Goal: Transaction & Acquisition: Book appointment/travel/reservation

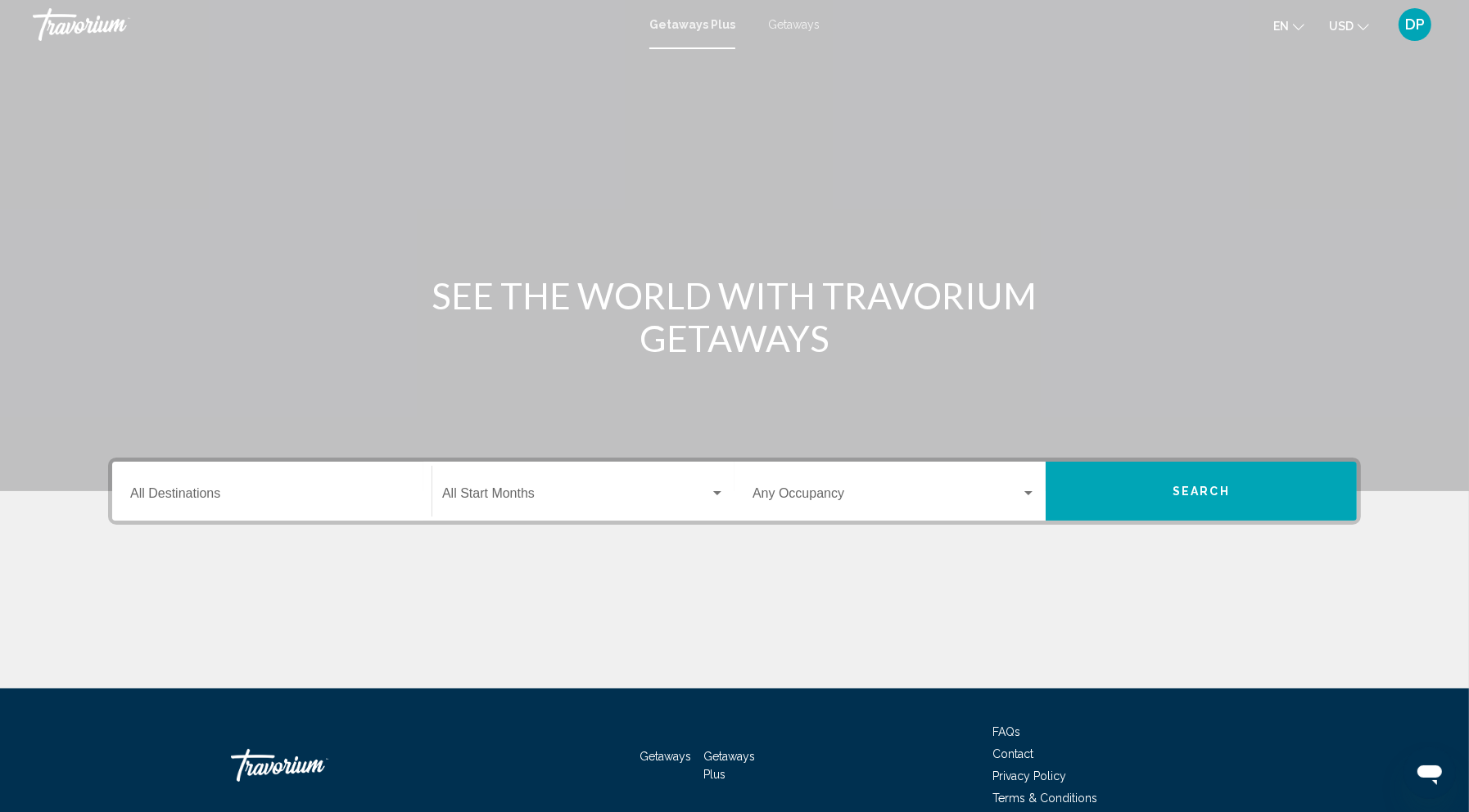
click at [241, 517] on div "Destination All Destinations" at bounding box center [272, 491] width 283 height 51
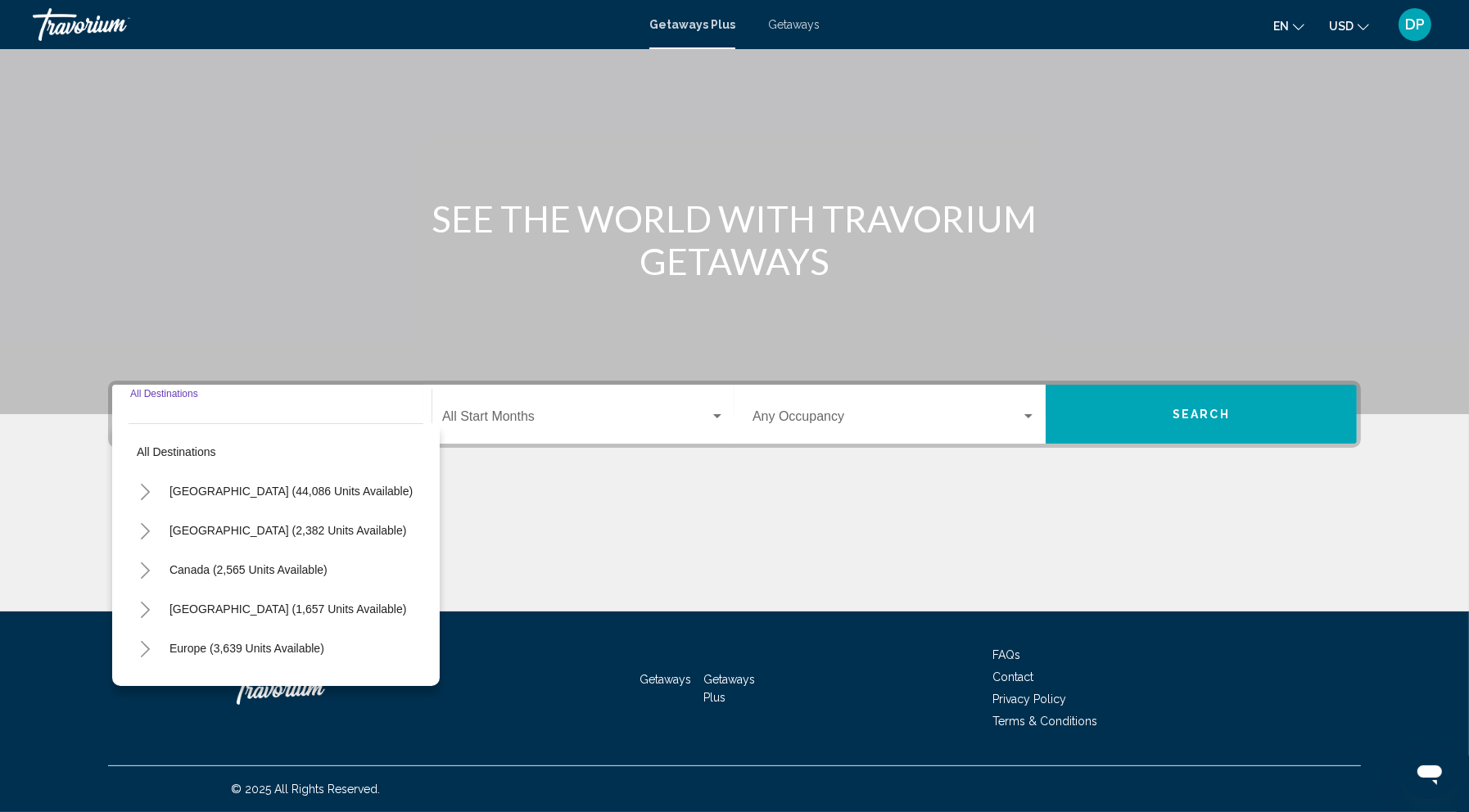
scroll to position [298, 0]
click at [139, 523] on icon "Toggle Mexico (2,382 units available)" at bounding box center [145, 531] width 13 height 16
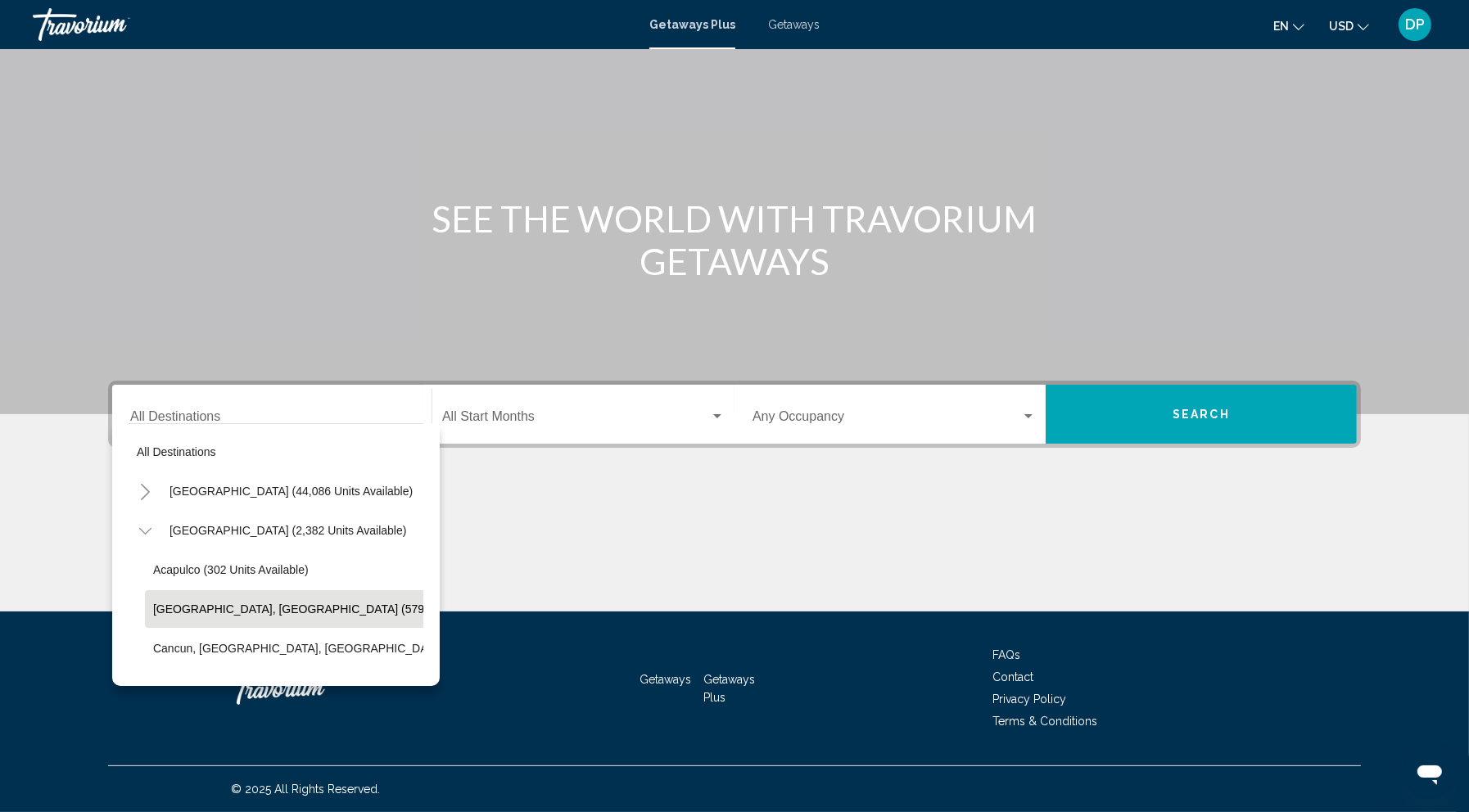
scroll to position [0, 0]
click at [139, 523] on icon "Toggle Mexico (2,382 units available)" at bounding box center [145, 531] width 13 height 16
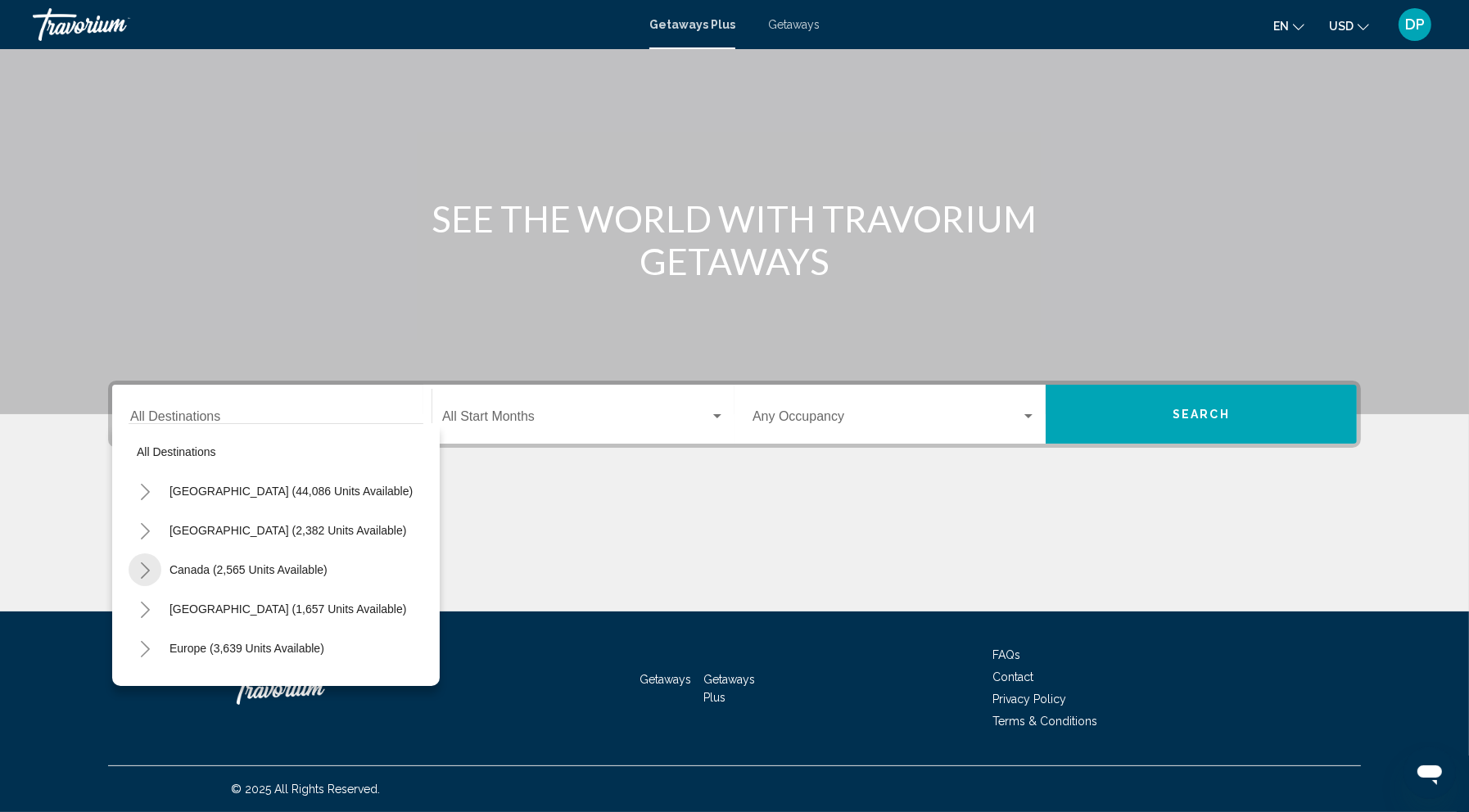
click at [141, 563] on icon "Toggle Canada (2,565 units available)" at bounding box center [145, 570] width 9 height 16
click at [145, 590] on button "Eastern Canada (1,624 units available)" at bounding box center [253, 608] width 217 height 38
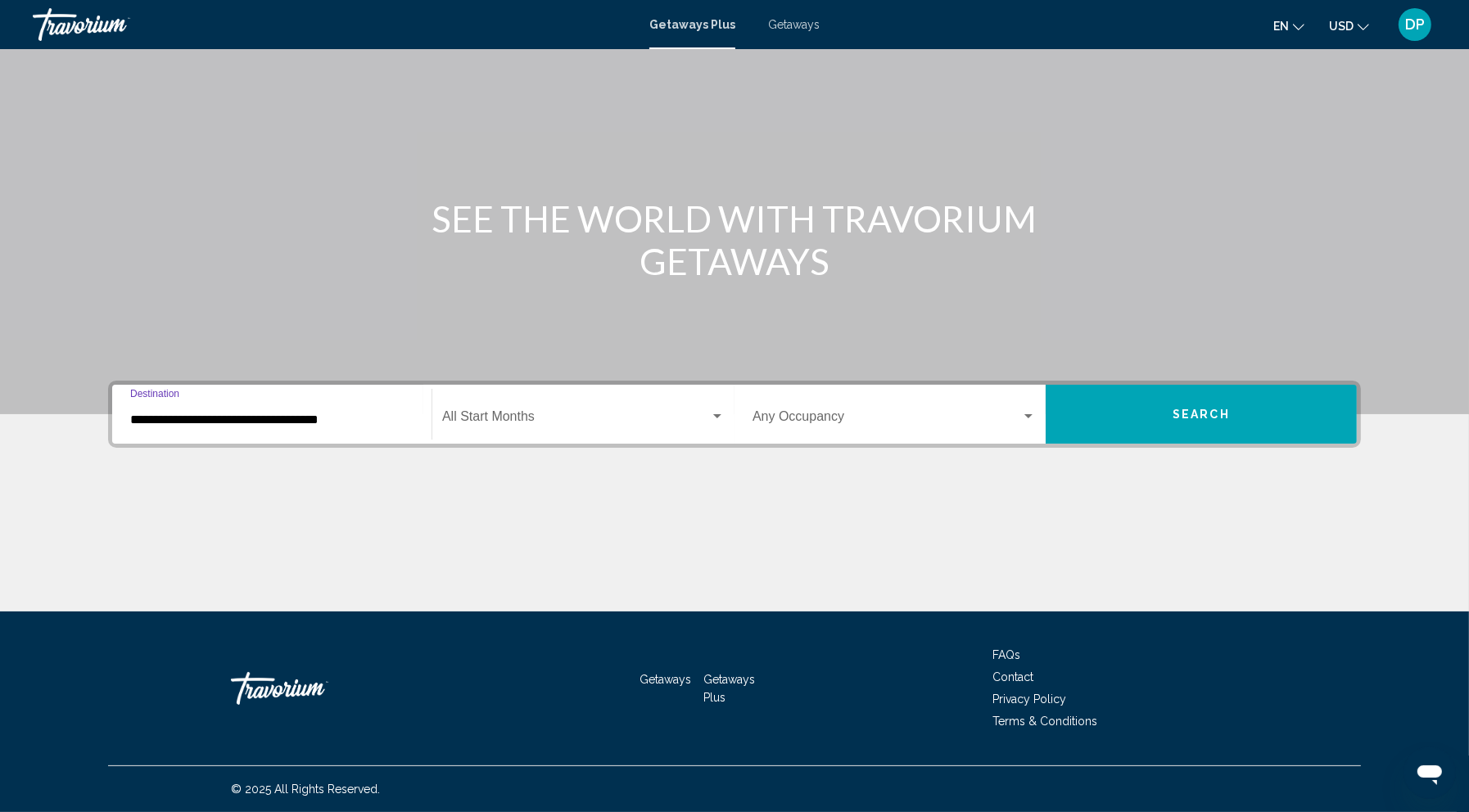
click at [130, 412] on input "**********" at bounding box center [272, 419] width 283 height 15
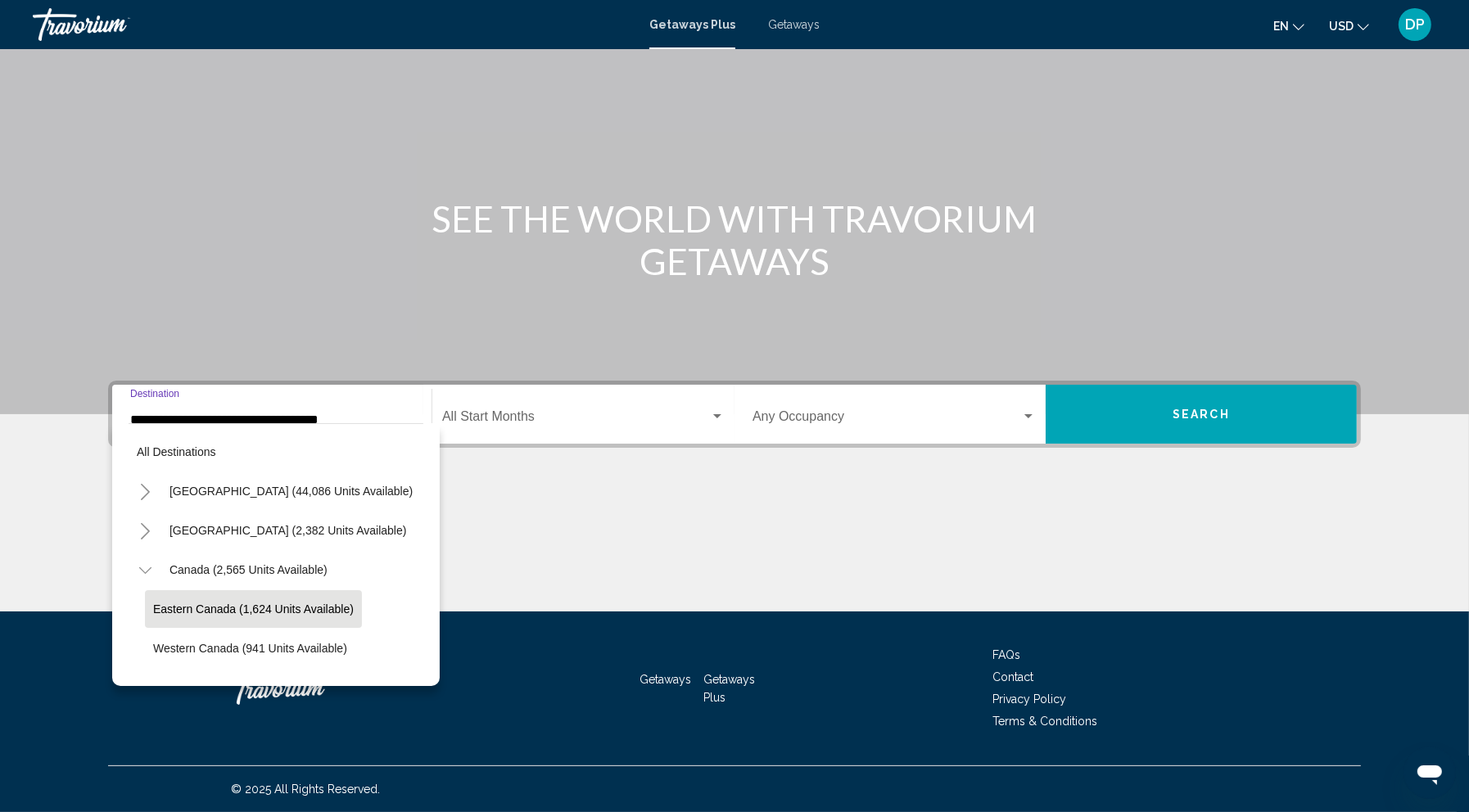
scroll to position [37, 0]
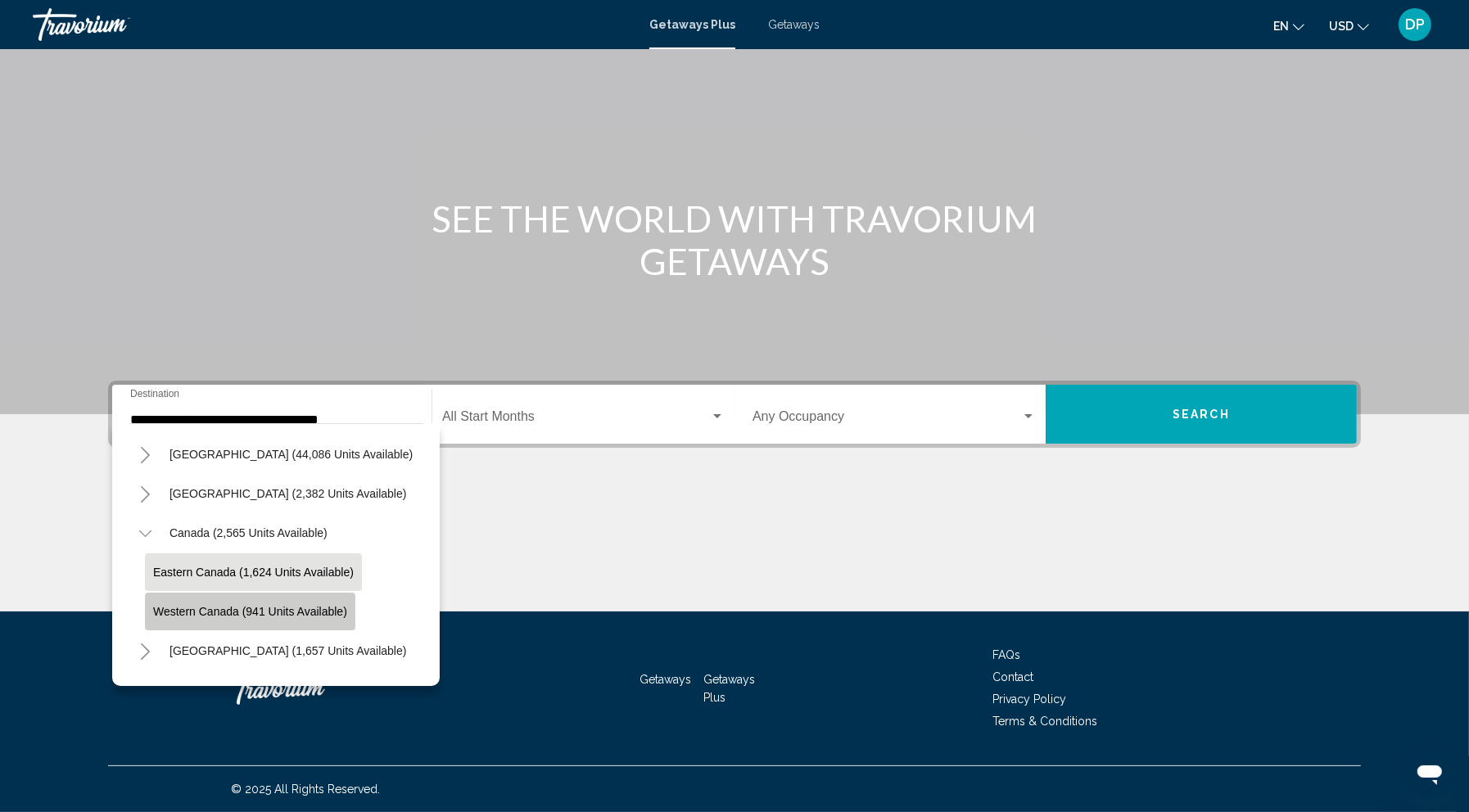
click at [153, 605] on span "Western Canada (941 units available)" at bounding box center [250, 611] width 194 height 13
type input "**********"
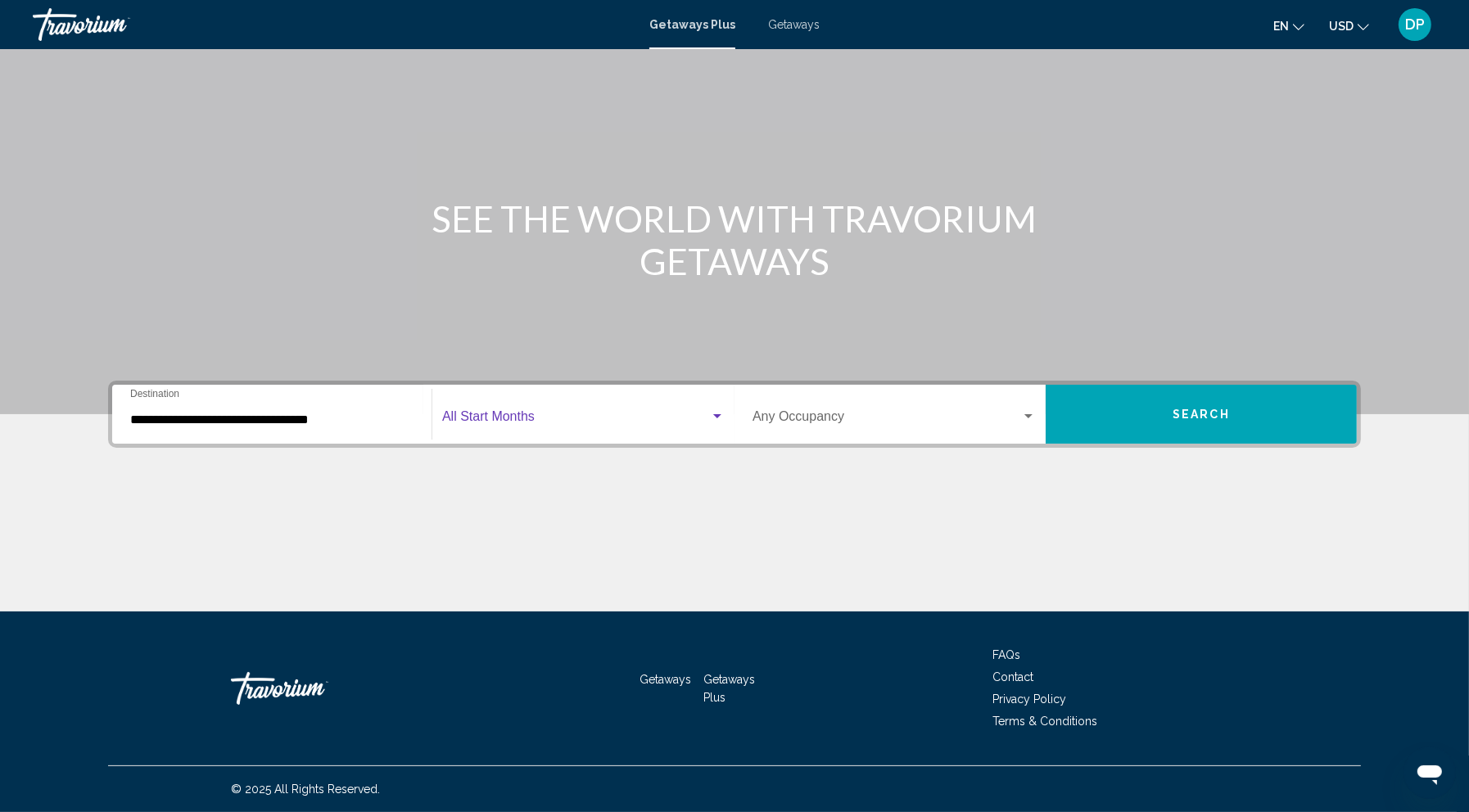
click at [479, 412] on span "Search widget" at bounding box center [576, 419] width 268 height 15
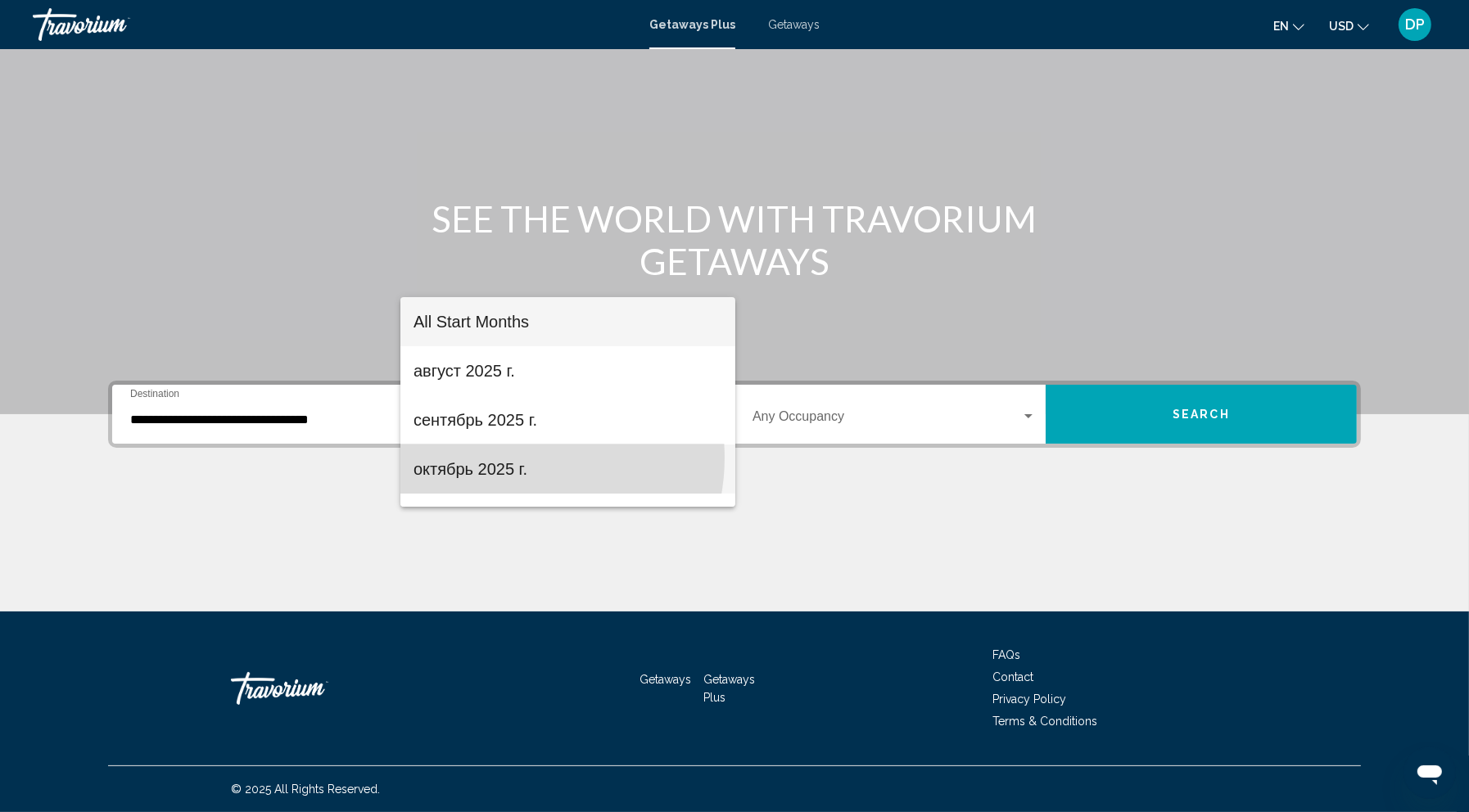
click at [508, 458] on span "октябрь 2025 г." at bounding box center [568, 469] width 309 height 49
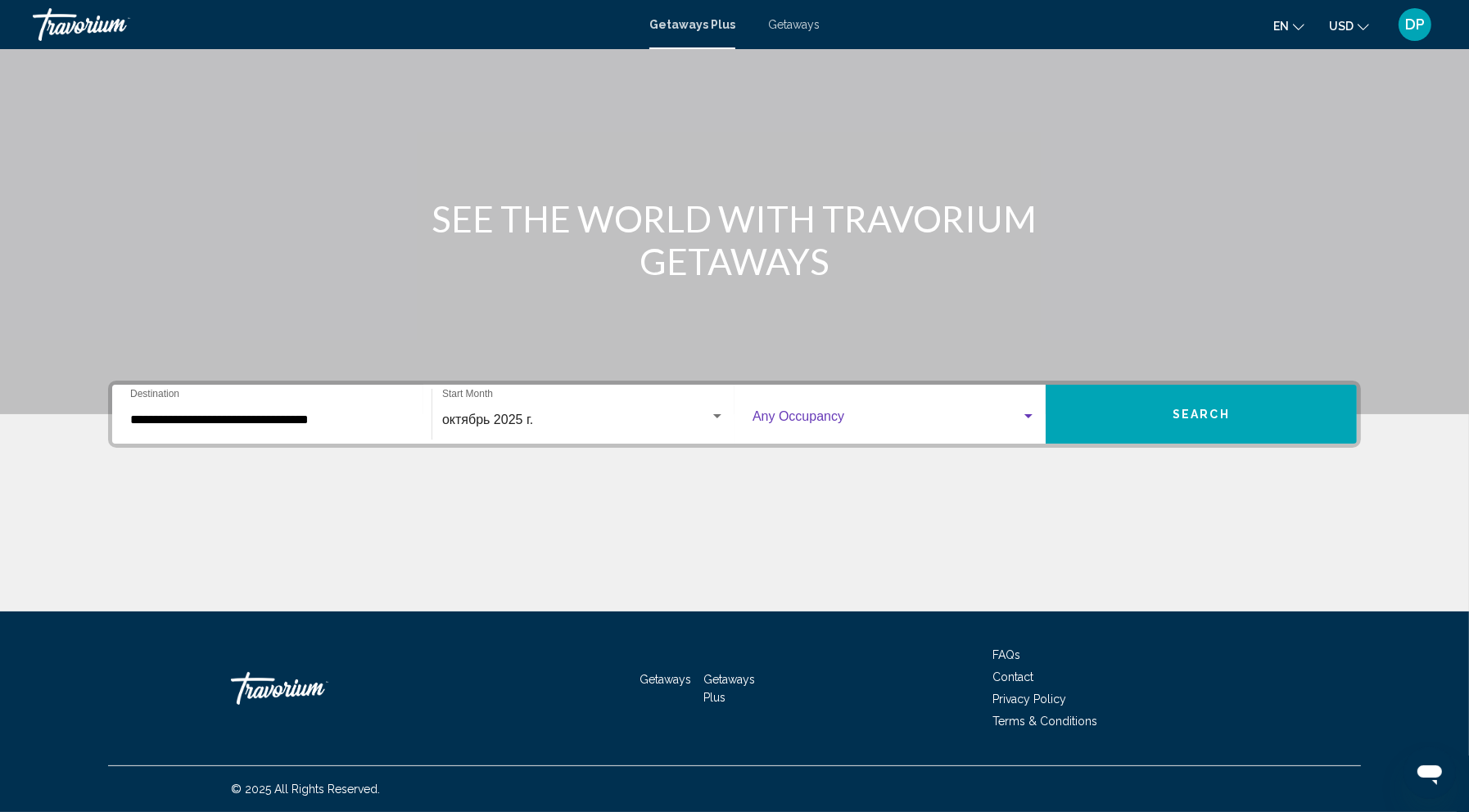
click at [910, 412] on span "Search widget" at bounding box center [886, 419] width 269 height 15
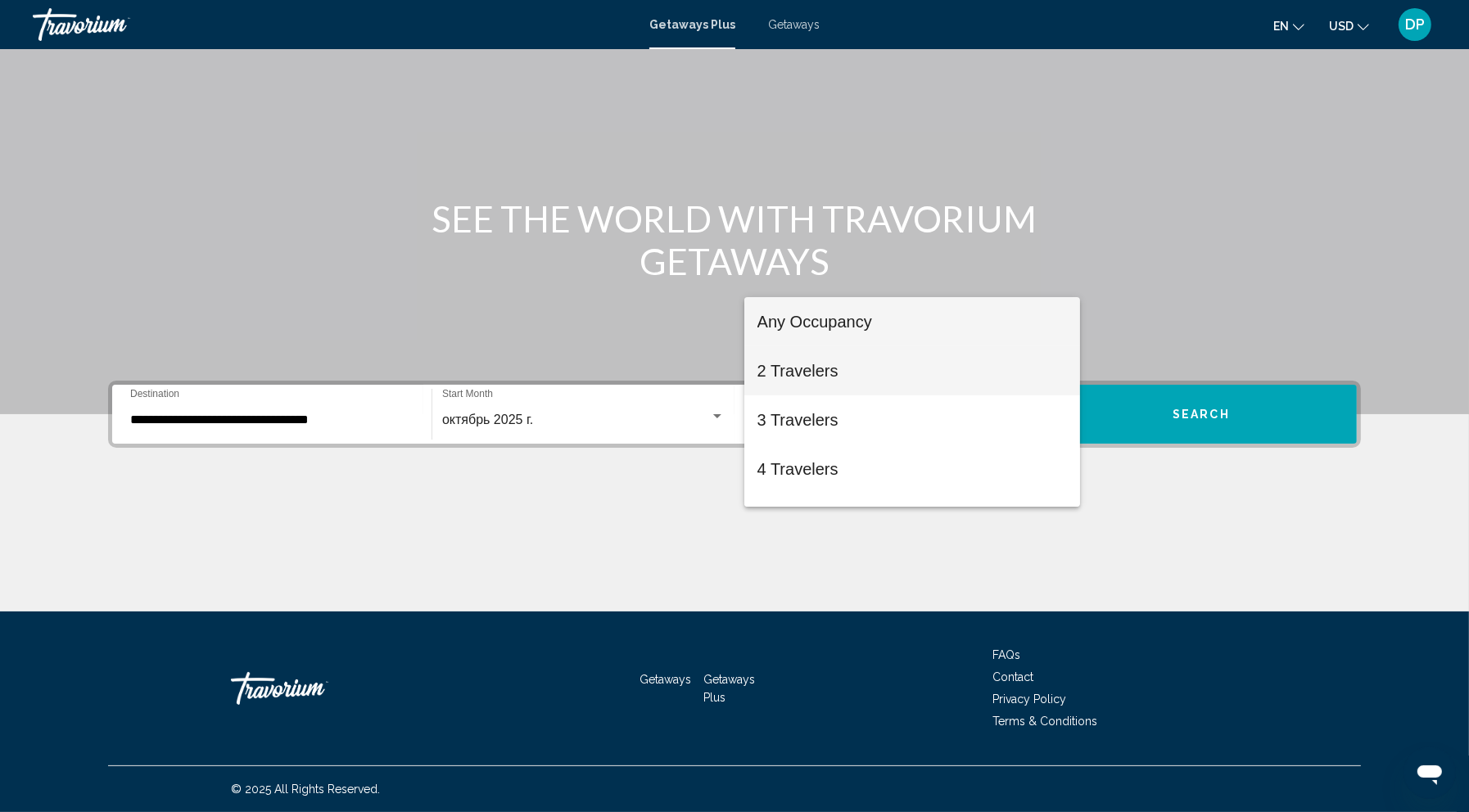
click at [815, 372] on span "2 Travelers" at bounding box center [911, 371] width 310 height 49
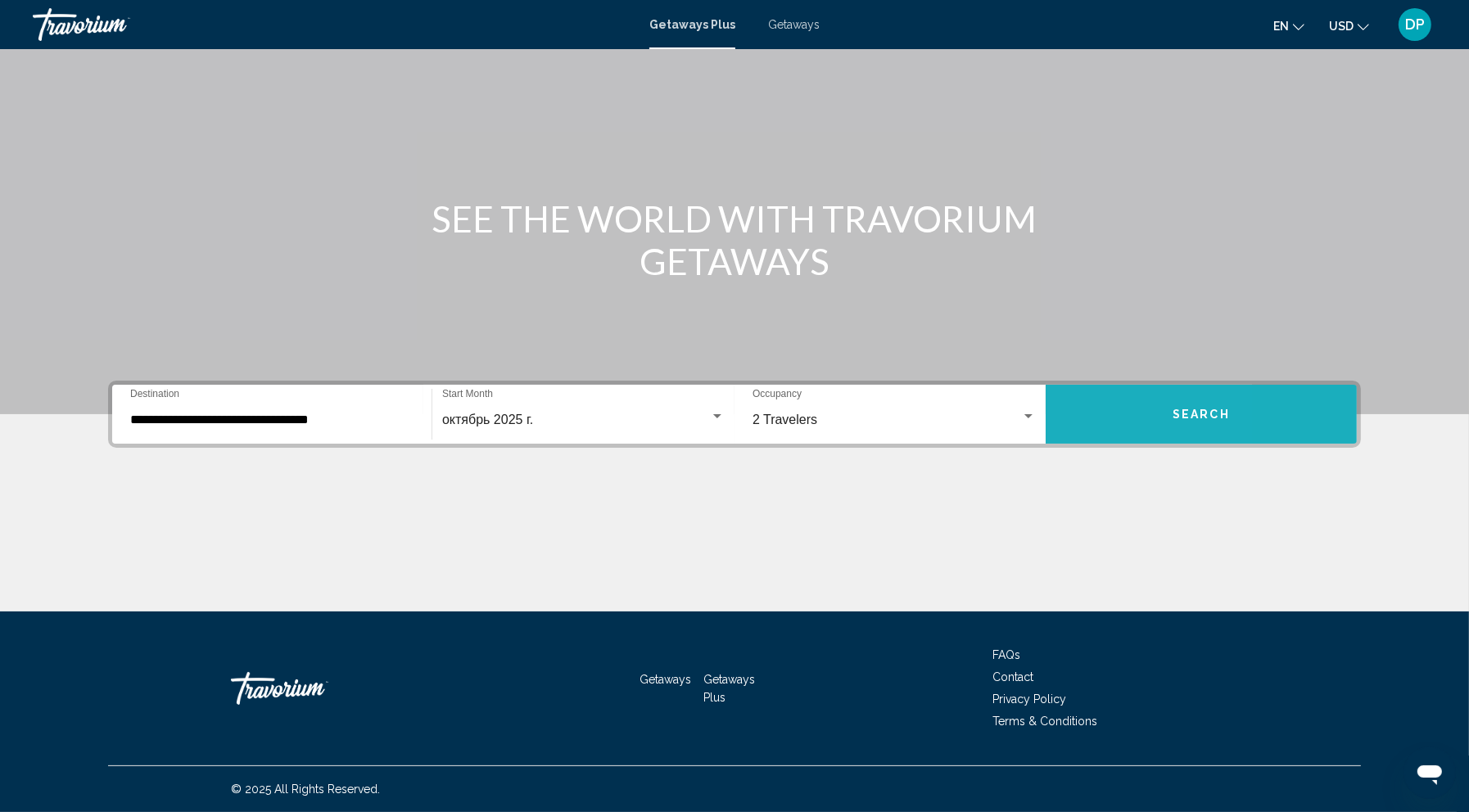
click at [1148, 385] on button "Search" at bounding box center [1200, 414] width 311 height 59
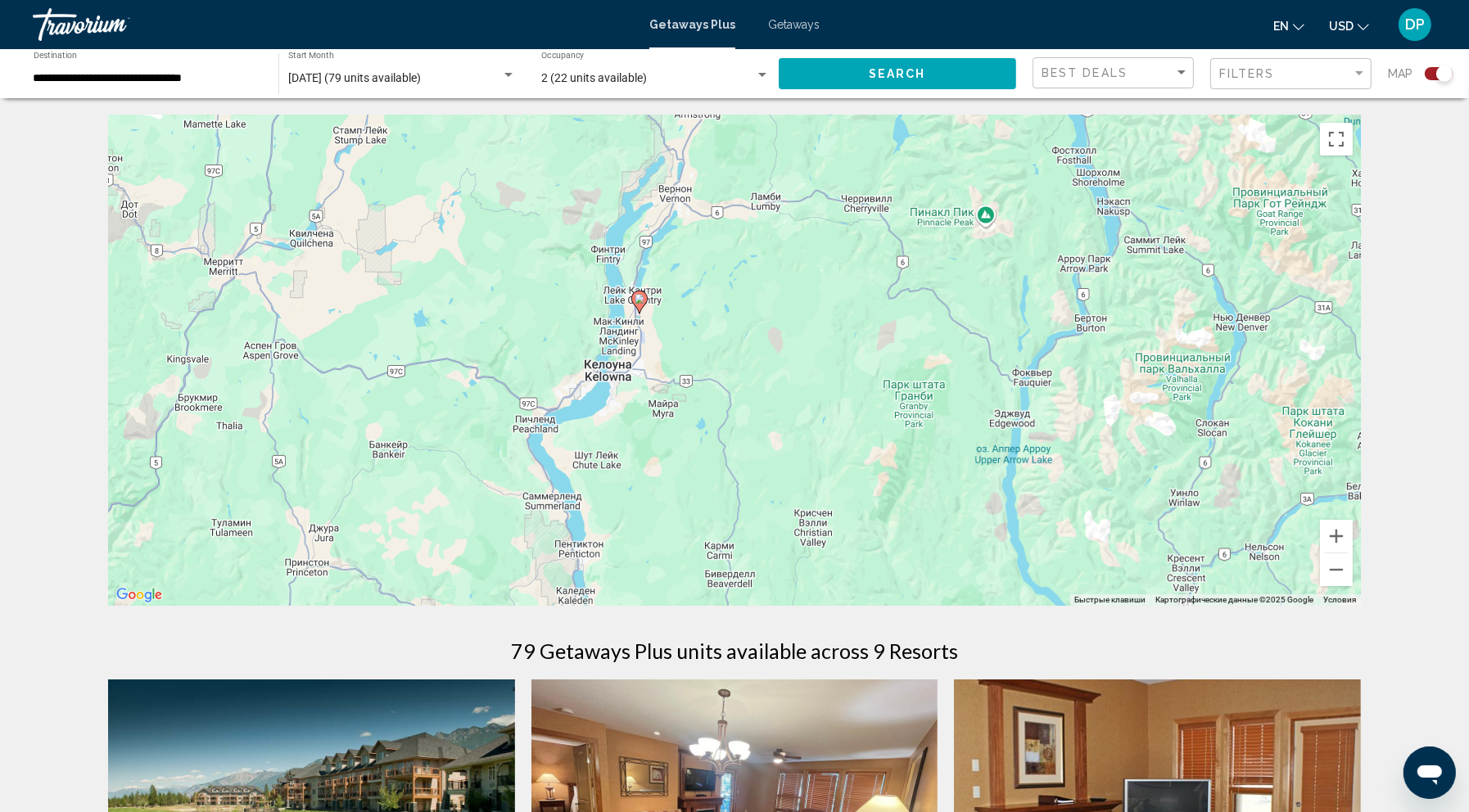
click at [638, 304] on image "Main content" at bounding box center [639, 299] width 10 height 10
type input "**********"
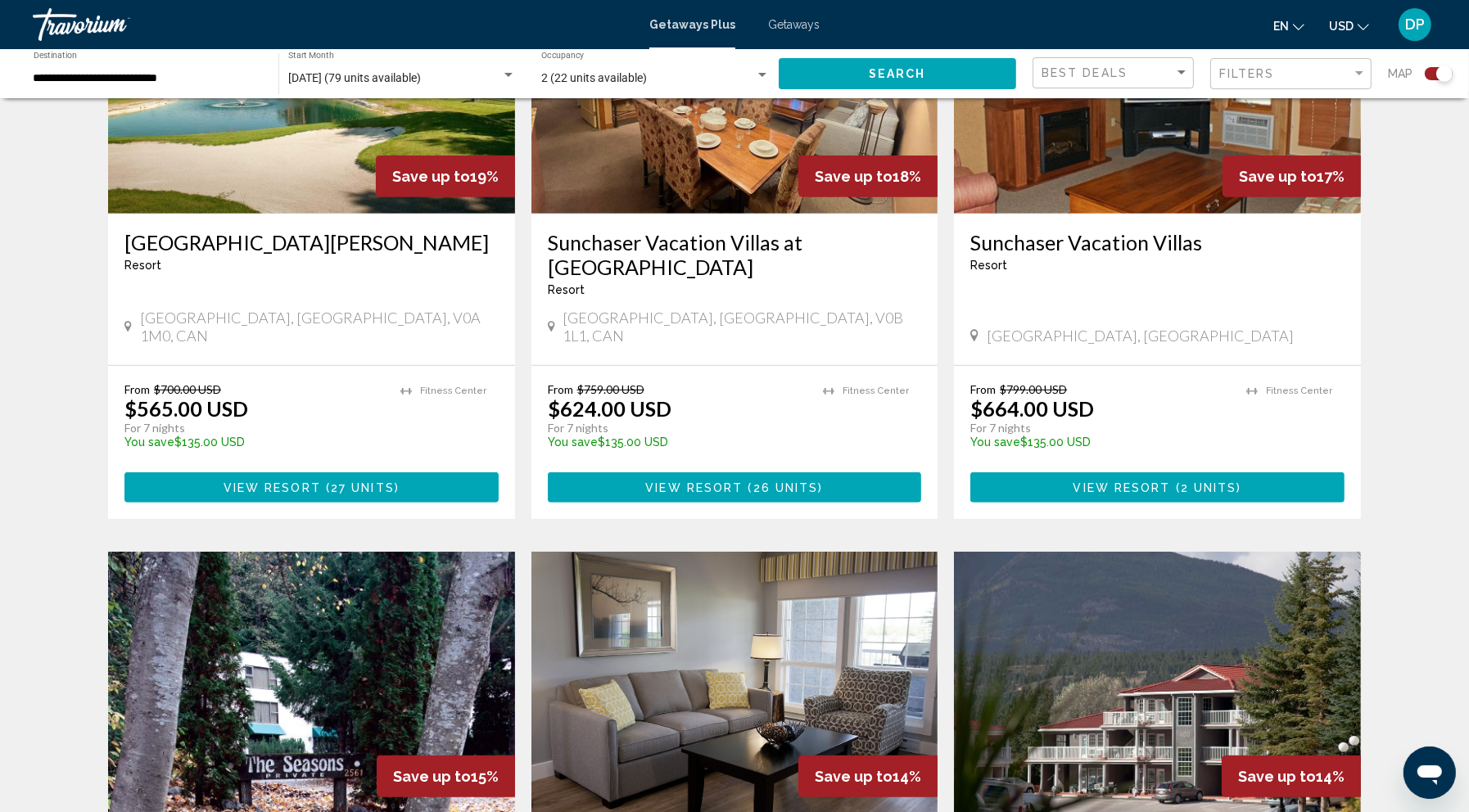
scroll to position [522, 0]
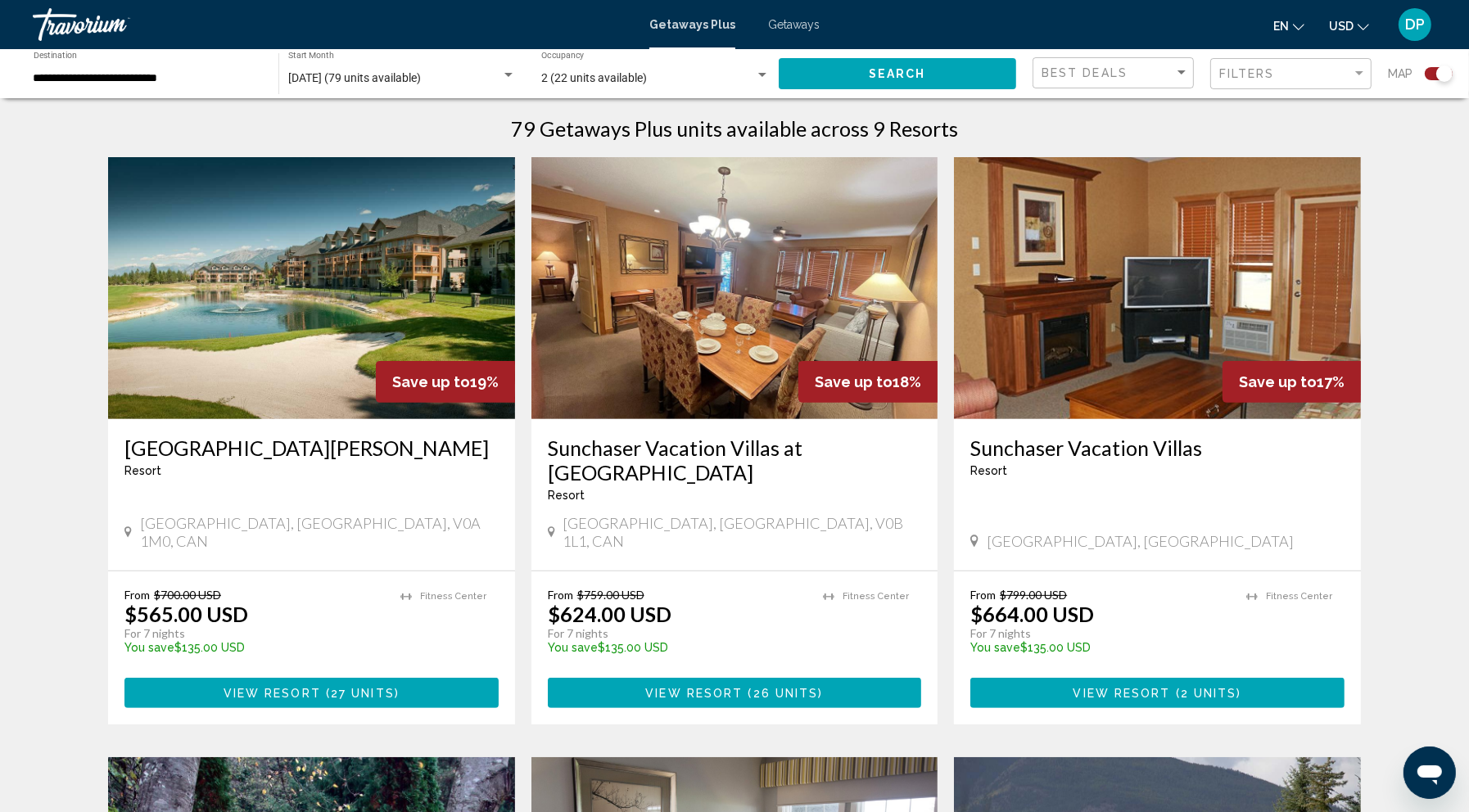
click at [249, 396] on img "Main content" at bounding box center [310, 288] width 407 height 262
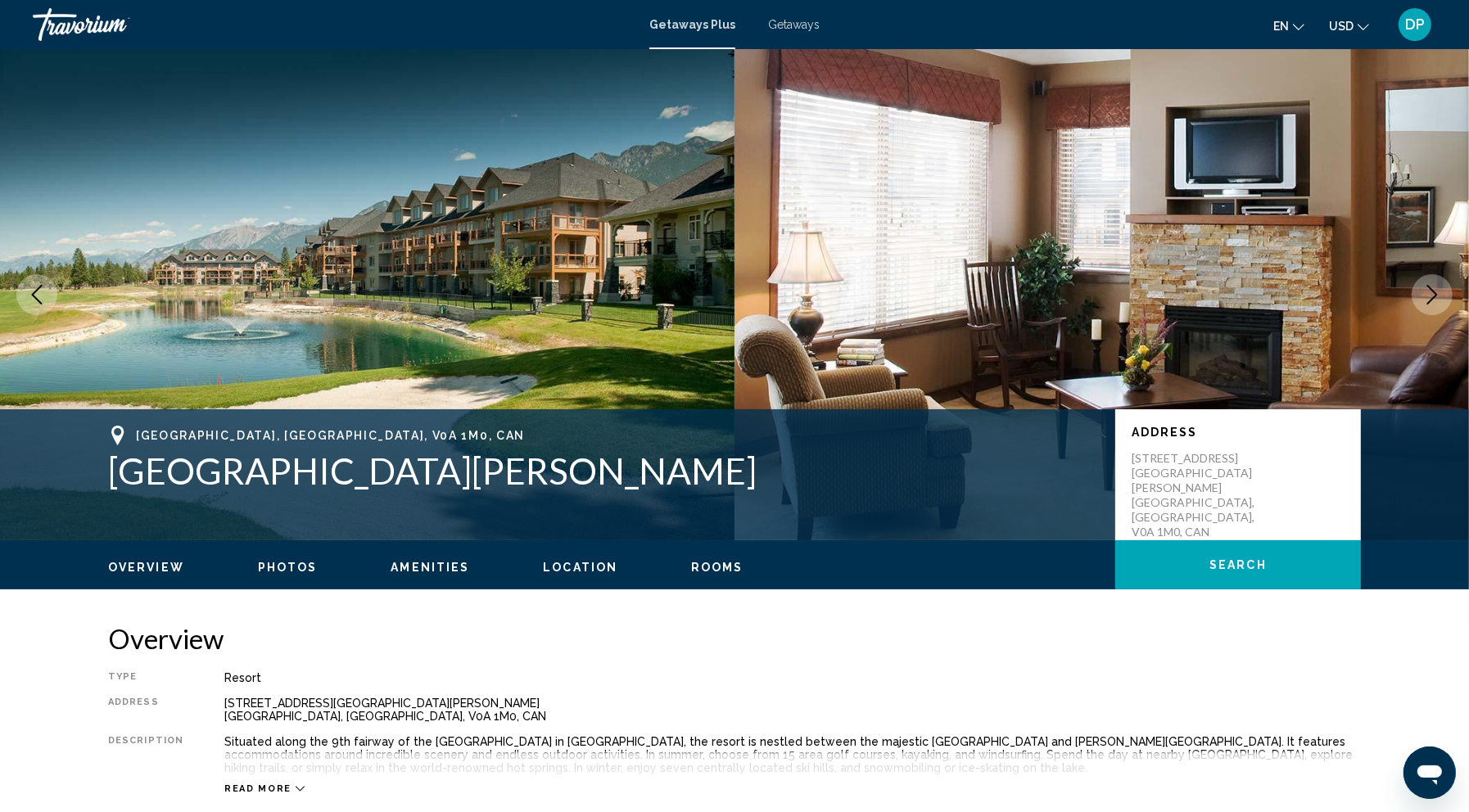
click at [1412, 315] on button "Next image" at bounding box center [1432, 295] width 41 height 41
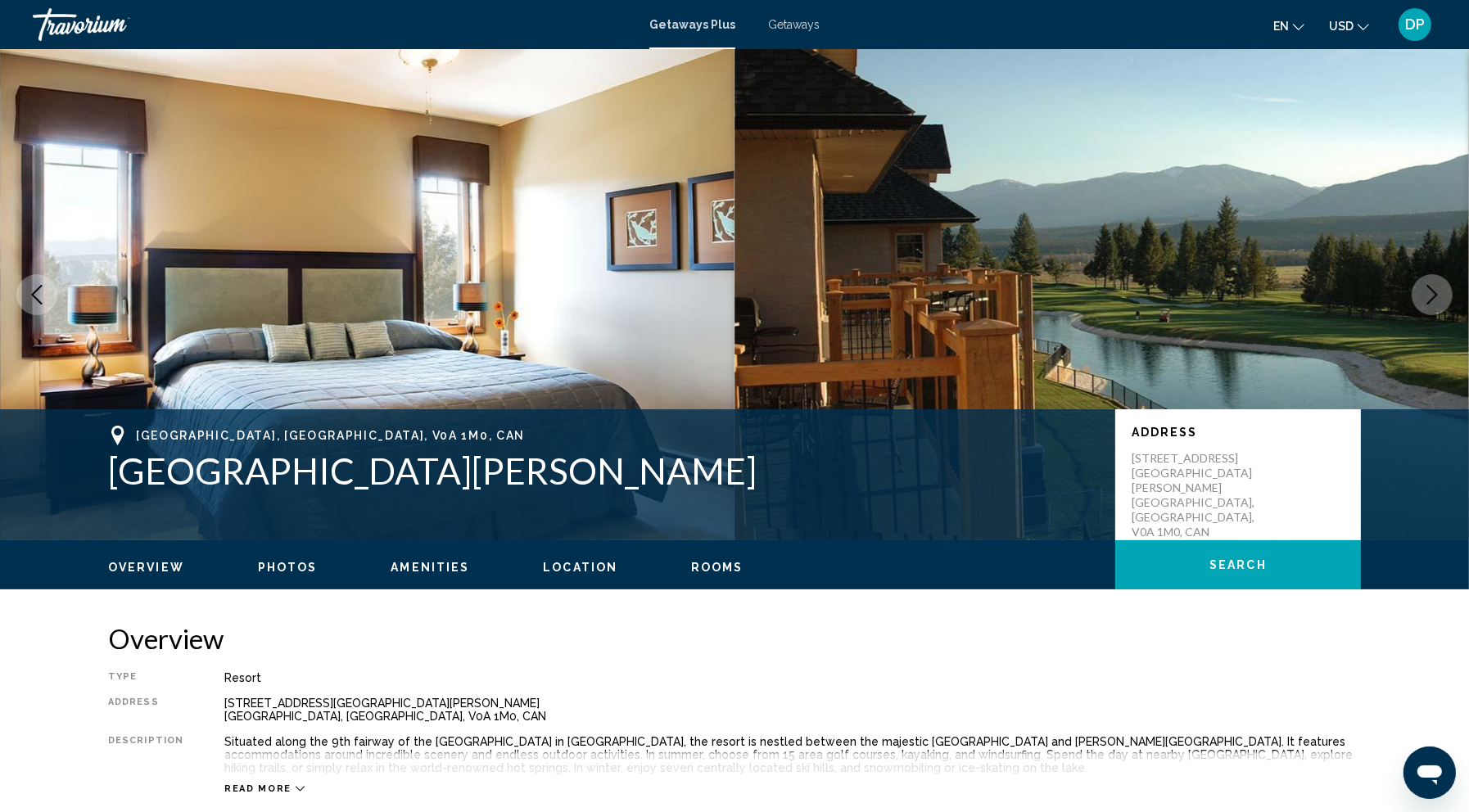
click at [1413, 315] on button "Next image" at bounding box center [1432, 295] width 41 height 41
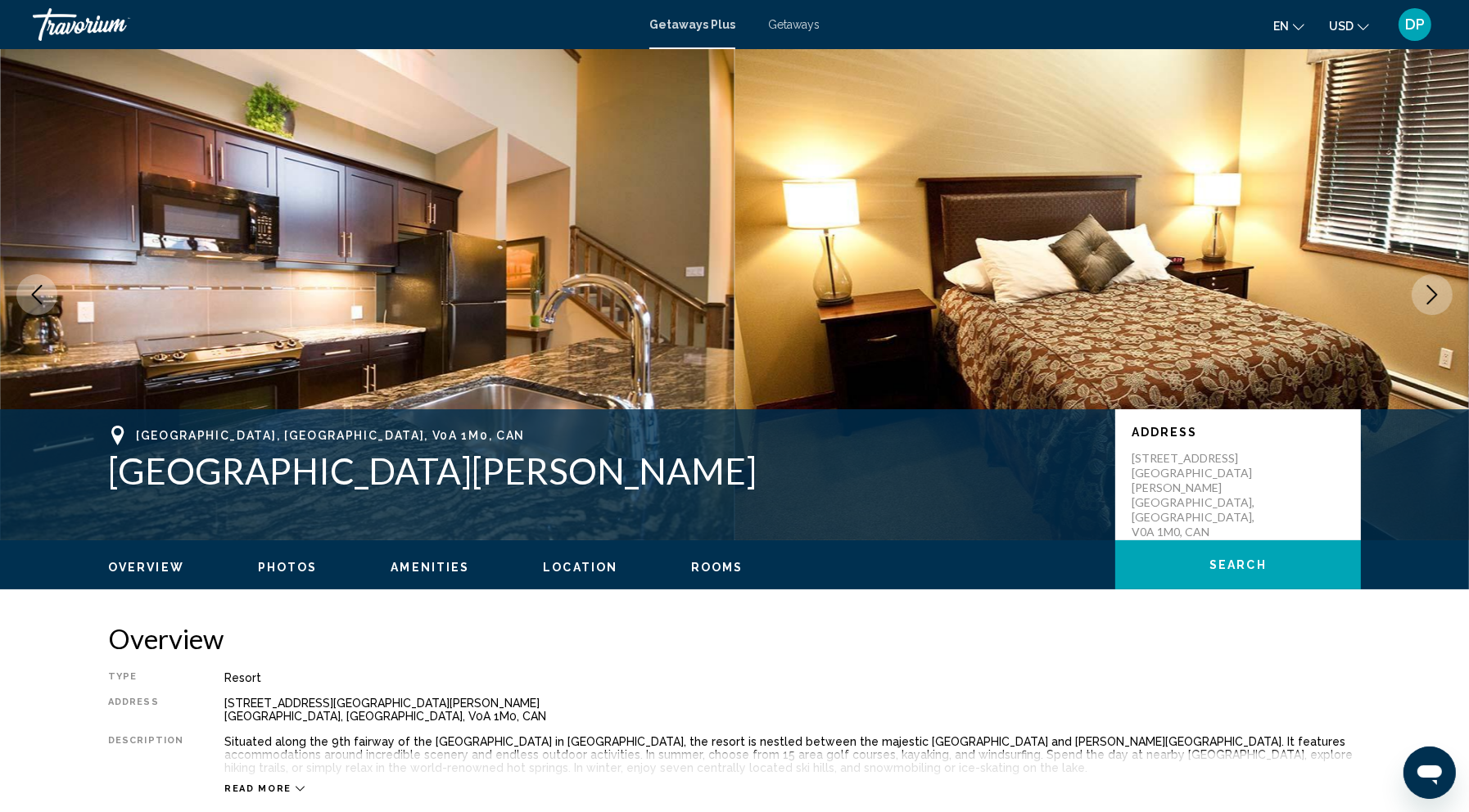
click at [1413, 315] on button "Next image" at bounding box center [1432, 295] width 41 height 41
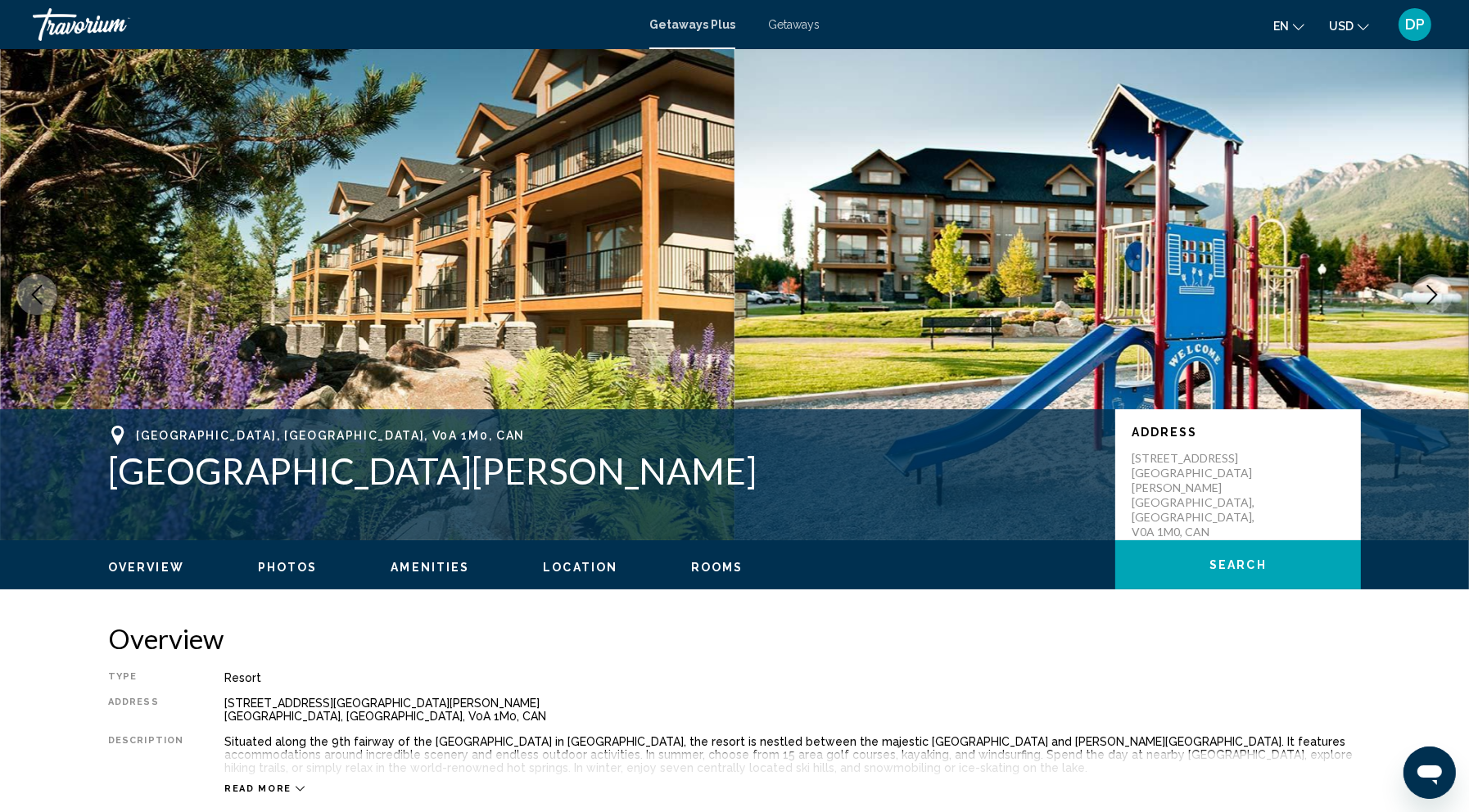
click at [1413, 315] on button "Next image" at bounding box center [1432, 295] width 41 height 41
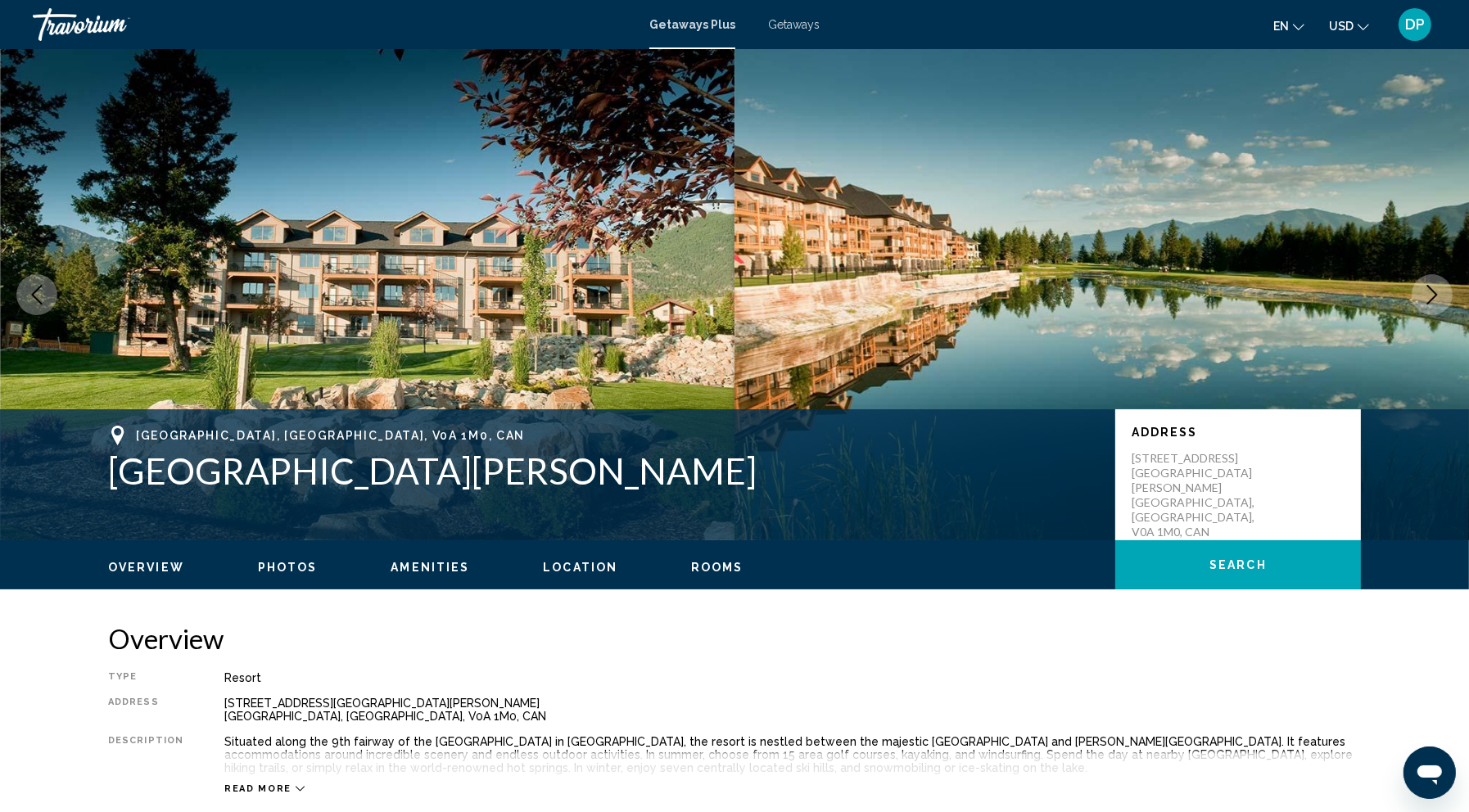
click at [1413, 315] on button "Next image" at bounding box center [1432, 295] width 41 height 41
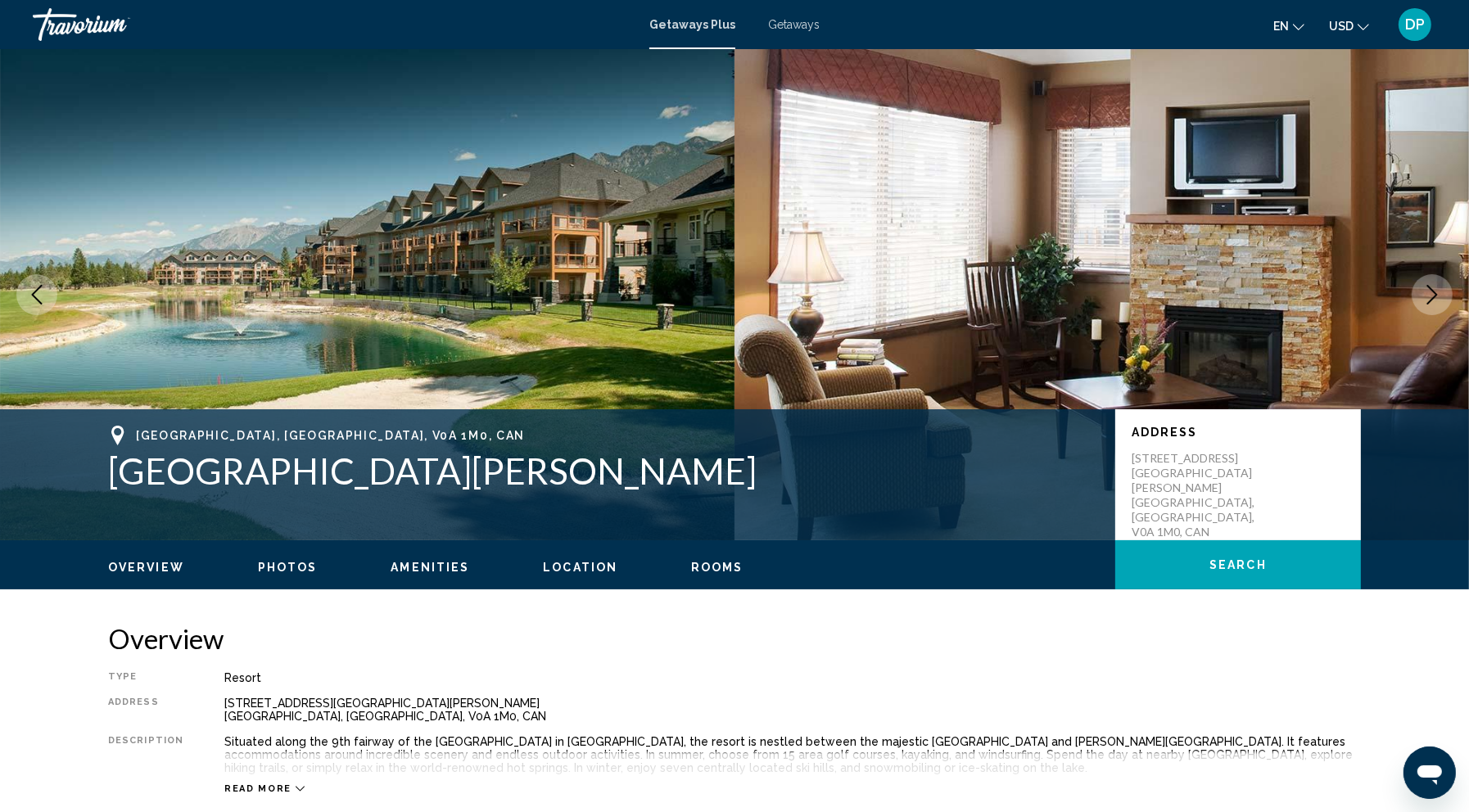
click at [1413, 315] on button "Next image" at bounding box center [1432, 295] width 41 height 41
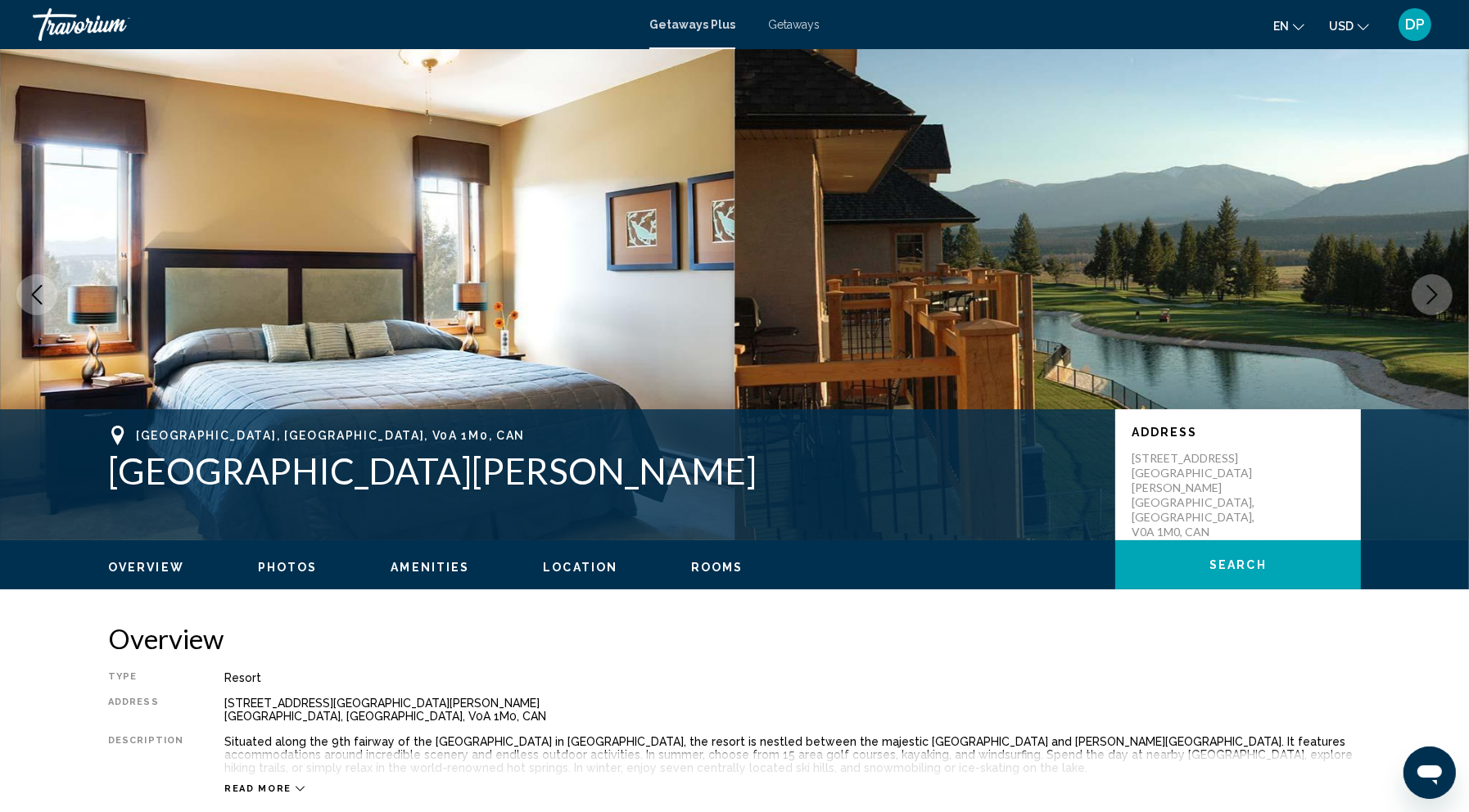
click at [1413, 315] on button "Next image" at bounding box center [1432, 295] width 41 height 41
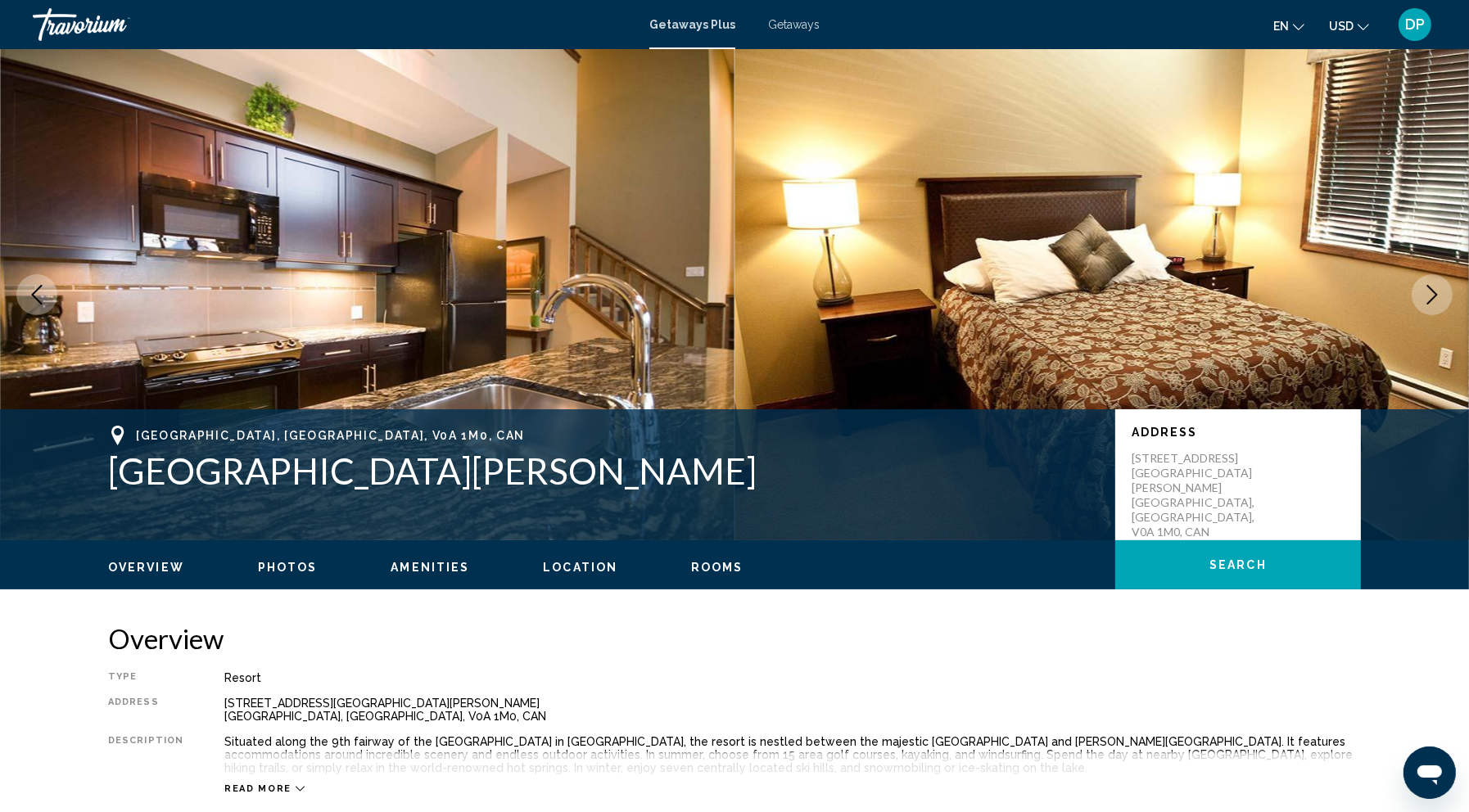
click at [1413, 315] on button "Next image" at bounding box center [1432, 295] width 41 height 41
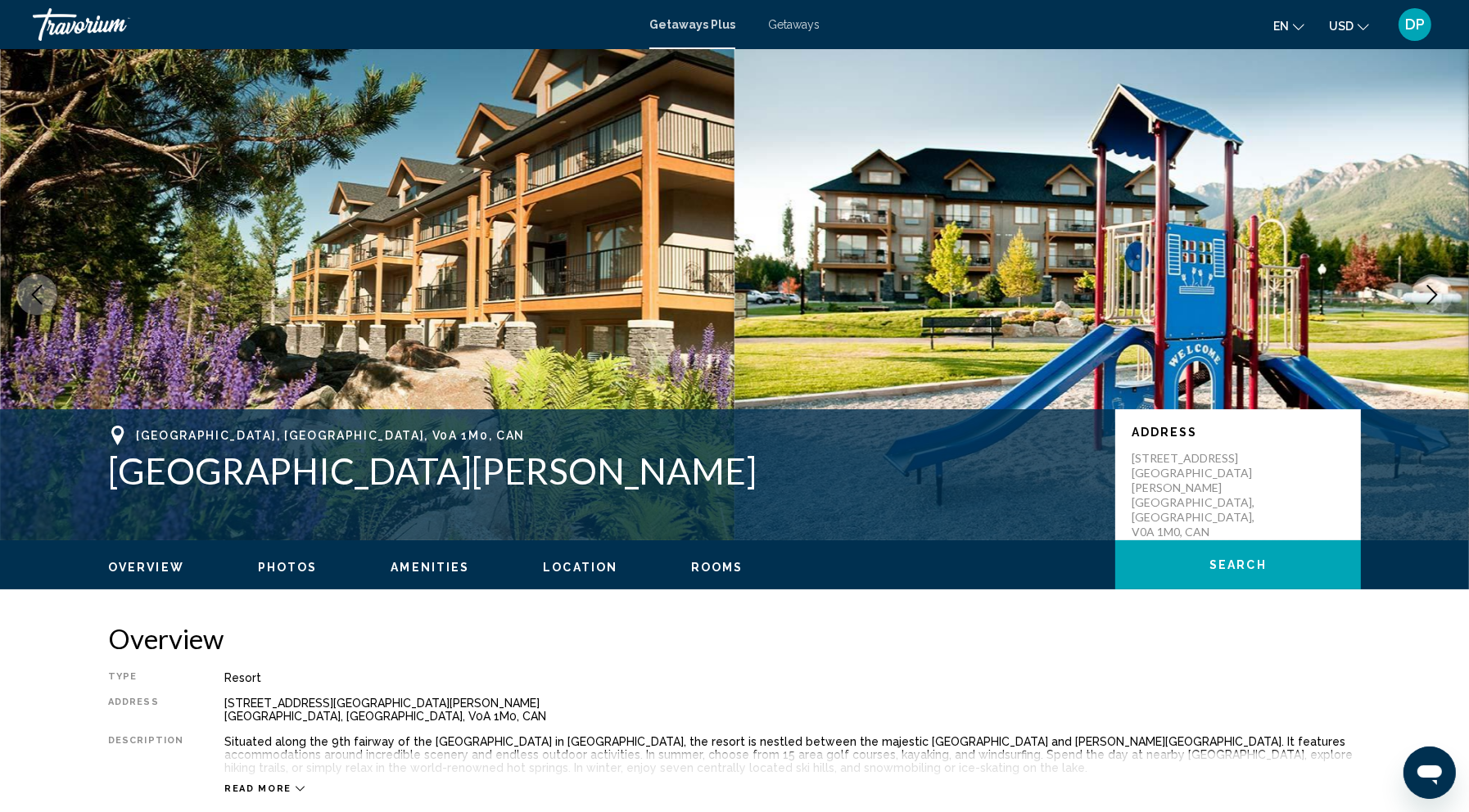
click at [1413, 315] on button "Next image" at bounding box center [1432, 295] width 41 height 41
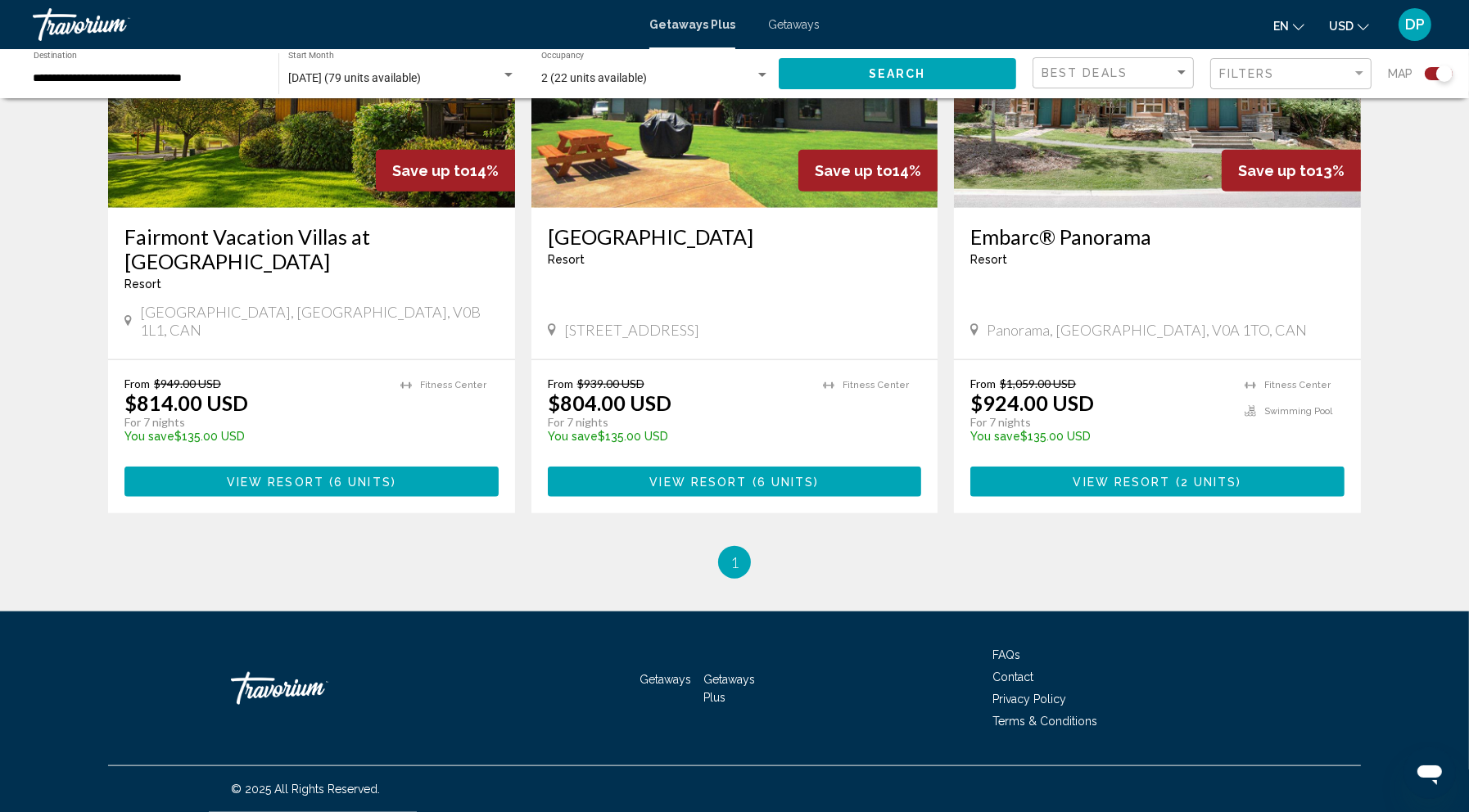
scroll to position [2200, 0]
click at [669, 208] on img "Main content" at bounding box center [734, 77] width 407 height 262
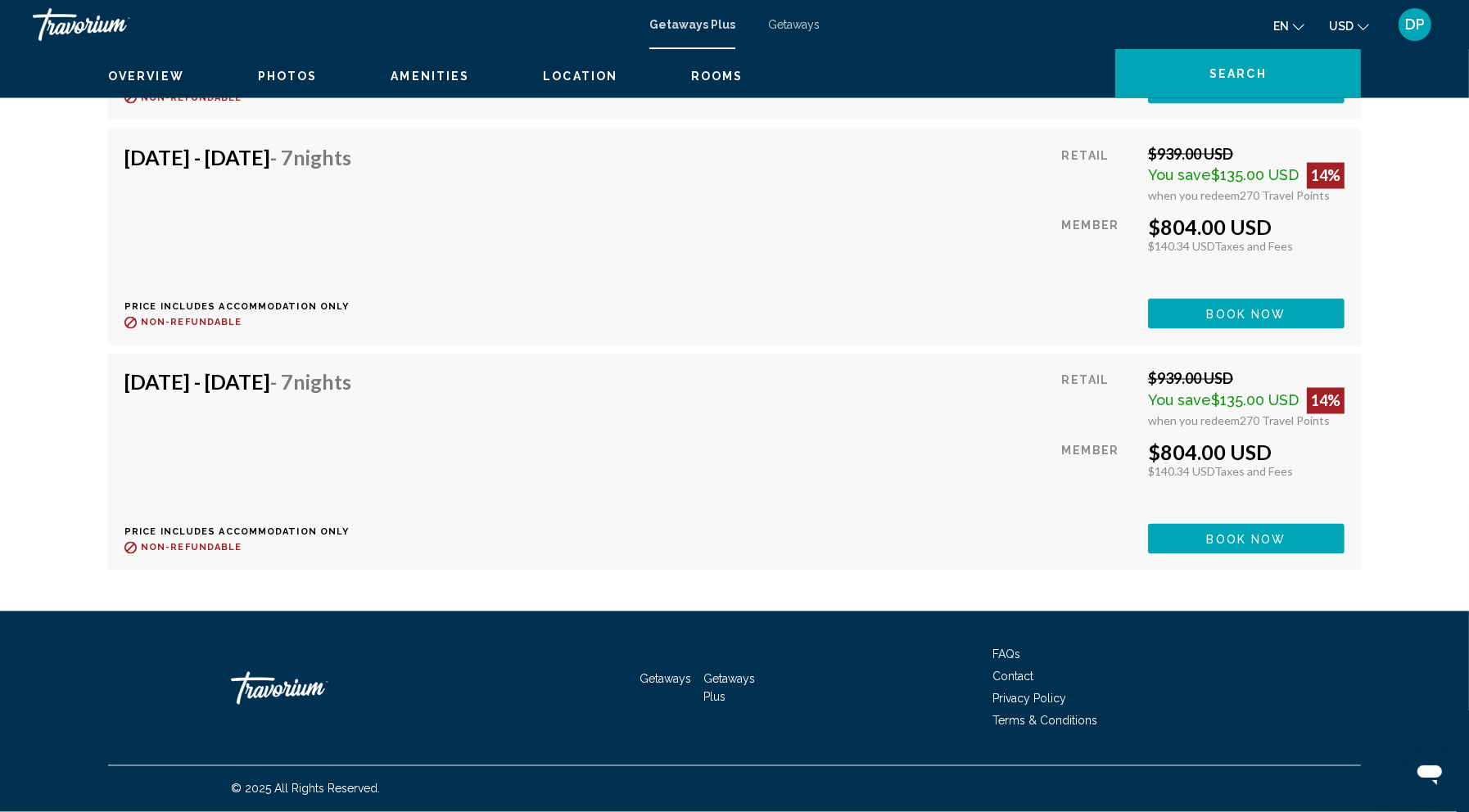
scroll to position [3578, 0]
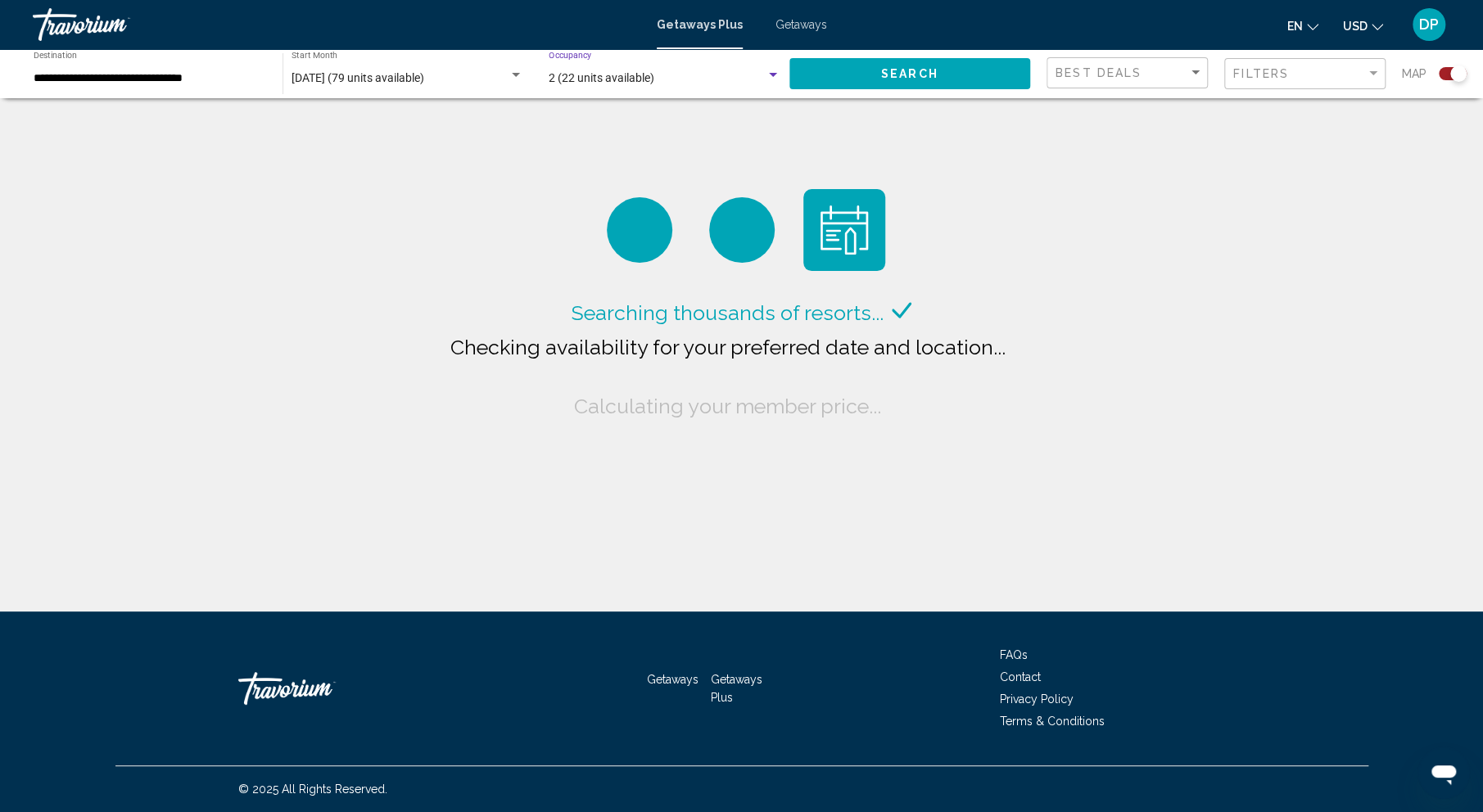
click at [649, 84] on span "2 (22 units available)" at bounding box center [601, 77] width 106 height 13
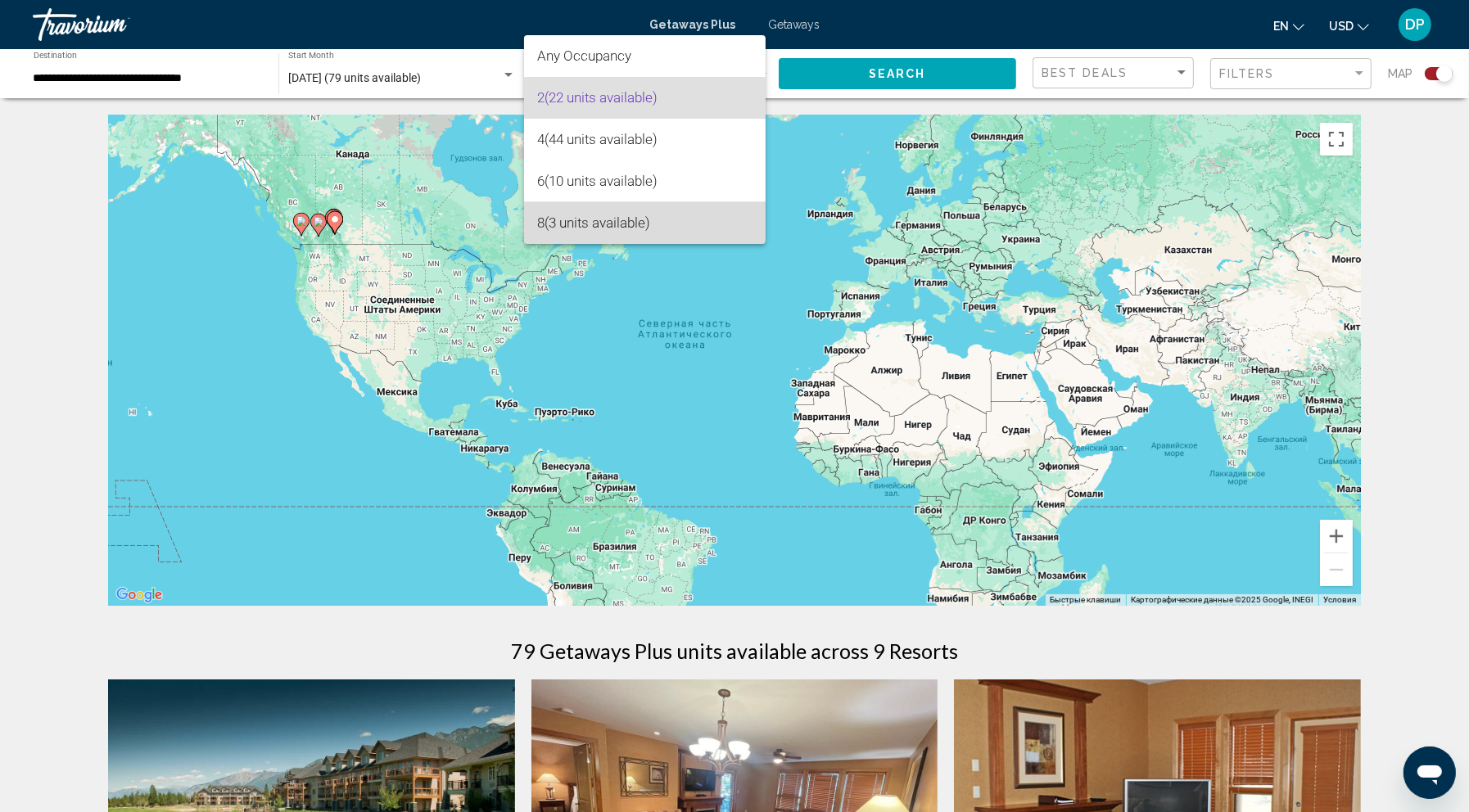
click at [598, 214] on span "8 (3 units available)" at bounding box center [644, 222] width 216 height 42
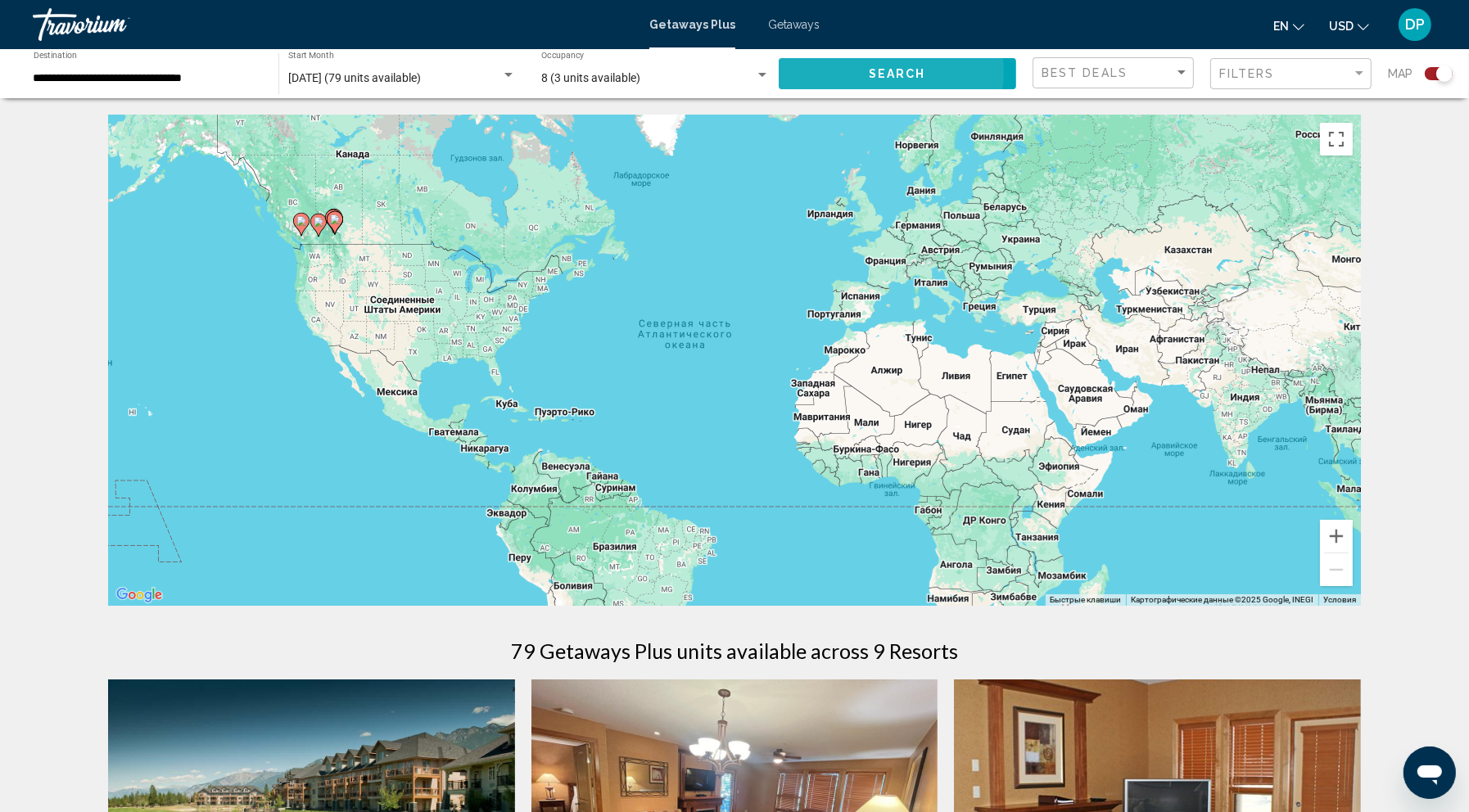
click at [868, 81] on span "Search" at bounding box center [897, 74] width 57 height 13
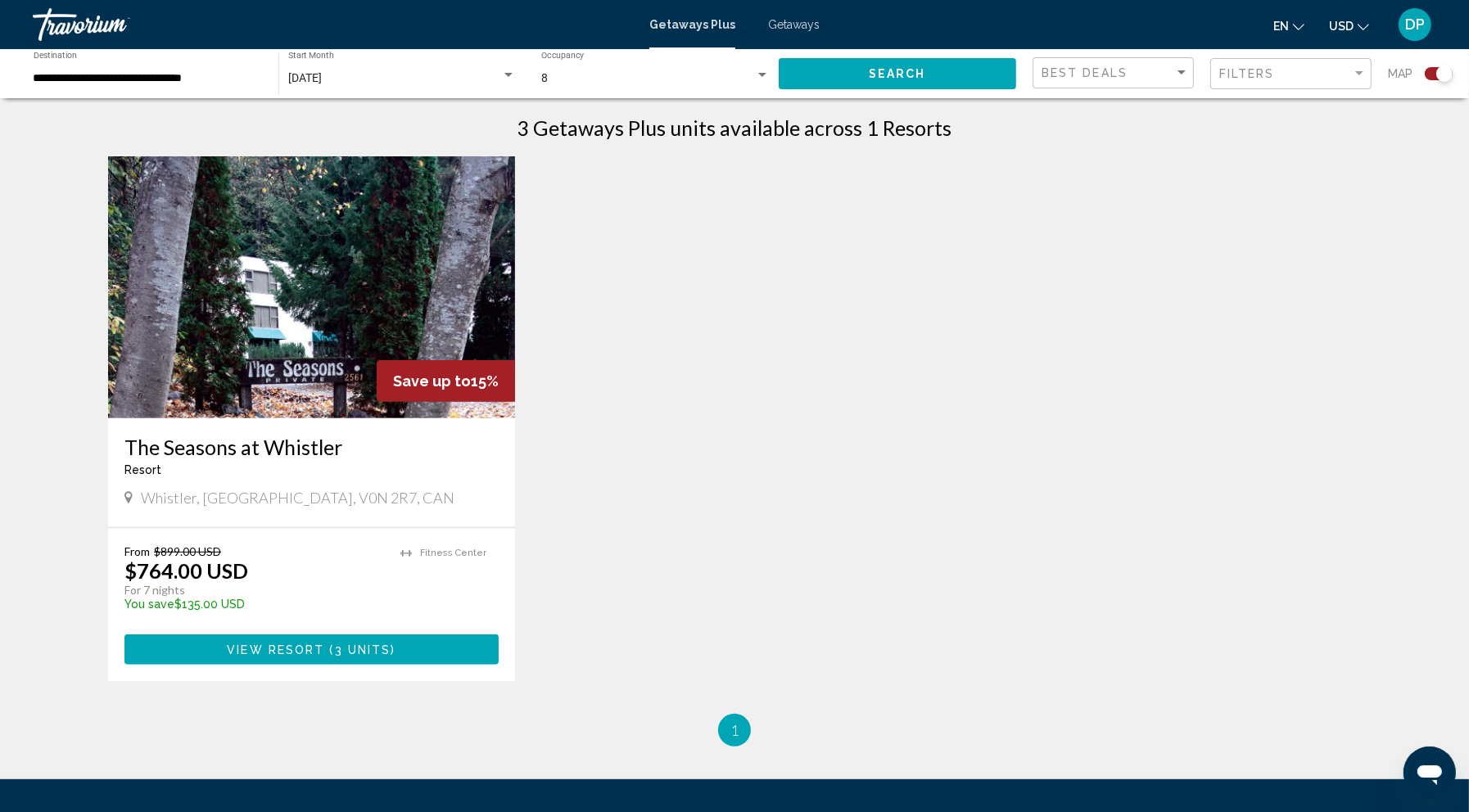
scroll to position [550, 0]
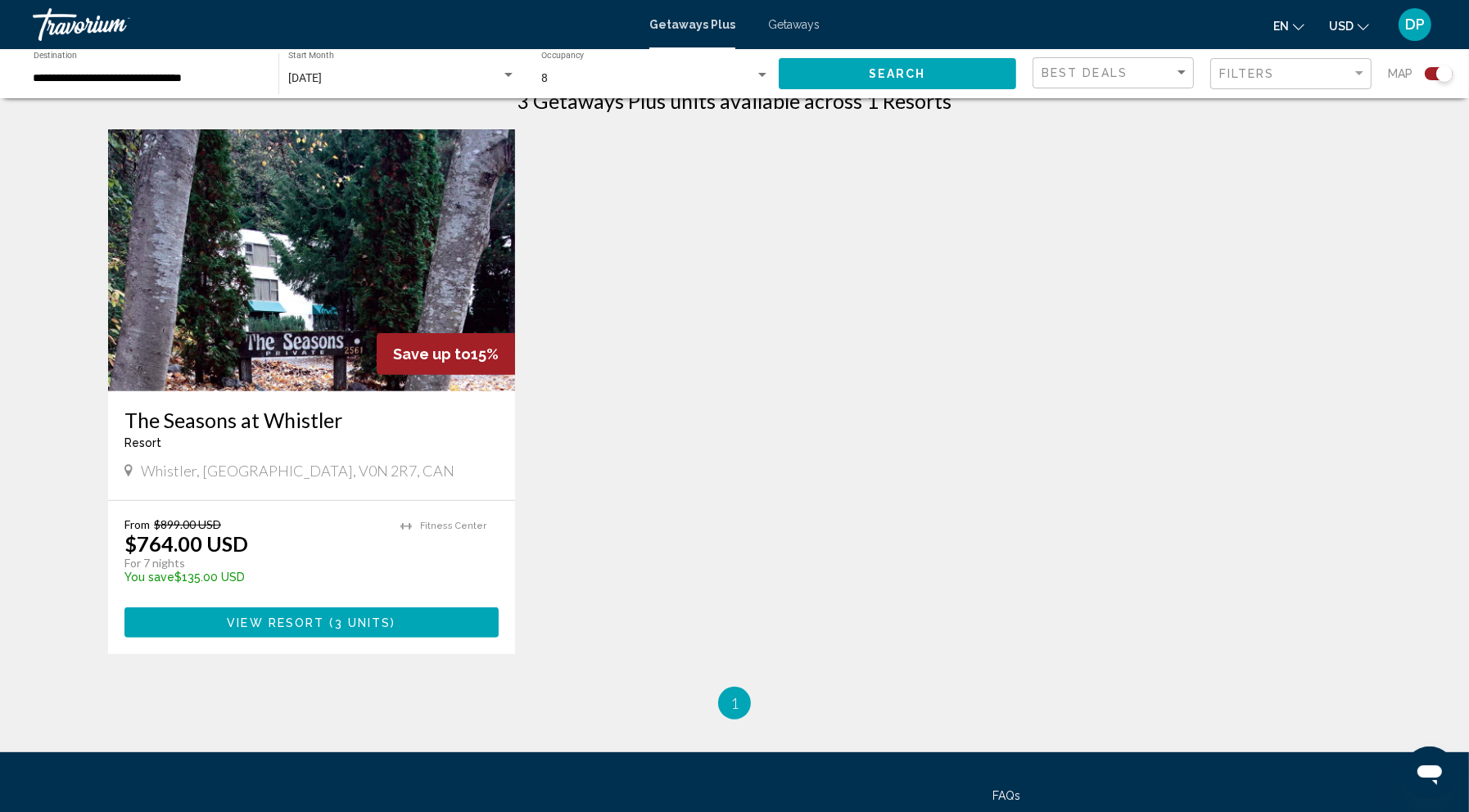
click at [282, 370] on img "Main content" at bounding box center [310, 260] width 407 height 262
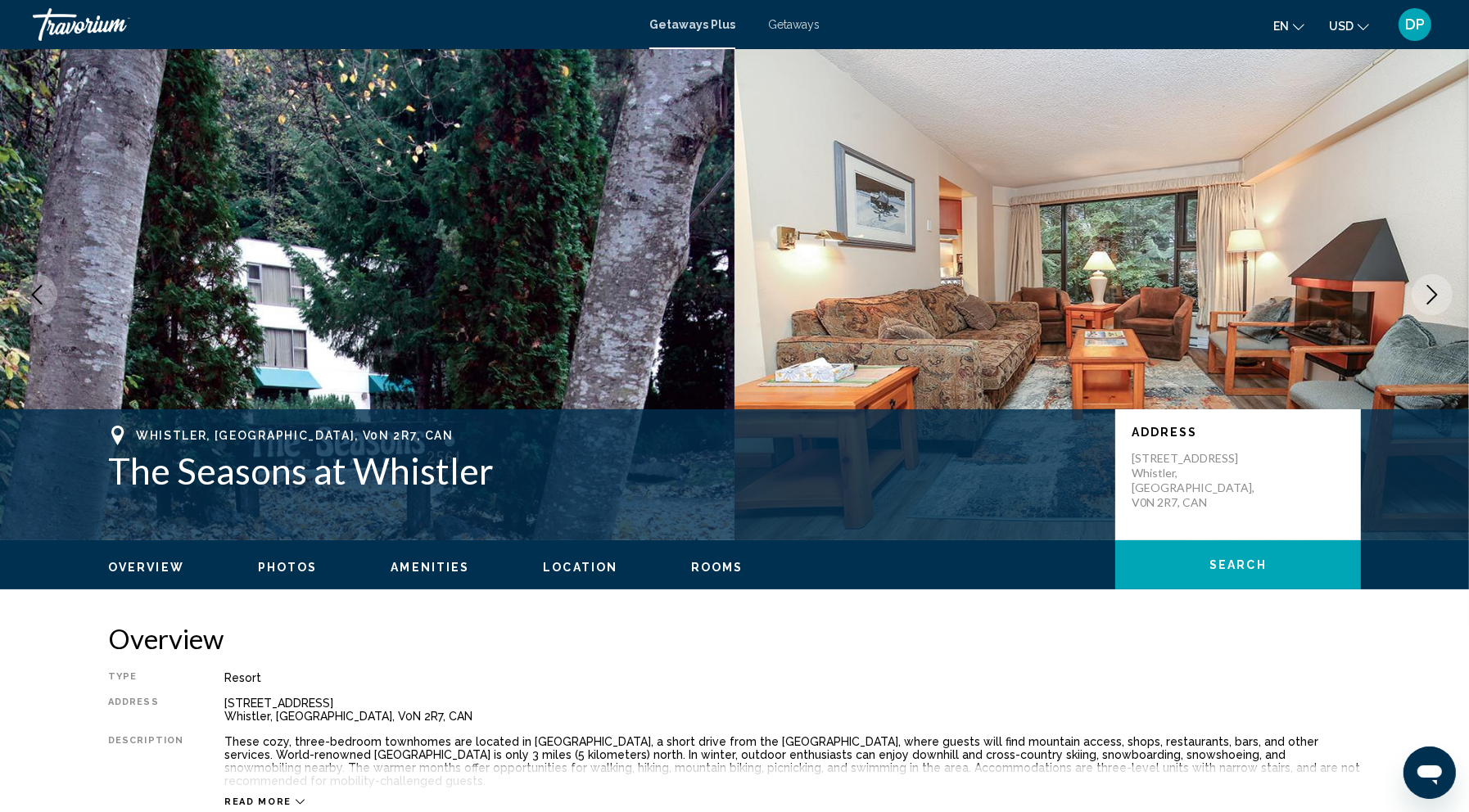
click at [1422, 305] on icon "Next image" at bounding box center [1432, 295] width 19 height 19
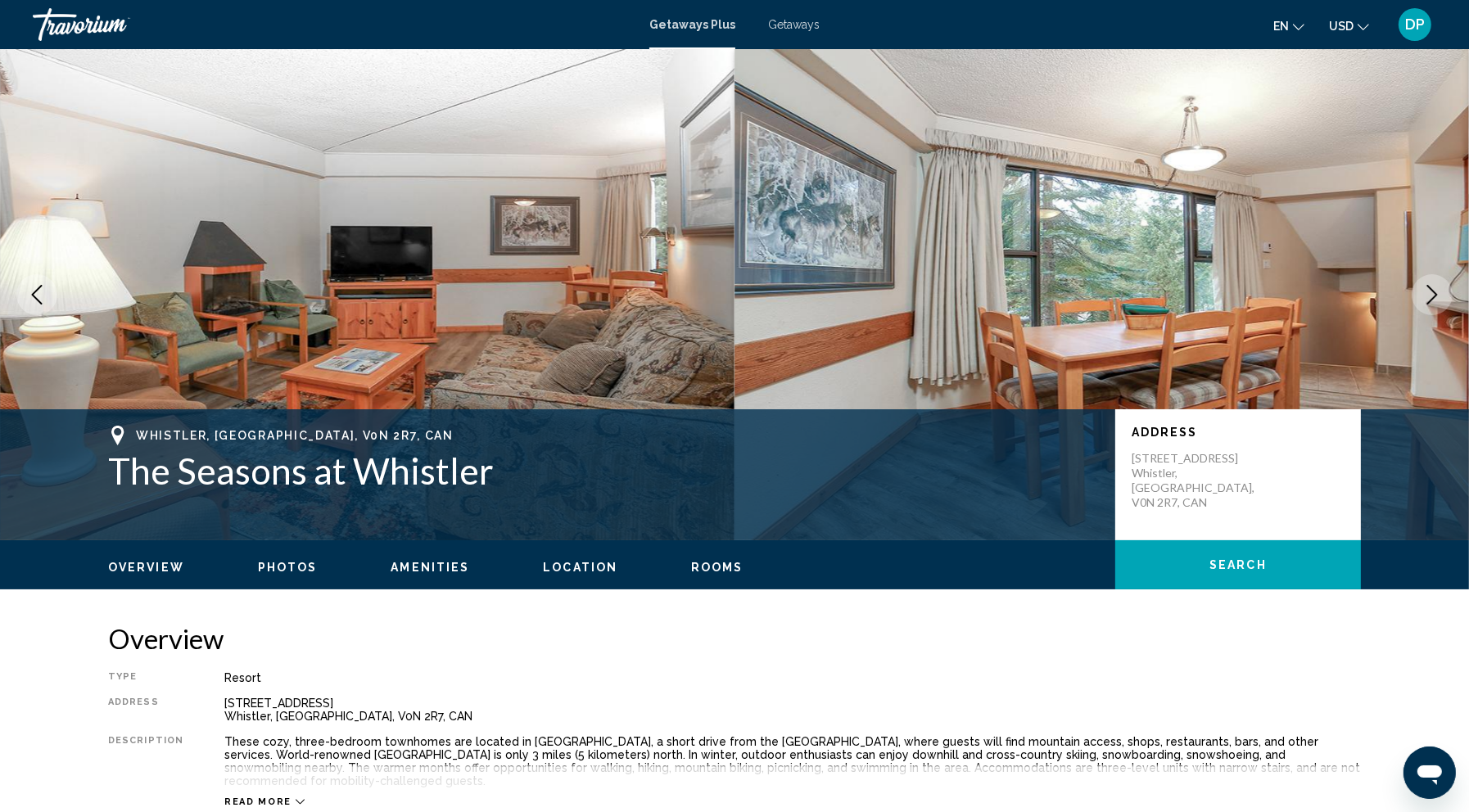
click at [1422, 305] on icon "Next image" at bounding box center [1432, 295] width 19 height 19
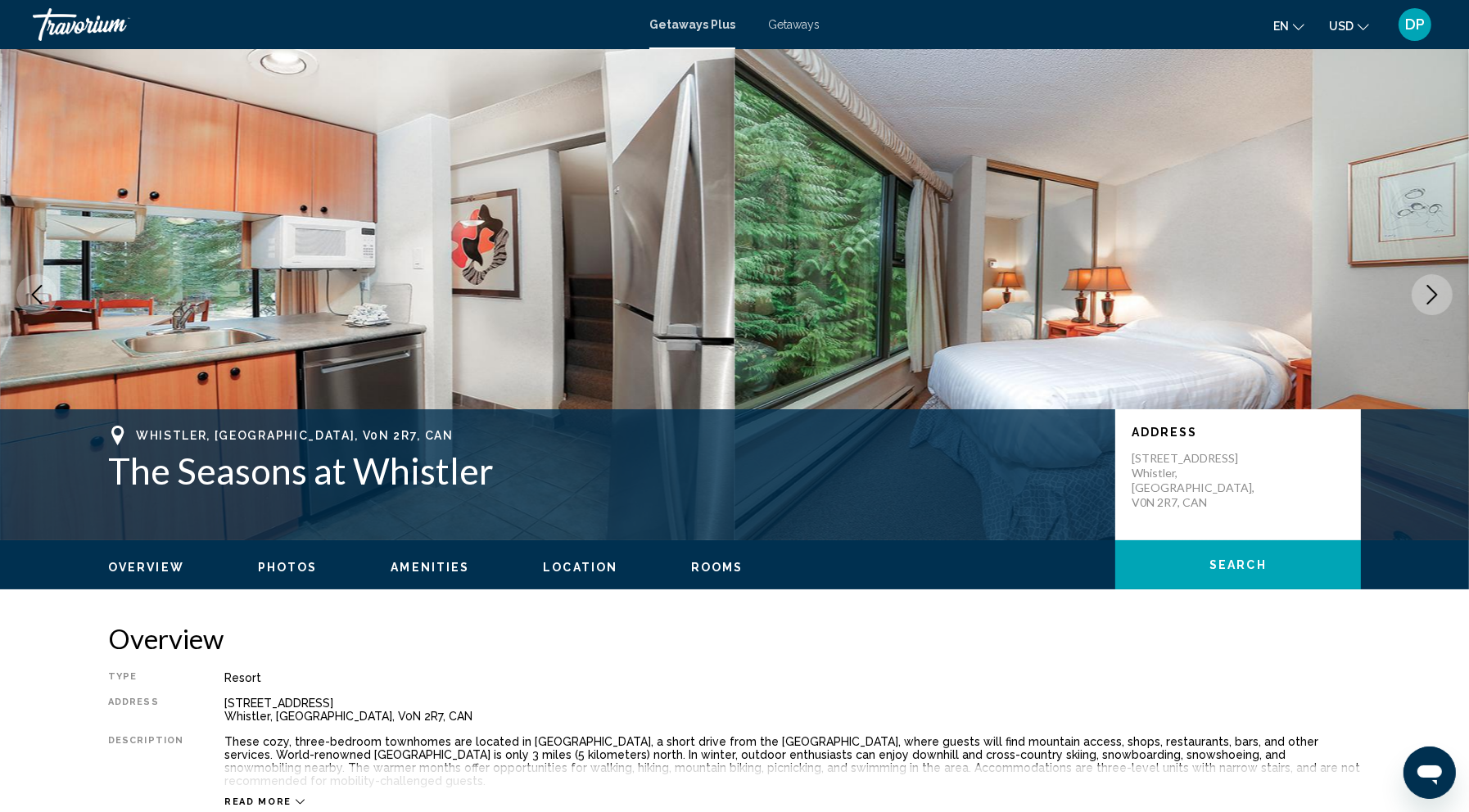
click at [1422, 305] on icon "Next image" at bounding box center [1432, 295] width 19 height 19
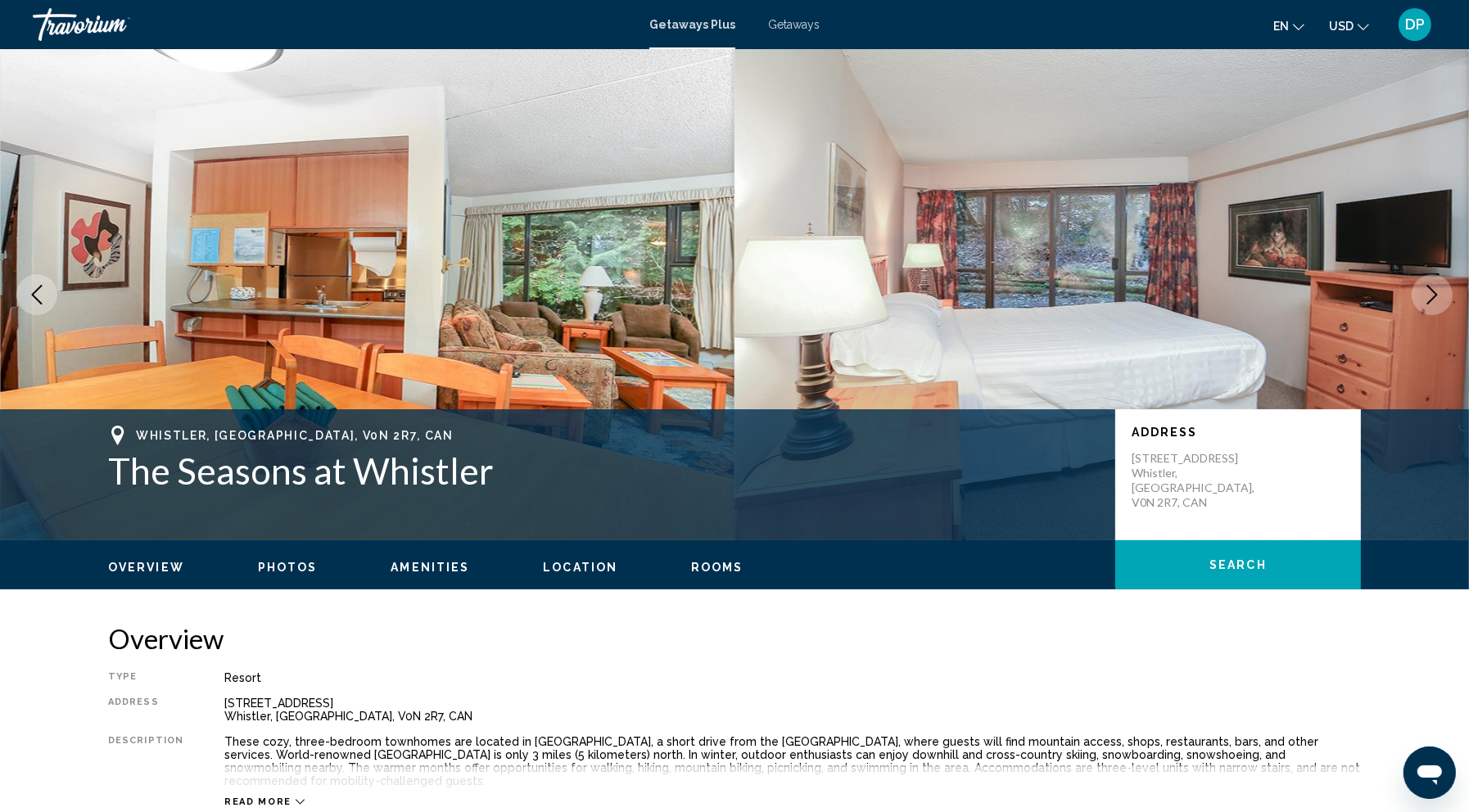
click at [1422, 305] on icon "Next image" at bounding box center [1432, 295] width 19 height 19
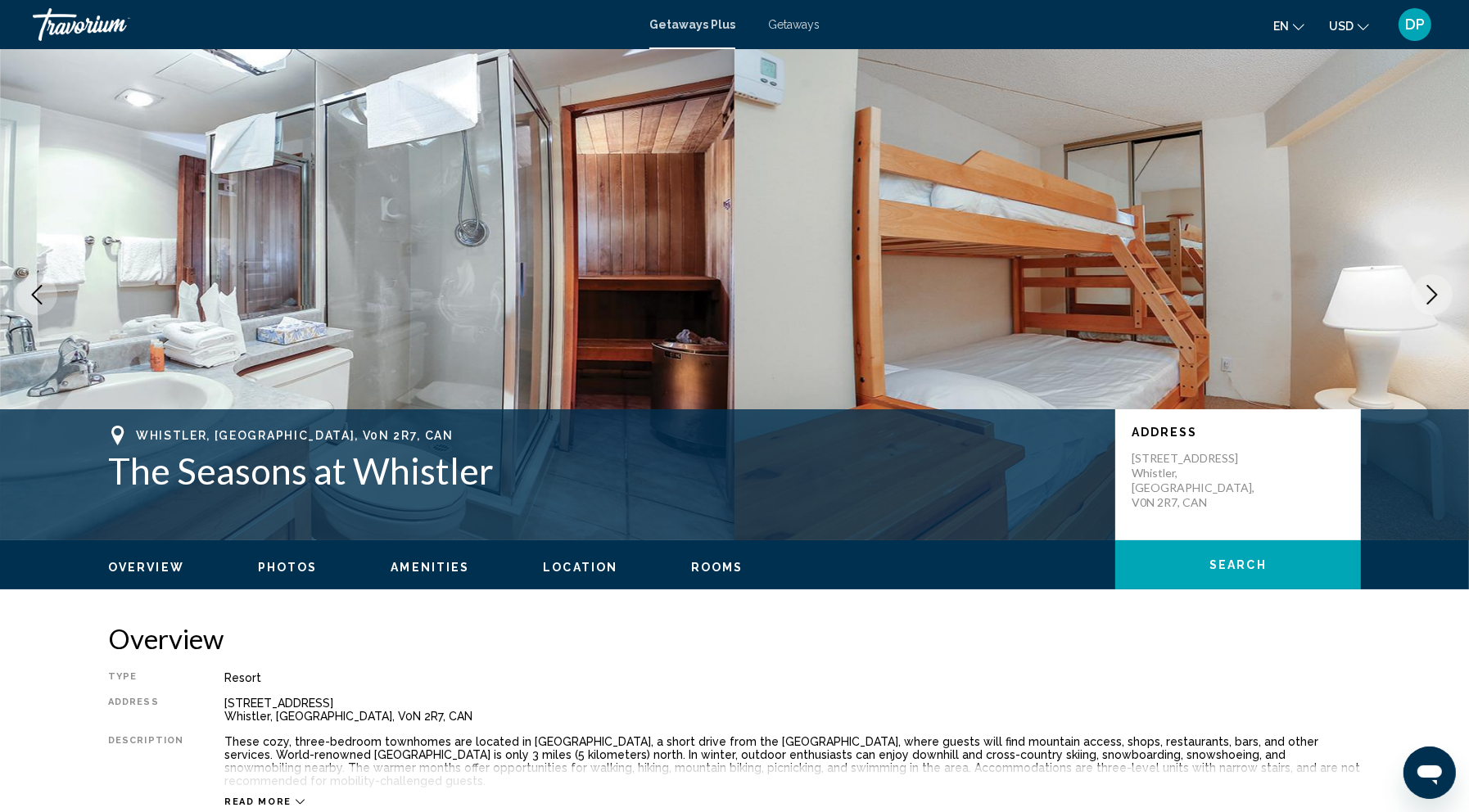
click at [1422, 305] on icon "Next image" at bounding box center [1432, 295] width 19 height 19
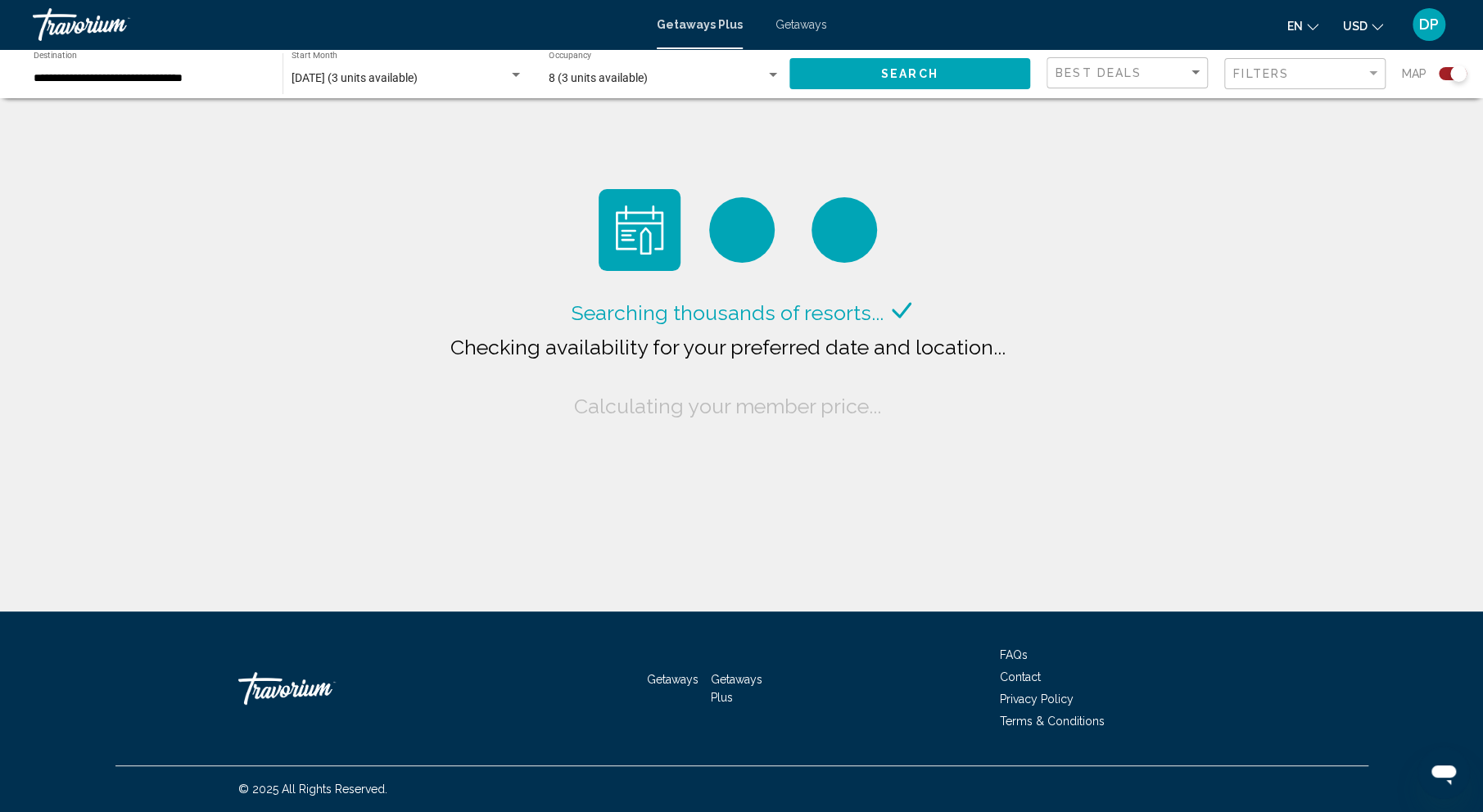
click at [200, 85] on input "**********" at bounding box center [150, 78] width 233 height 13
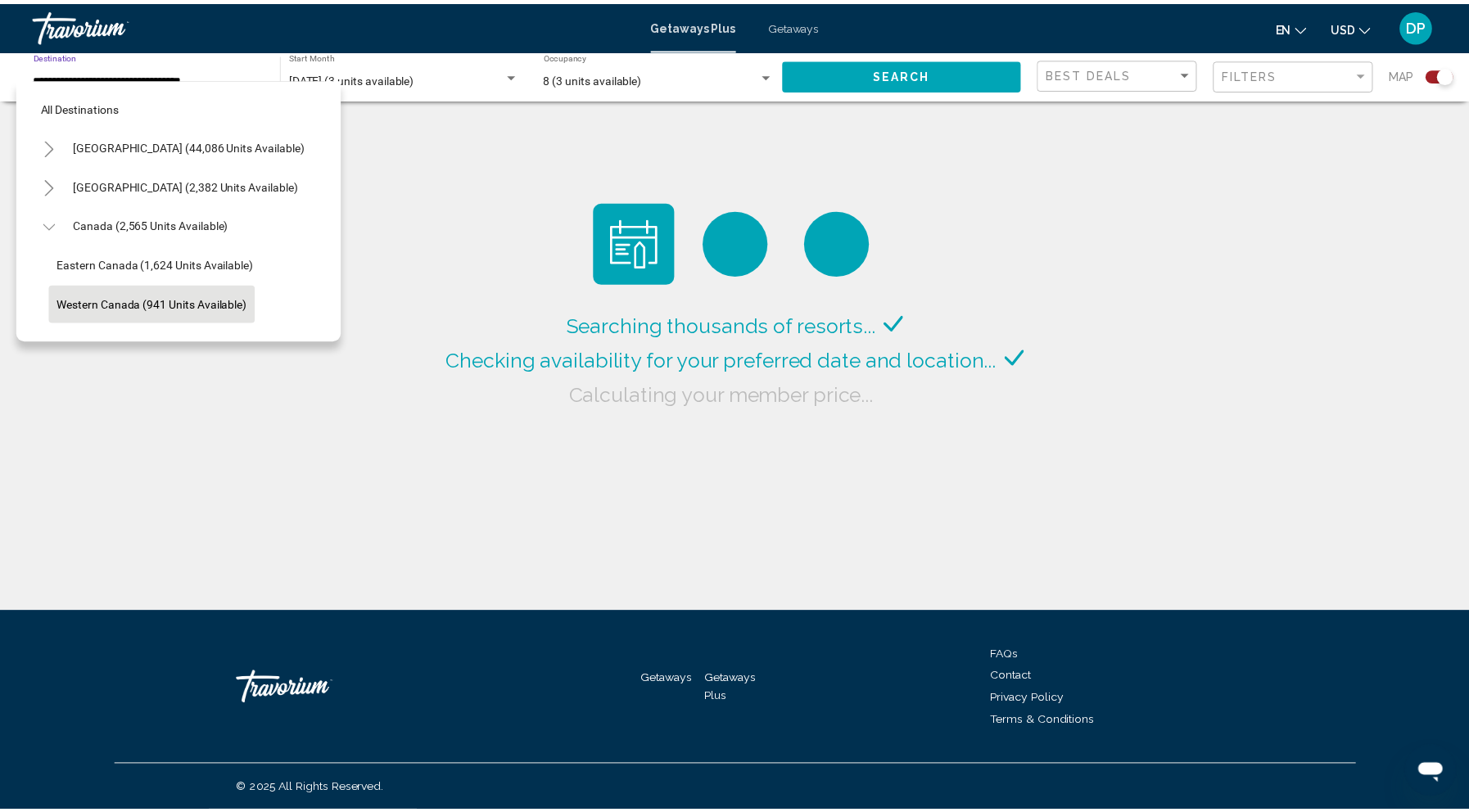
scroll to position [76, 0]
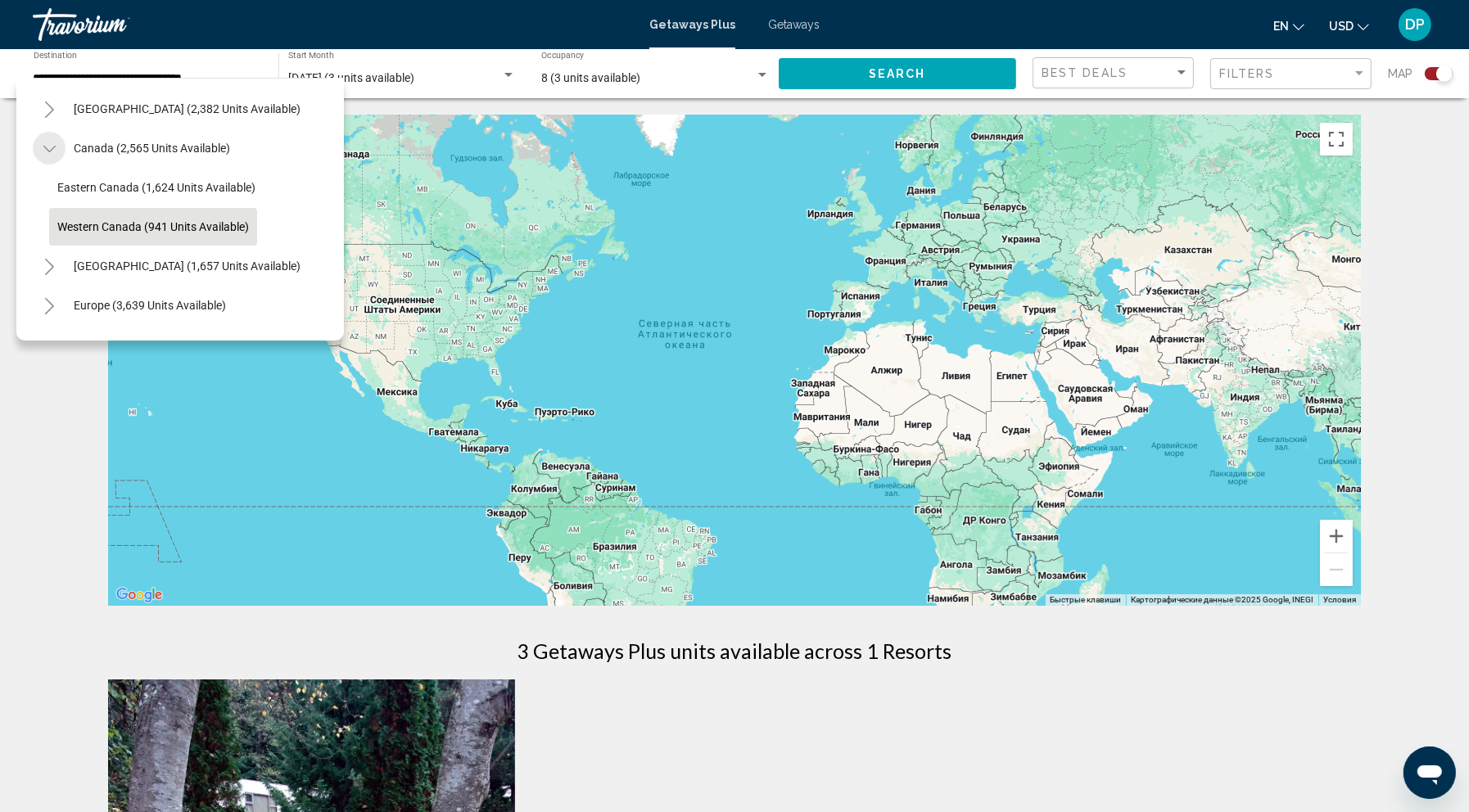
click at [55, 157] on icon "Toggle Canada (2,565 units available)" at bounding box center [49, 148] width 13 height 16
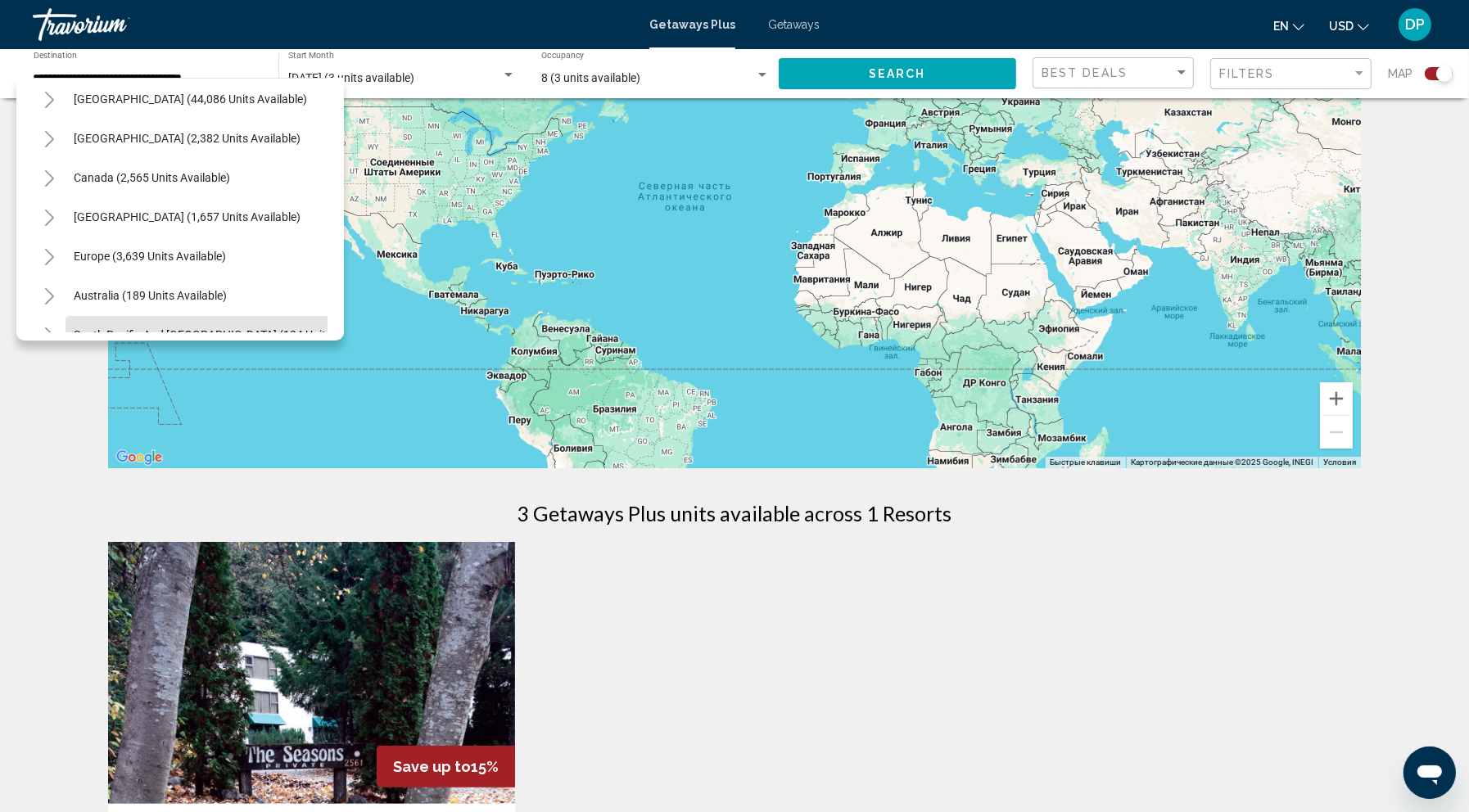
scroll to position [0, 0]
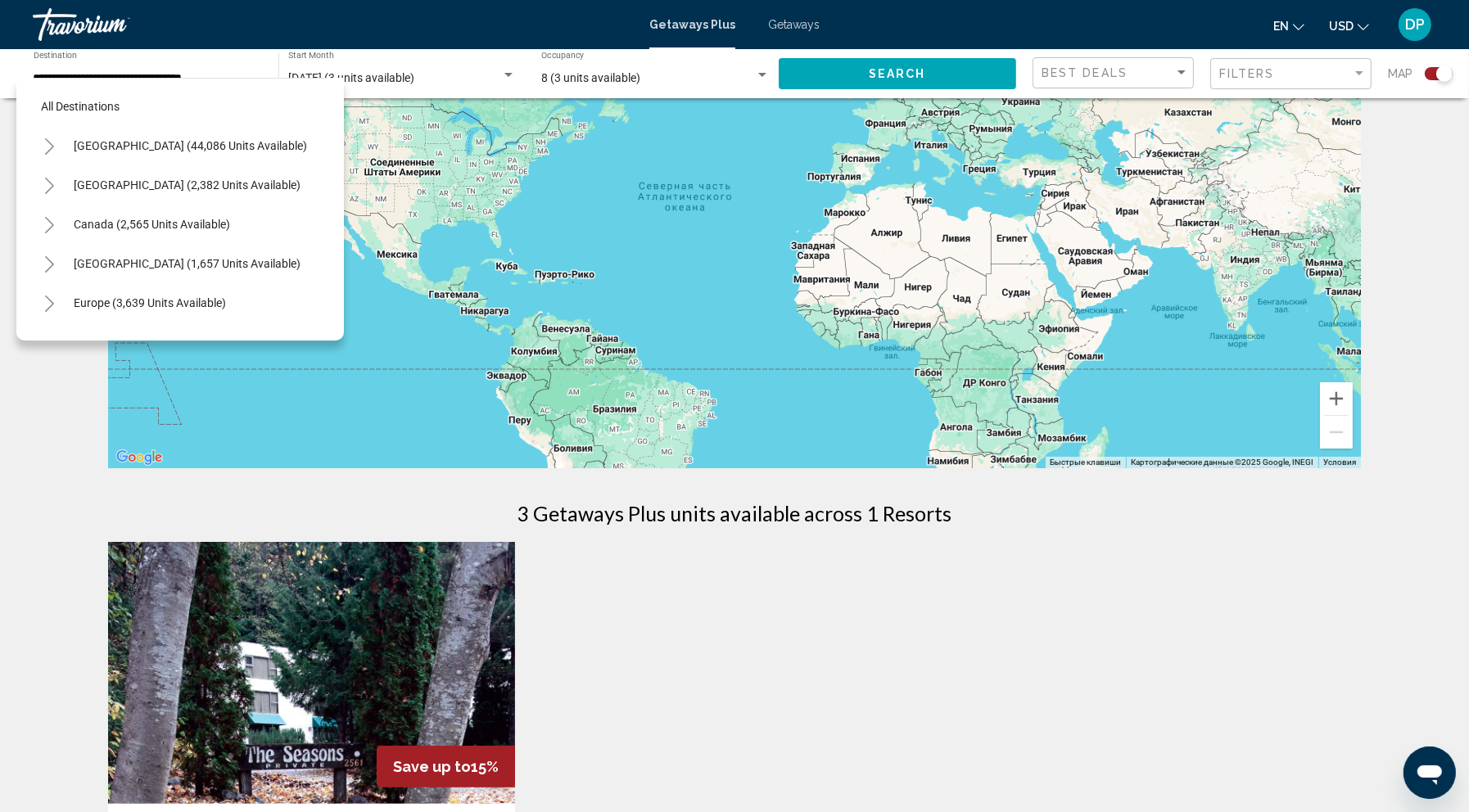
click at [55, 311] on icon "Toggle Europe (3,639 units available)" at bounding box center [49, 304] width 13 height 16
click at [53, 311] on icon "Toggle Europe (3,639 units available)" at bounding box center [49, 304] width 13 height 16
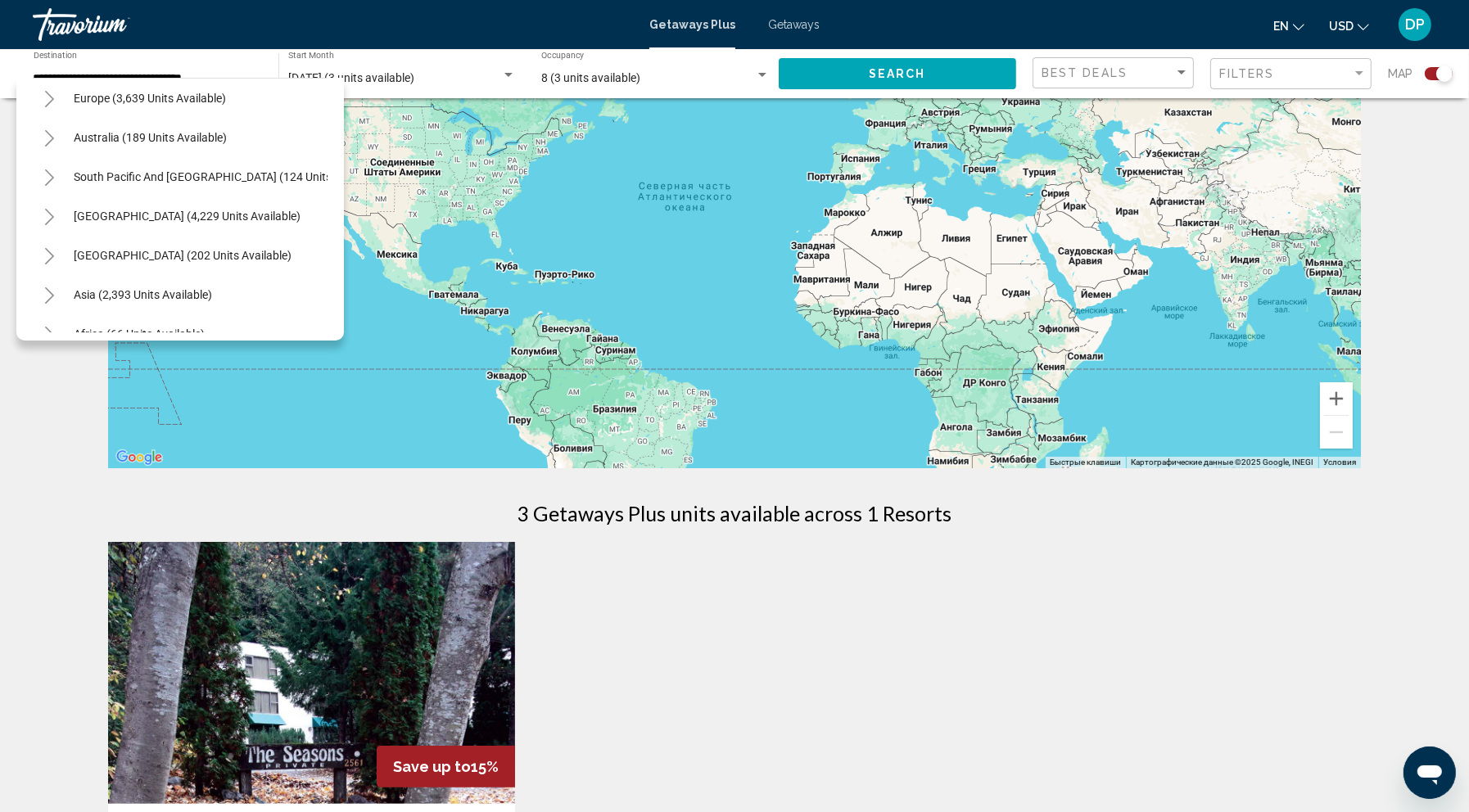
scroll to position [206, 0]
click at [52, 303] on icon "Toggle Asia (2,393 units available)" at bounding box center [49, 294] width 13 height 16
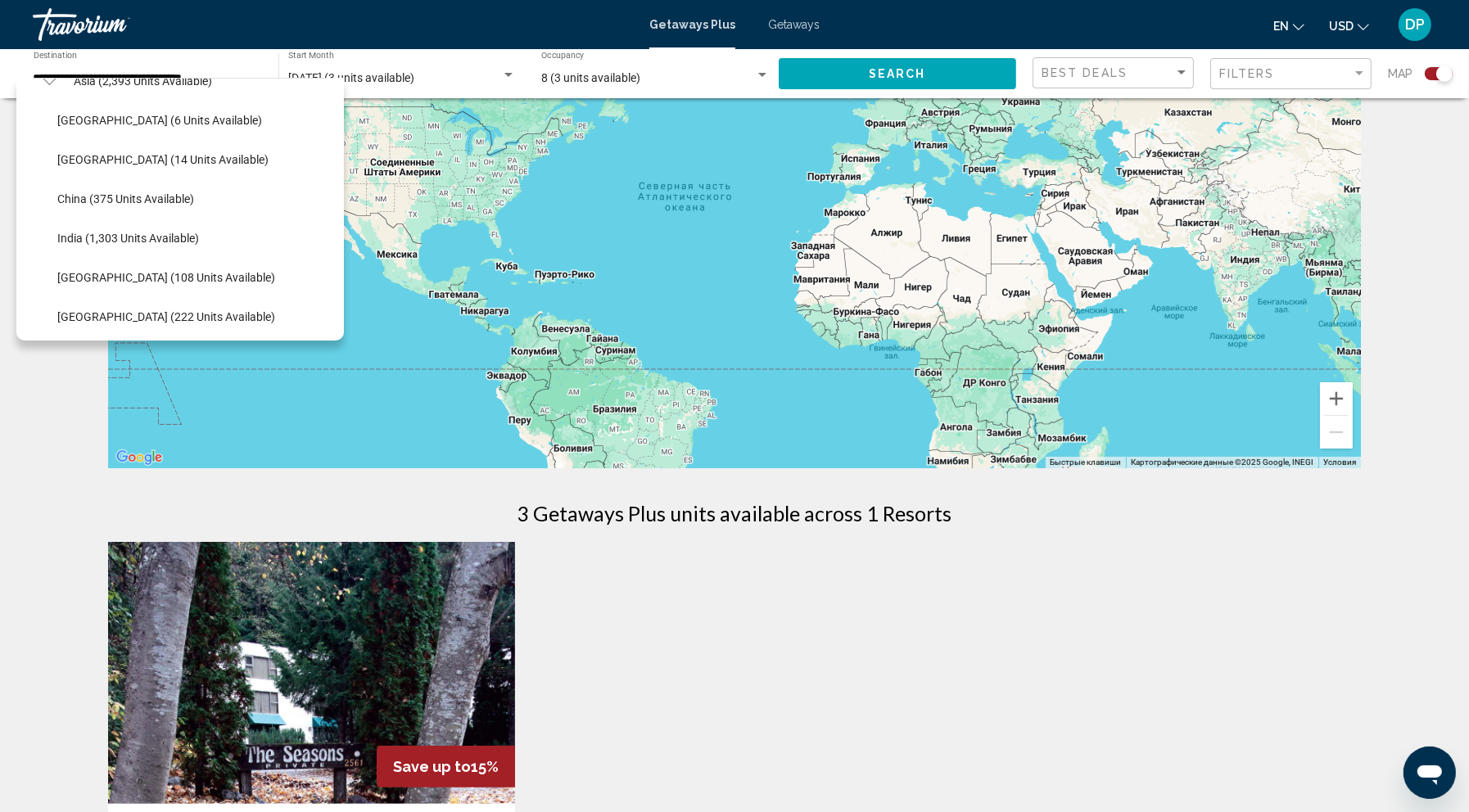
scroll to position [366, 0]
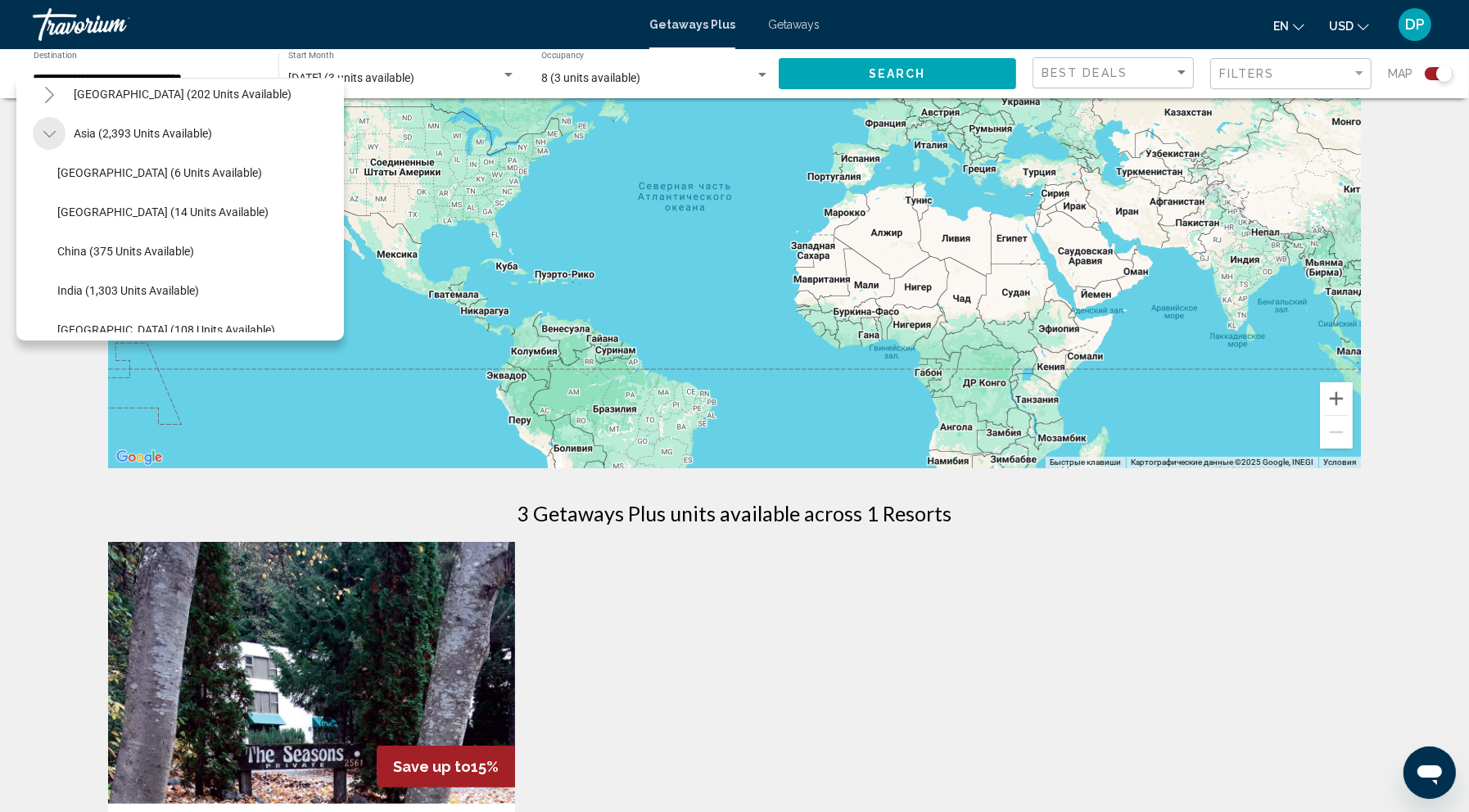
click at [55, 143] on icon "Toggle Asia (2,393 units available)" at bounding box center [49, 134] width 13 height 16
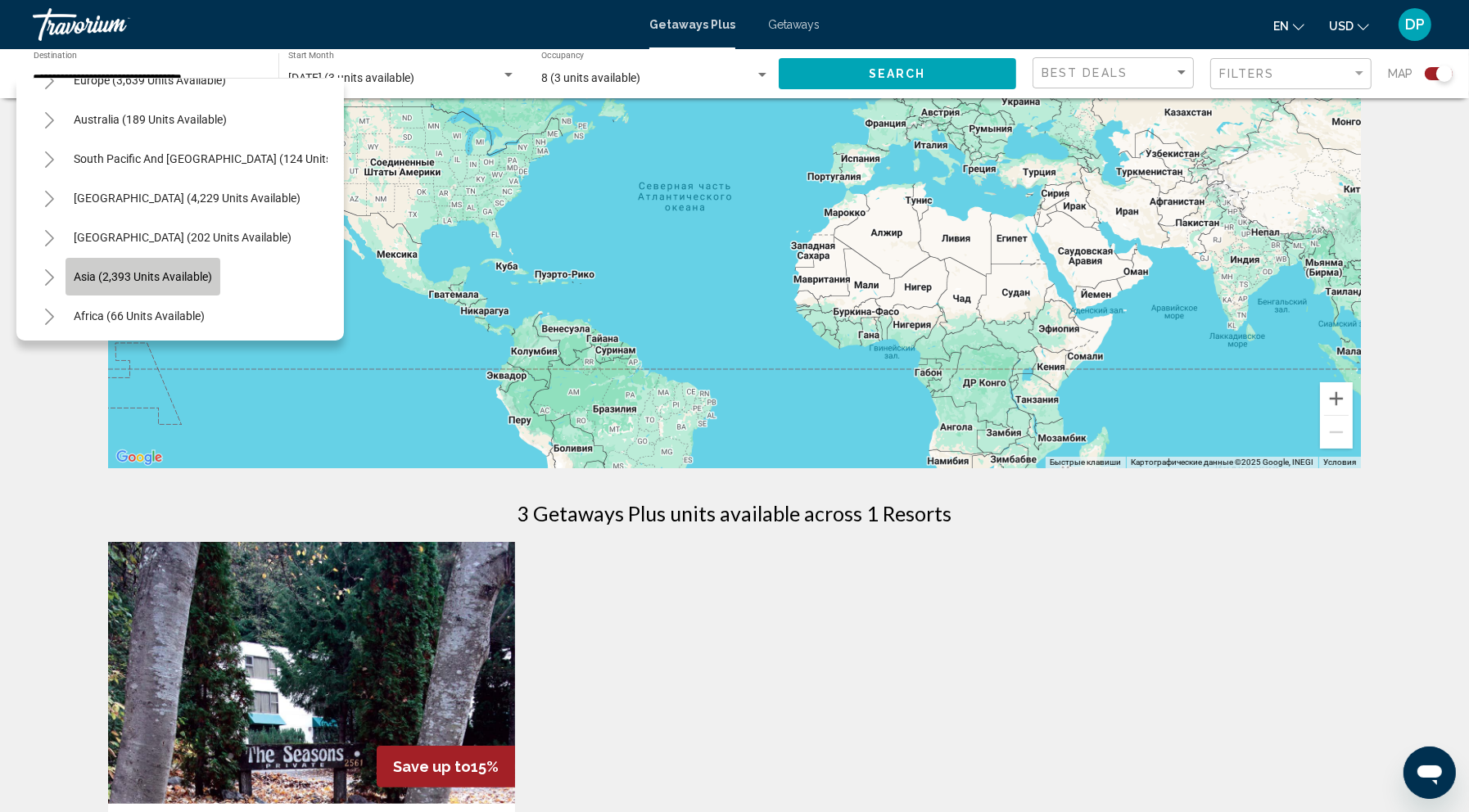
click at [117, 286] on button "Asia (2,393 units available)" at bounding box center [142, 276] width 154 height 38
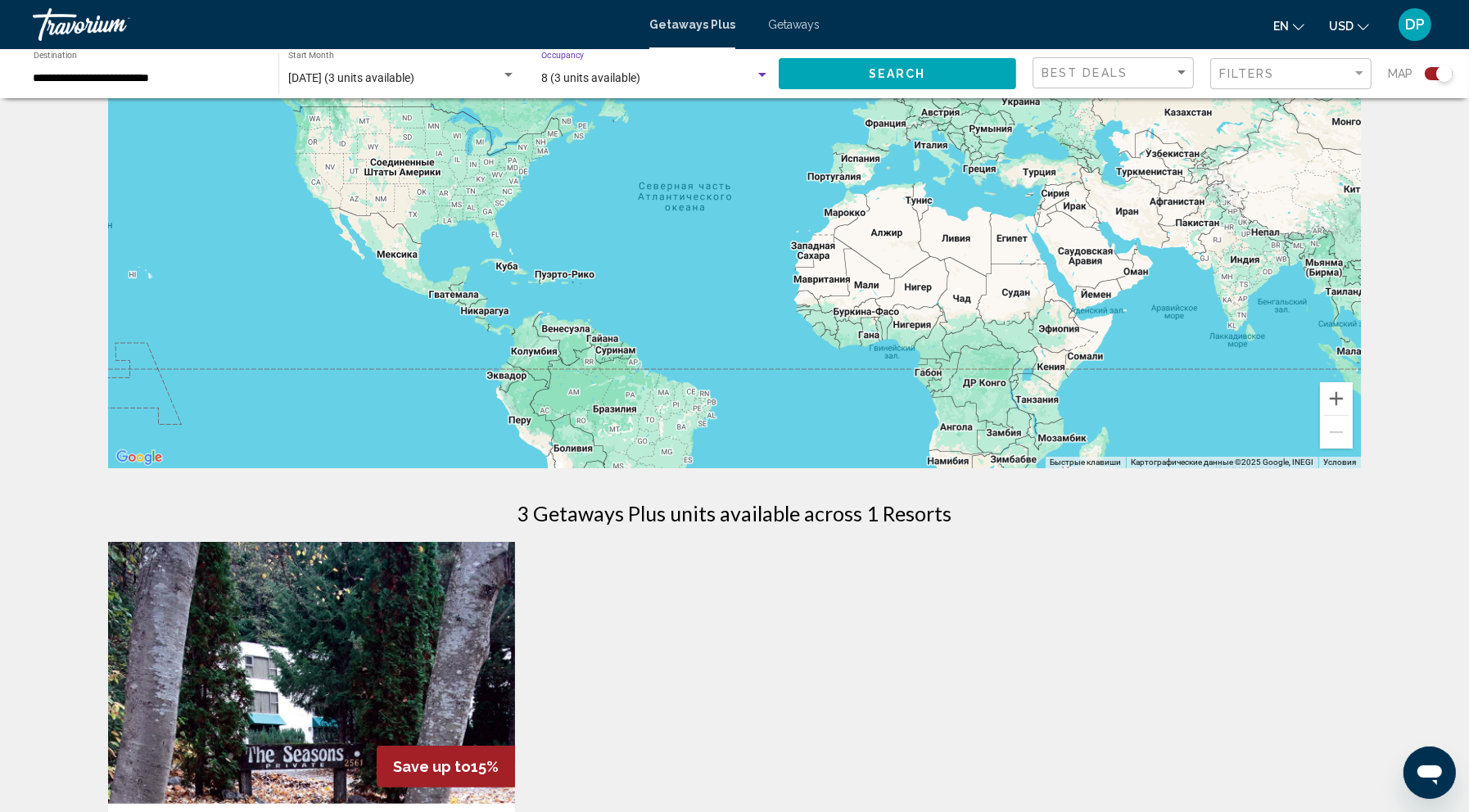
click at [572, 84] on span "8 (3 units available)" at bounding box center [591, 77] width 99 height 13
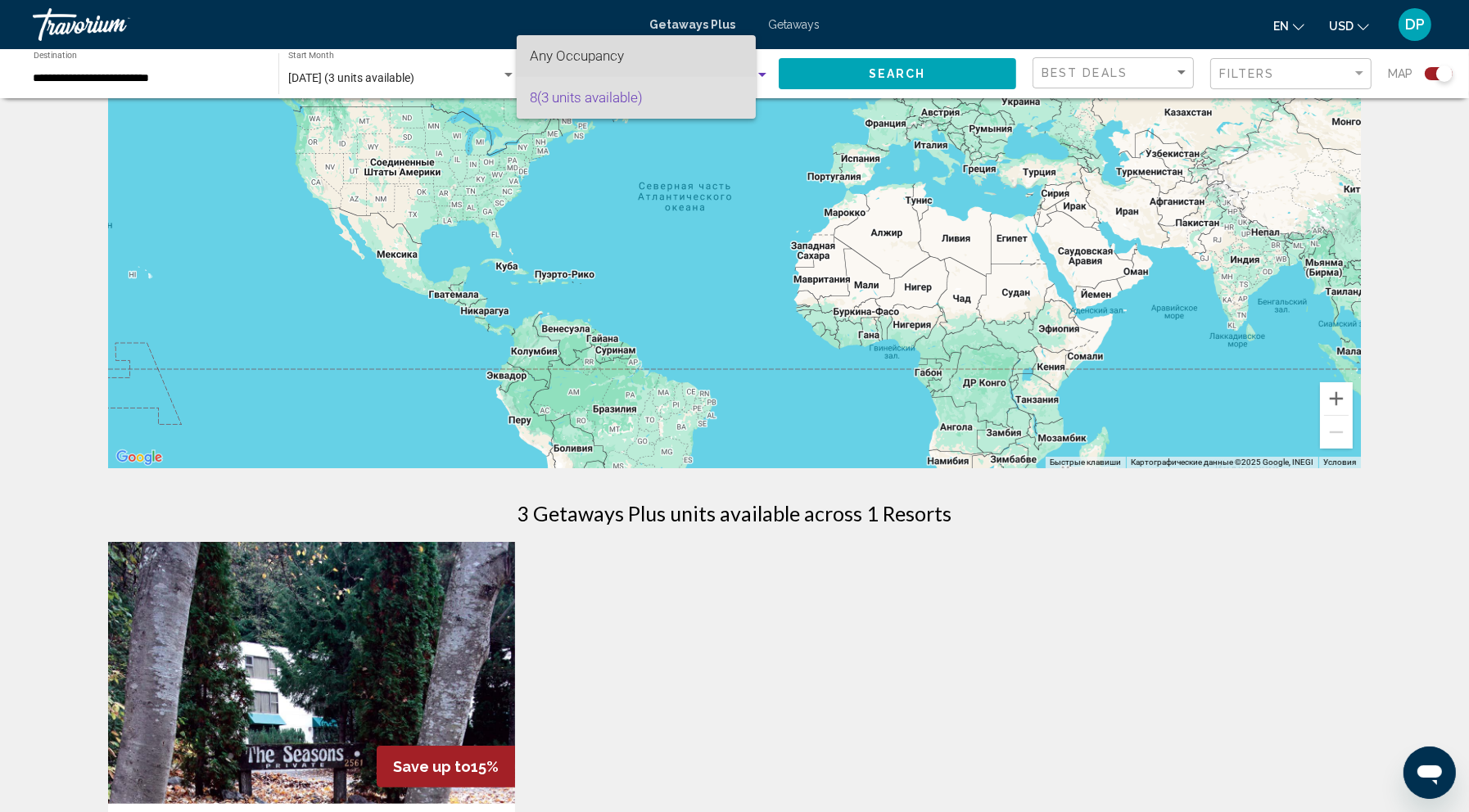
click at [587, 64] on span "Any Occupancy" at bounding box center [636, 55] width 212 height 42
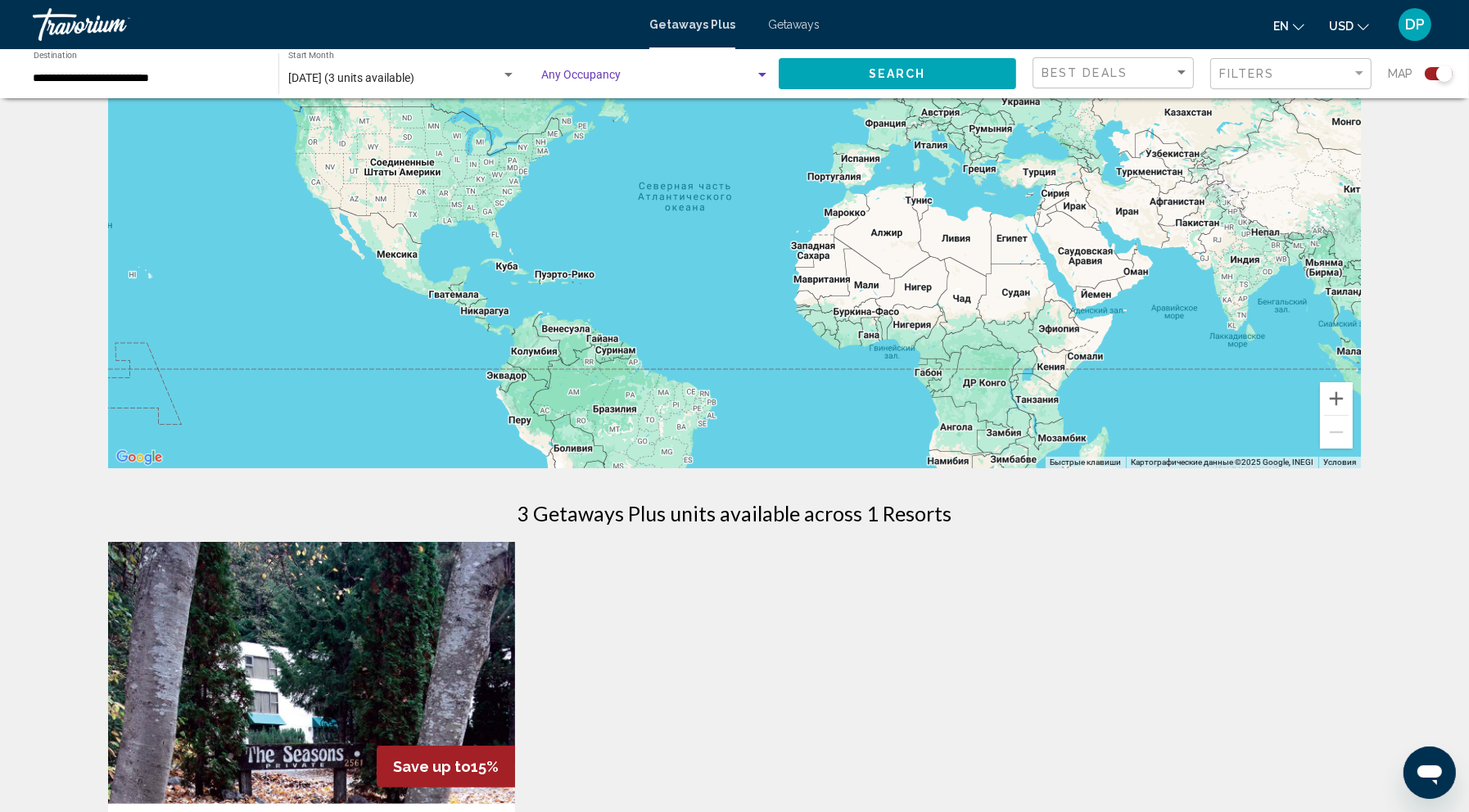
click at [427, 97] on div "[DATE] (3 units available) Start Month All Start Months" at bounding box center [402, 74] width 228 height 45
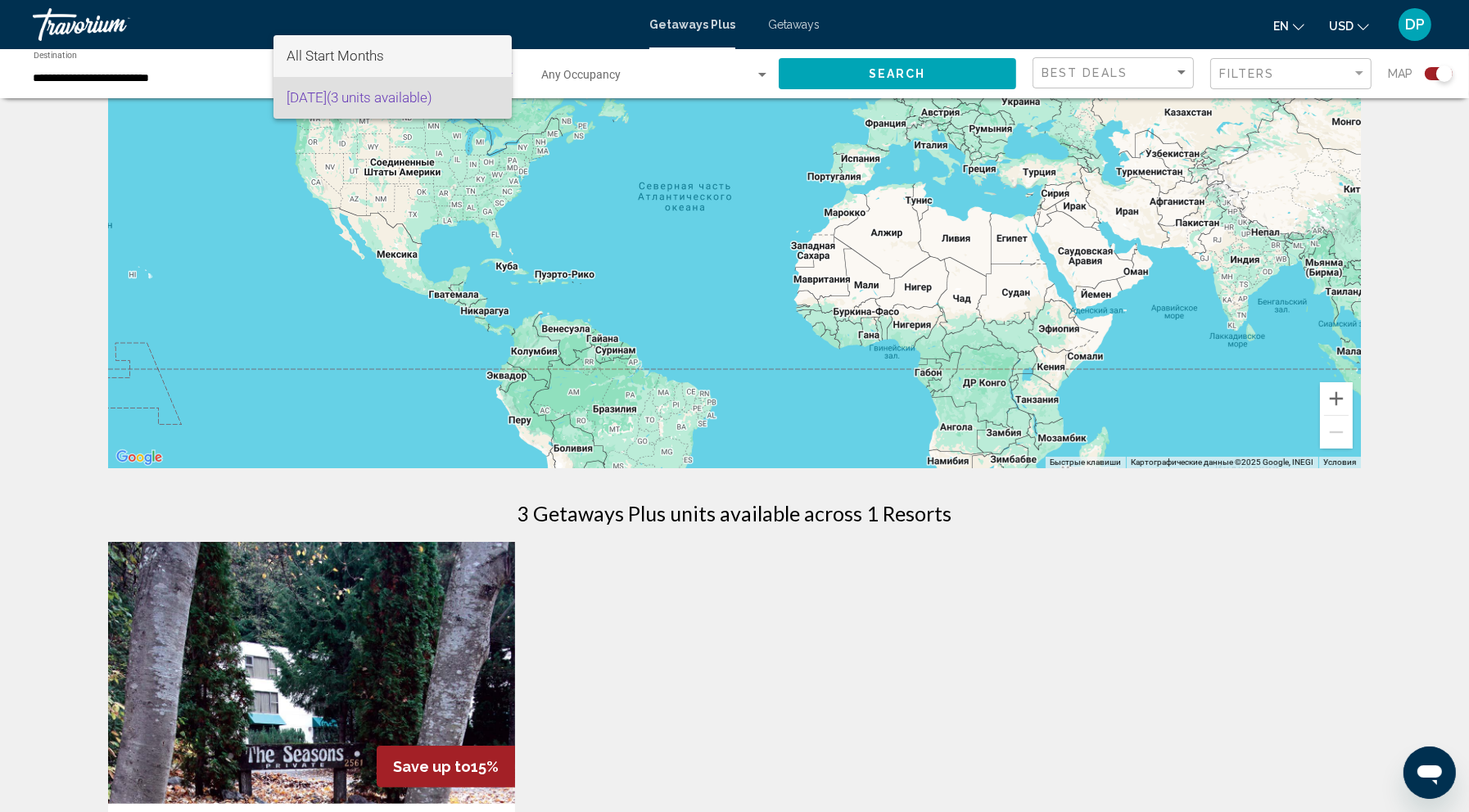
click at [437, 64] on span "All Start Months" at bounding box center [392, 55] width 212 height 42
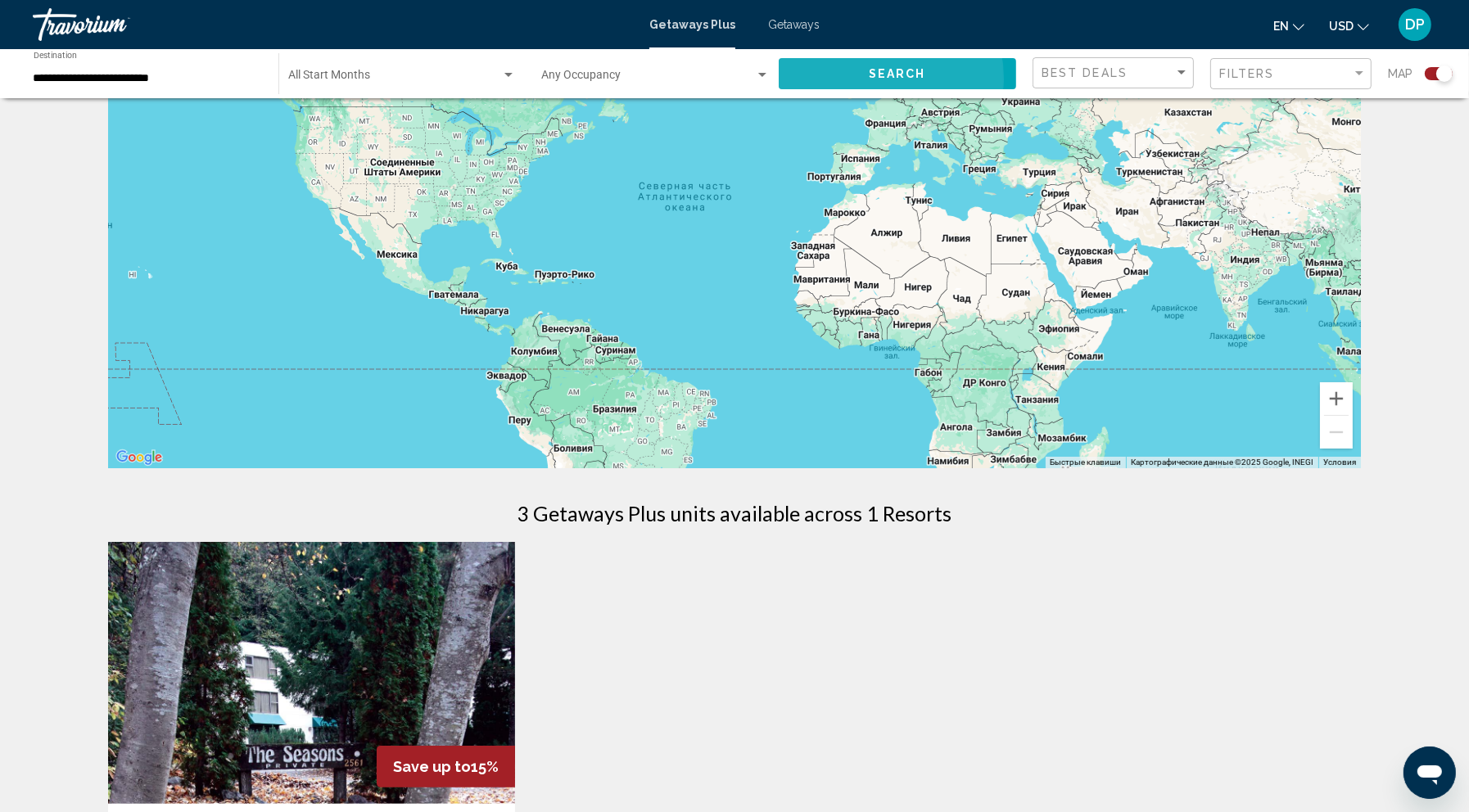
click at [868, 81] on span "Search" at bounding box center [897, 74] width 57 height 13
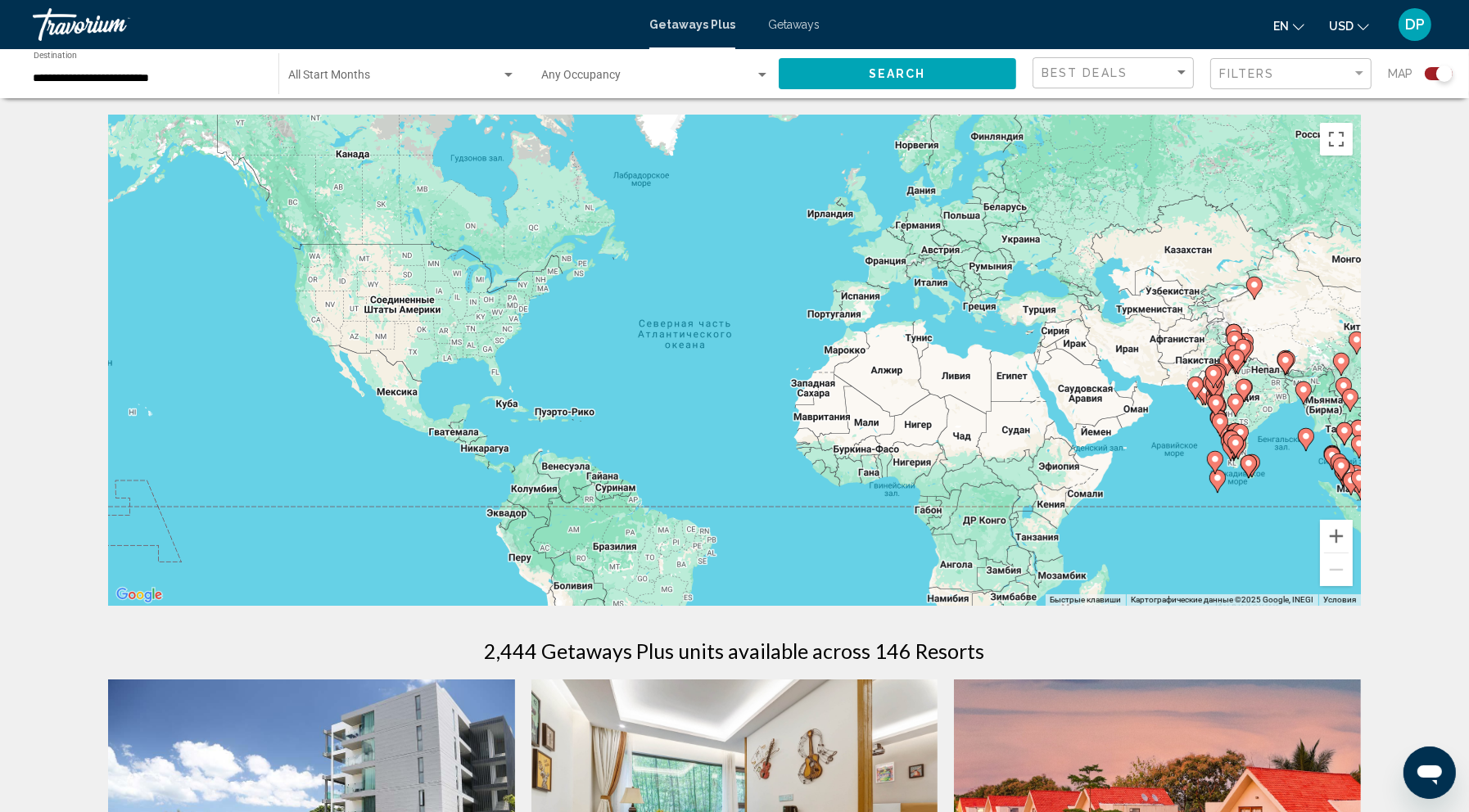
click at [618, 82] on div "Occupancy Any Occupancy" at bounding box center [655, 74] width 228 height 45
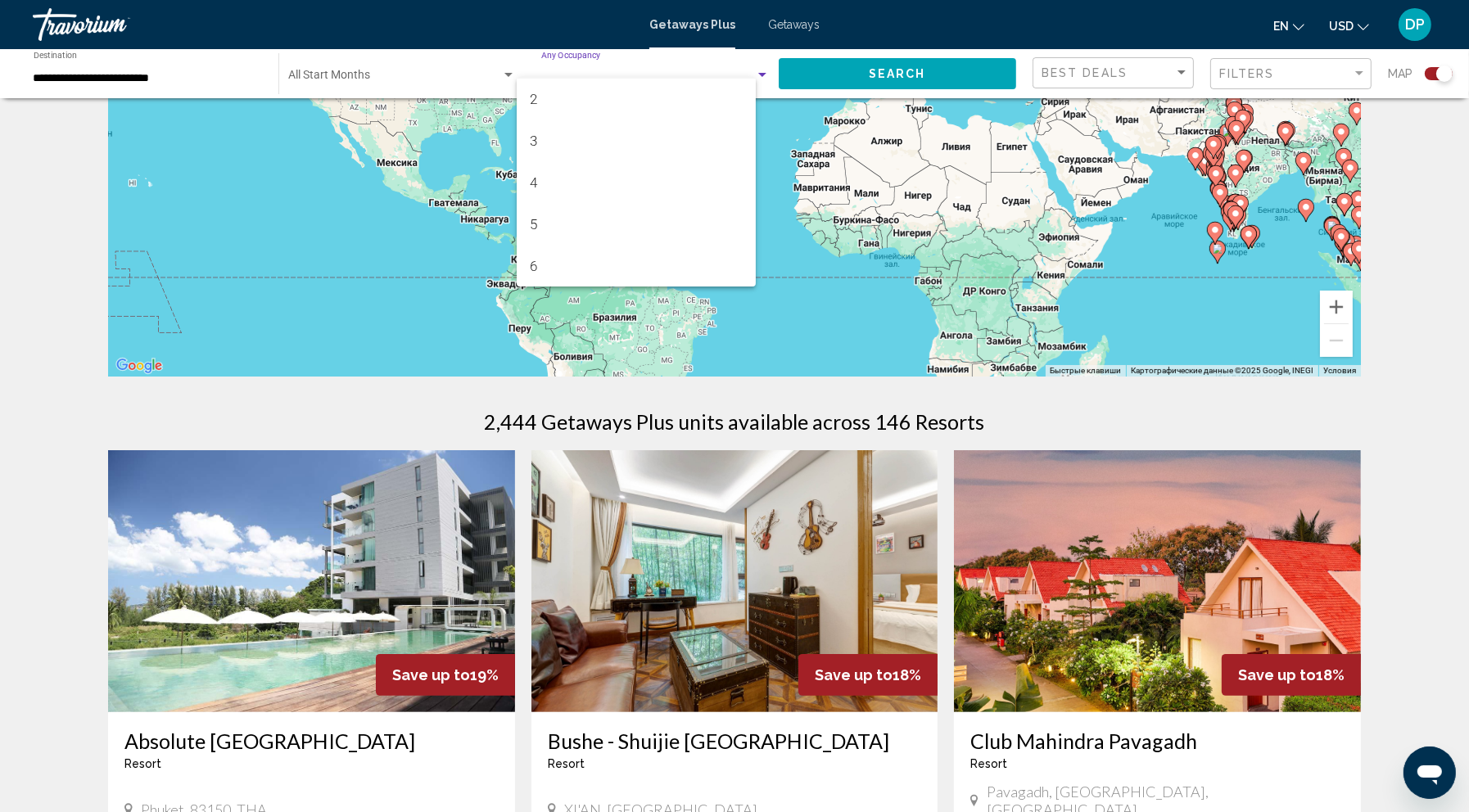
scroll to position [228, 0]
click at [874, 293] on div at bounding box center [734, 406] width 1469 height 812
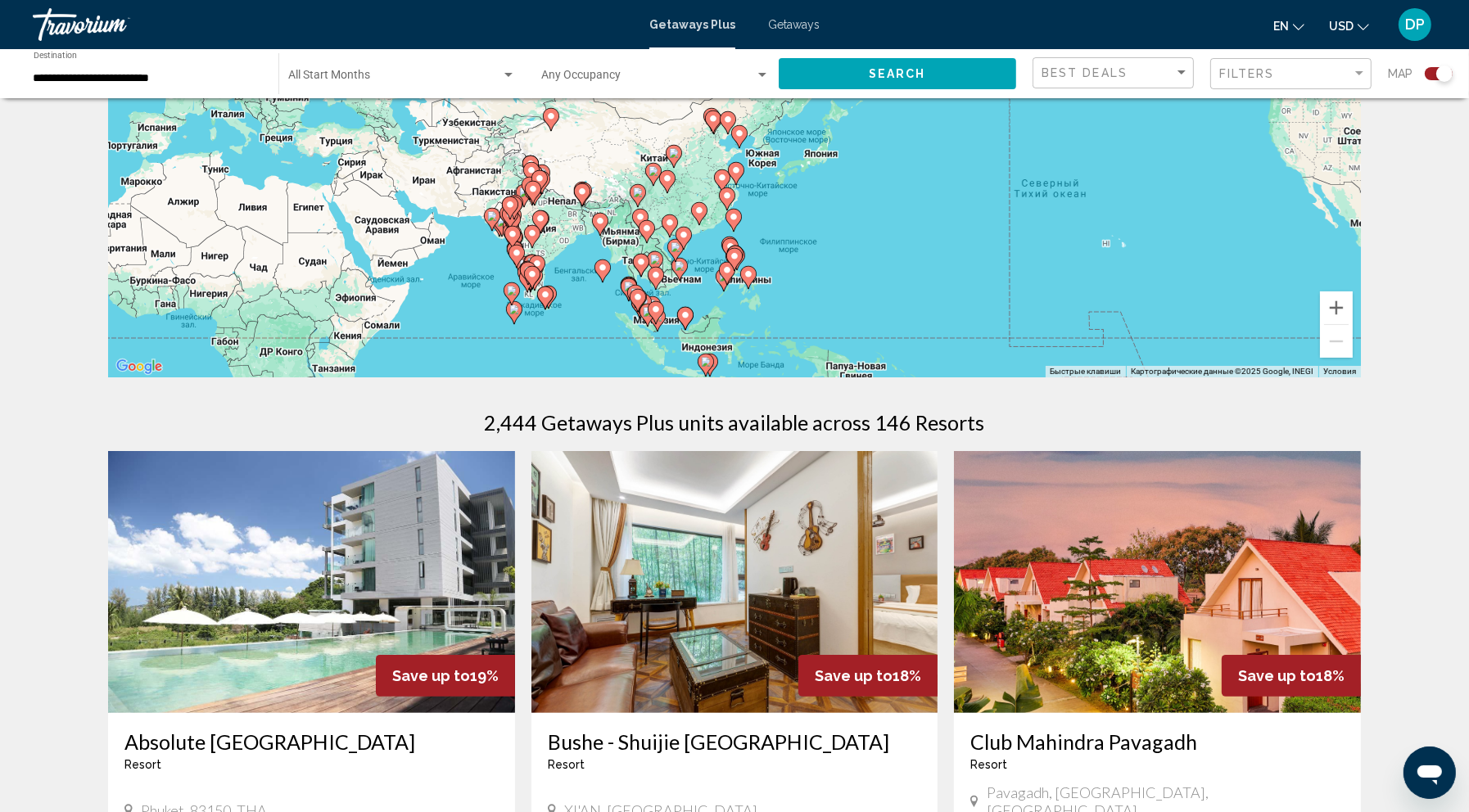
click at [396, 85] on span "Search widget" at bounding box center [394, 78] width 212 height 13
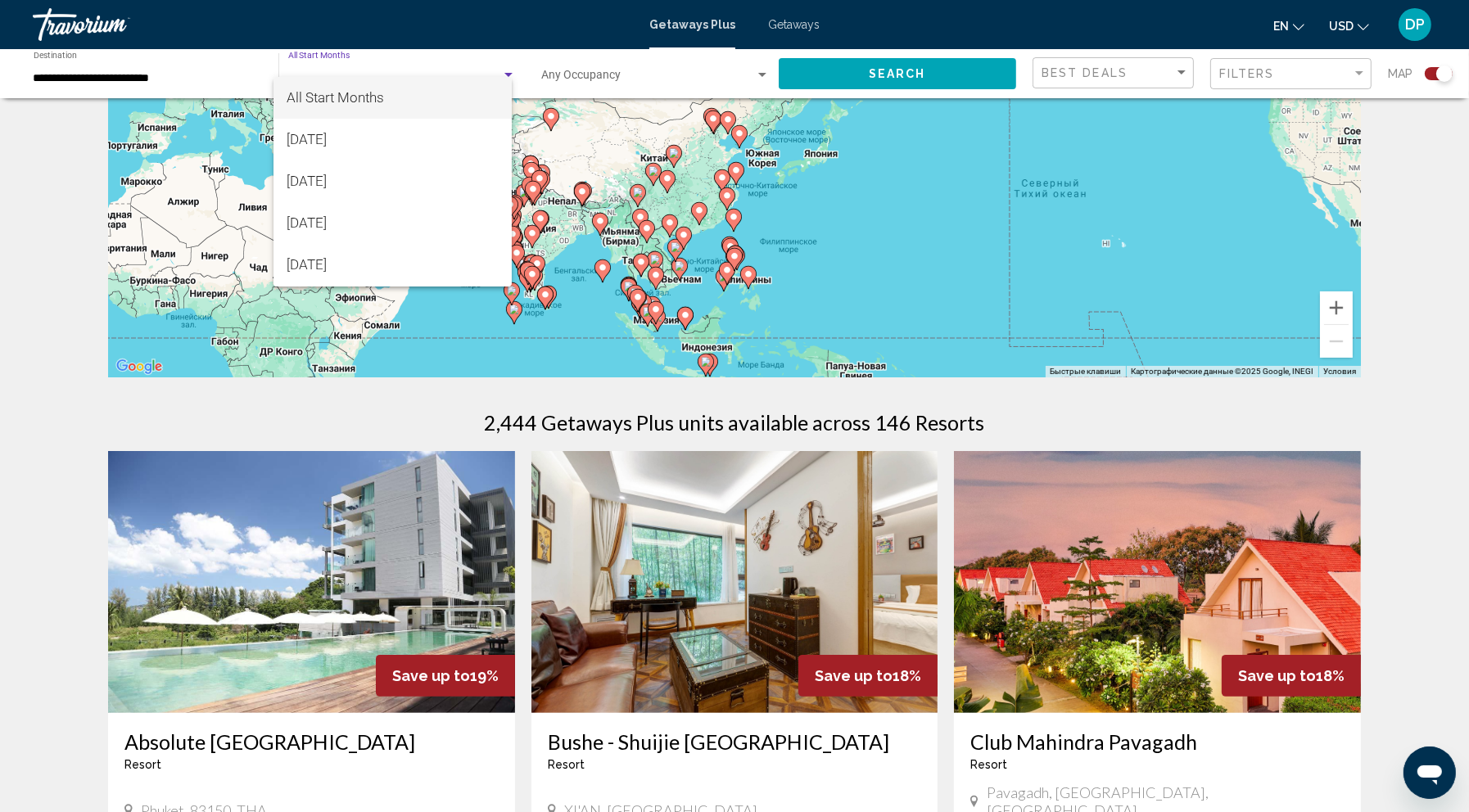
click at [203, 100] on div at bounding box center [734, 406] width 1469 height 812
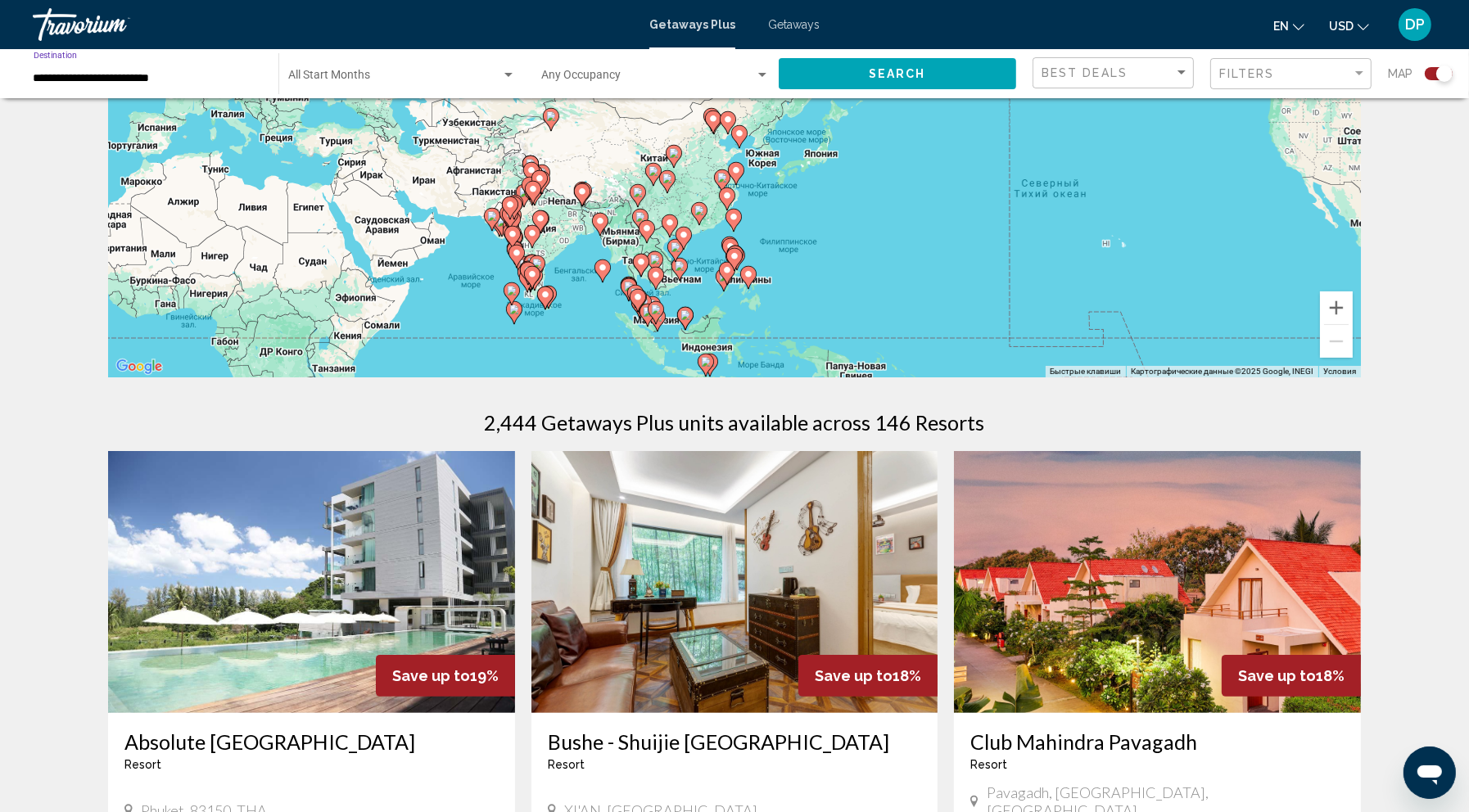
click at [208, 85] on input "**********" at bounding box center [147, 78] width 228 height 13
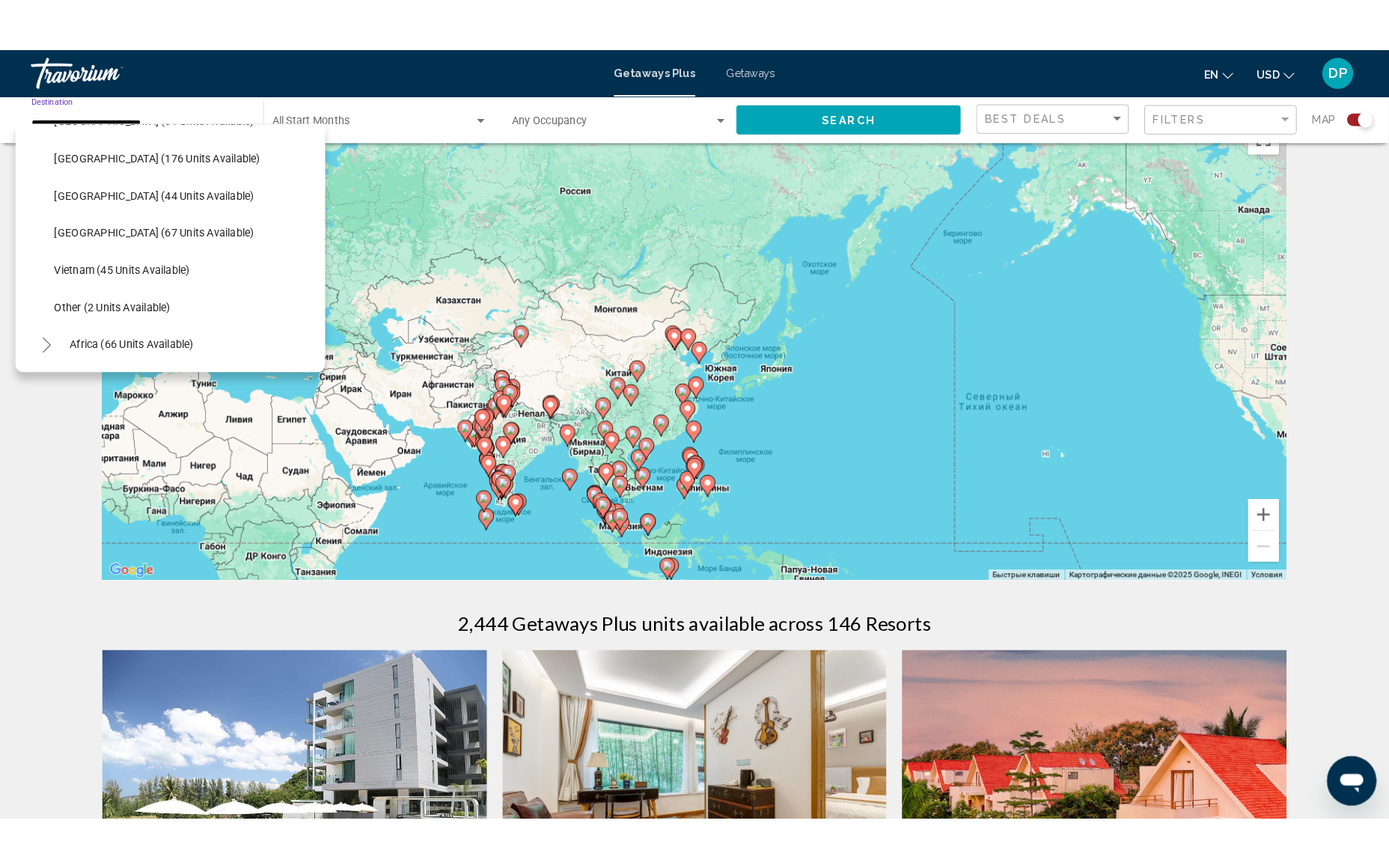
scroll to position [35, 0]
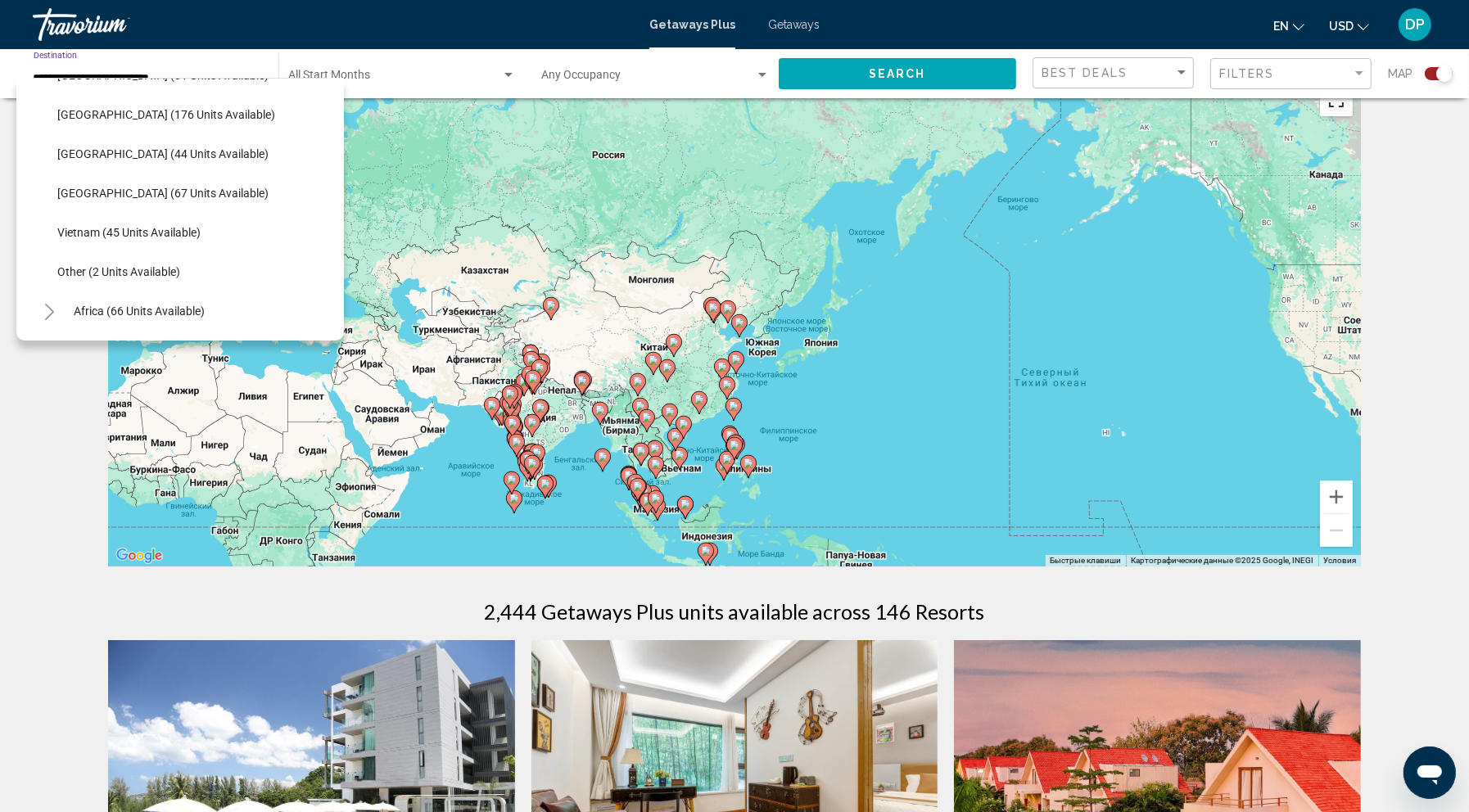
click at [1353, 116] on button "Включить полноэкранный режим" at bounding box center [1336, 100] width 33 height 33
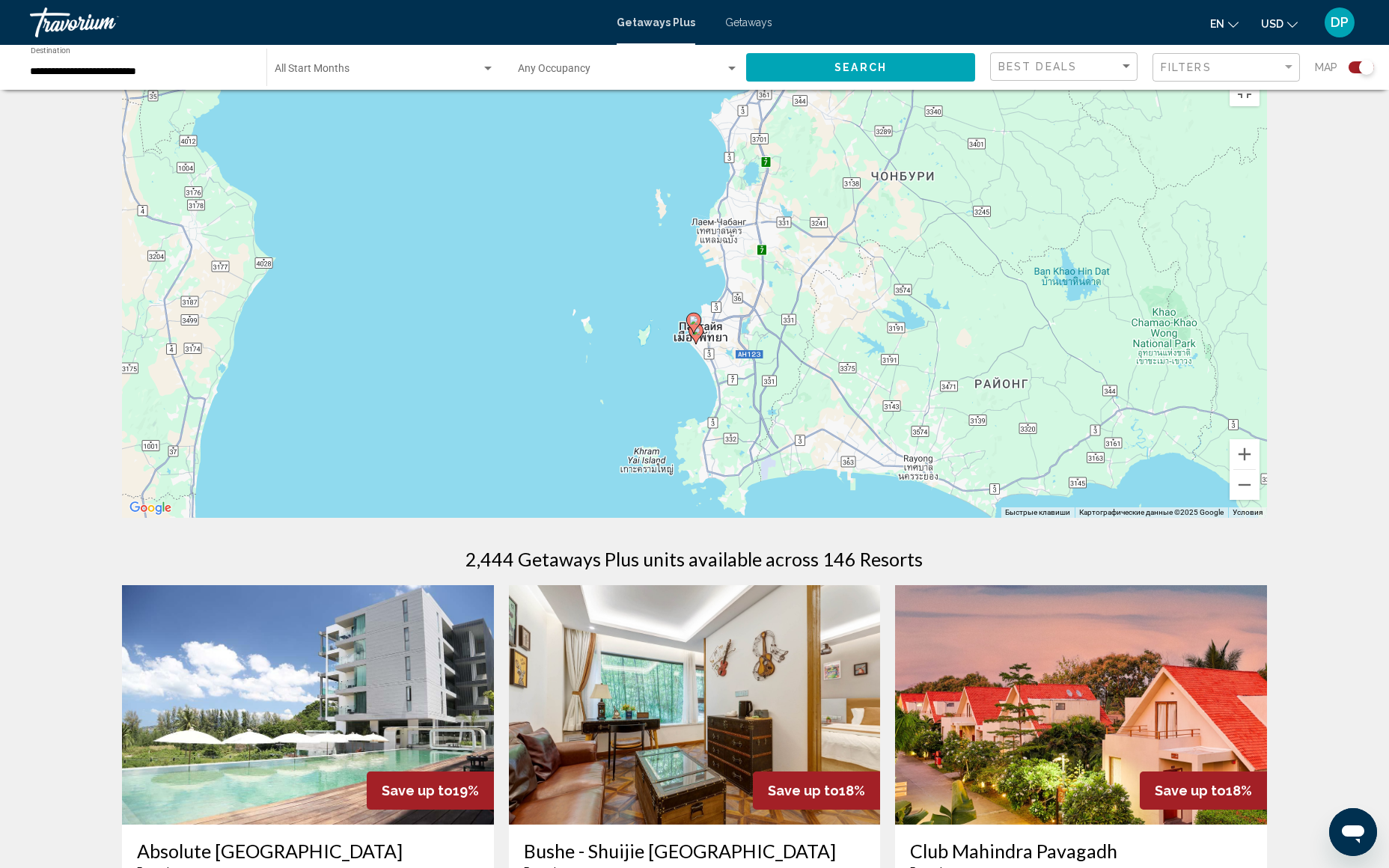
click at [699, 334] on gmp-advanced-marker "Main content" at bounding box center [694, 323] width 15 height 22
type input "**********"
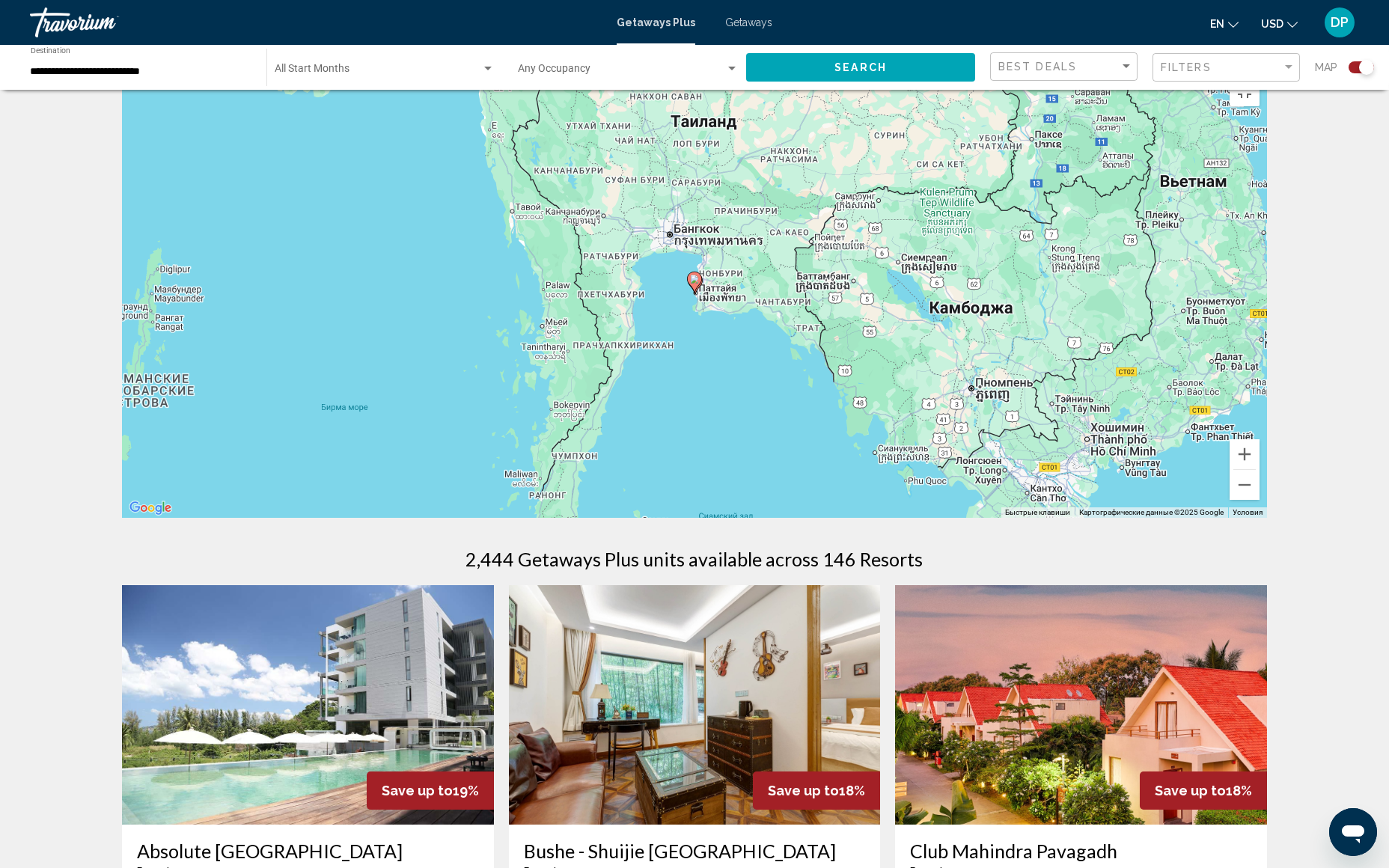
click at [699, 292] on icon "Main content" at bounding box center [694, 282] width 13 height 20
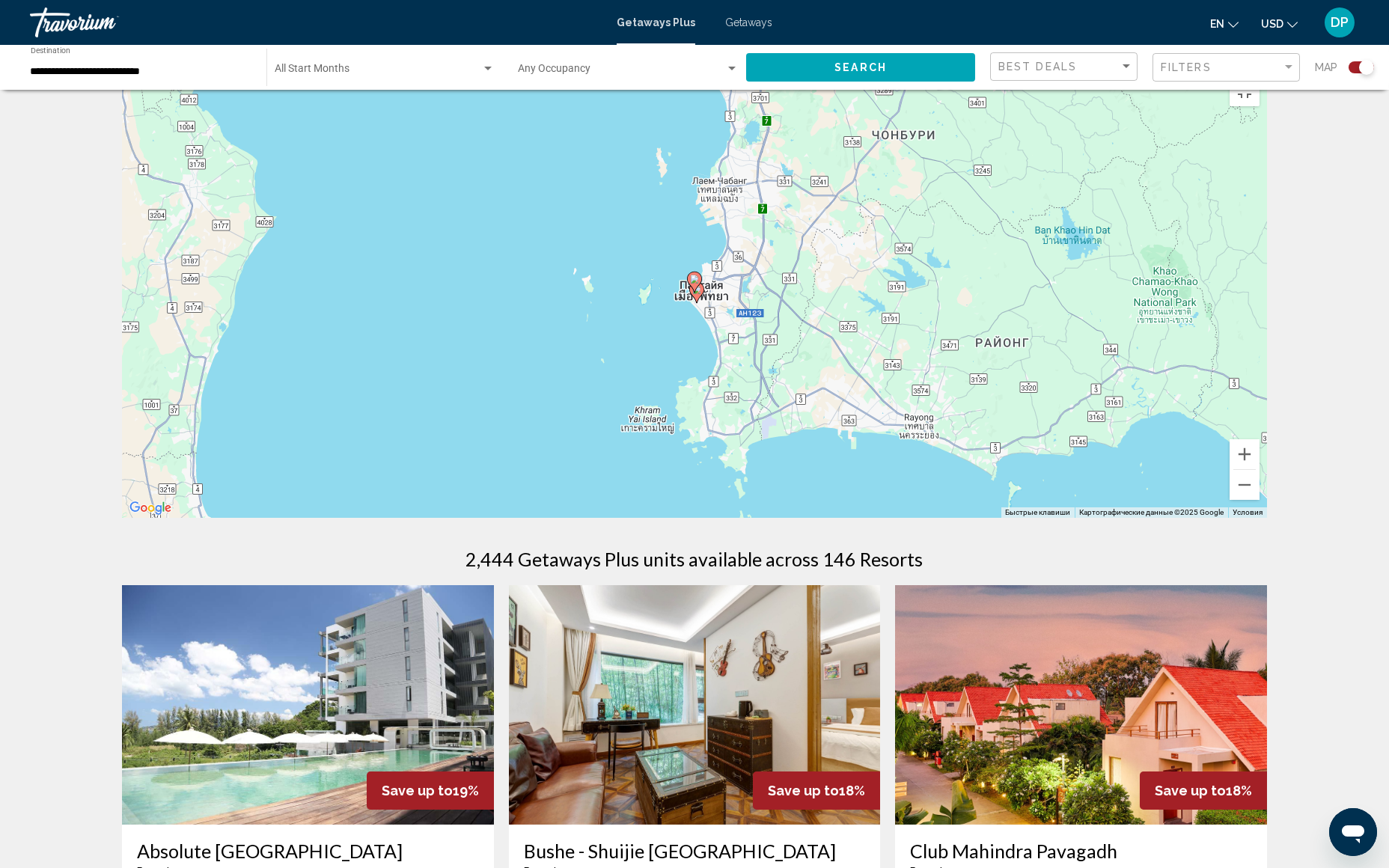
click at [694, 284] on image "Main content" at bounding box center [694, 279] width 9 height 9
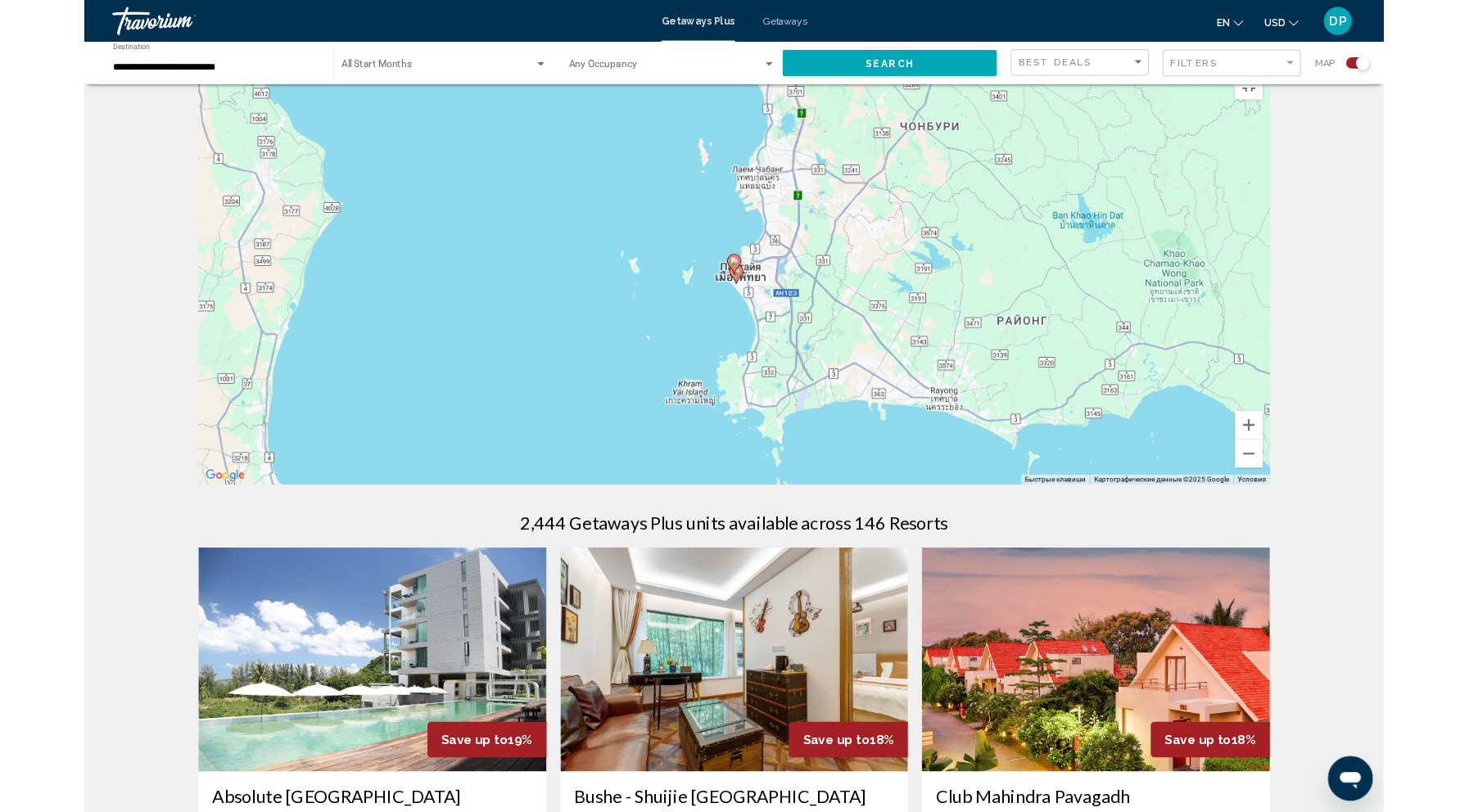
scroll to position [0, 0]
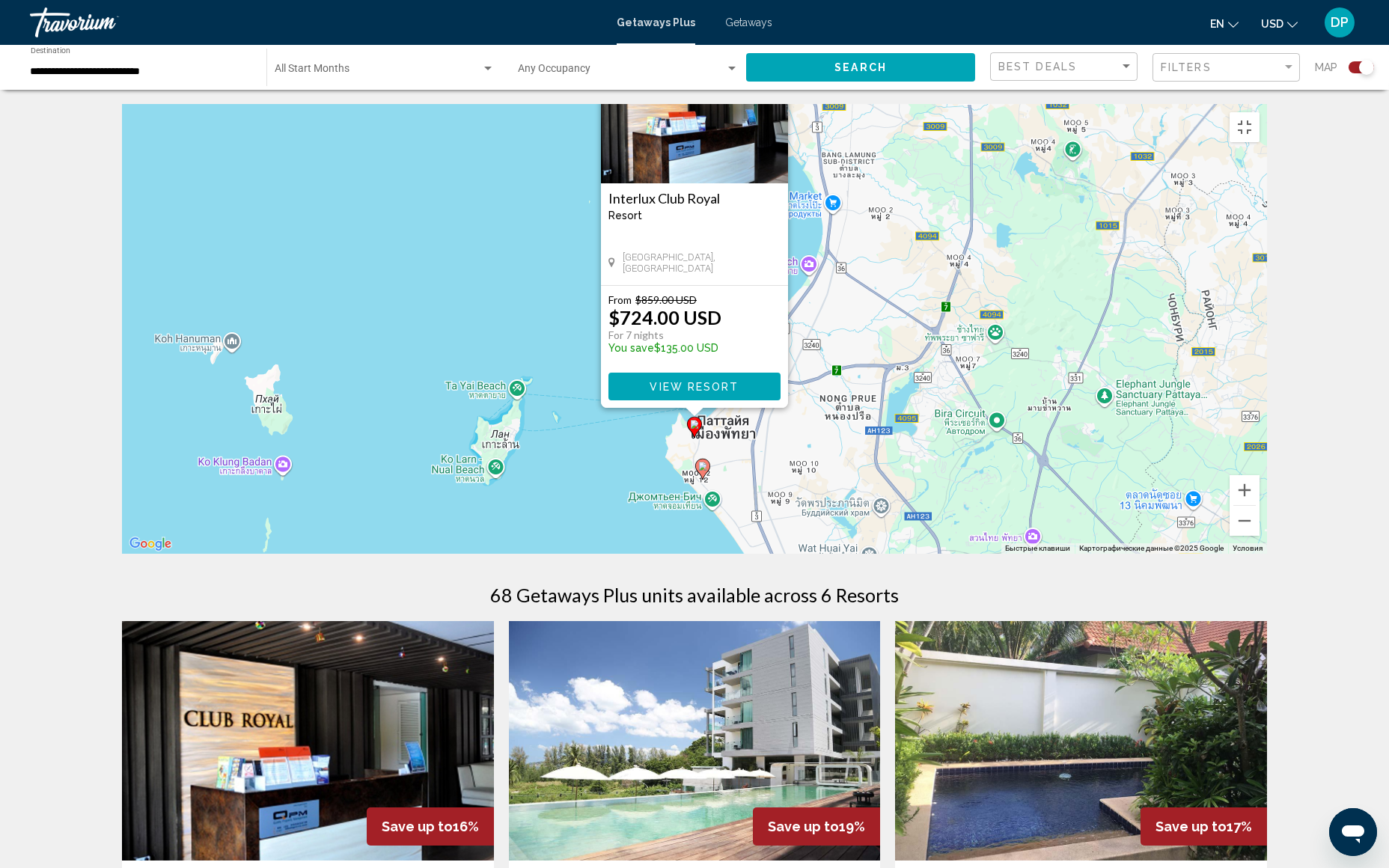
click at [694, 165] on img "Main content" at bounding box center [694, 108] width 187 height 150
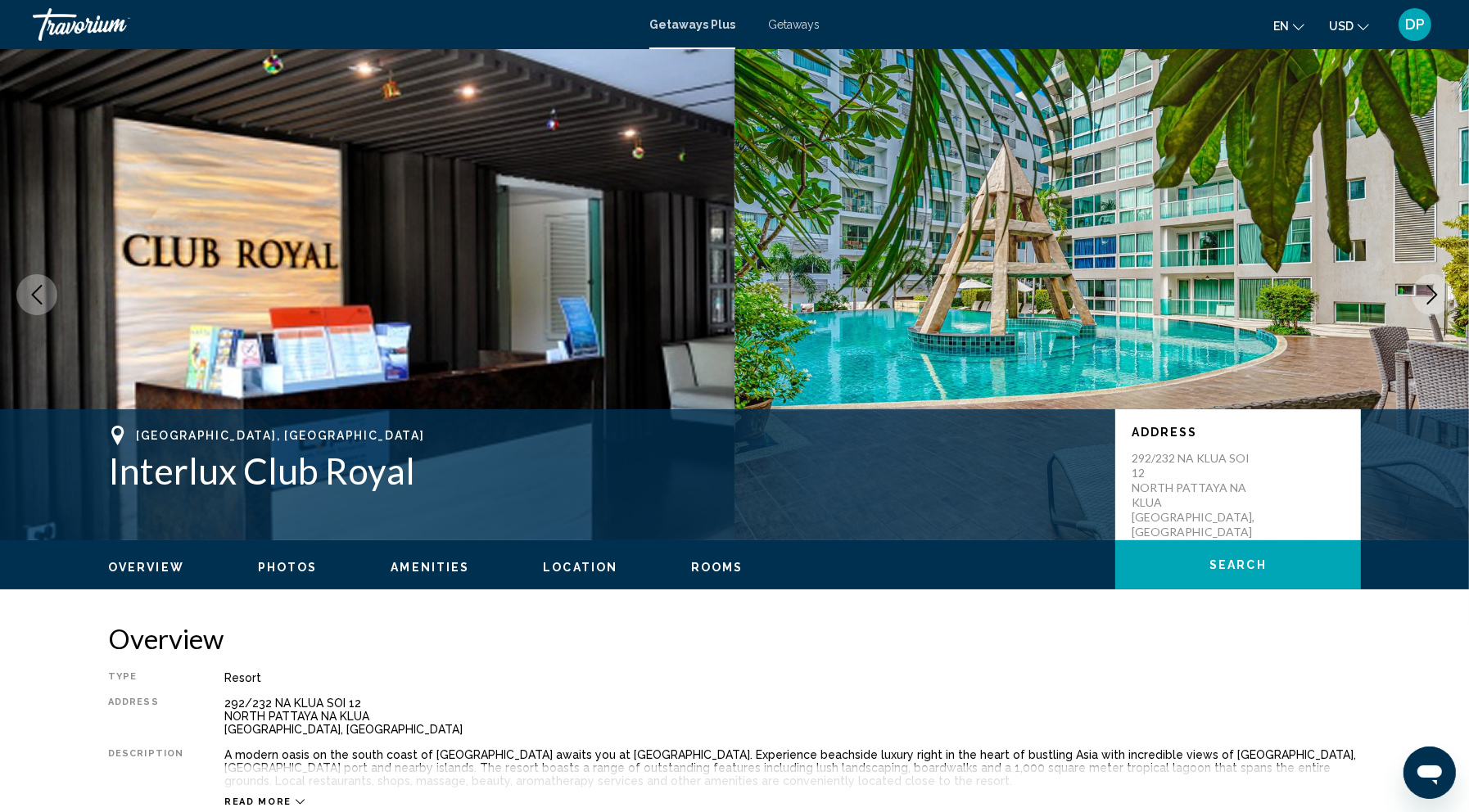
click at [1412, 315] on button "Next image" at bounding box center [1432, 295] width 41 height 41
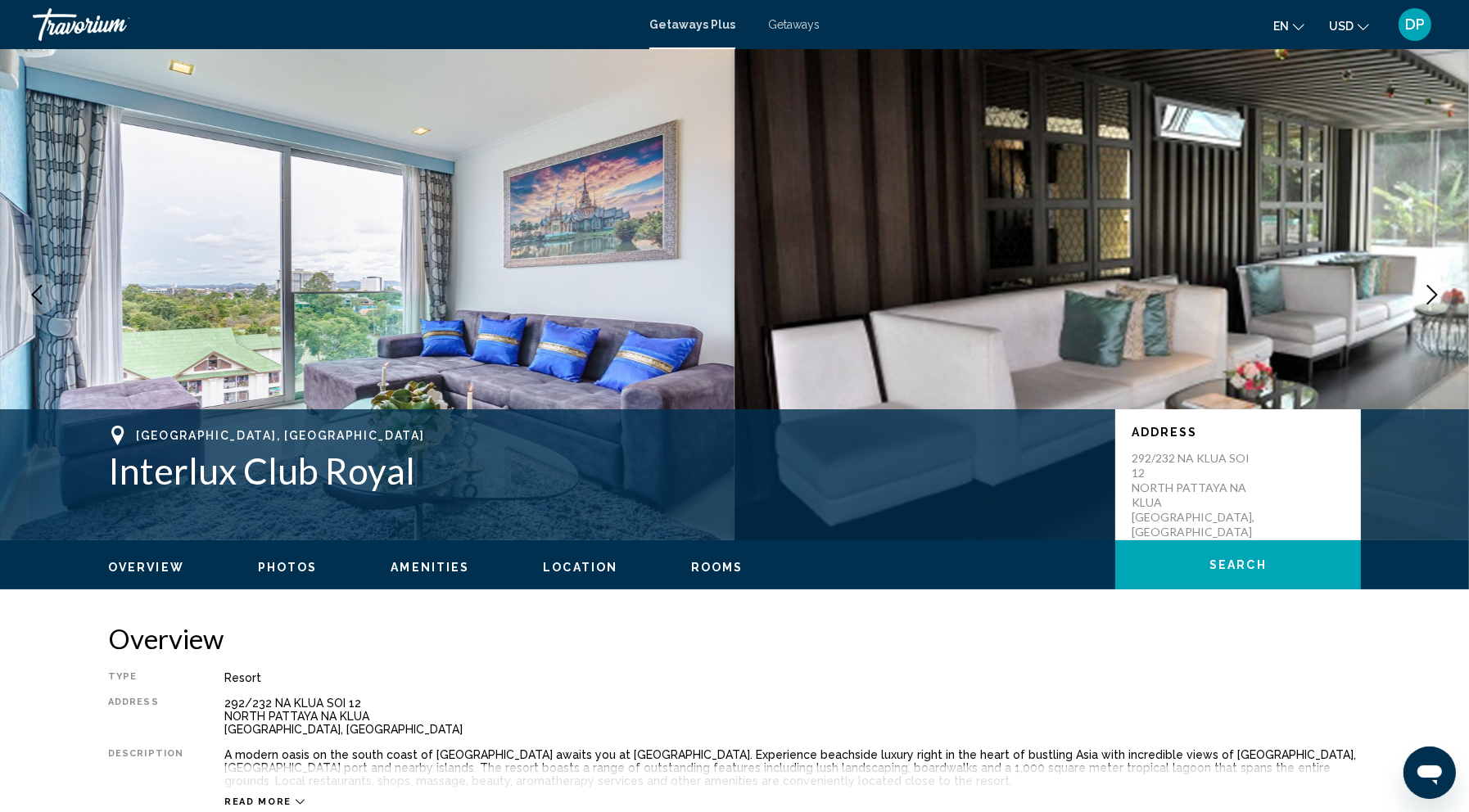
click at [1412, 315] on button "Next image" at bounding box center [1432, 295] width 41 height 41
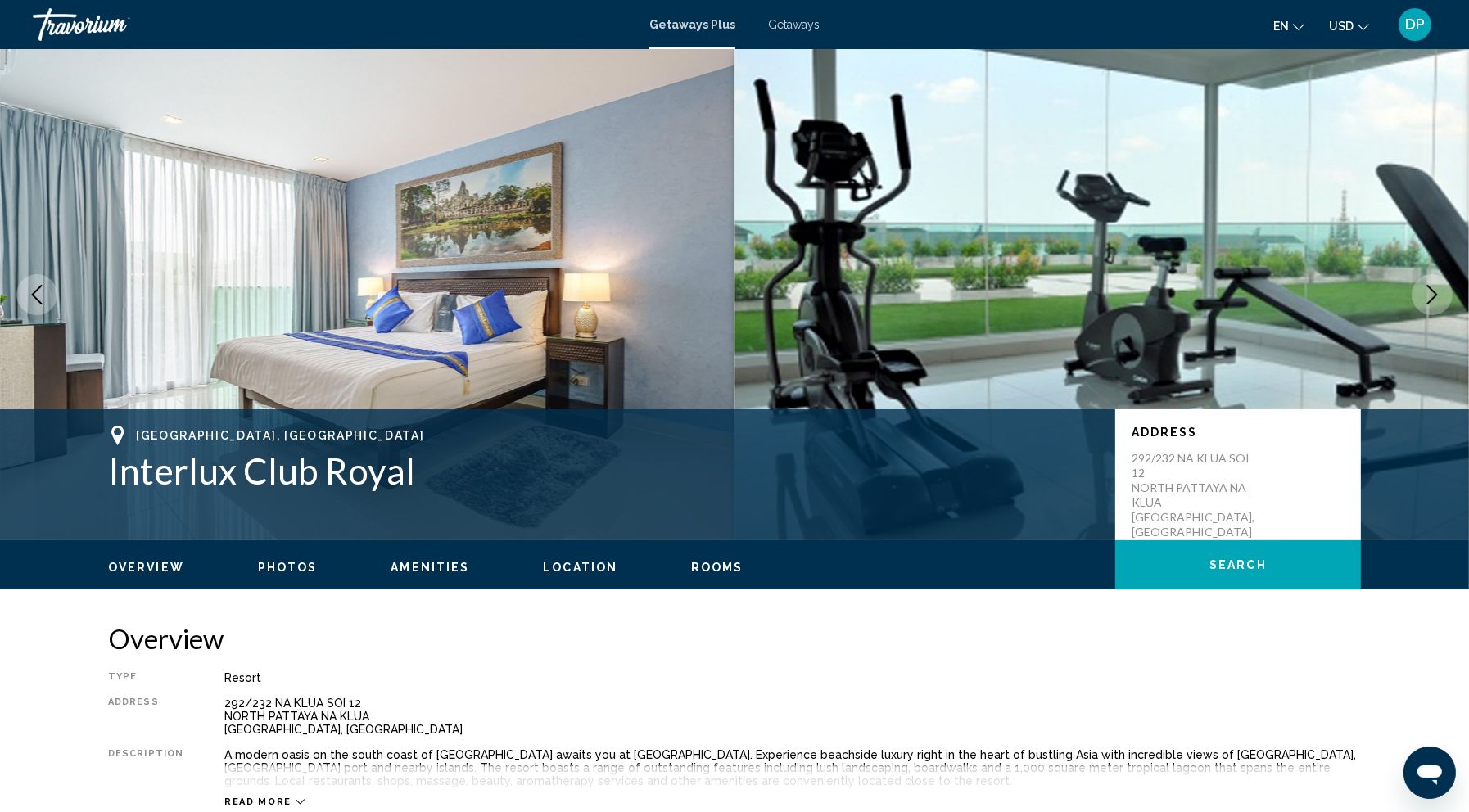
click at [1412, 315] on button "Next image" at bounding box center [1432, 295] width 41 height 41
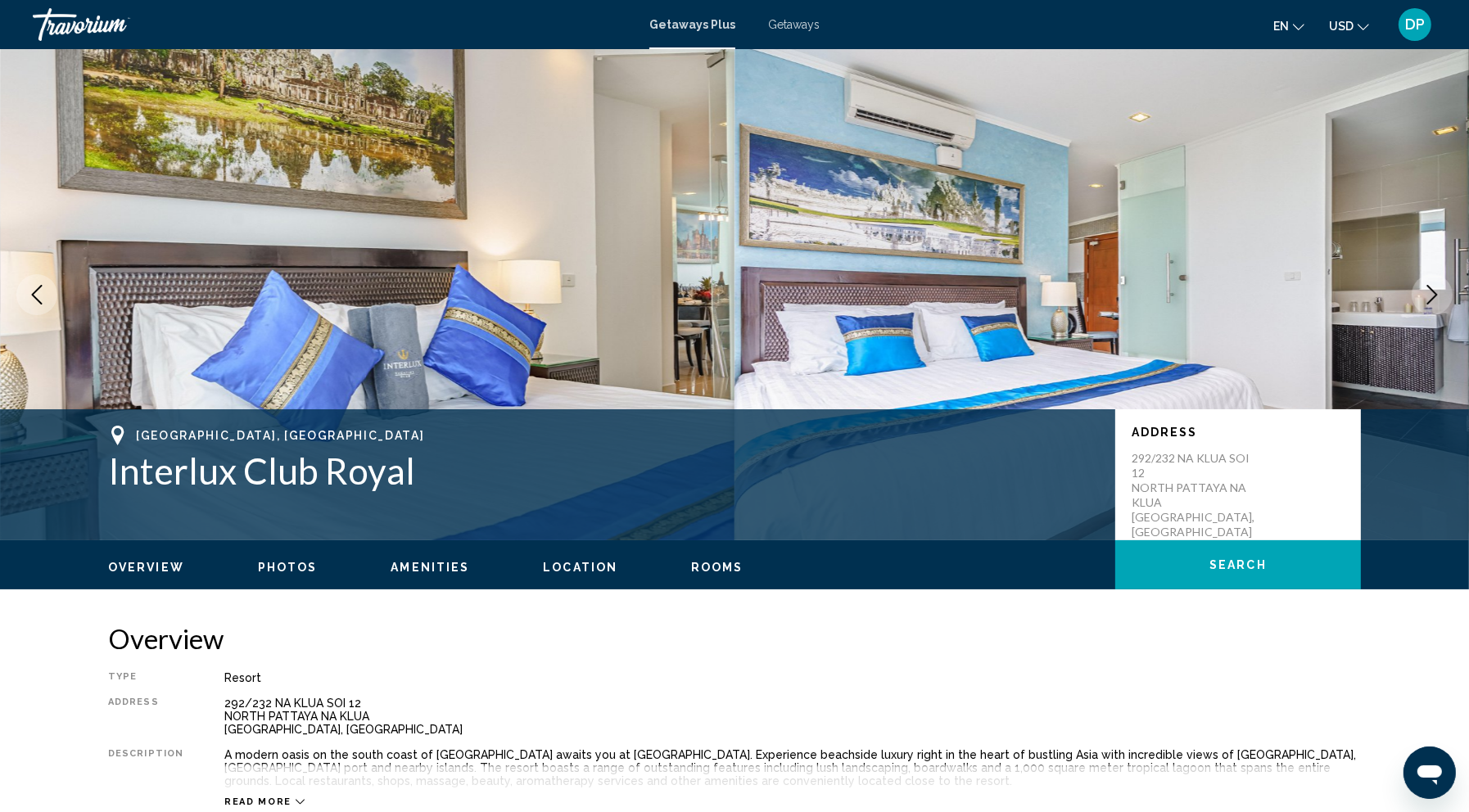
click at [1412, 315] on button "Next image" at bounding box center [1432, 295] width 41 height 41
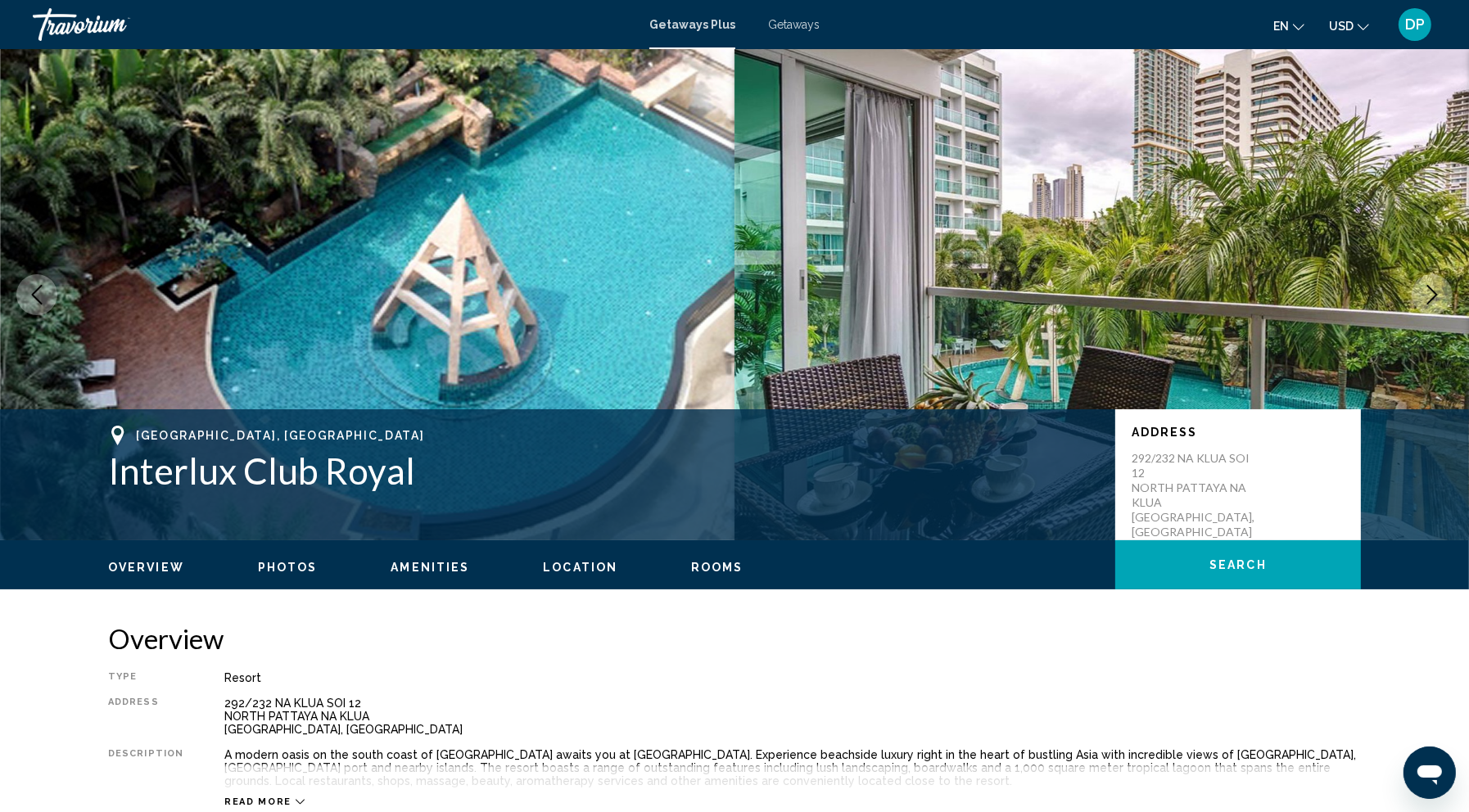
click at [1412, 315] on button "Next image" at bounding box center [1432, 295] width 41 height 41
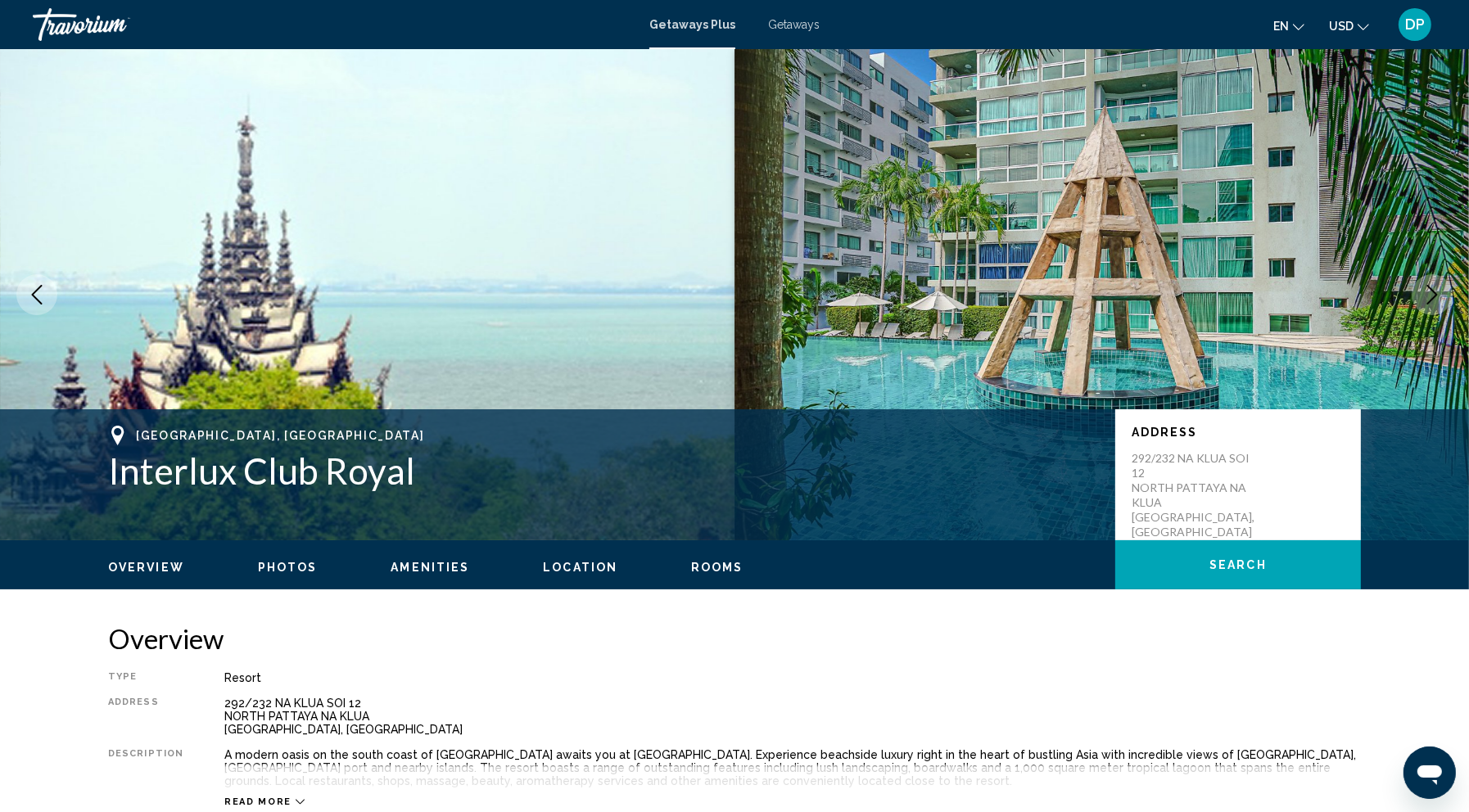
click at [1412, 315] on button "Next image" at bounding box center [1432, 295] width 41 height 41
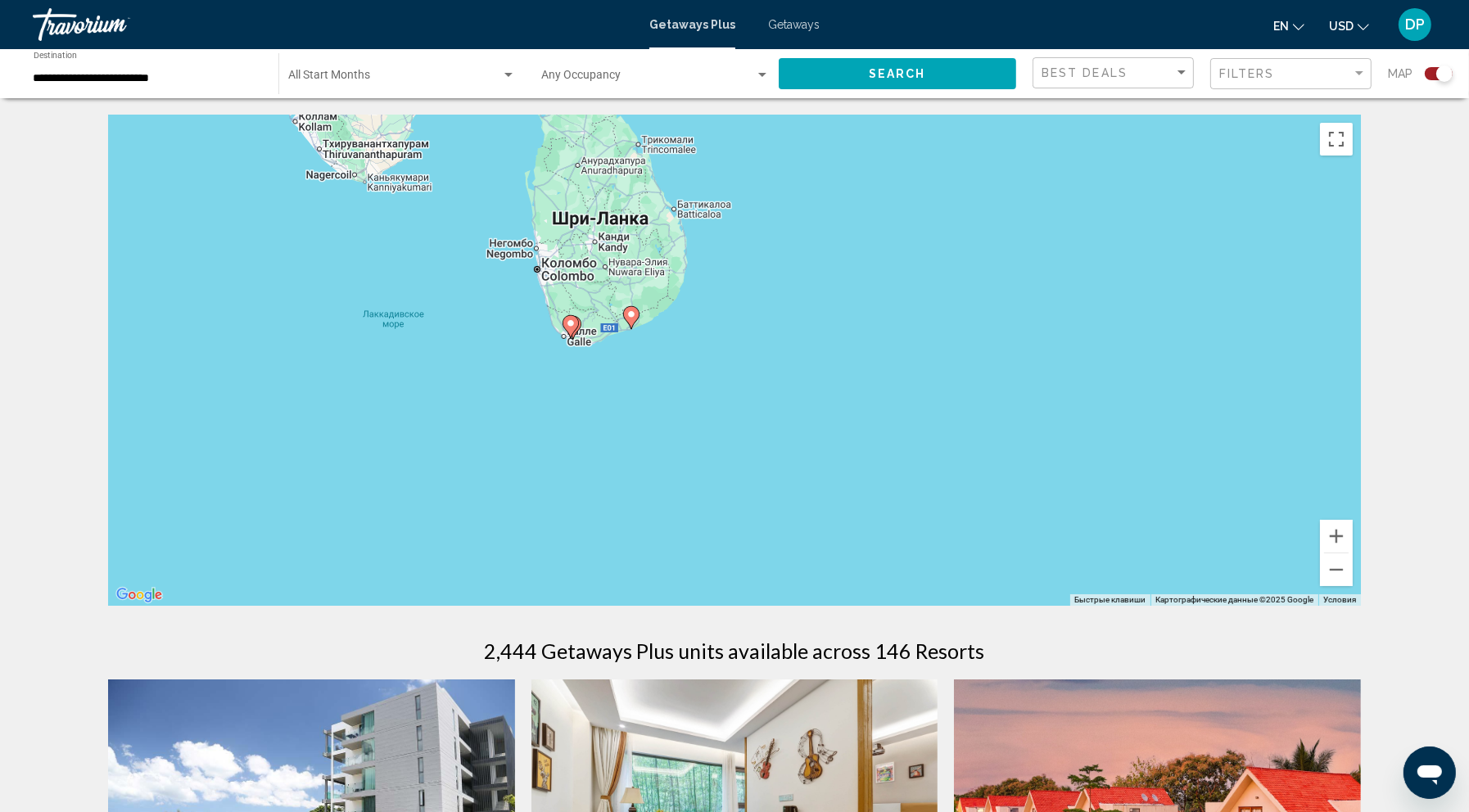
click at [573, 338] on icon "Main content" at bounding box center [570, 327] width 15 height 21
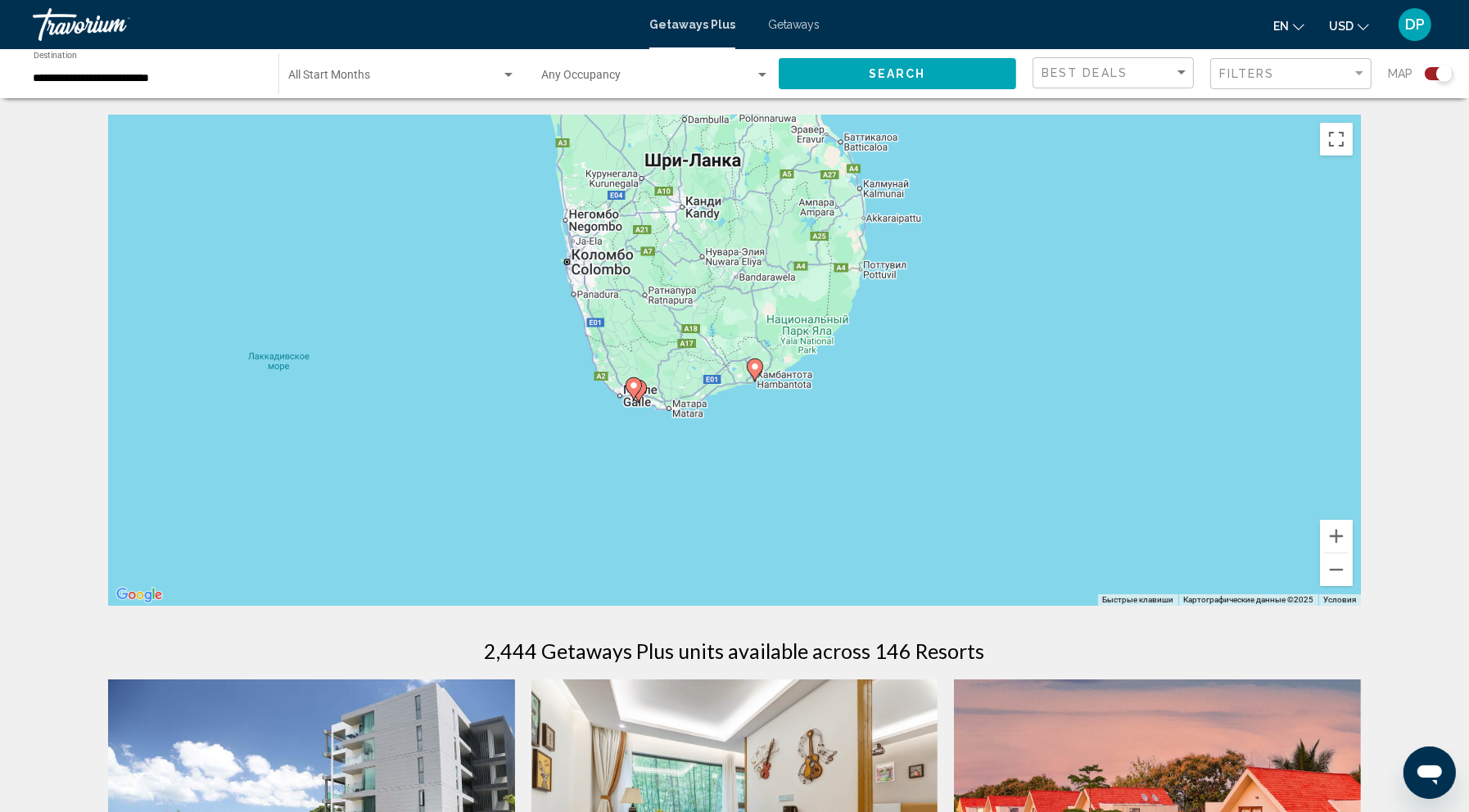
click at [632, 390] on image "Main content" at bounding box center [634, 385] width 10 height 10
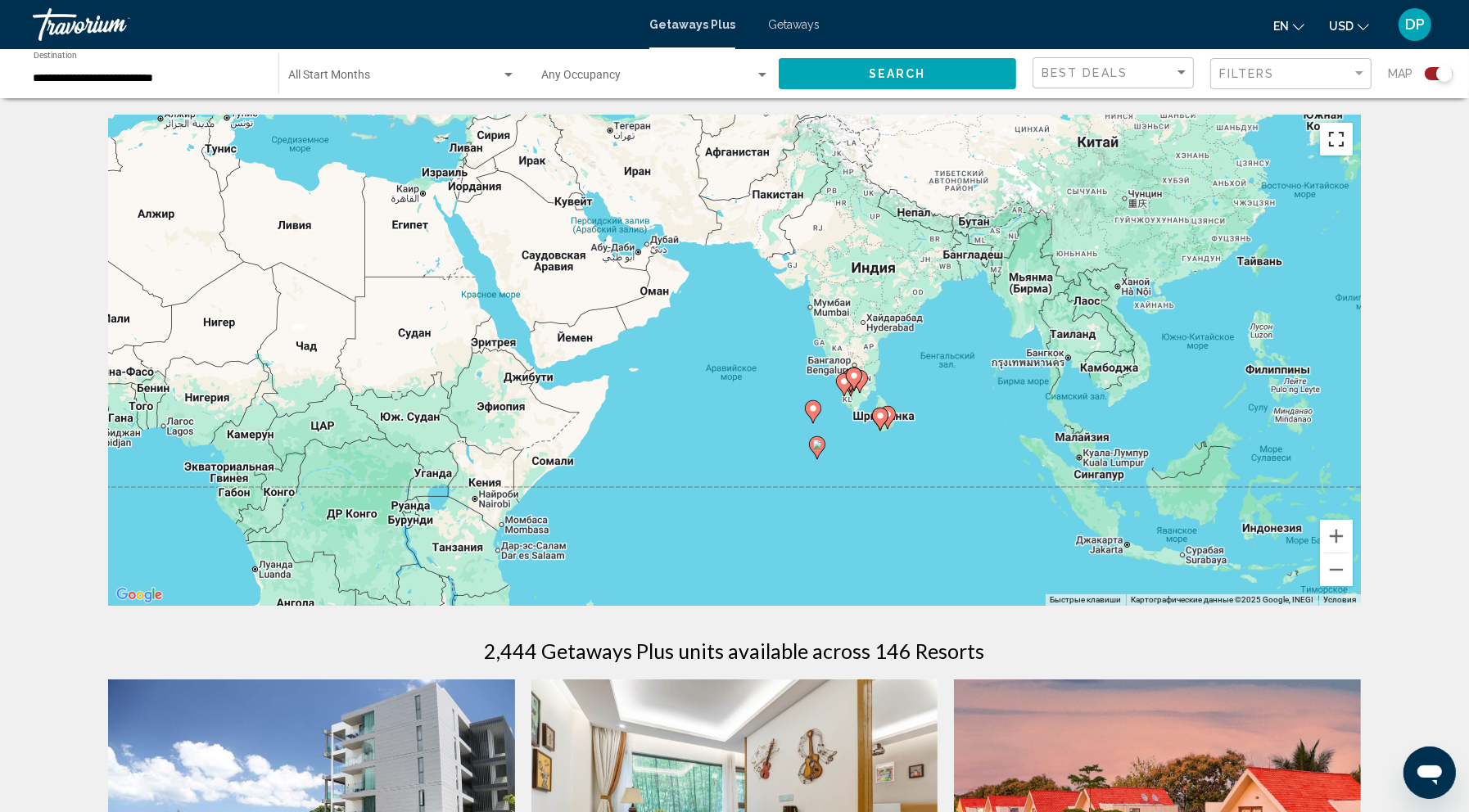
click at [1353, 155] on button "Включить полноэкранный режим" at bounding box center [1336, 140] width 33 height 33
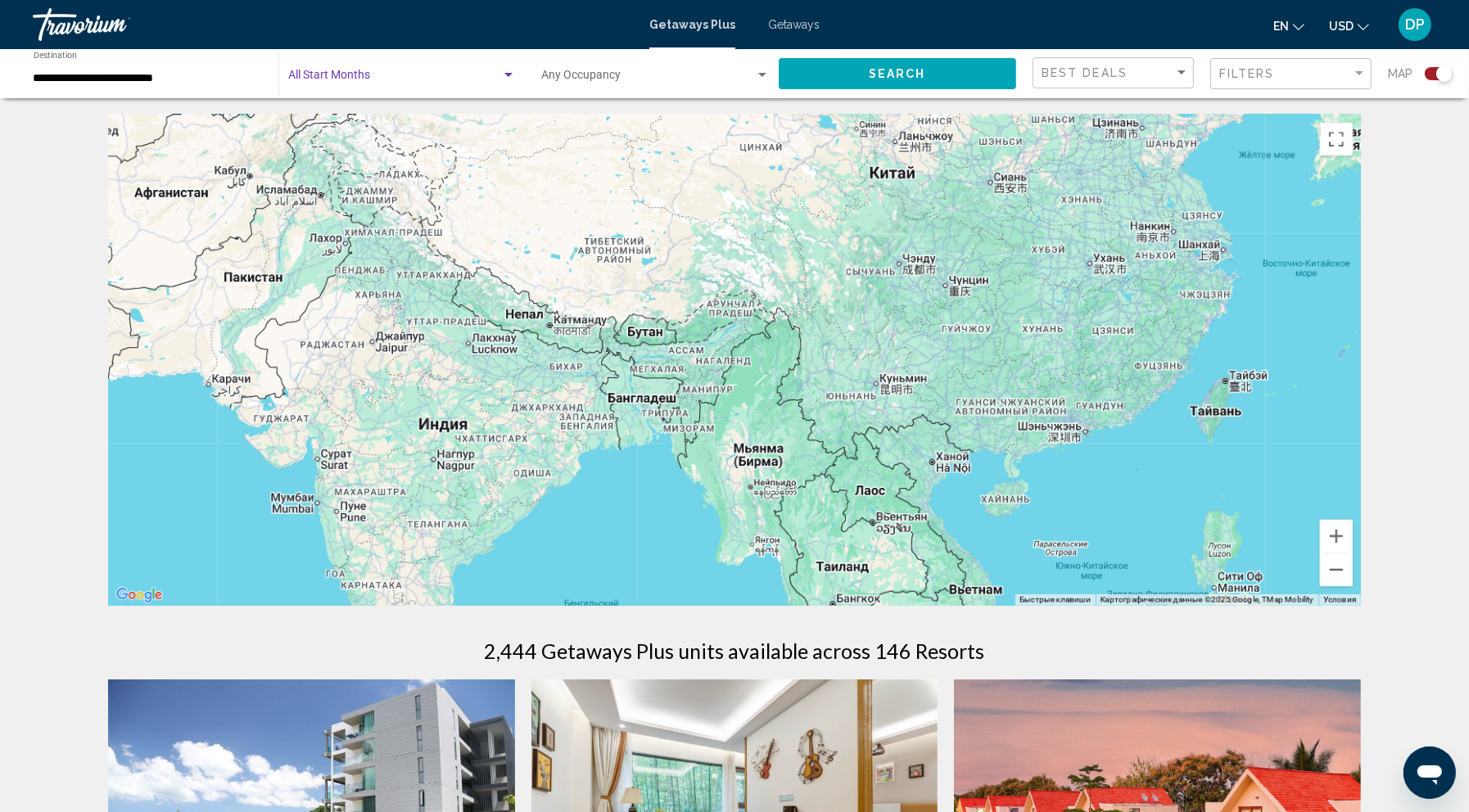
click at [407, 85] on span "Search widget" at bounding box center [394, 78] width 212 height 13
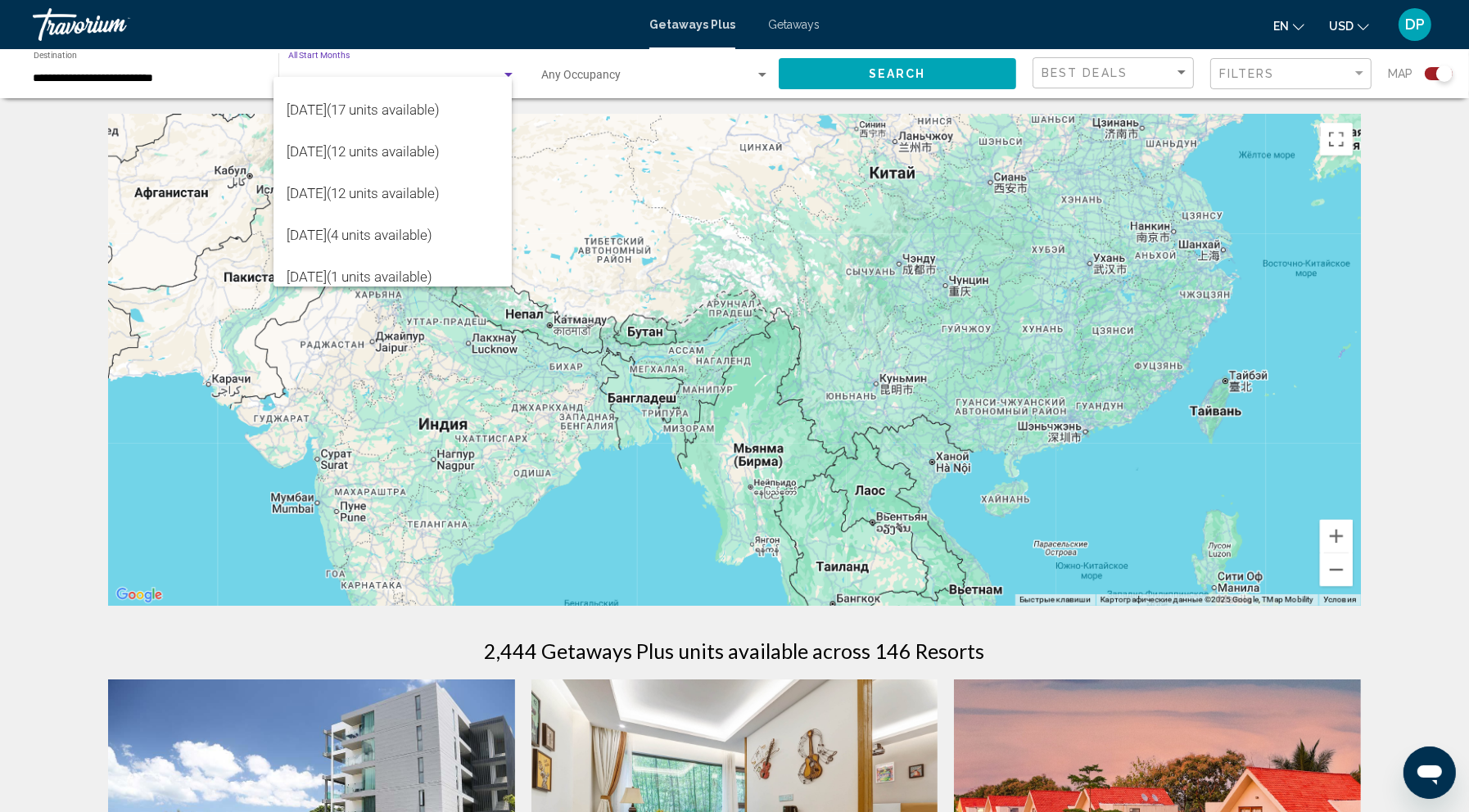
scroll to position [374, 0]
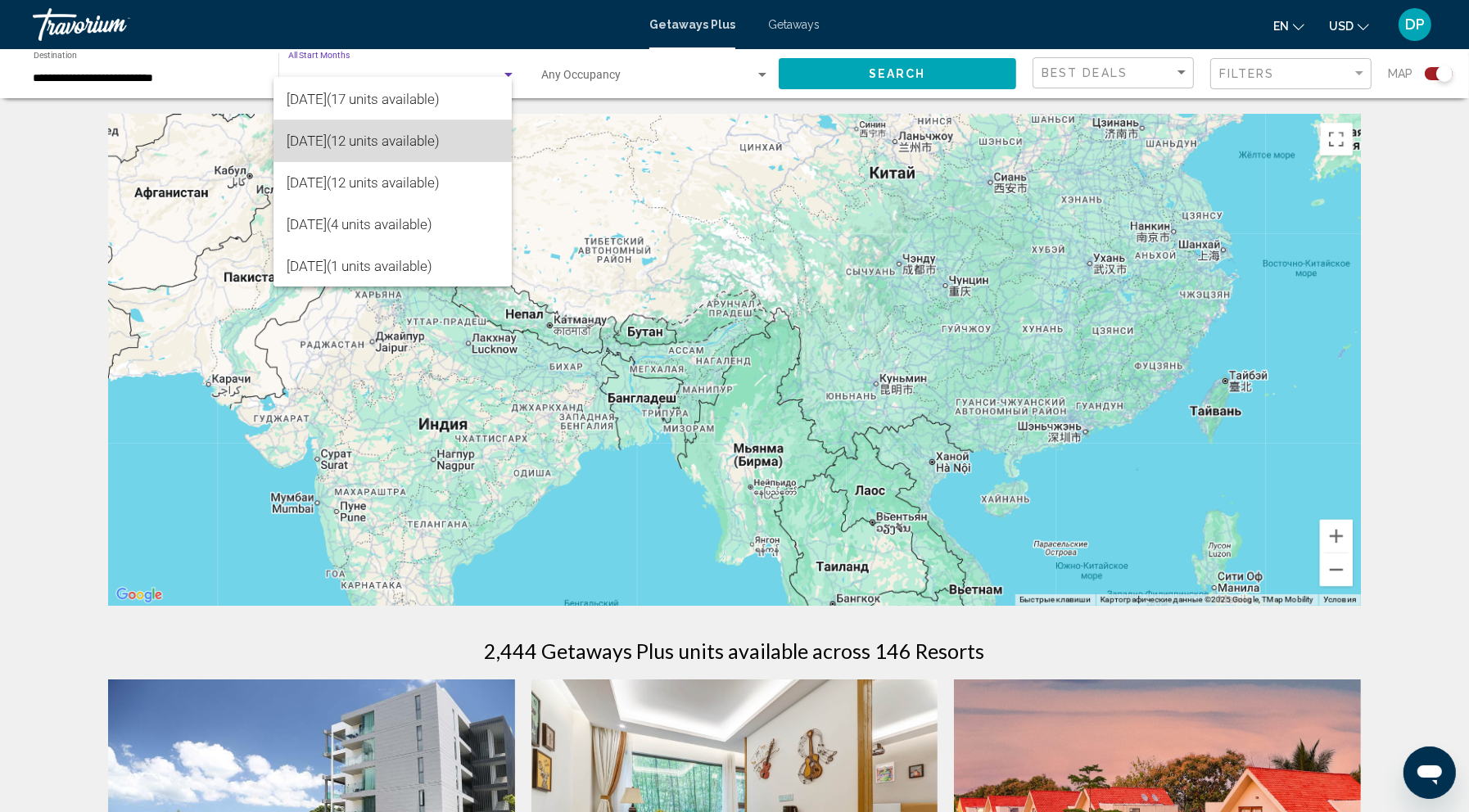
click at [323, 134] on span "[DATE] (12 units available)" at bounding box center [392, 141] width 212 height 42
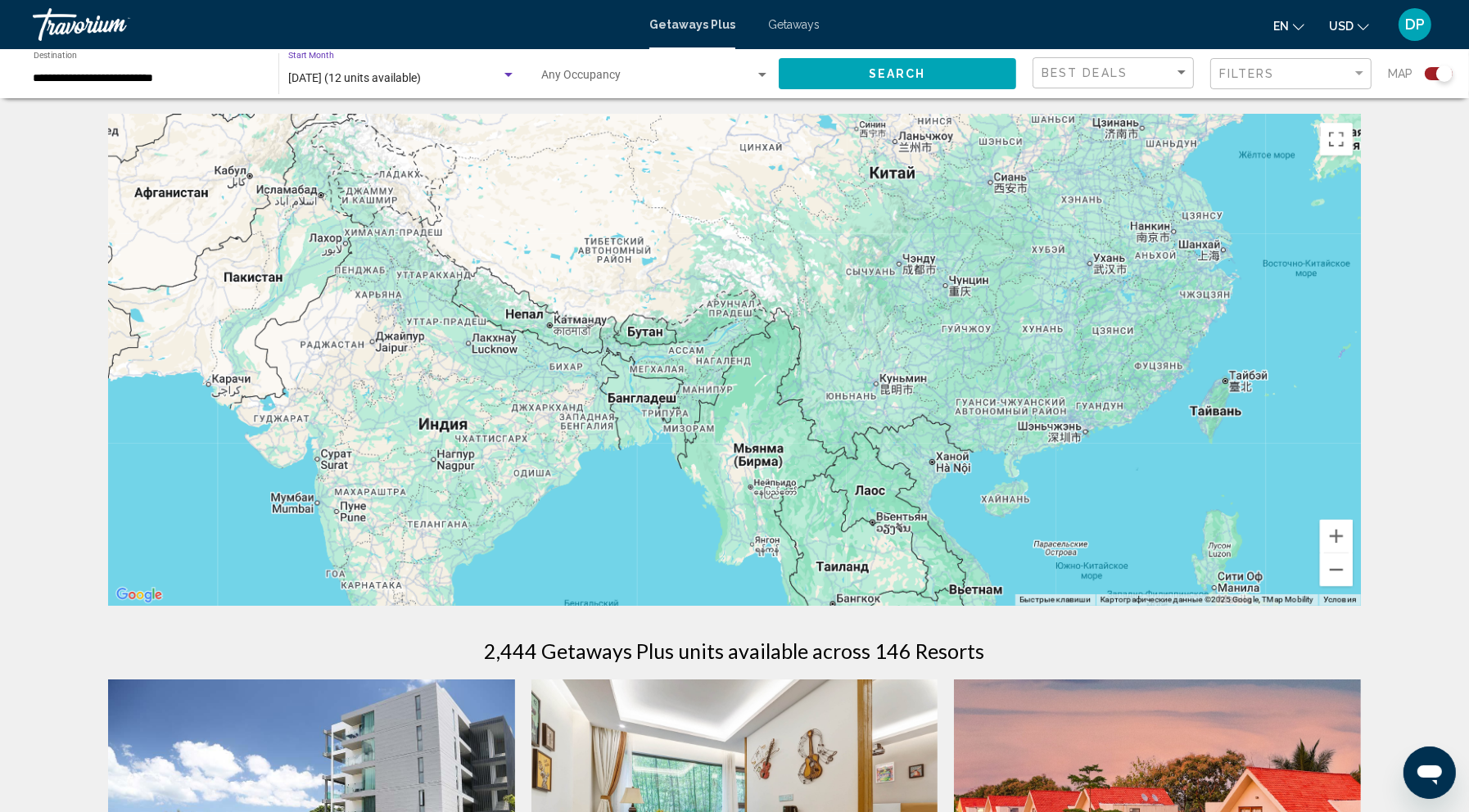
click at [621, 84] on div "Occupancy Any Occupancy" at bounding box center [655, 74] width 228 height 45
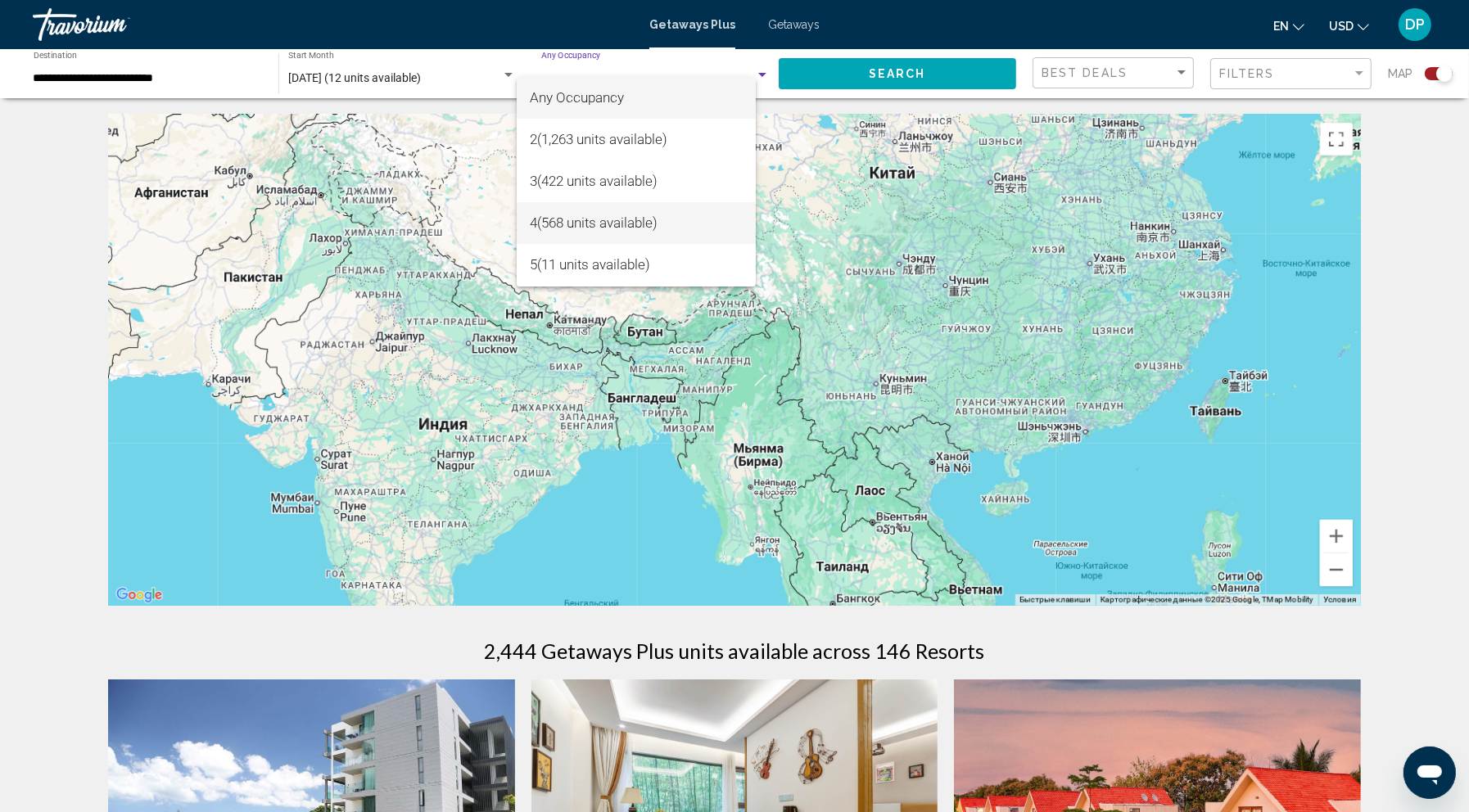
scroll to position [40, 0]
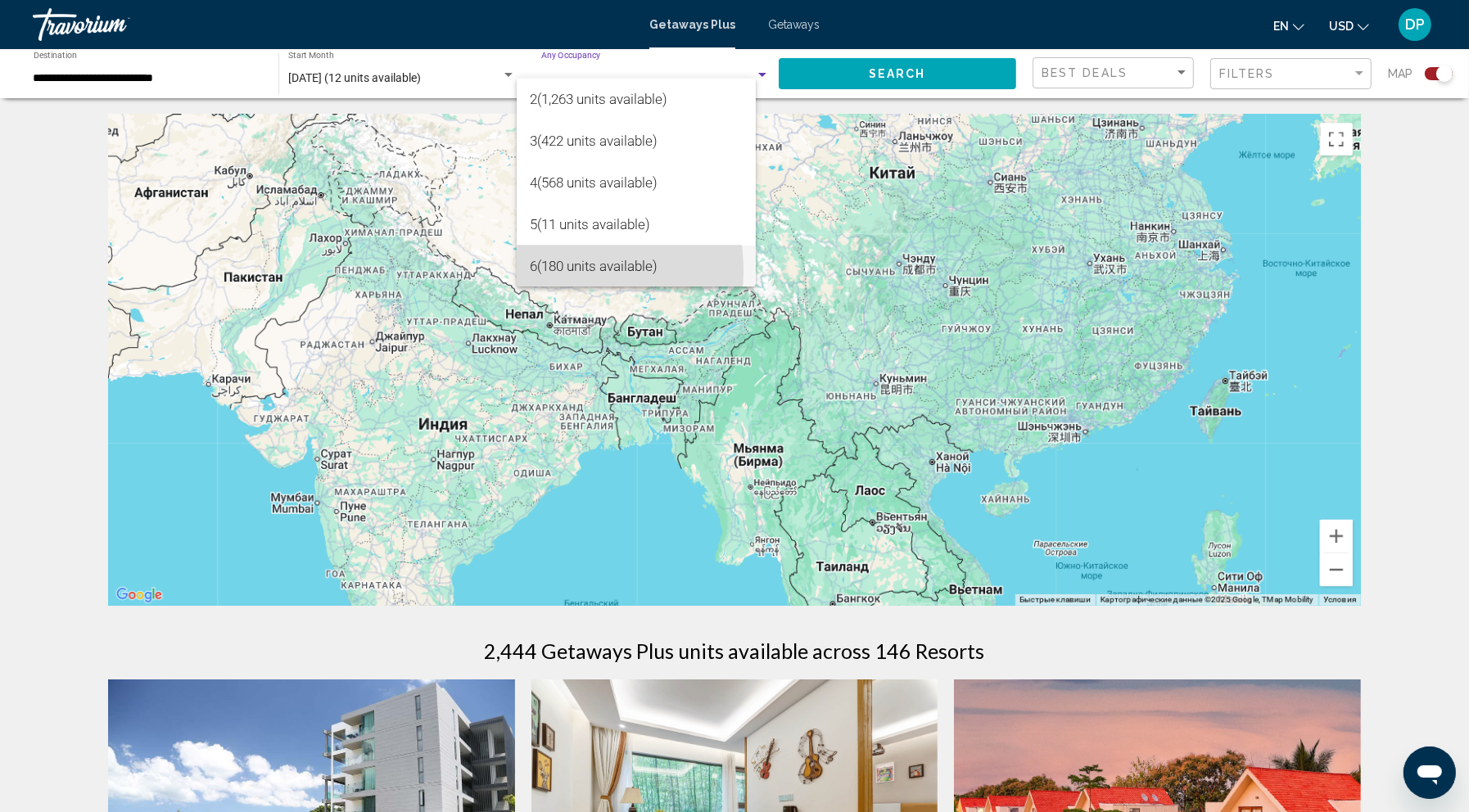
click at [543, 270] on span "6 (180 units available)" at bounding box center [636, 266] width 212 height 42
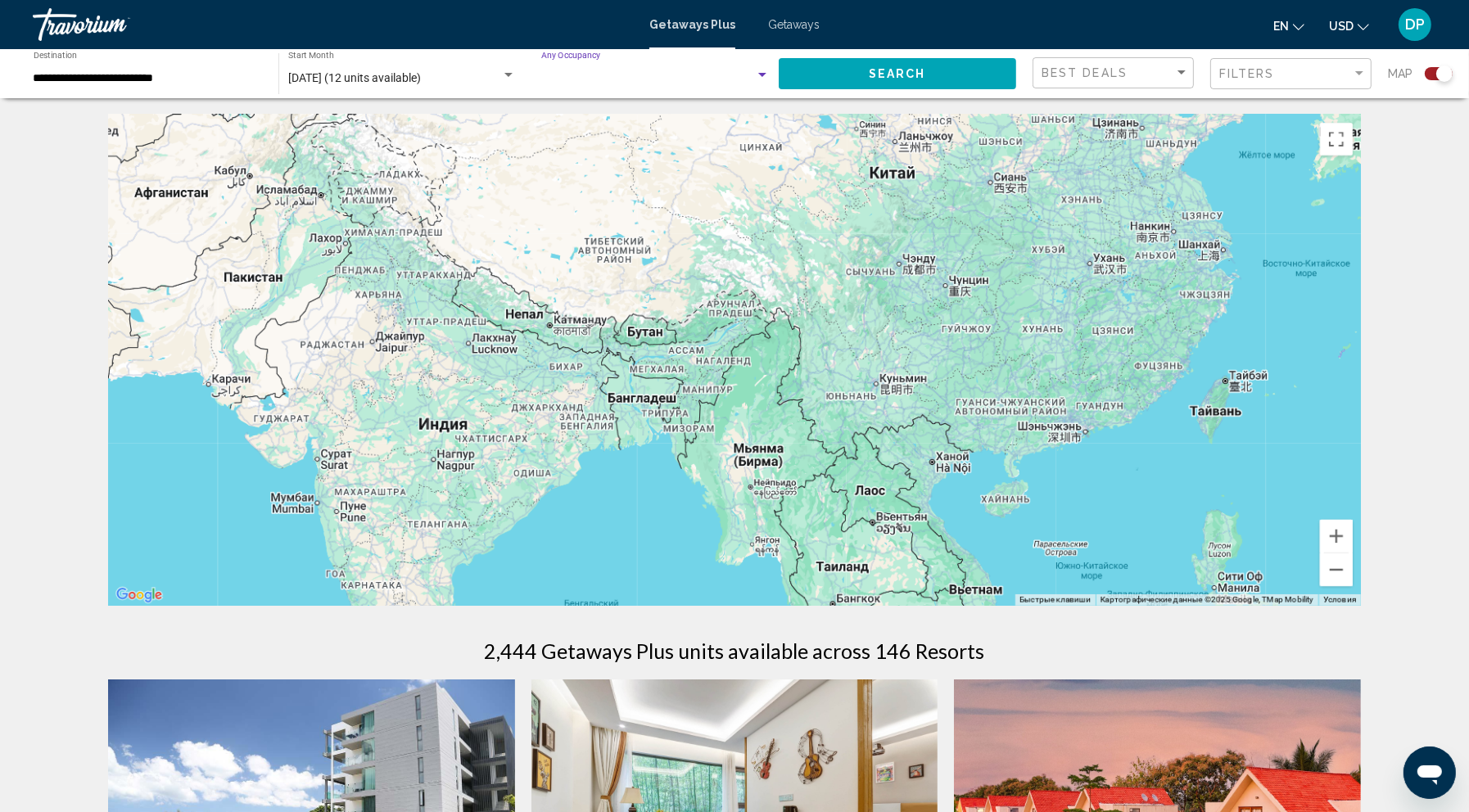
scroll to position [41, 0]
click at [171, 85] on input "**********" at bounding box center [147, 78] width 228 height 13
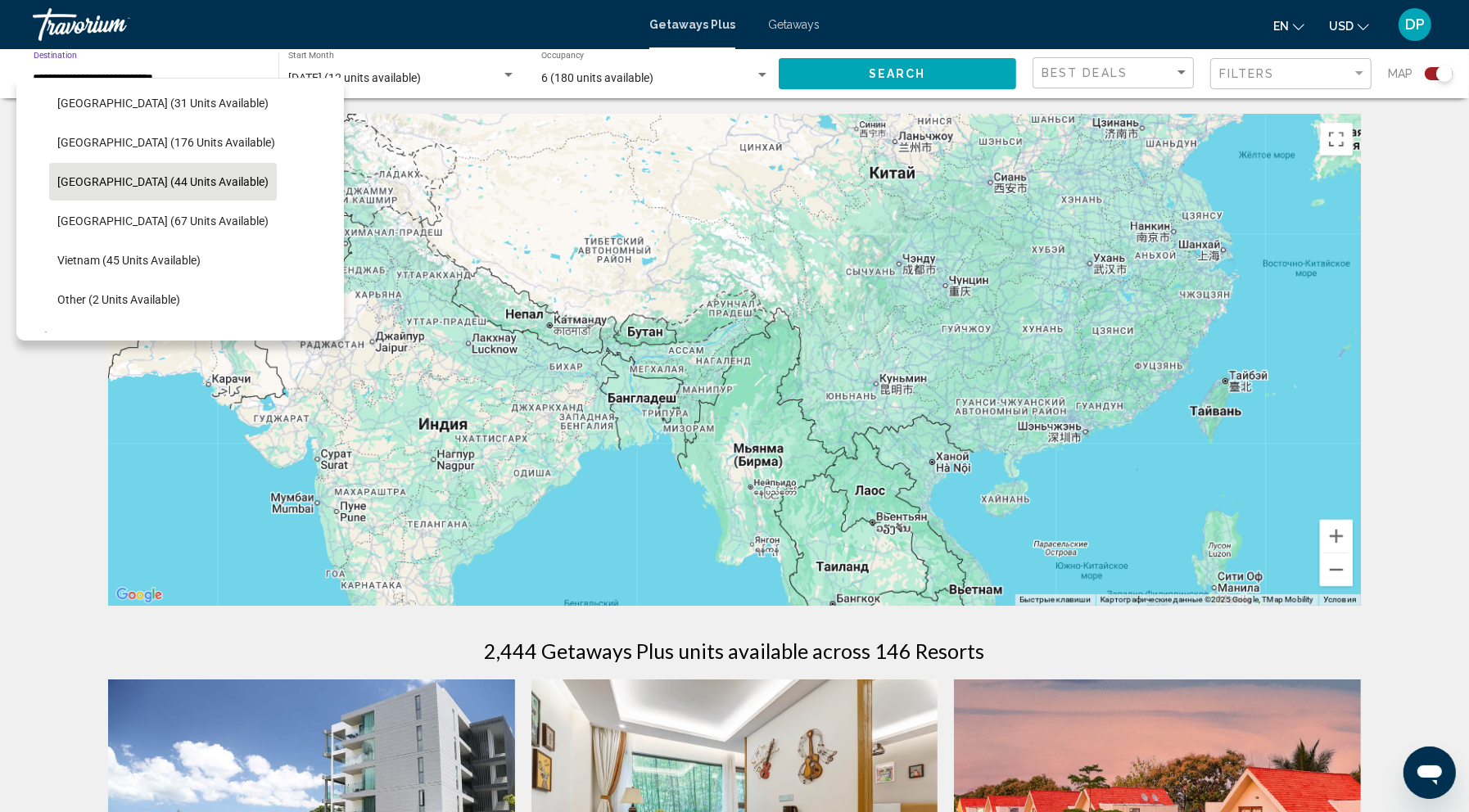
scroll to position [672, 0]
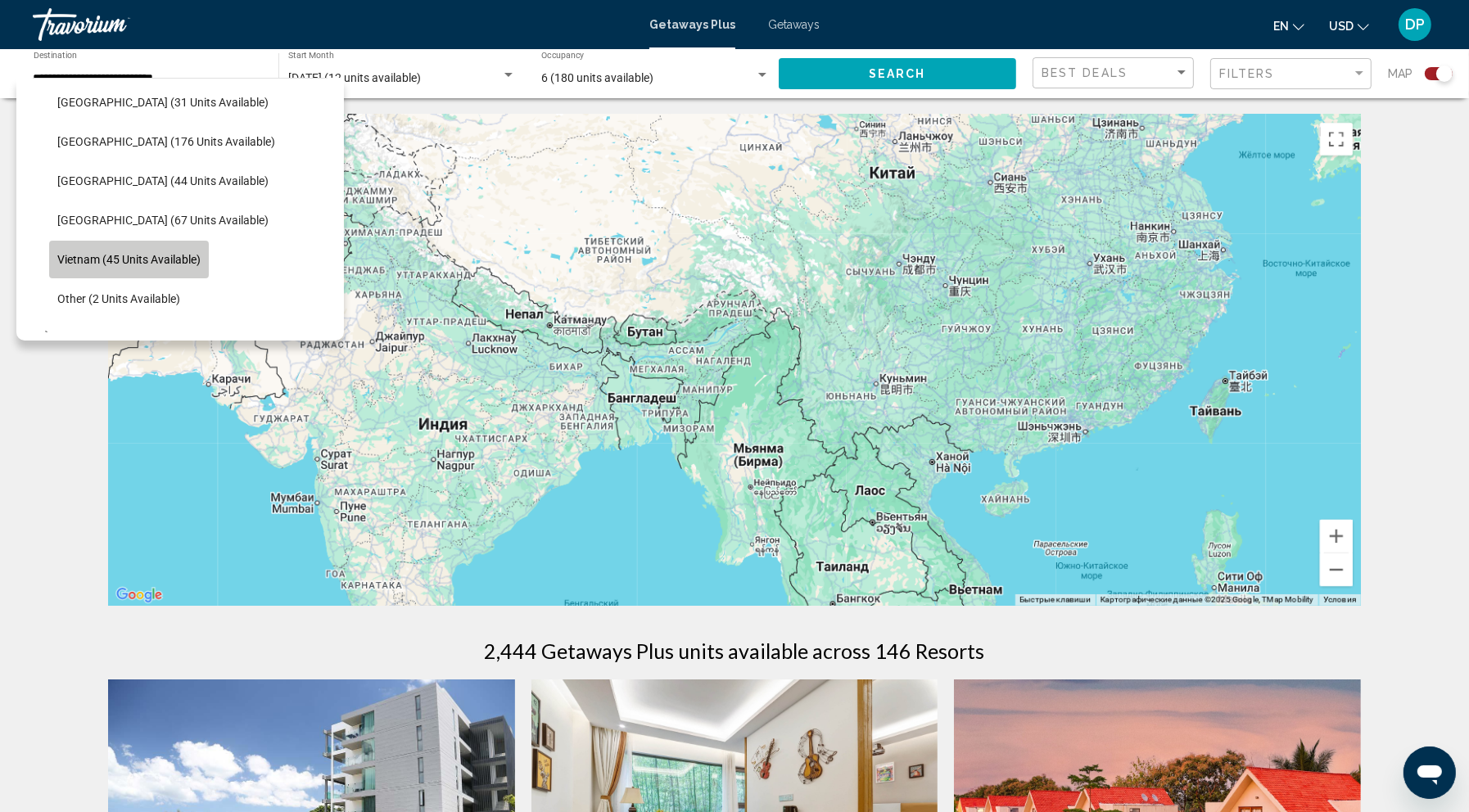
click at [108, 266] on span "Vietnam (45 units available)" at bounding box center [129, 259] width 144 height 13
type input "**********"
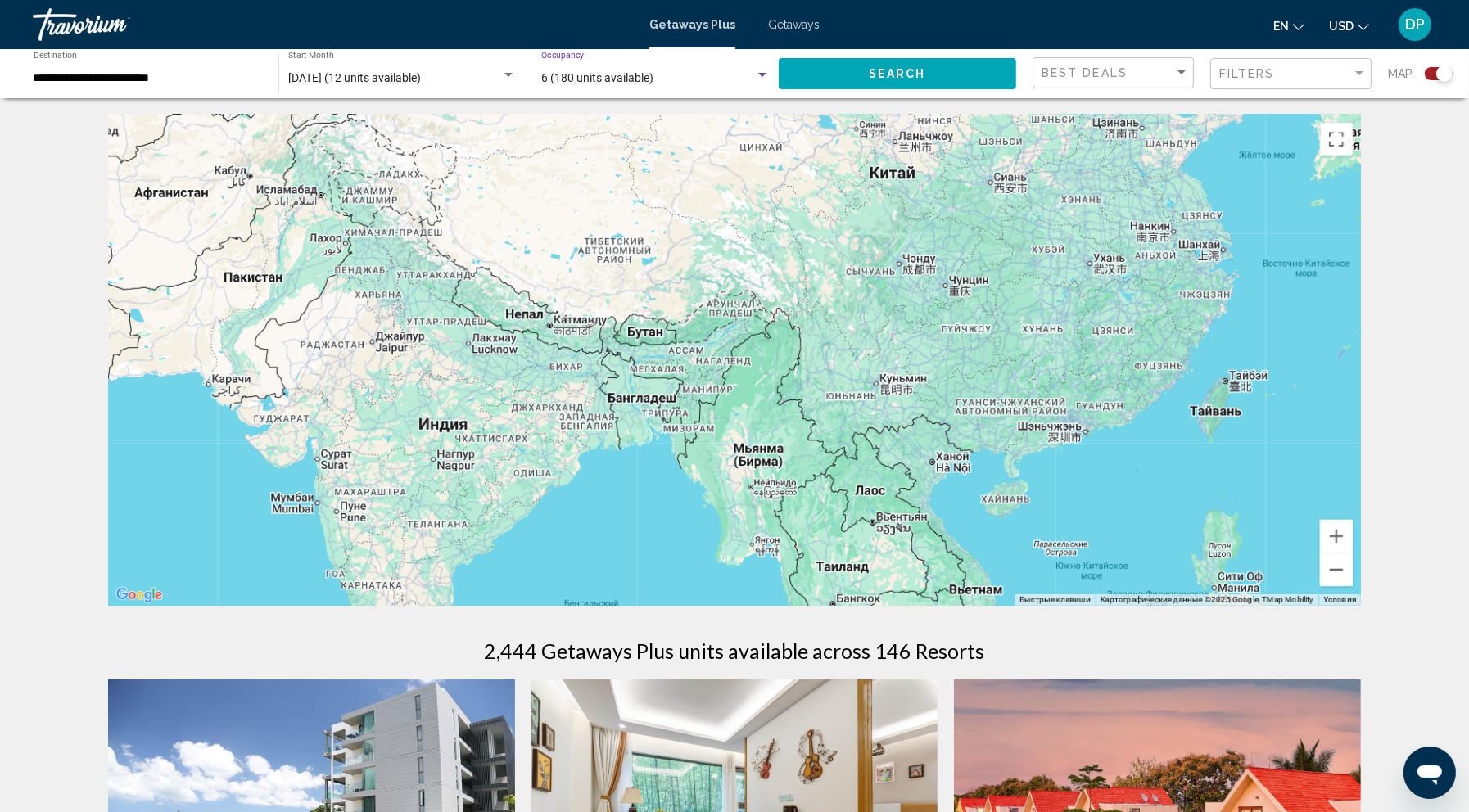
click at [653, 84] on span "6 (180 units available)" at bounding box center [598, 77] width 113 height 13
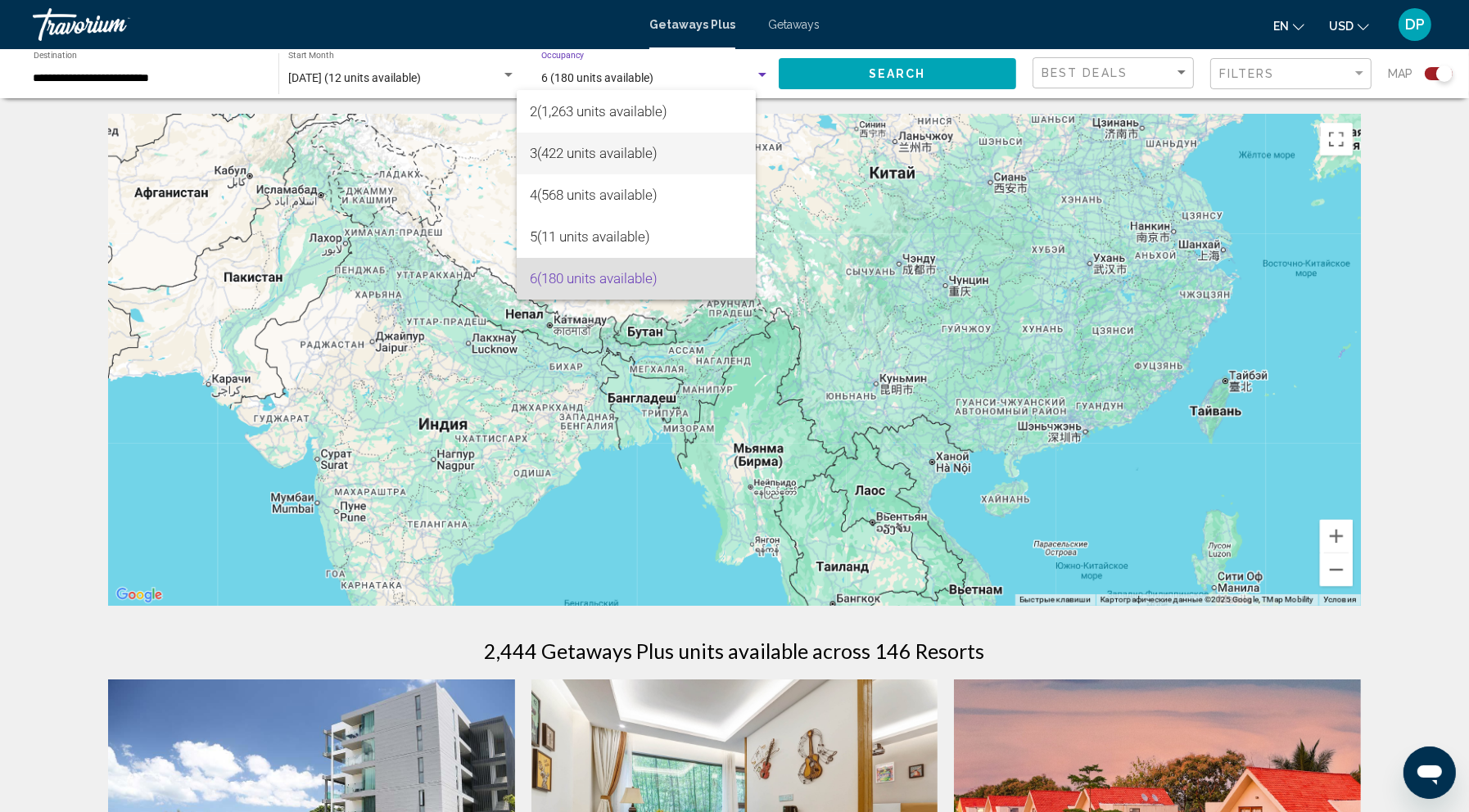
scroll to position [0, 0]
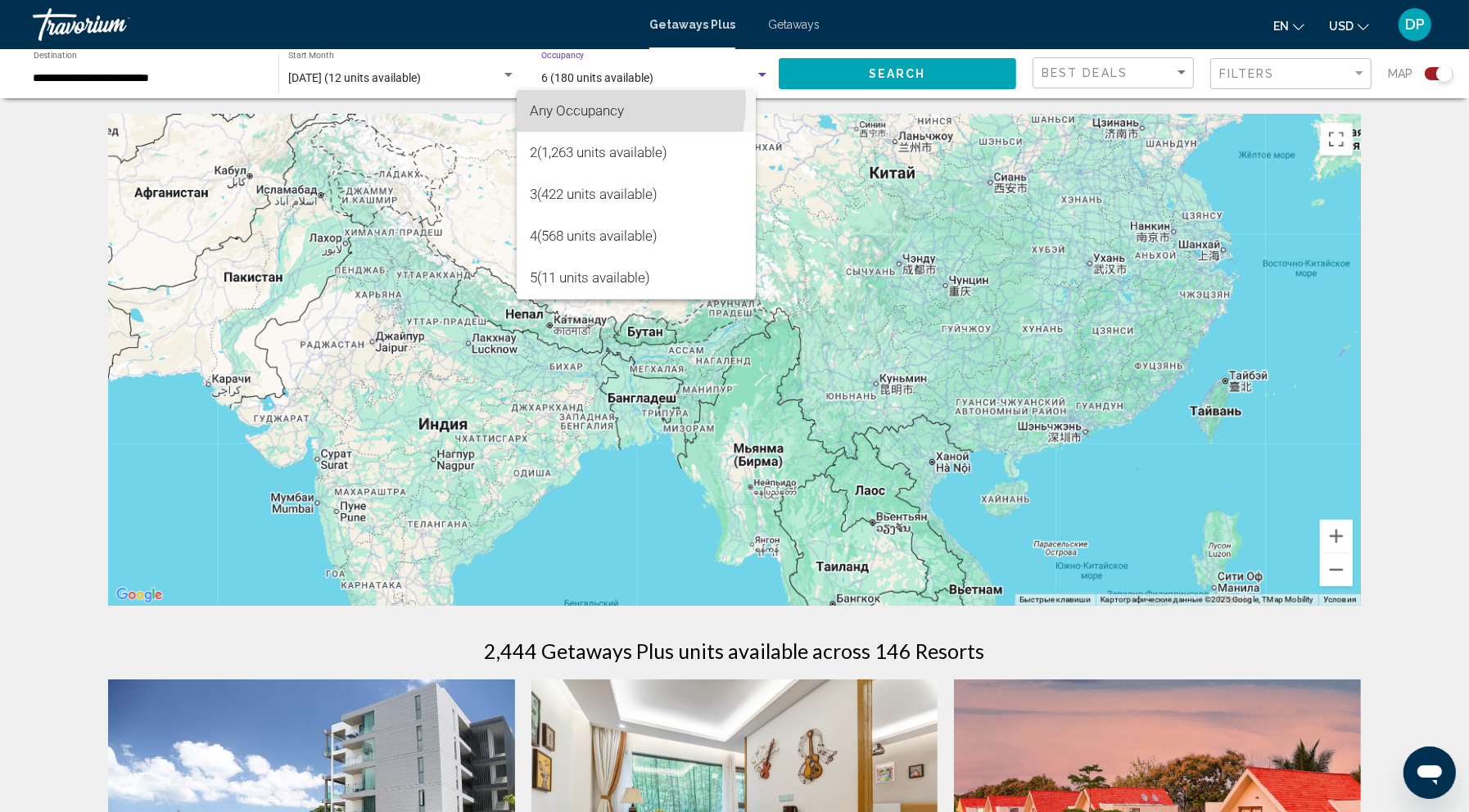
click at [602, 102] on span "Any Occupancy" at bounding box center [576, 110] width 94 height 16
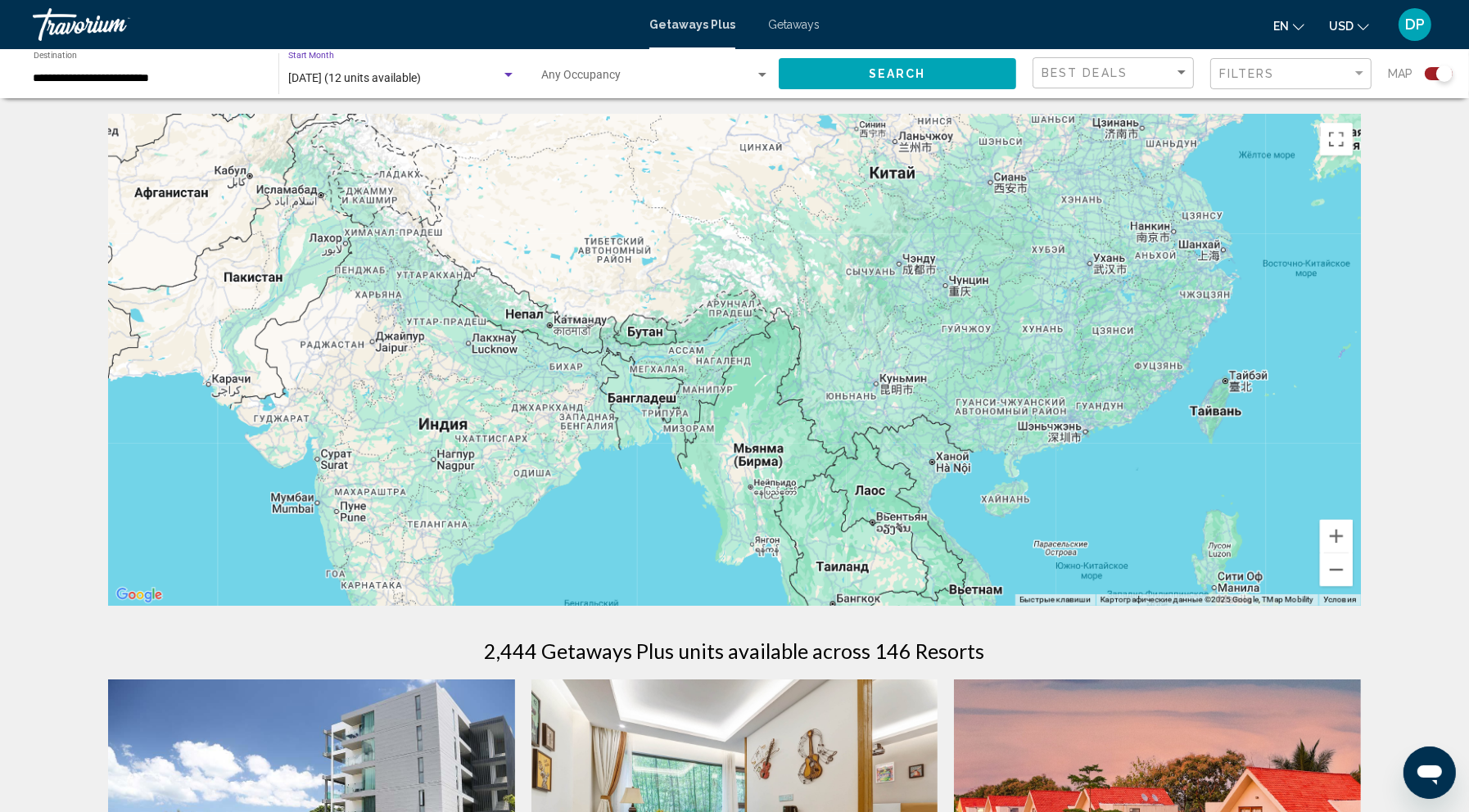
click at [421, 84] on span "[DATE] (12 units available)" at bounding box center [354, 77] width 133 height 13
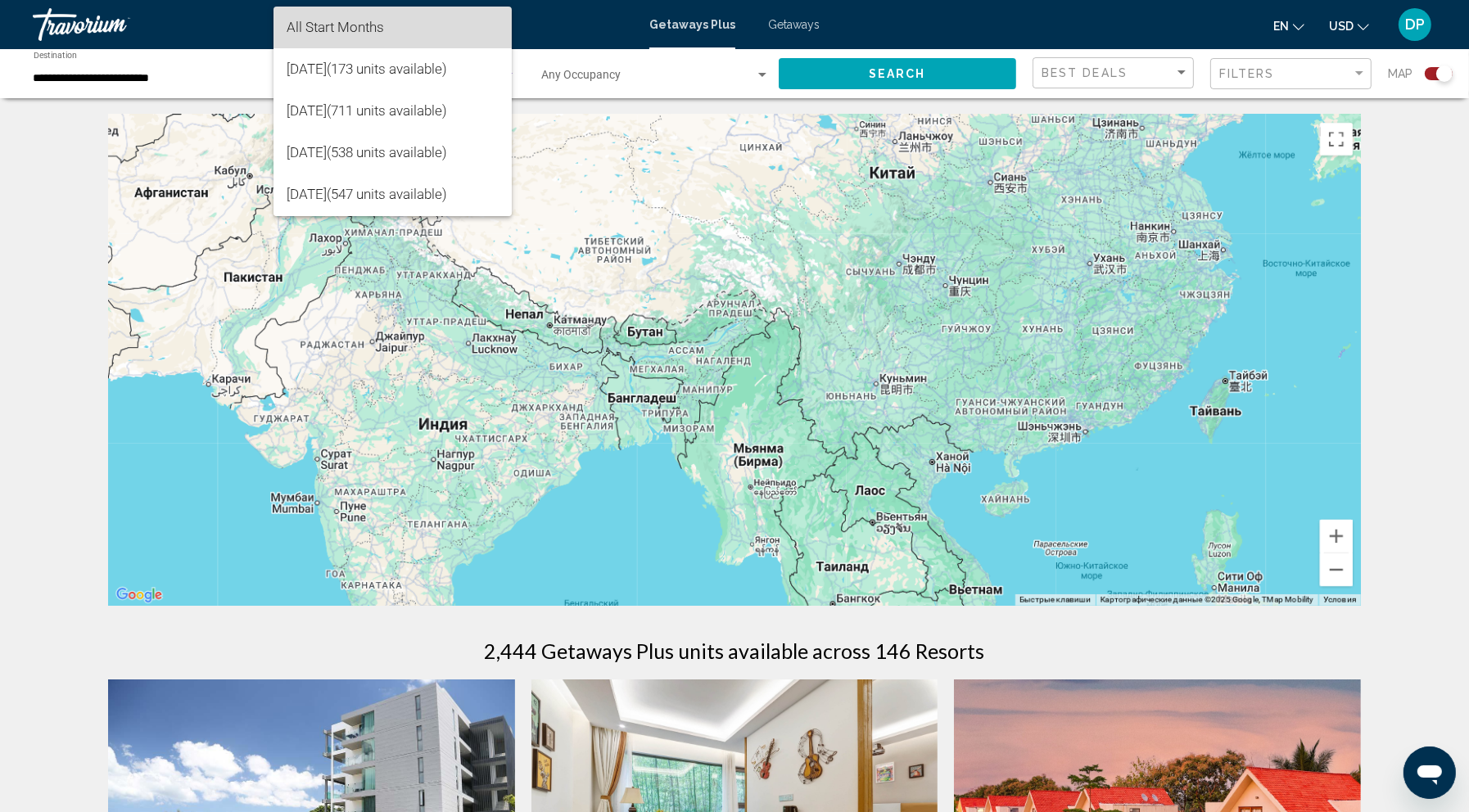
click at [422, 18] on span "All Start Months" at bounding box center [392, 27] width 212 height 42
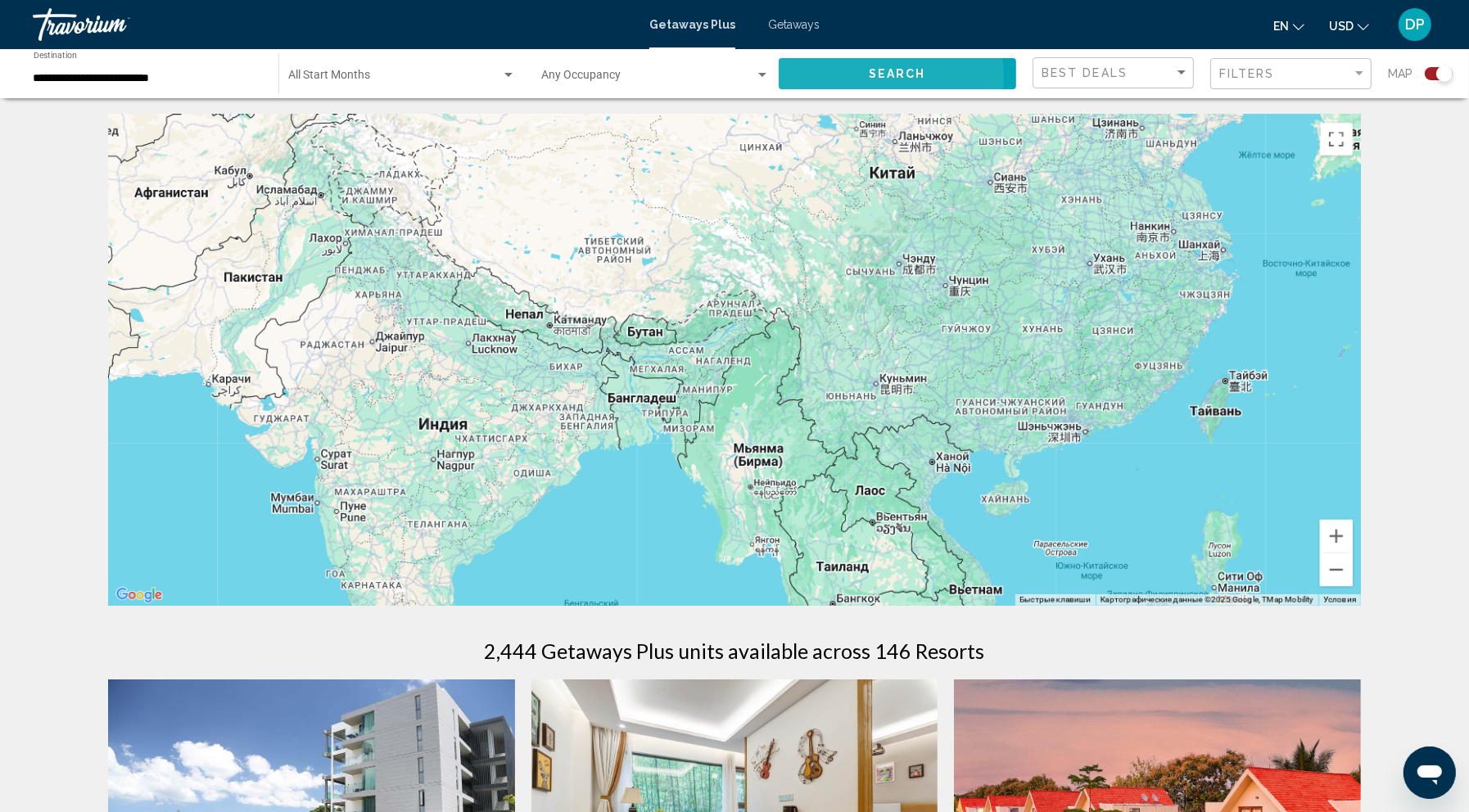
click at [868, 81] on span "Search" at bounding box center [897, 74] width 57 height 13
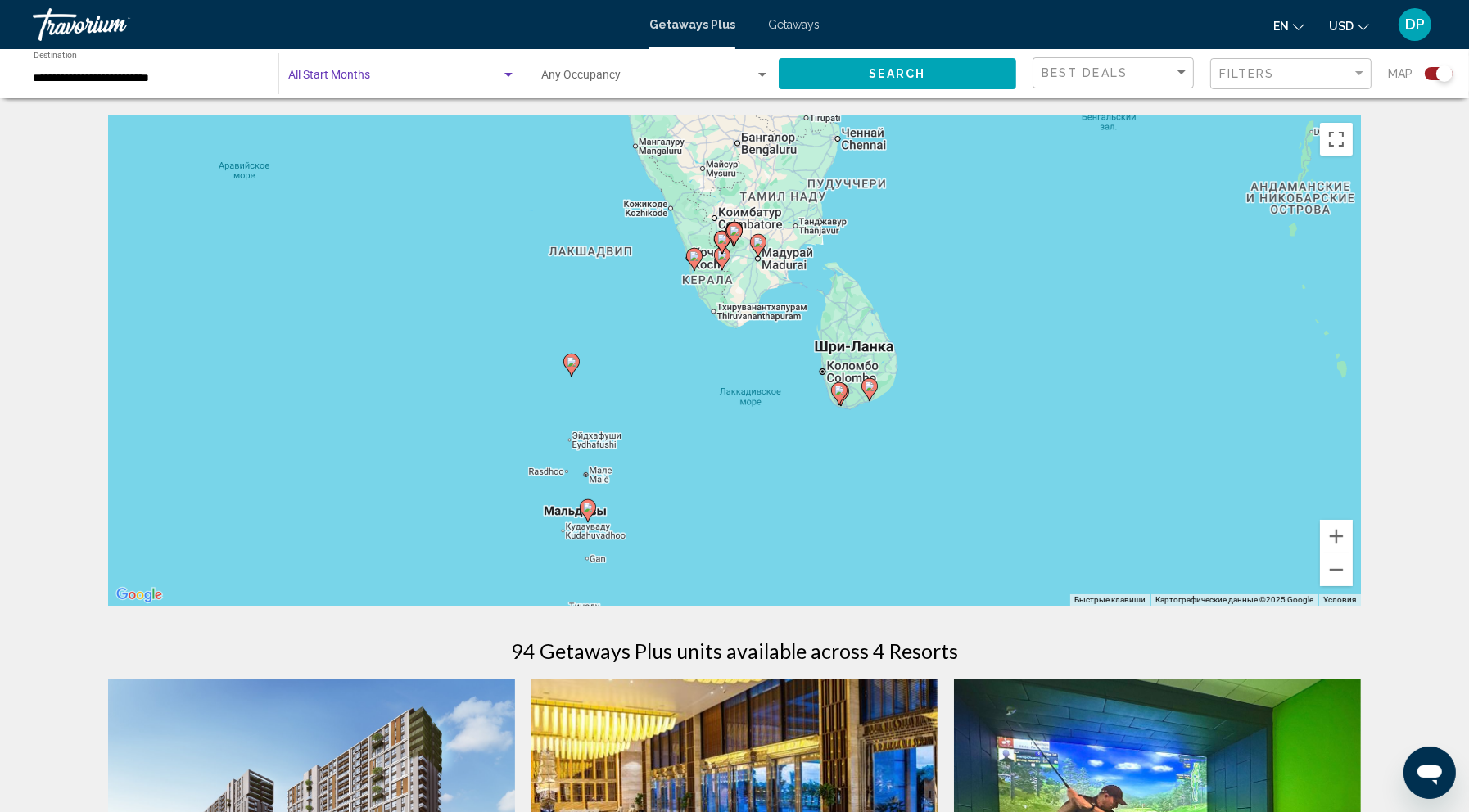
click at [392, 85] on span "Search widget" at bounding box center [394, 78] width 212 height 13
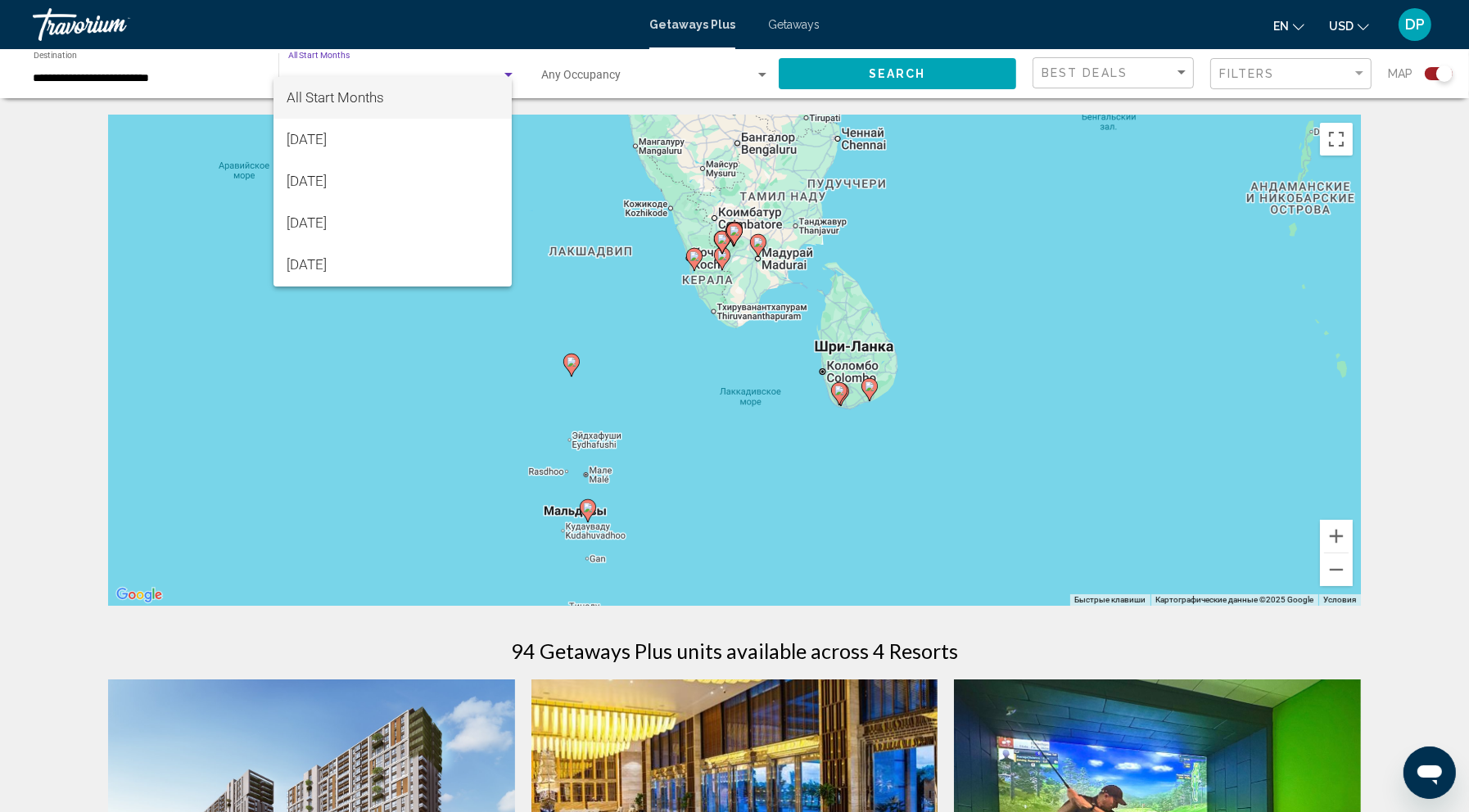
click at [557, 102] on div at bounding box center [734, 406] width 1469 height 812
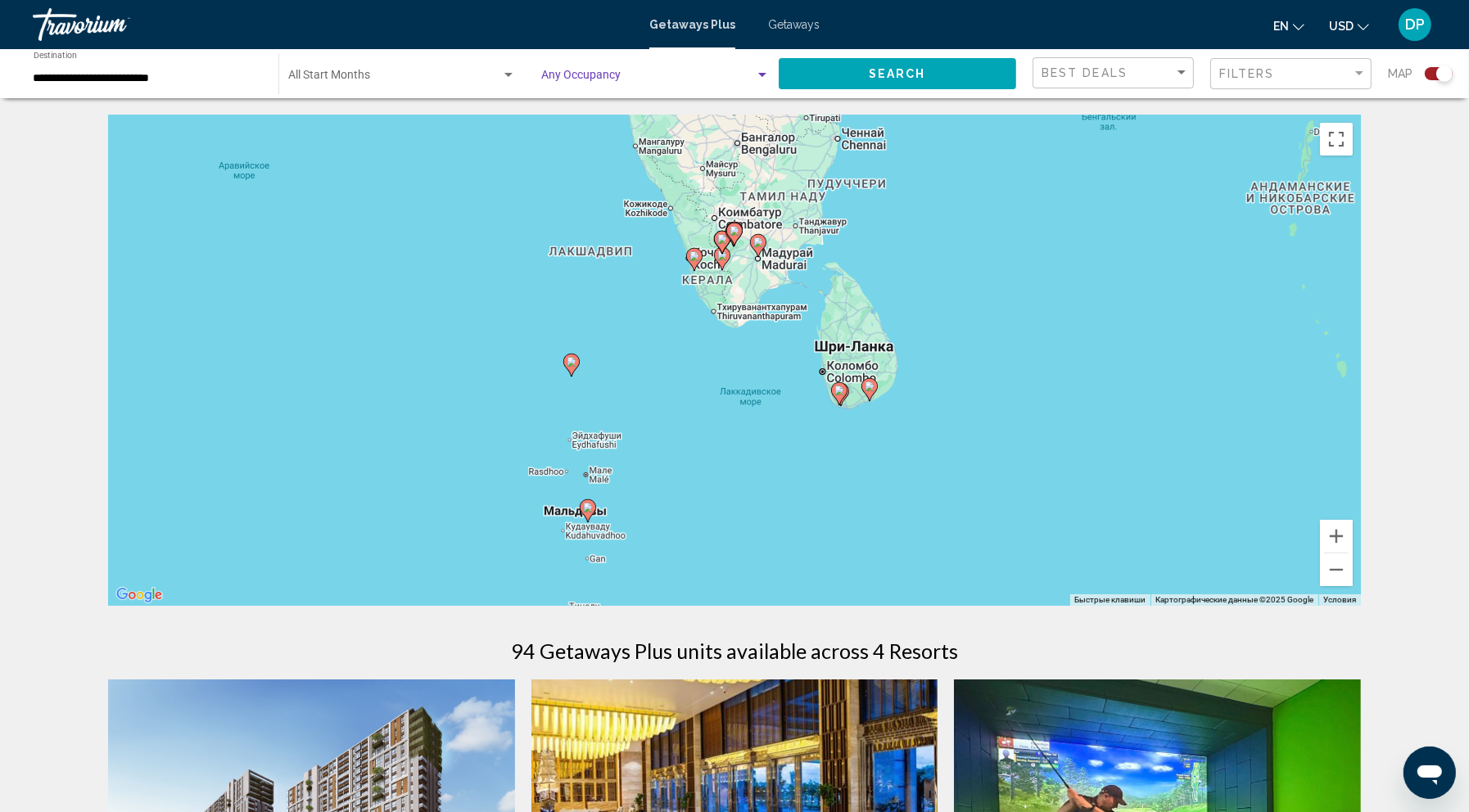
click at [557, 85] on span "Search widget" at bounding box center [648, 78] width 213 height 13
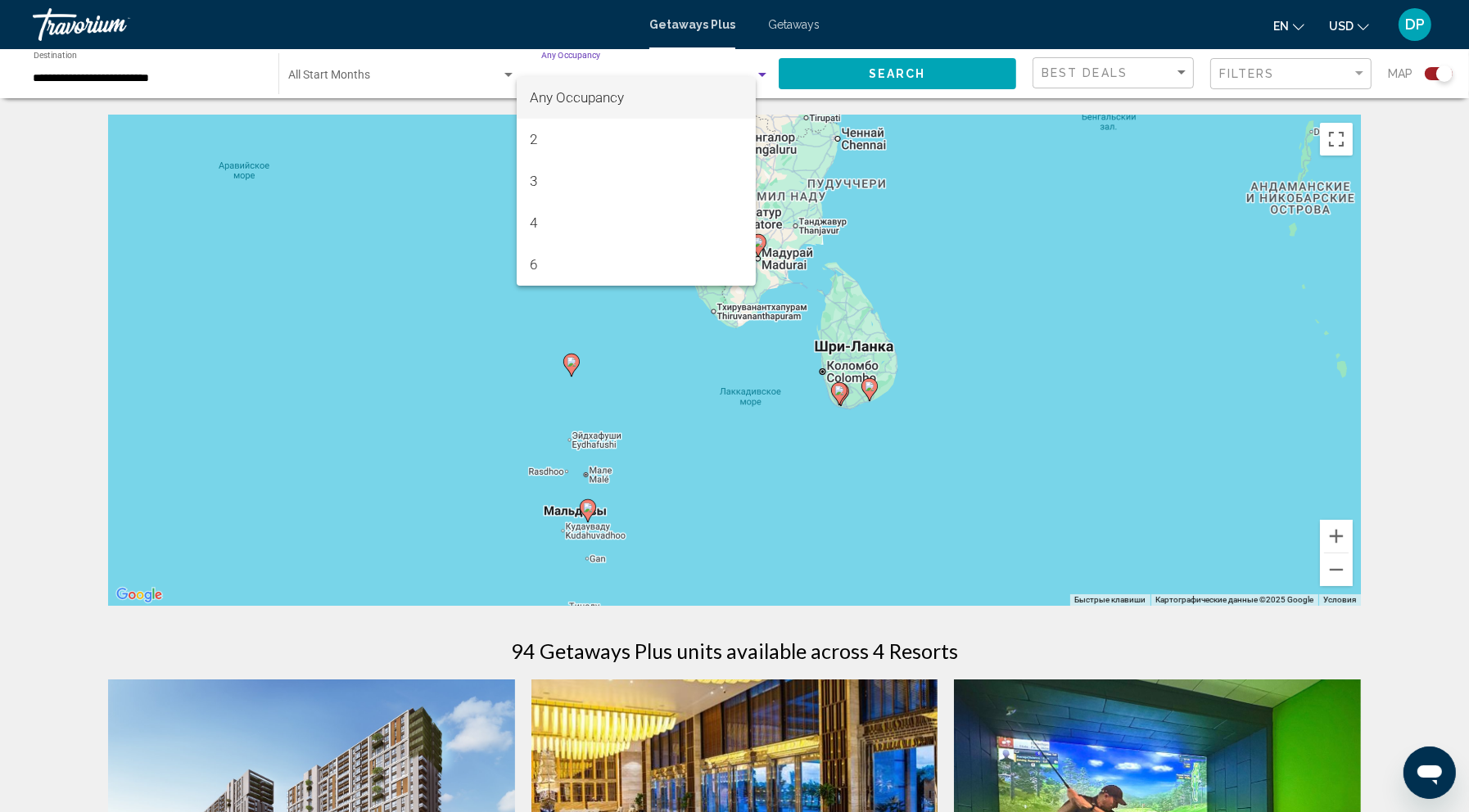
click at [840, 94] on div at bounding box center [734, 406] width 1469 height 812
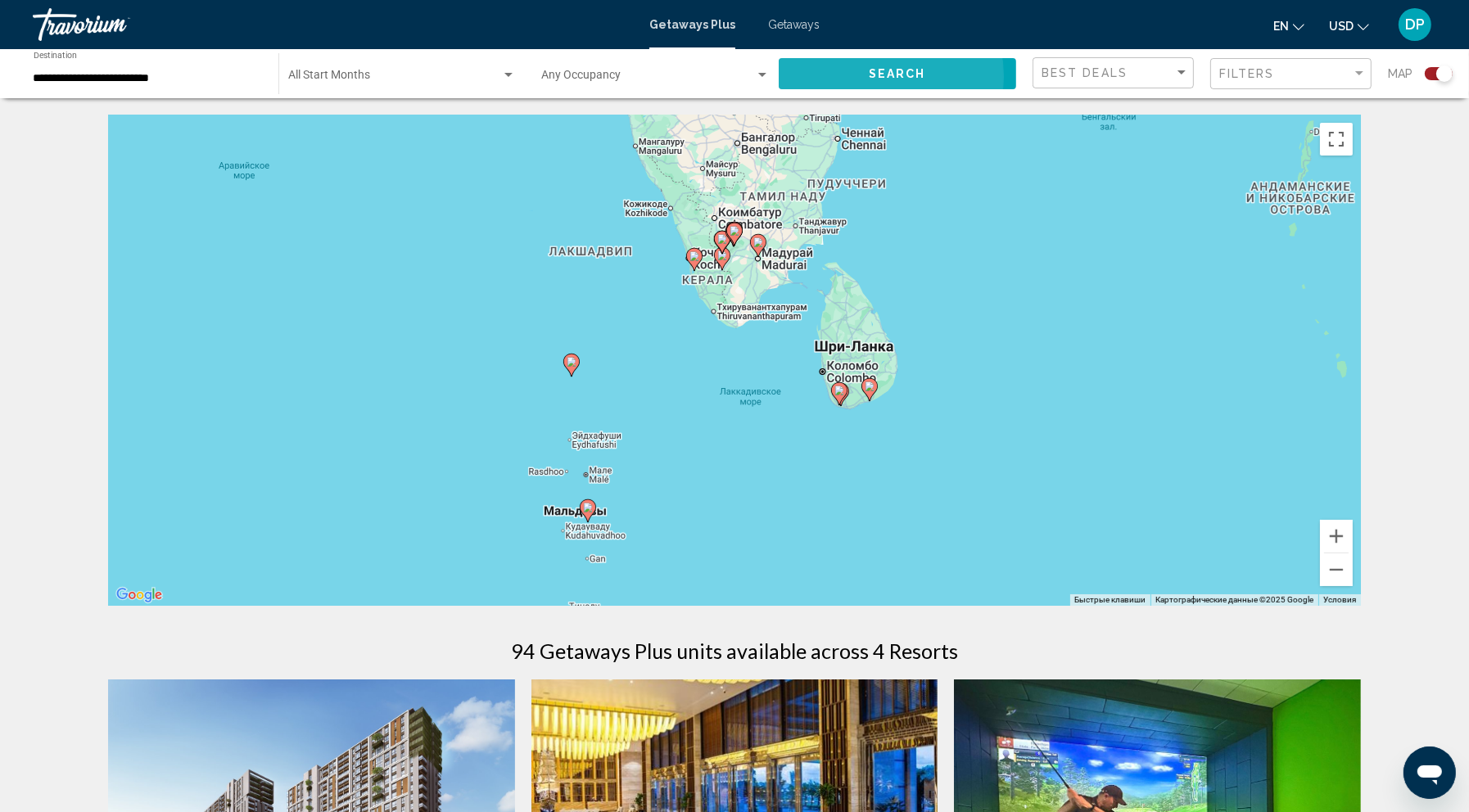
click at [868, 81] on span "Search" at bounding box center [897, 74] width 57 height 13
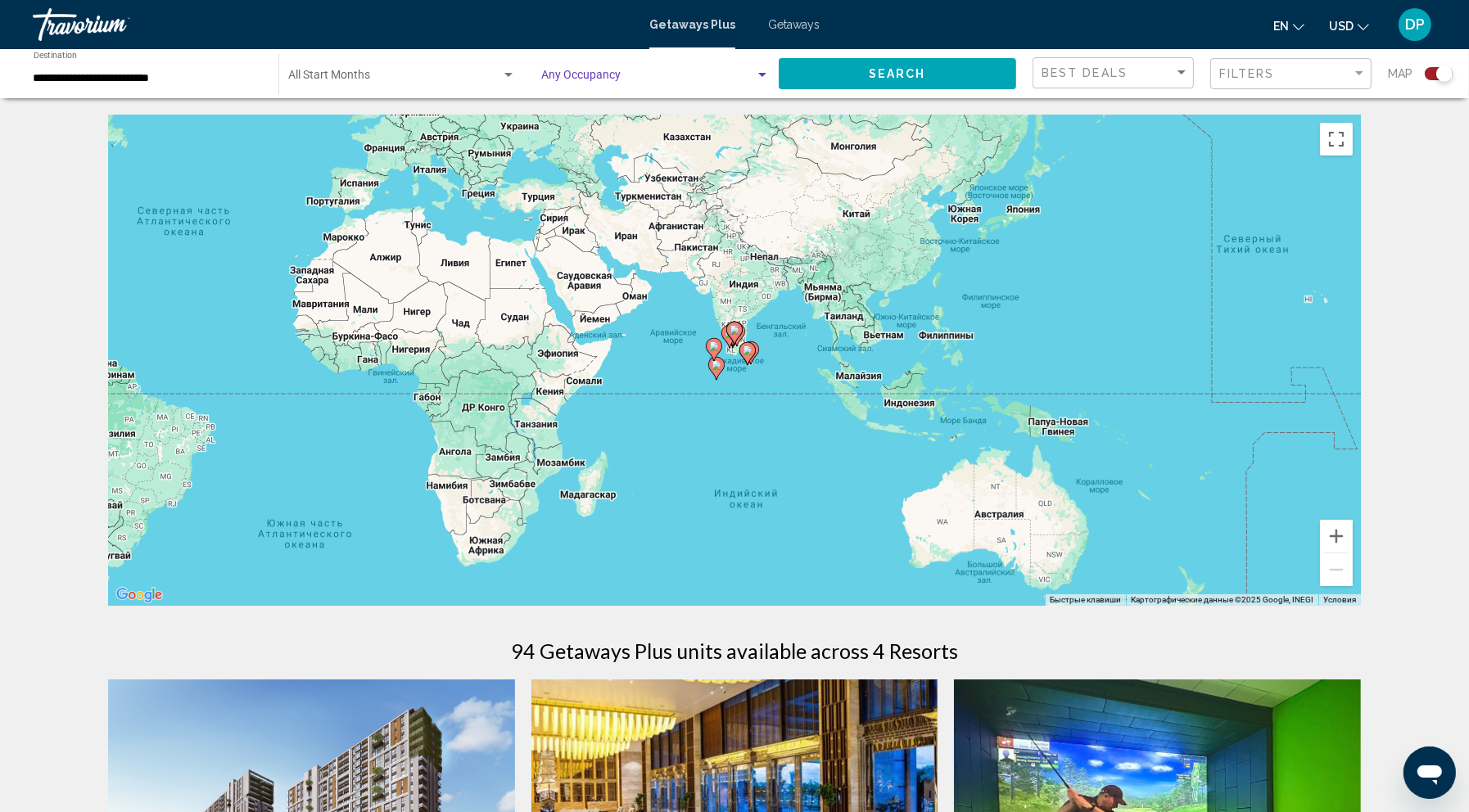
click at [655, 85] on span "Search widget" at bounding box center [648, 78] width 213 height 13
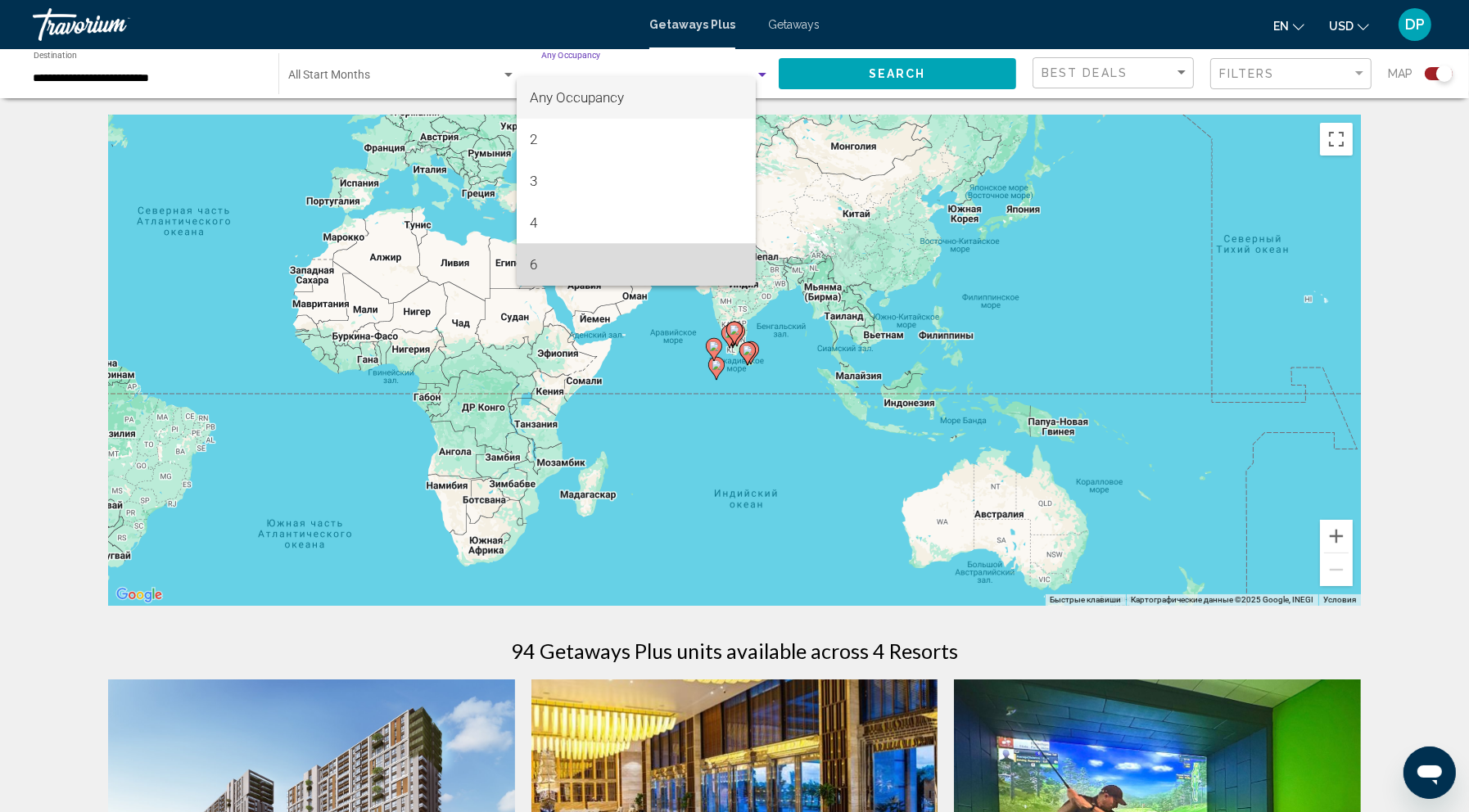
click at [563, 260] on span "6" at bounding box center [636, 264] width 212 height 42
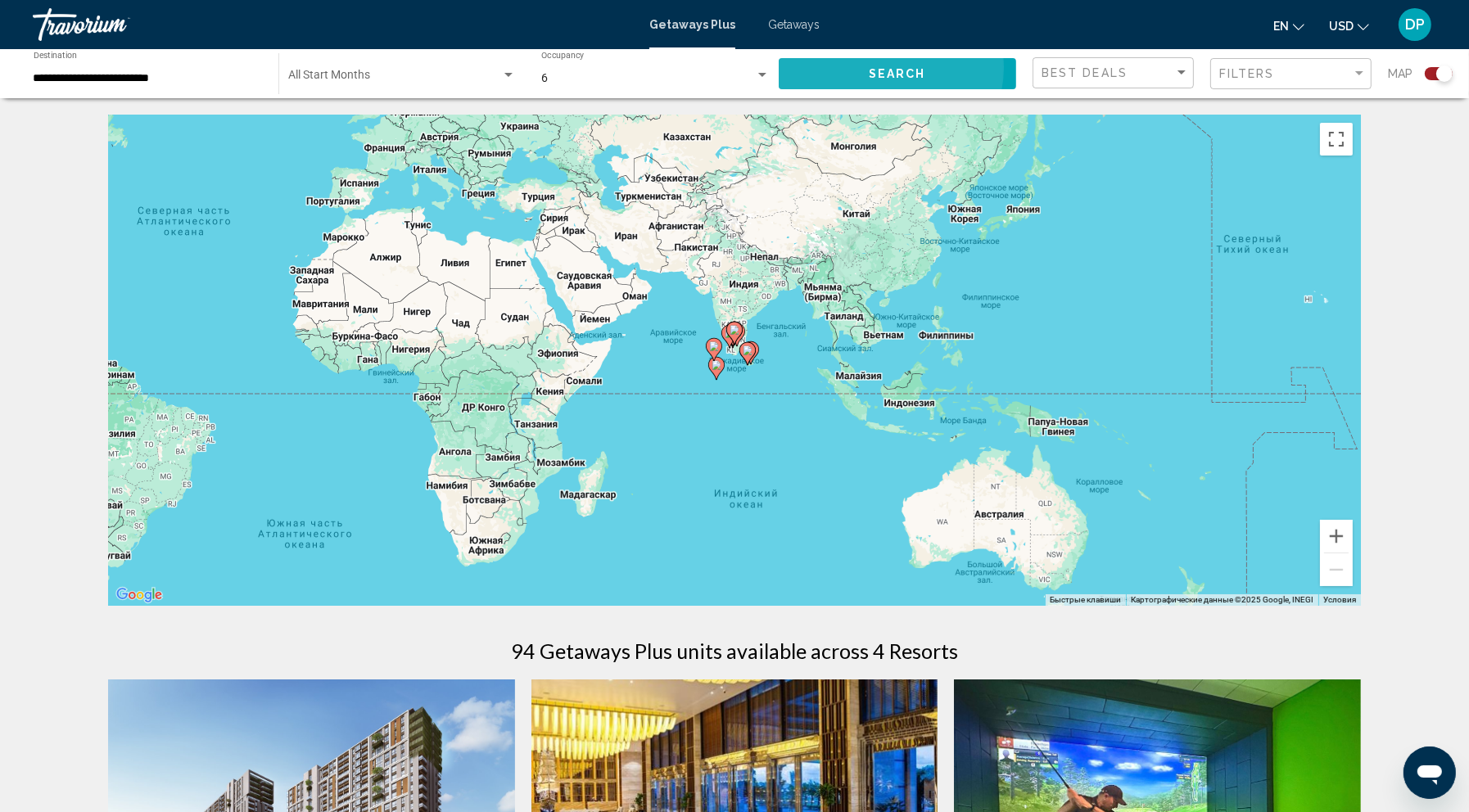
click at [868, 81] on span "Search" at bounding box center [897, 74] width 57 height 13
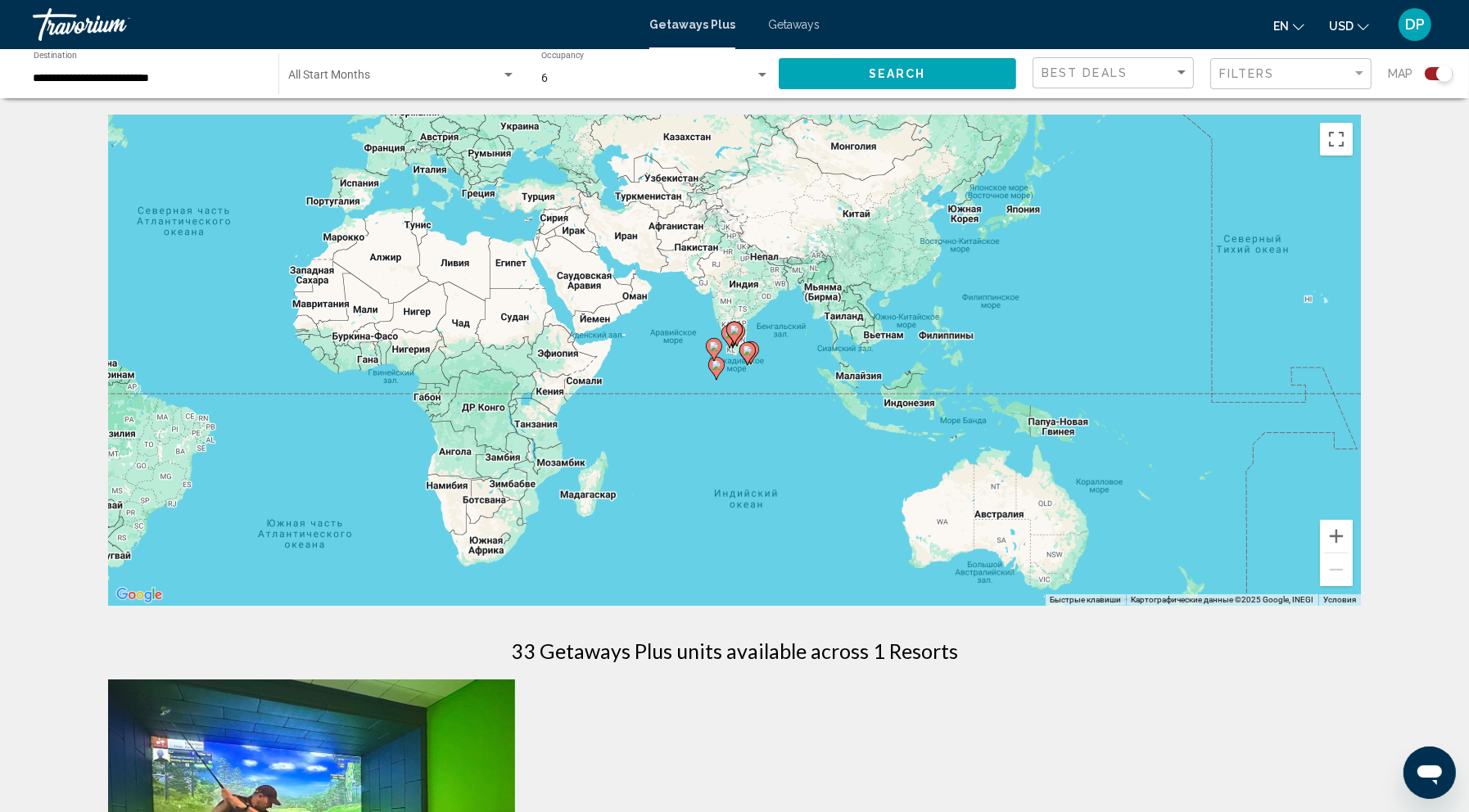
scroll to position [374, 0]
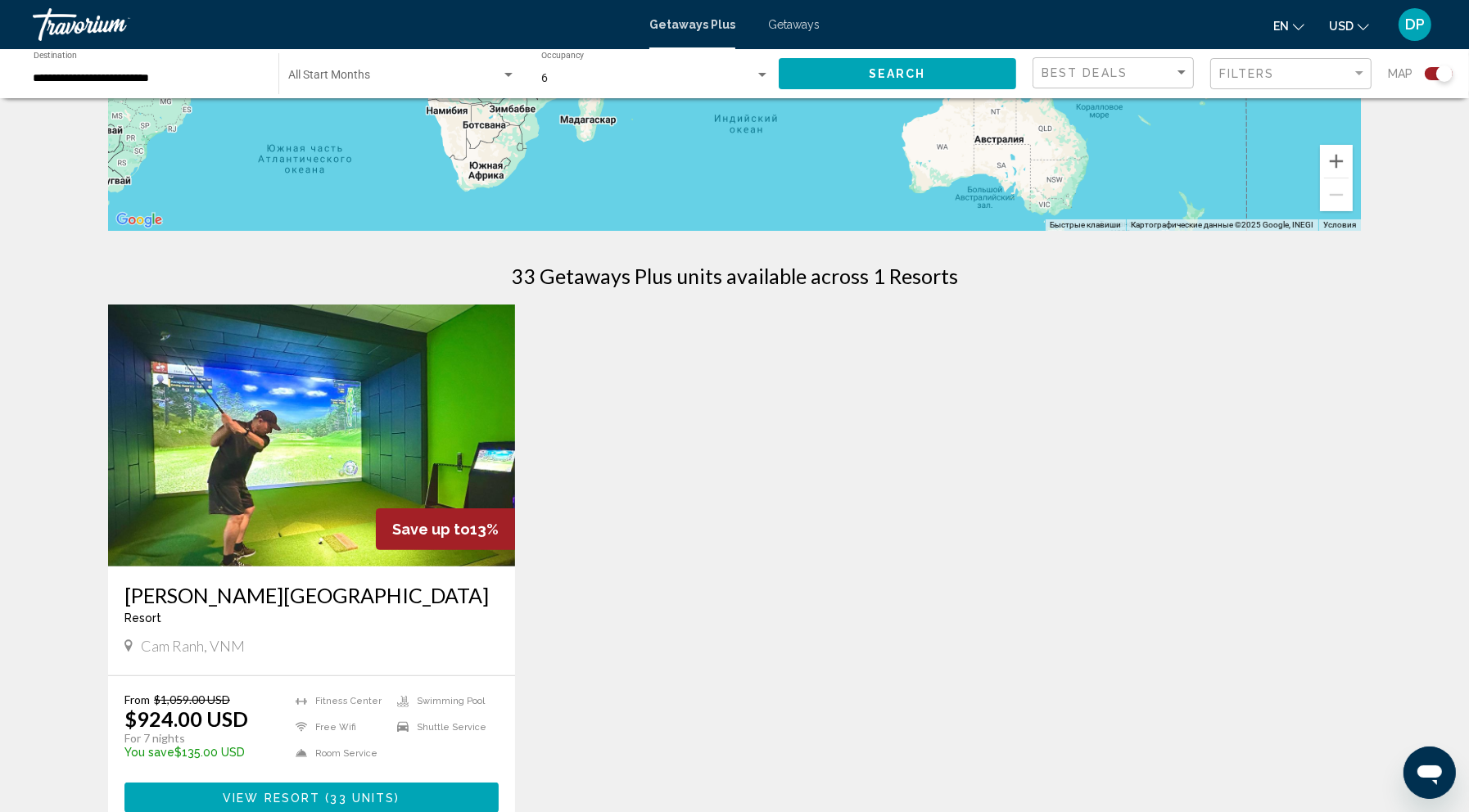
click at [406, 539] on img "Main content" at bounding box center [310, 436] width 407 height 262
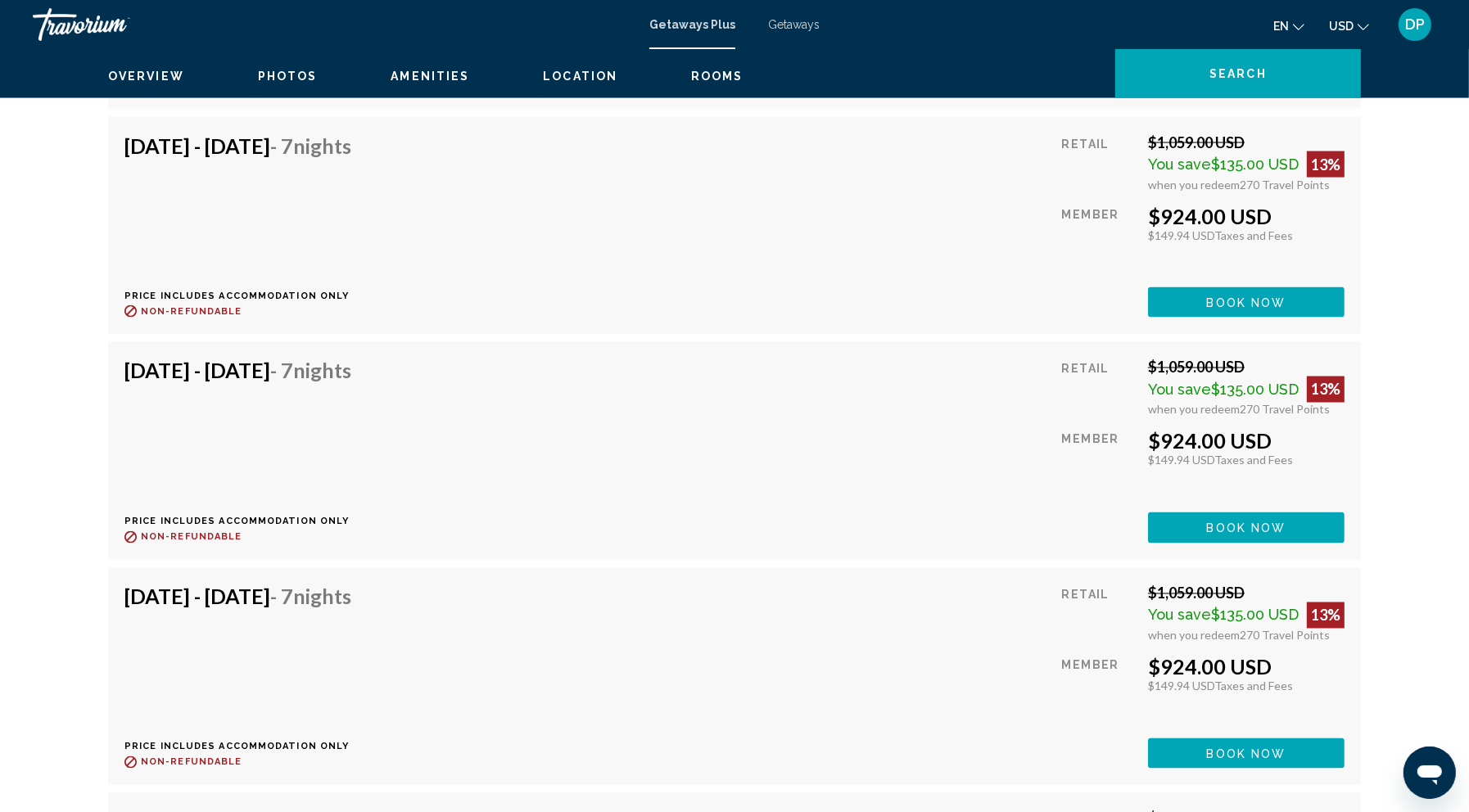
scroll to position [3274, 0]
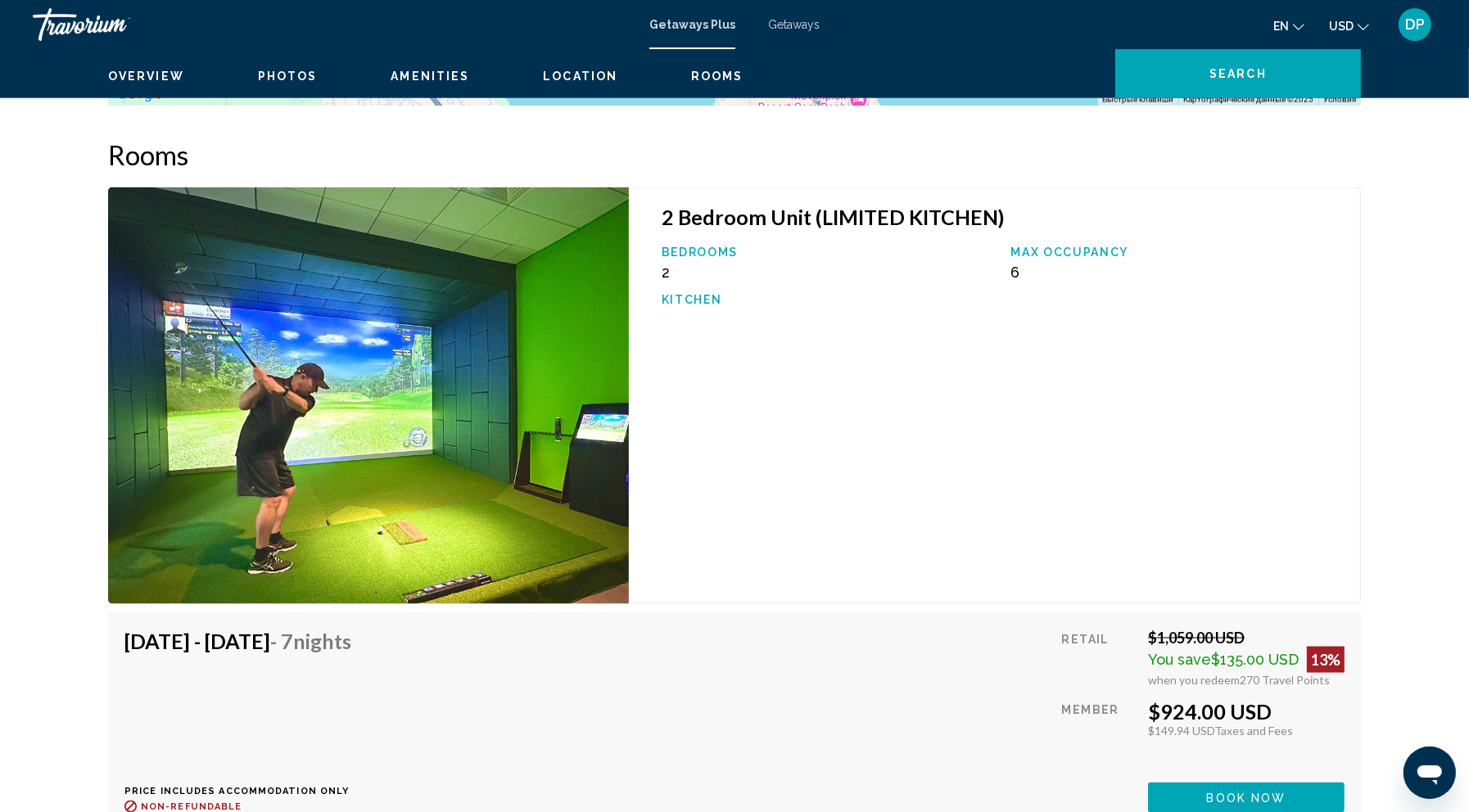
scroll to position [2551, 0]
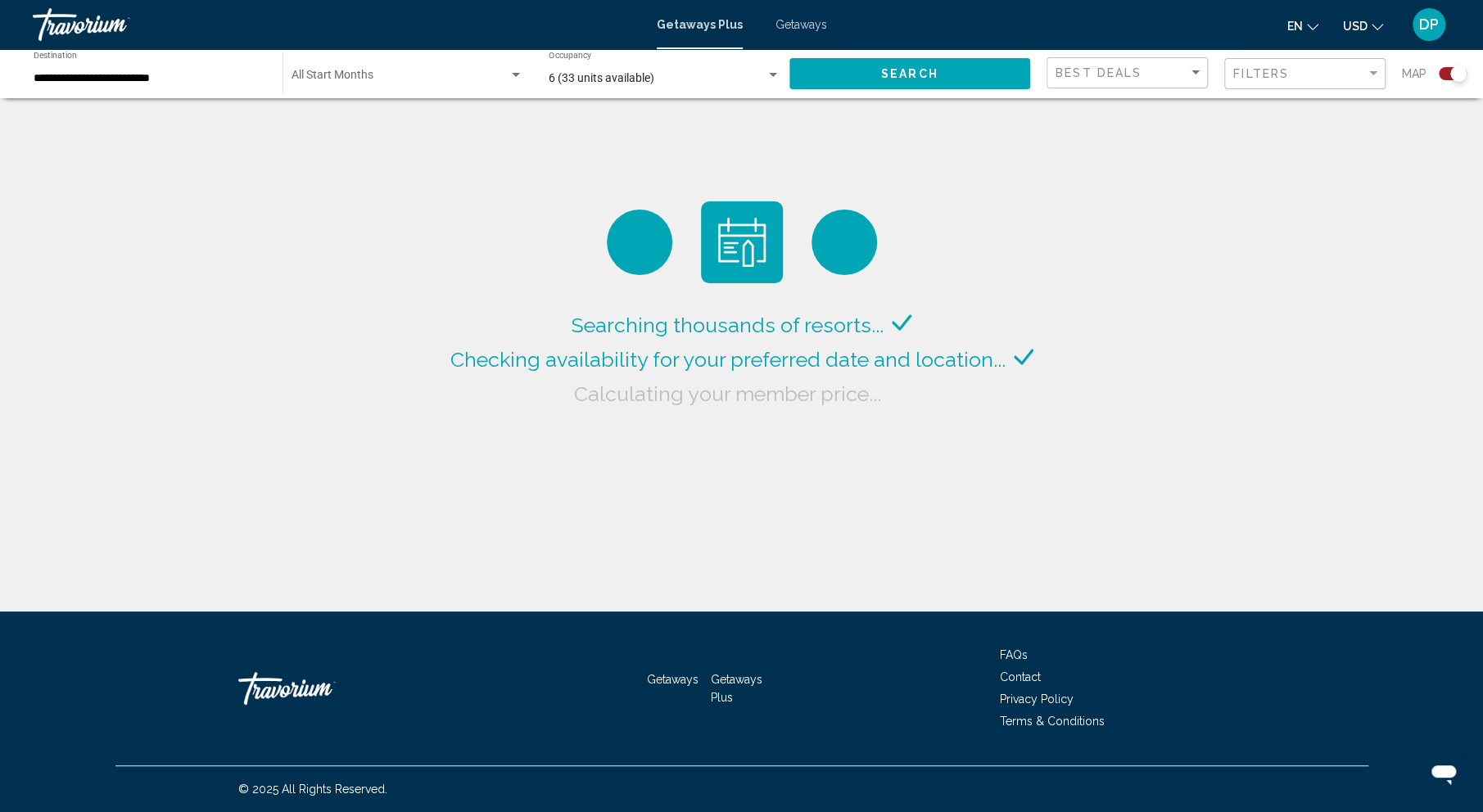
click at [610, 84] on span "6 (33 units available)" at bounding box center [601, 77] width 106 height 13
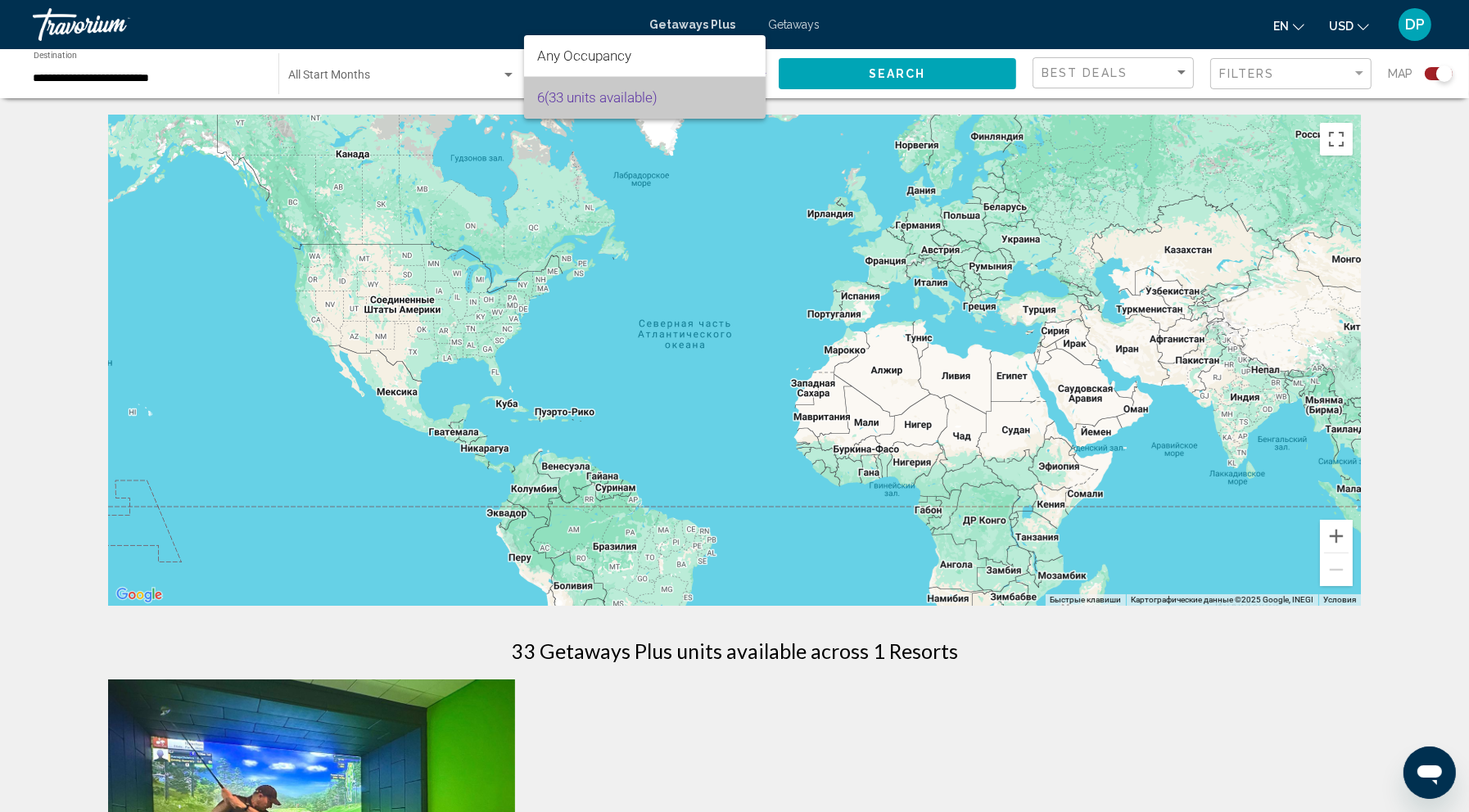
click at [613, 90] on span "6 (33 units available)" at bounding box center [644, 97] width 216 height 42
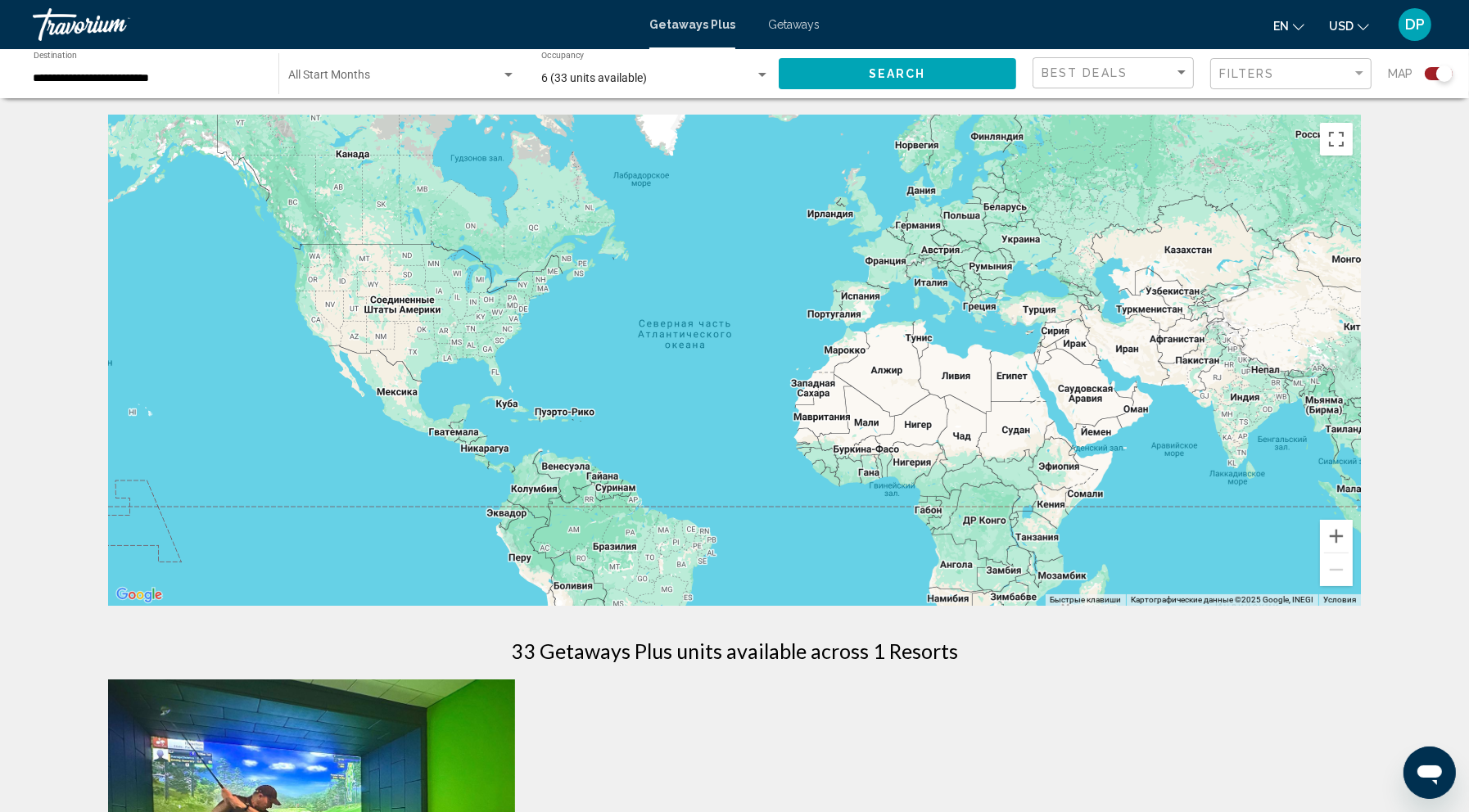
click at [835, 98] on div "Search" at bounding box center [905, 74] width 254 height 49
click at [847, 88] on button "Search" at bounding box center [897, 73] width 238 height 30
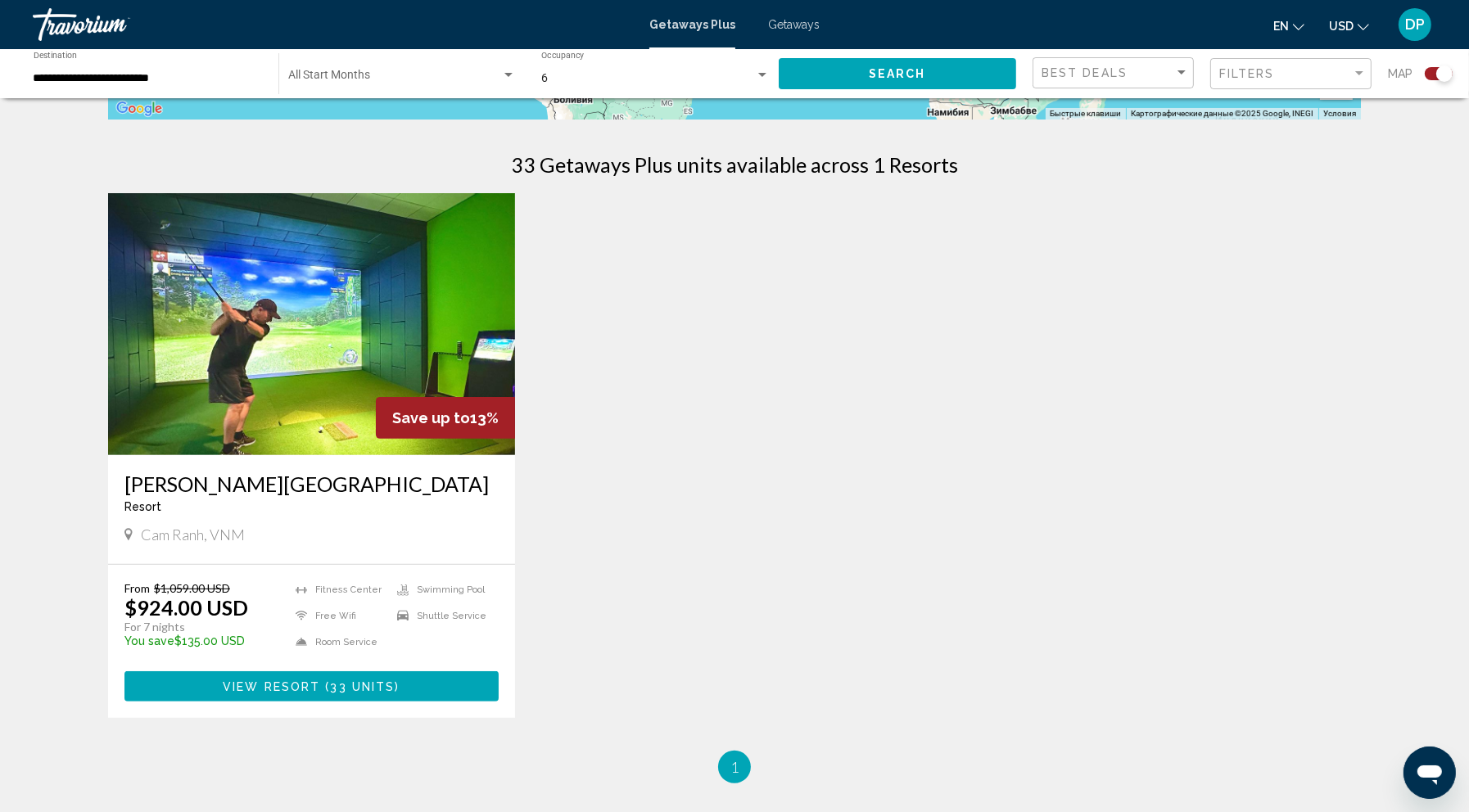
scroll to position [485, 0]
click at [321, 398] on img "Main content" at bounding box center [310, 325] width 407 height 262
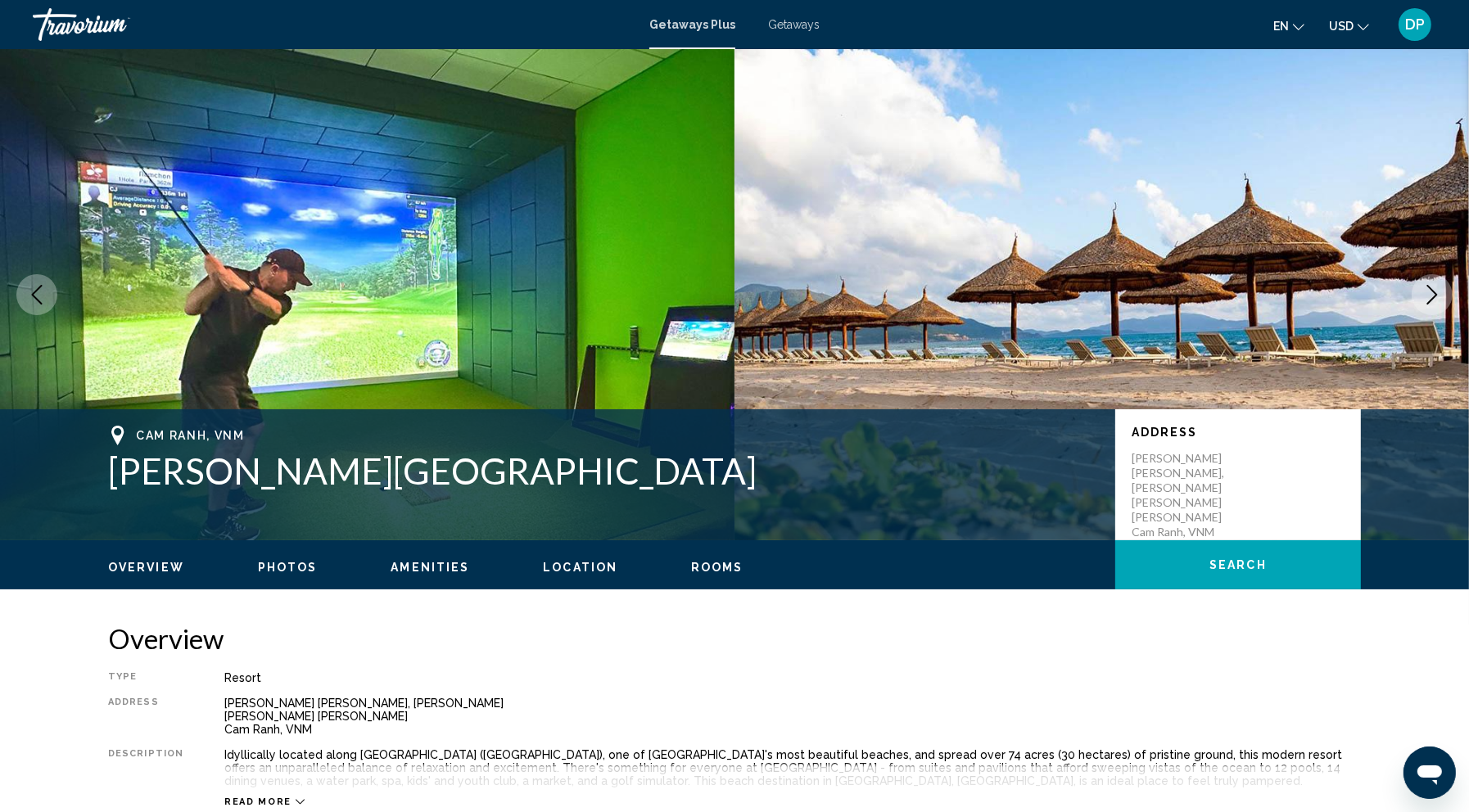
click at [1422, 305] on icon "Next image" at bounding box center [1432, 295] width 19 height 19
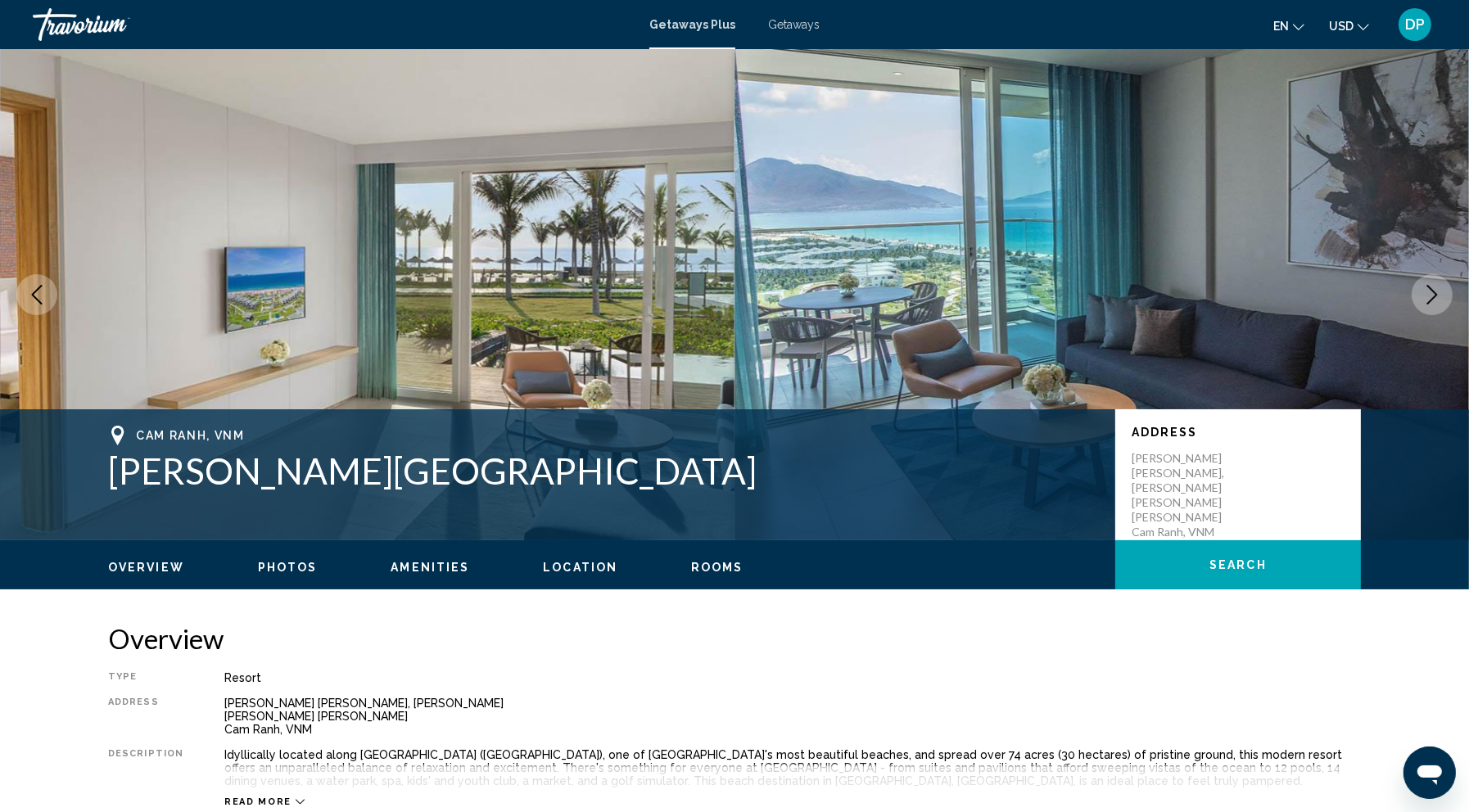
click at [1422, 305] on icon "Next image" at bounding box center [1432, 295] width 19 height 19
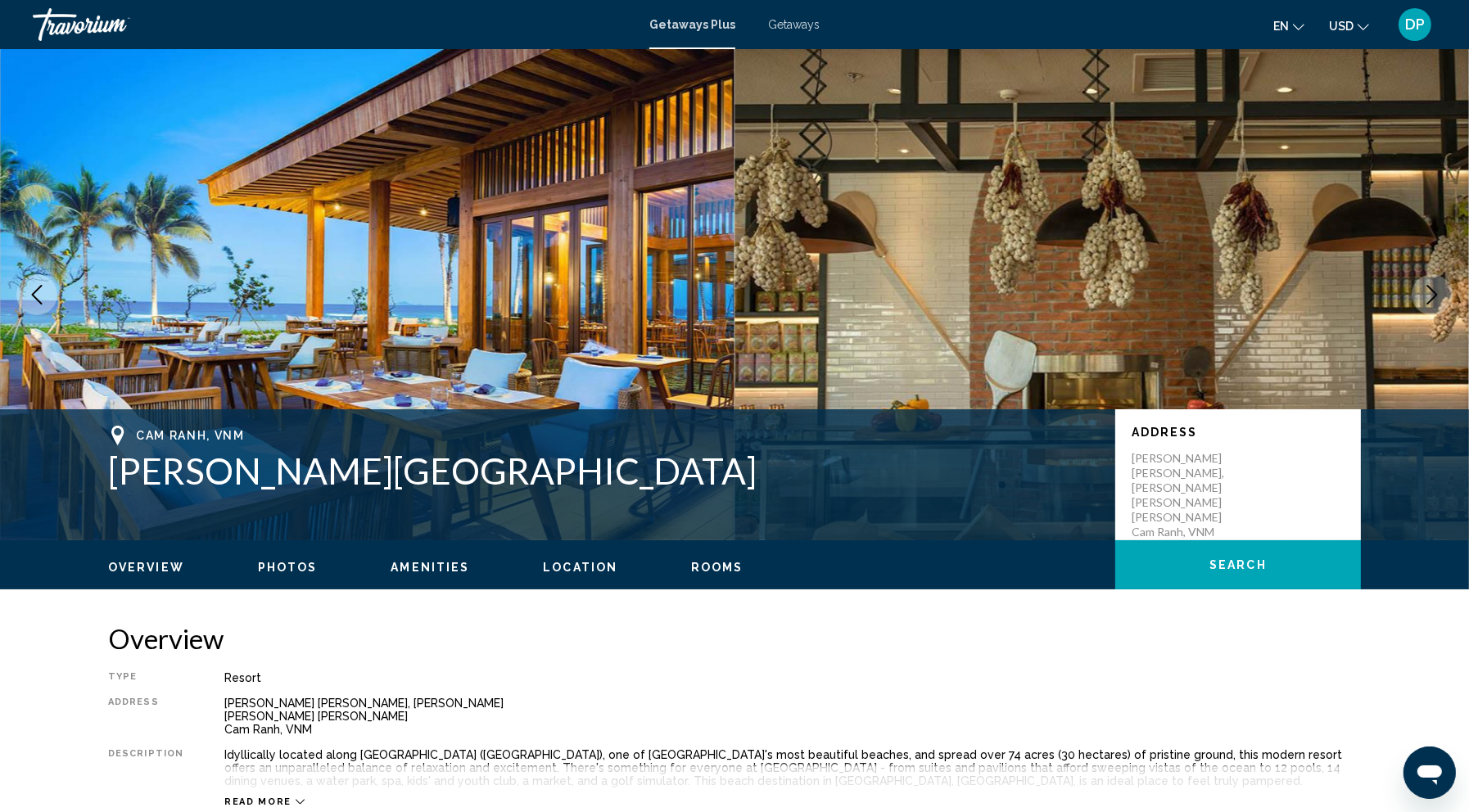
click at [1422, 305] on icon "Next image" at bounding box center [1432, 295] width 19 height 19
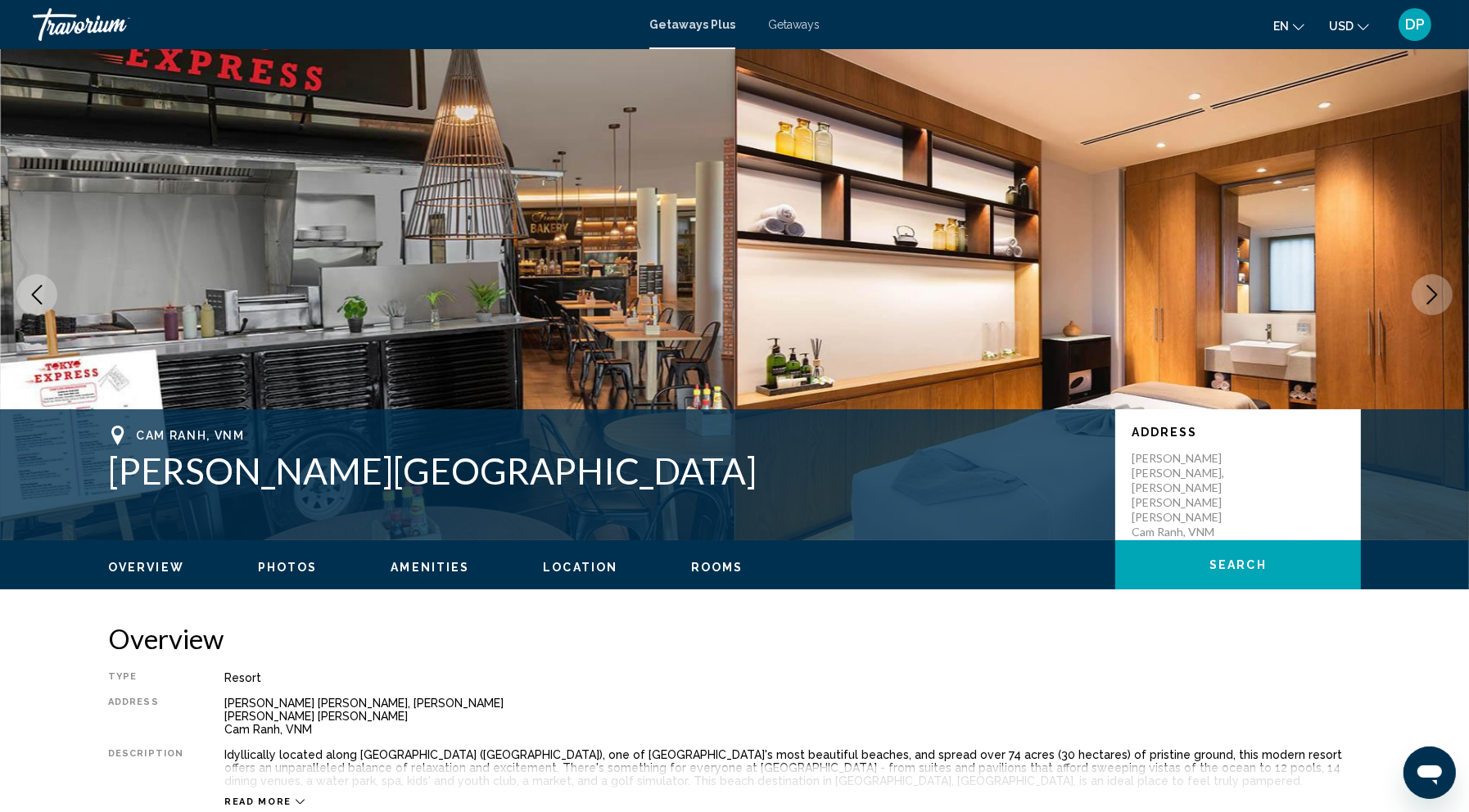
click at [1422, 305] on icon "Next image" at bounding box center [1432, 295] width 19 height 19
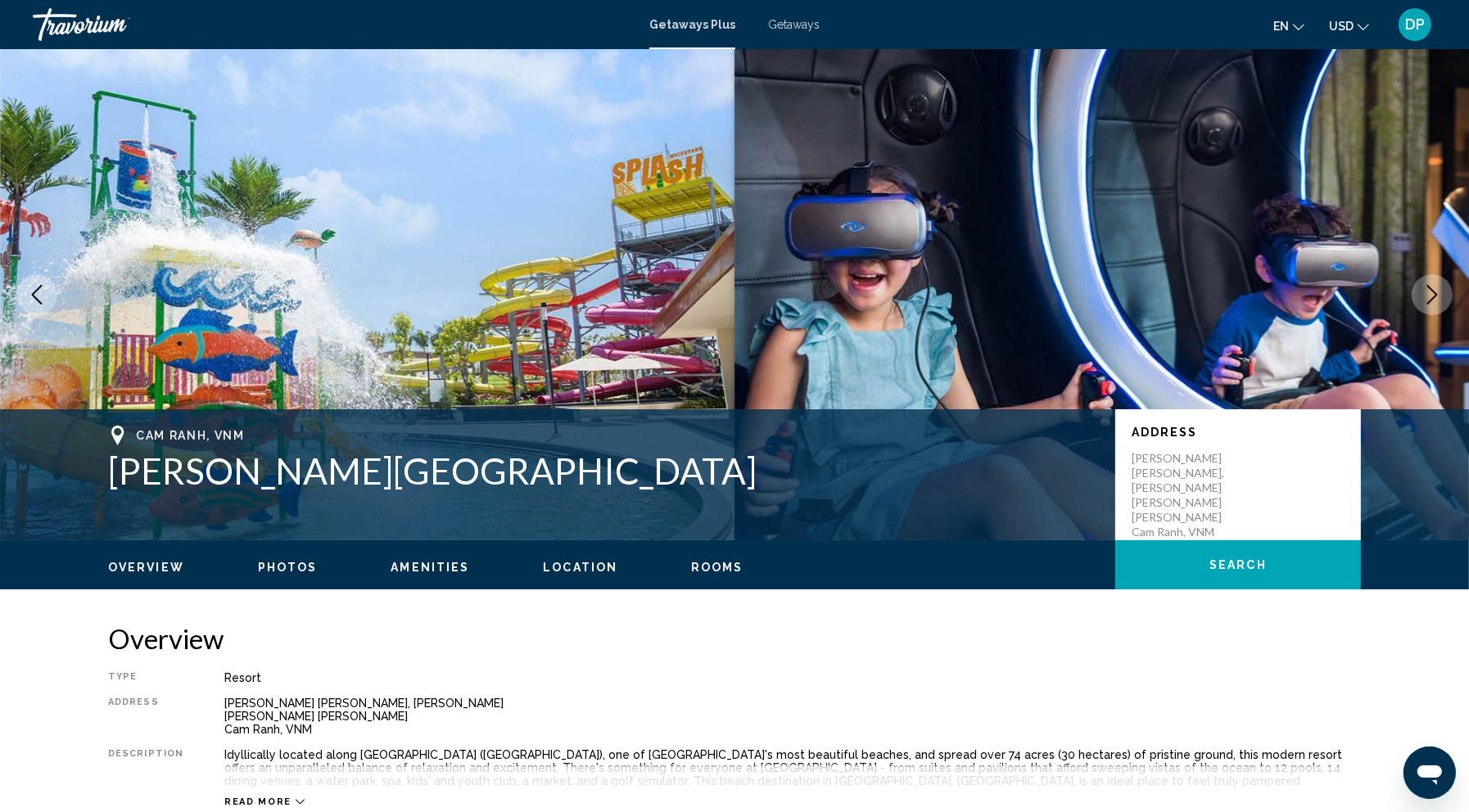
click at [1422, 305] on icon "Next image" at bounding box center [1432, 295] width 19 height 19
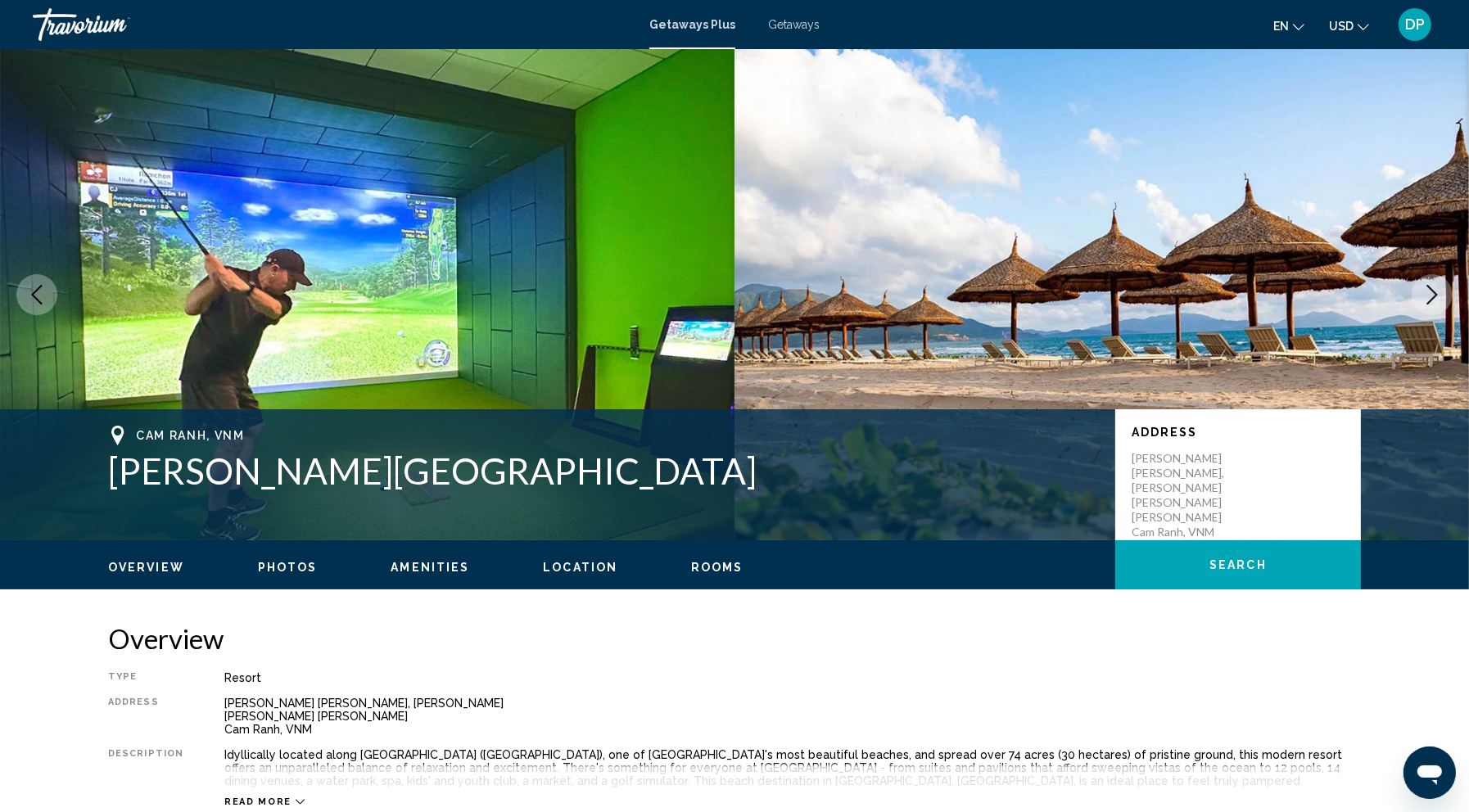
click at [1422, 305] on icon "Next image" at bounding box center [1432, 295] width 19 height 19
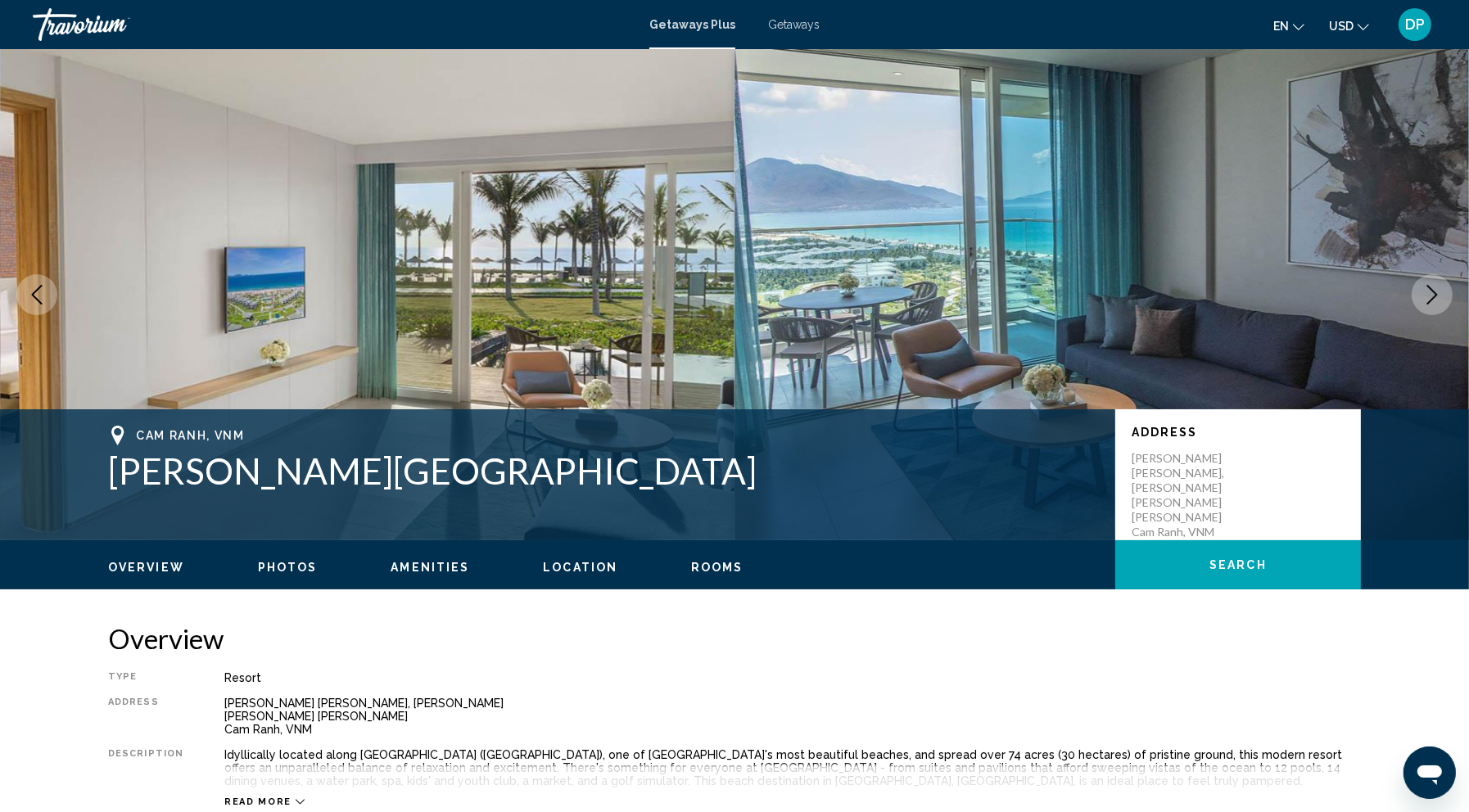
click at [1422, 305] on icon "Next image" at bounding box center [1432, 295] width 19 height 19
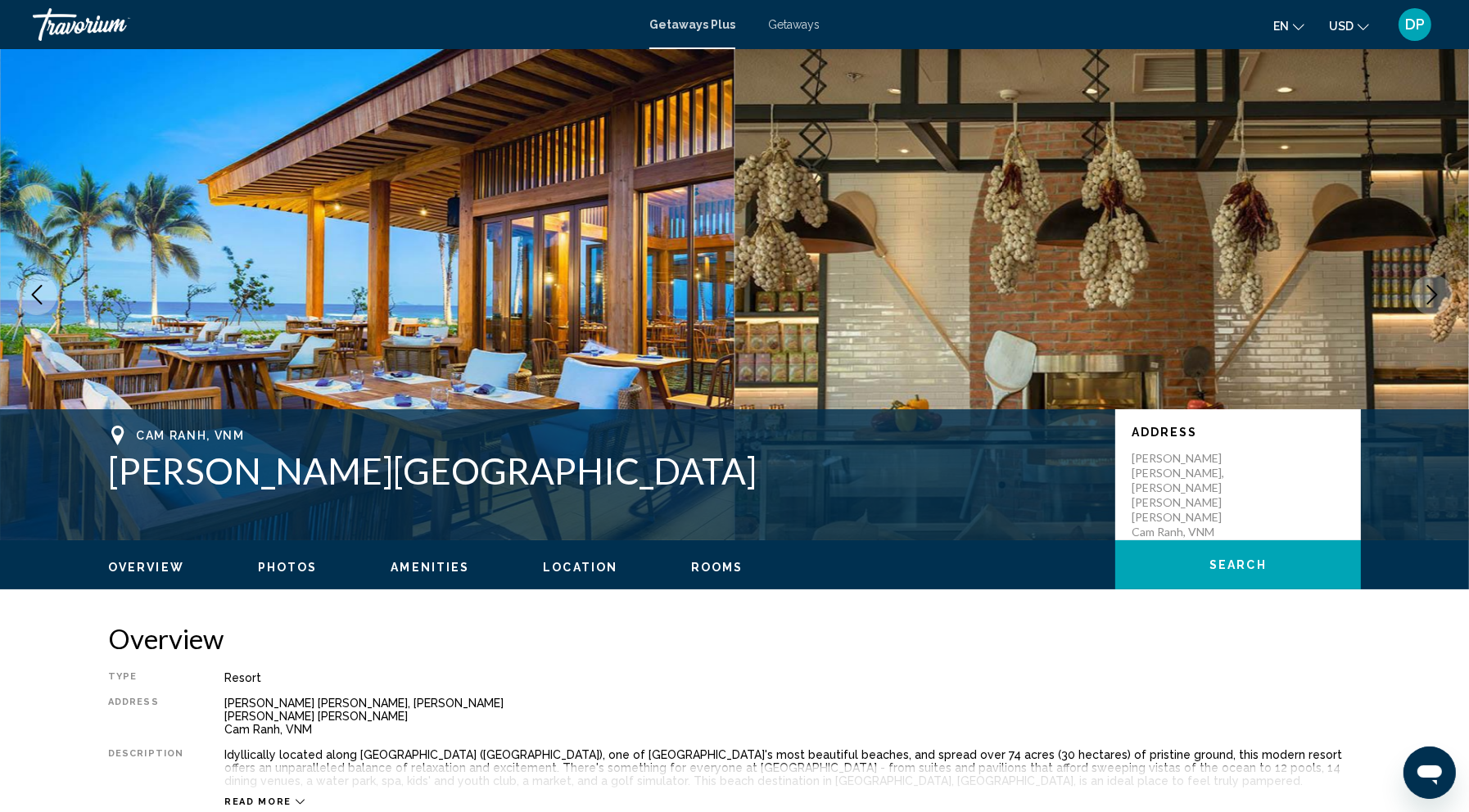
click at [1422, 305] on icon "Next image" at bounding box center [1432, 295] width 19 height 19
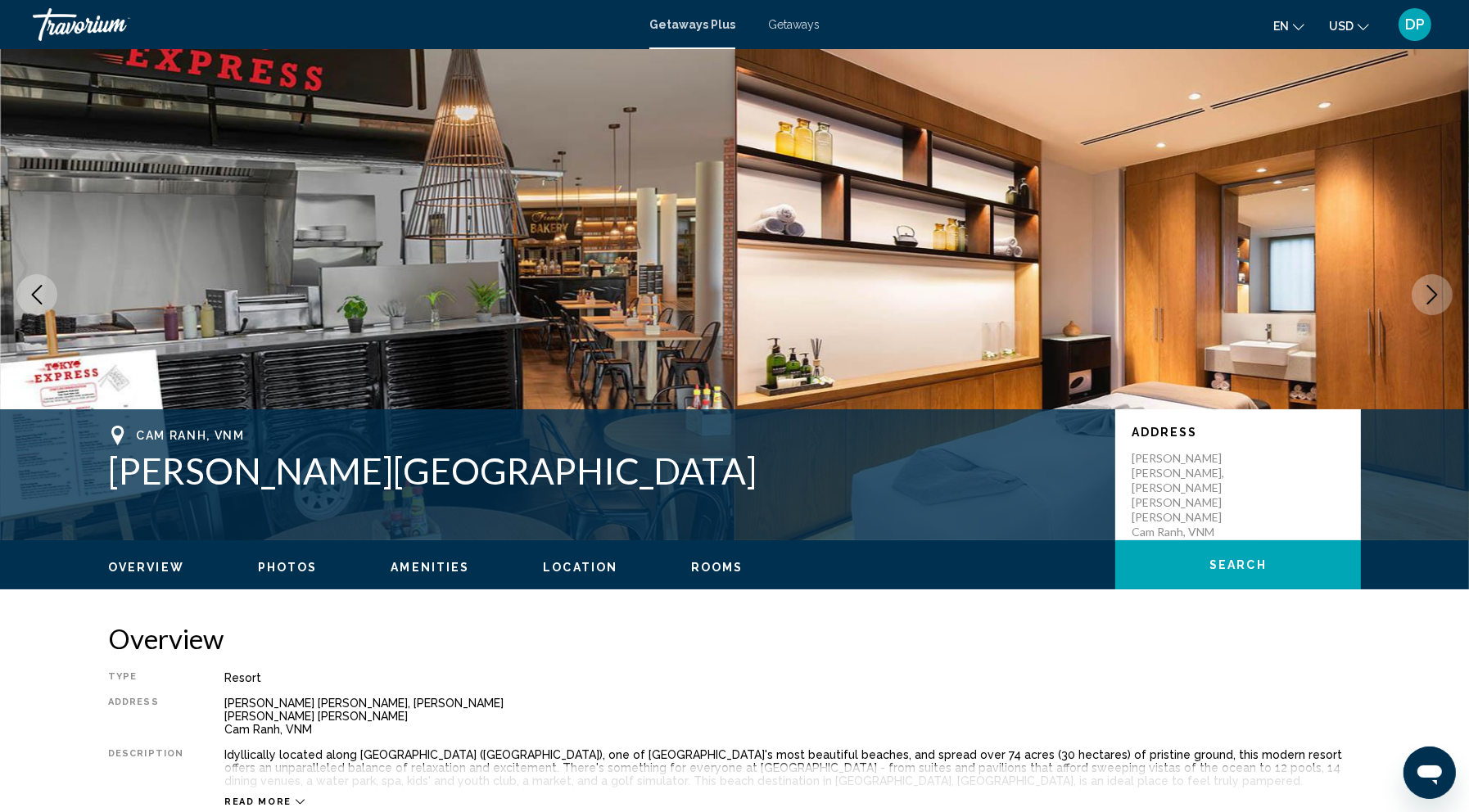
click at [1422, 305] on icon "Next image" at bounding box center [1432, 295] width 19 height 19
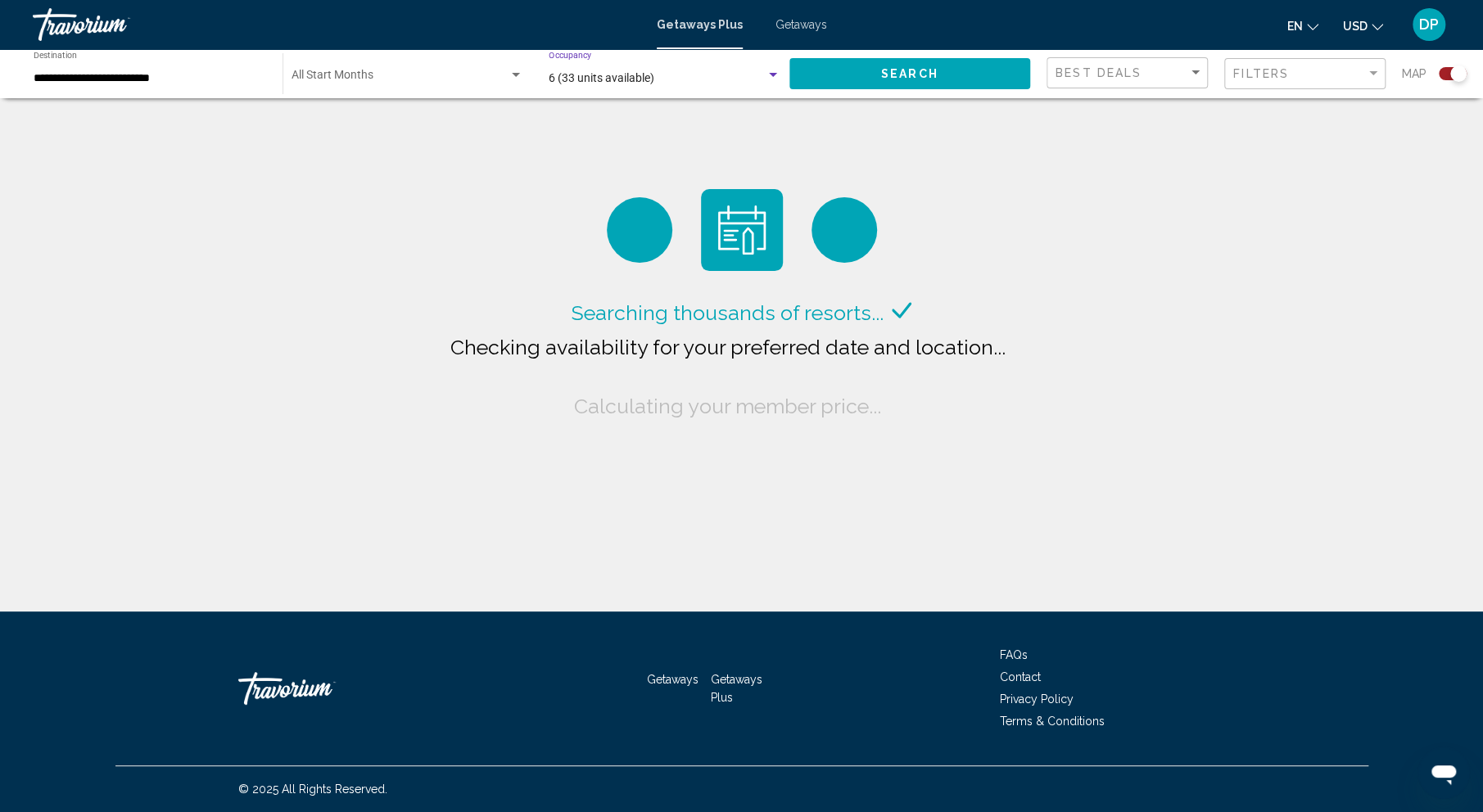
click at [575, 84] on span "6 (33 units available)" at bounding box center [601, 77] width 106 height 13
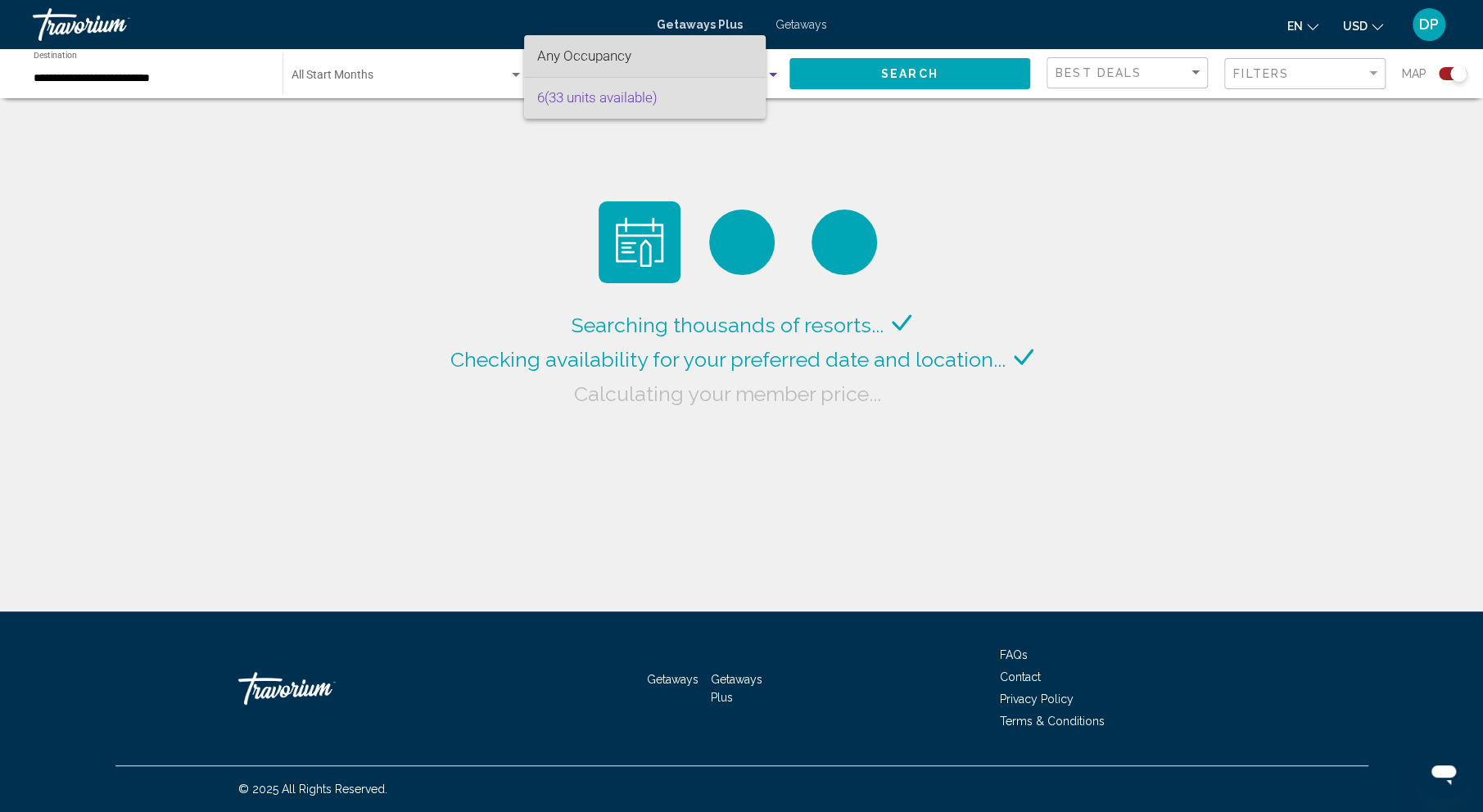
click at [604, 55] on span "Any Occupancy" at bounding box center [583, 55] width 94 height 16
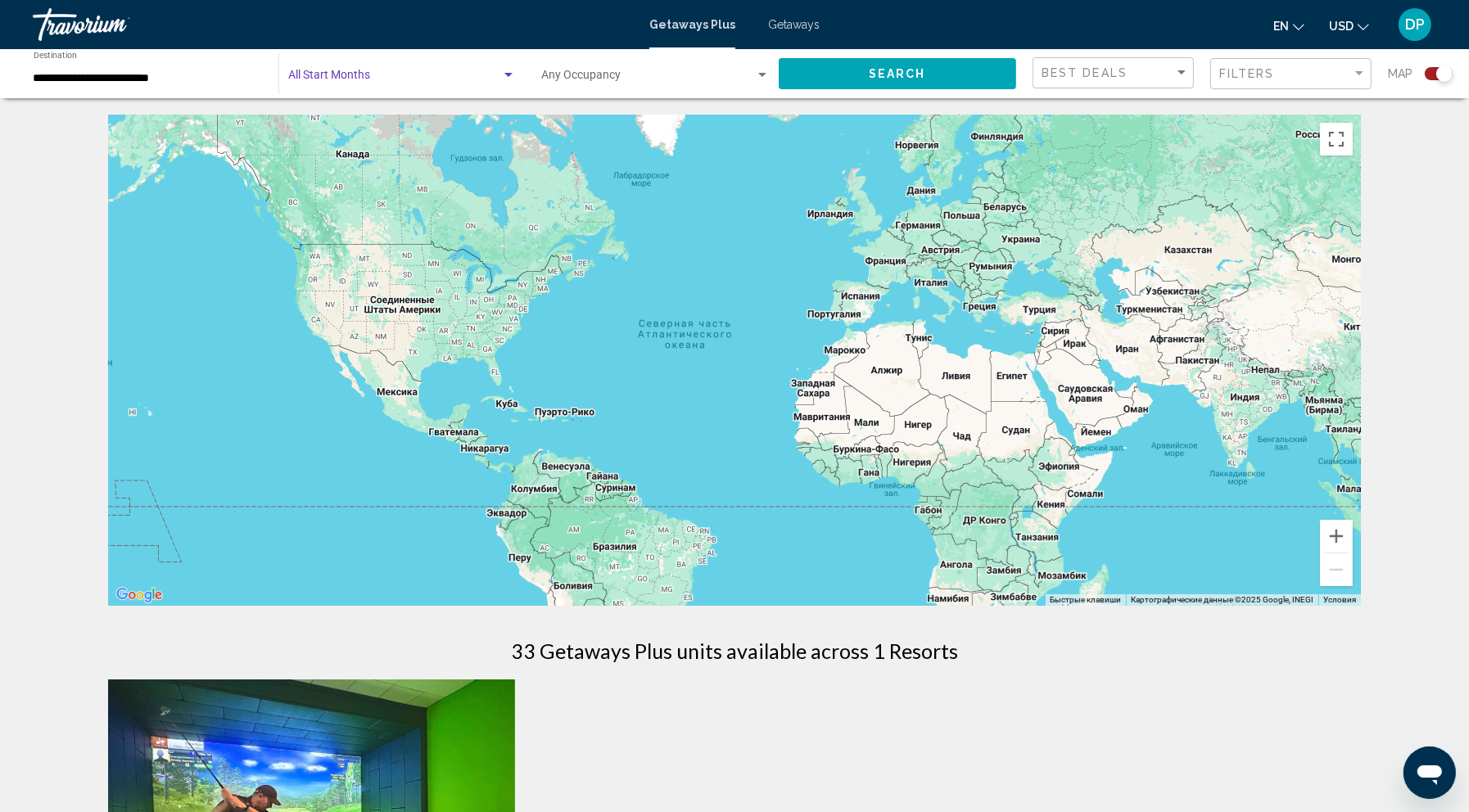
click at [447, 85] on span "Search widget" at bounding box center [394, 78] width 212 height 13
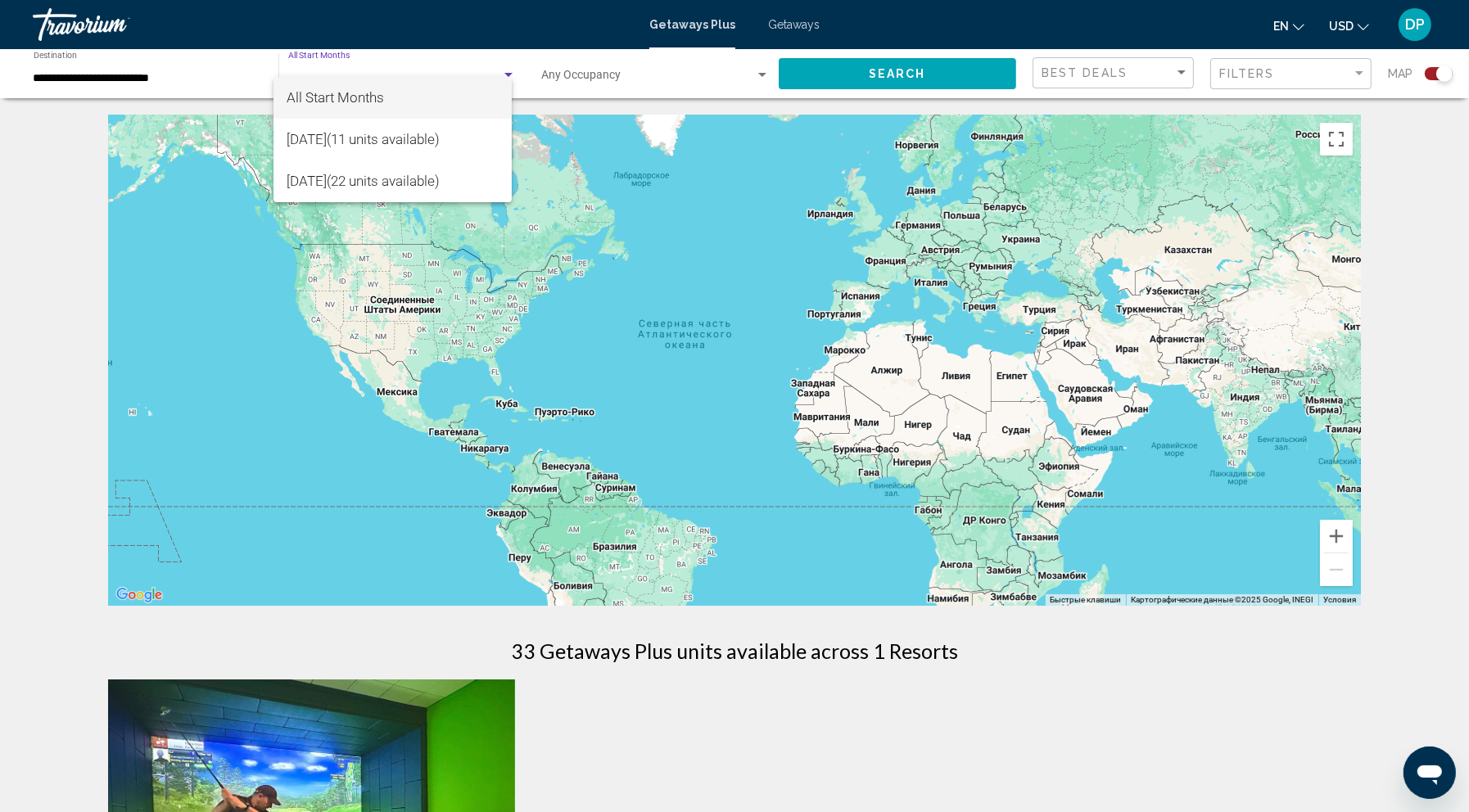
click at [637, 101] on div at bounding box center [734, 406] width 1469 height 812
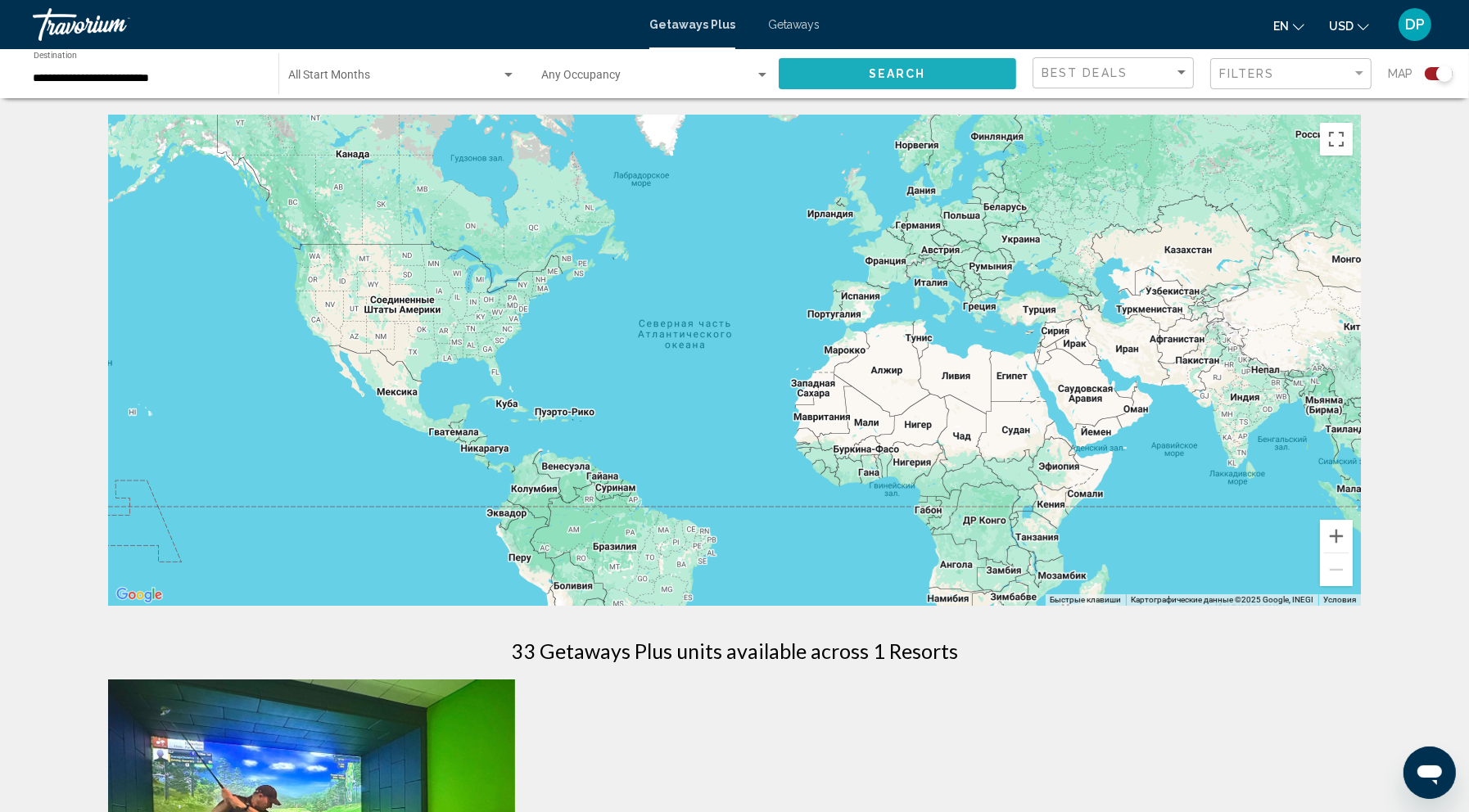
click at [885, 81] on span "Search" at bounding box center [897, 74] width 57 height 13
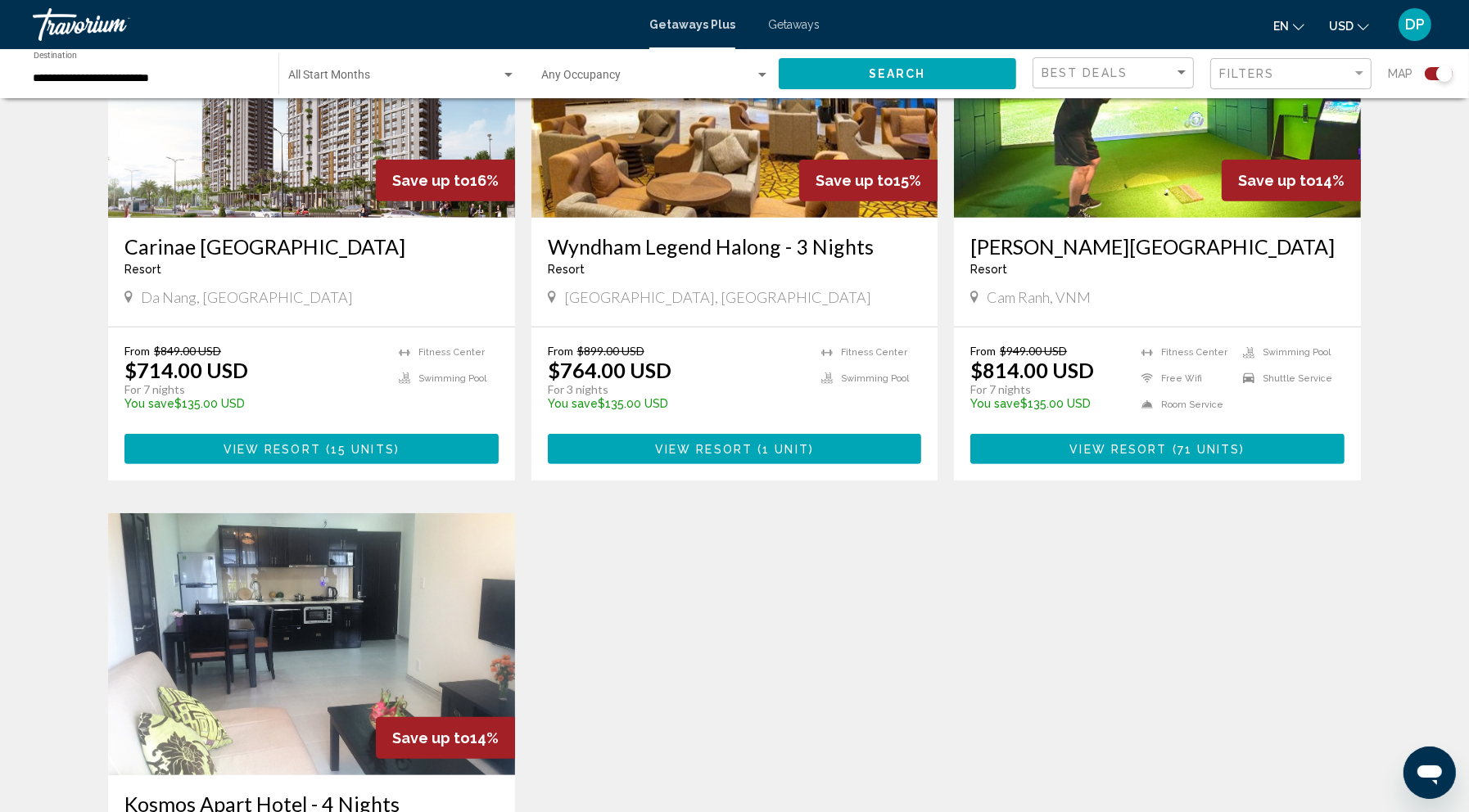
scroll to position [723, 0]
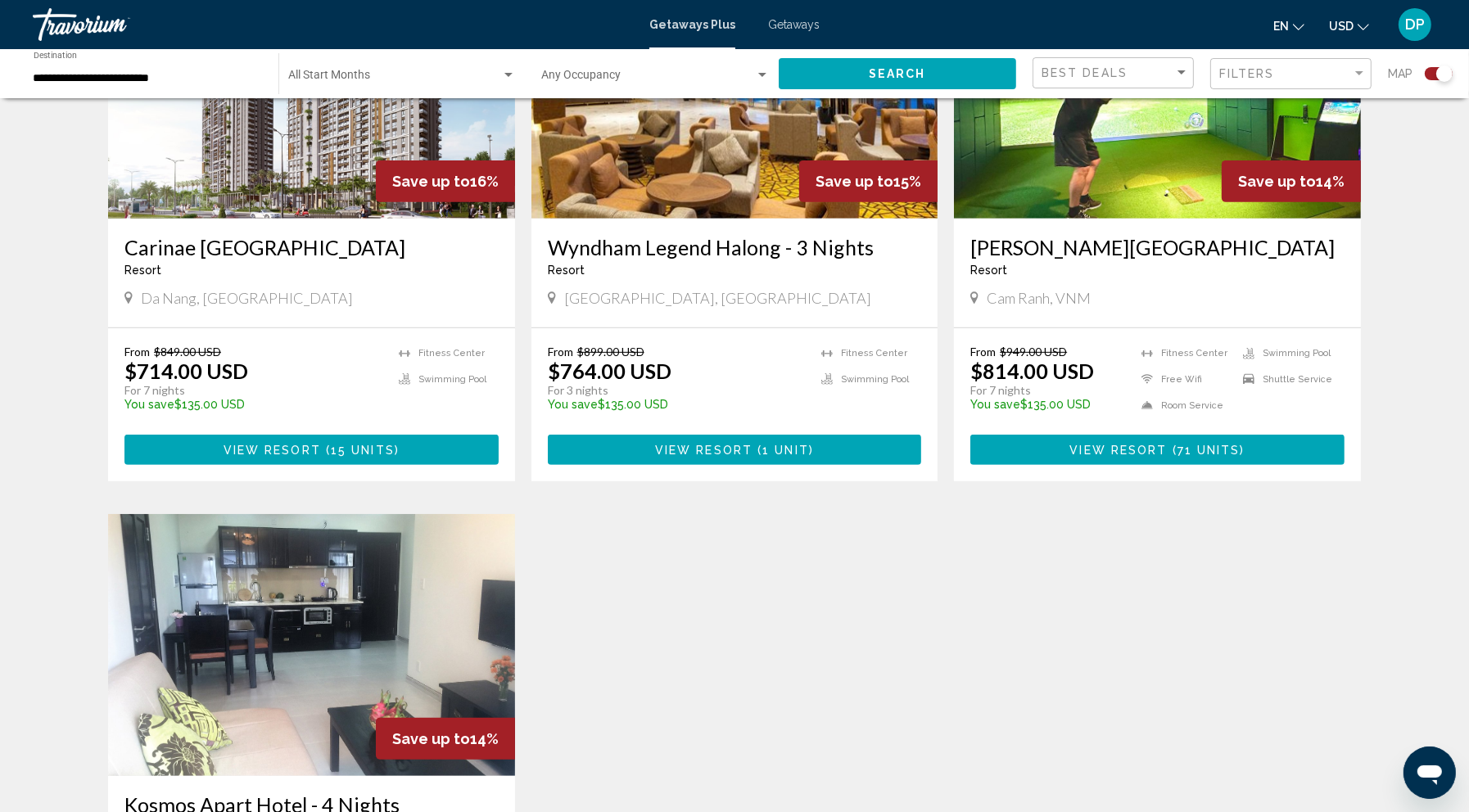
click at [196, 218] on img "Main content" at bounding box center [310, 87] width 407 height 262
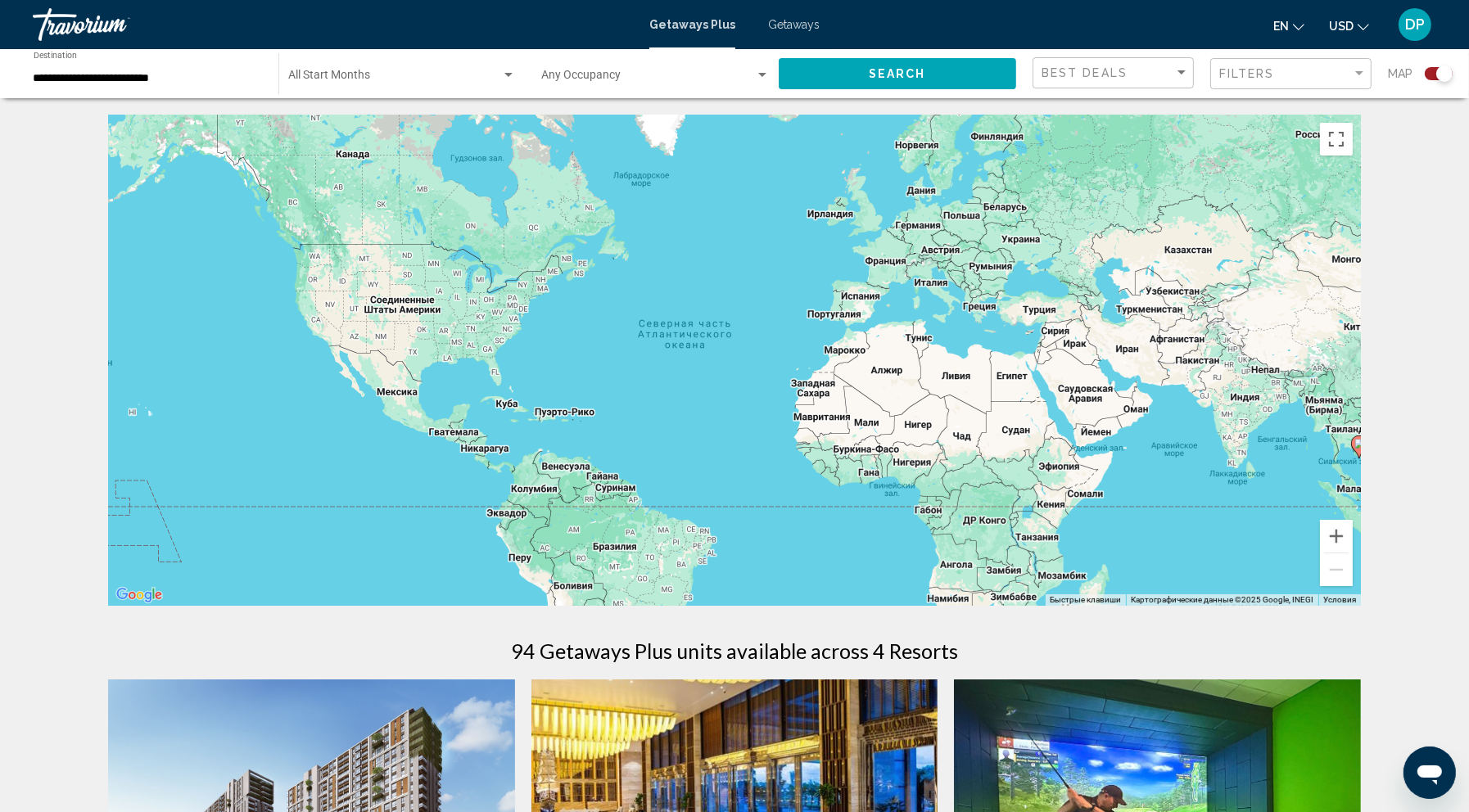
click at [1328, 28] on span "USD" at bounding box center [1340, 25] width 24 height 13
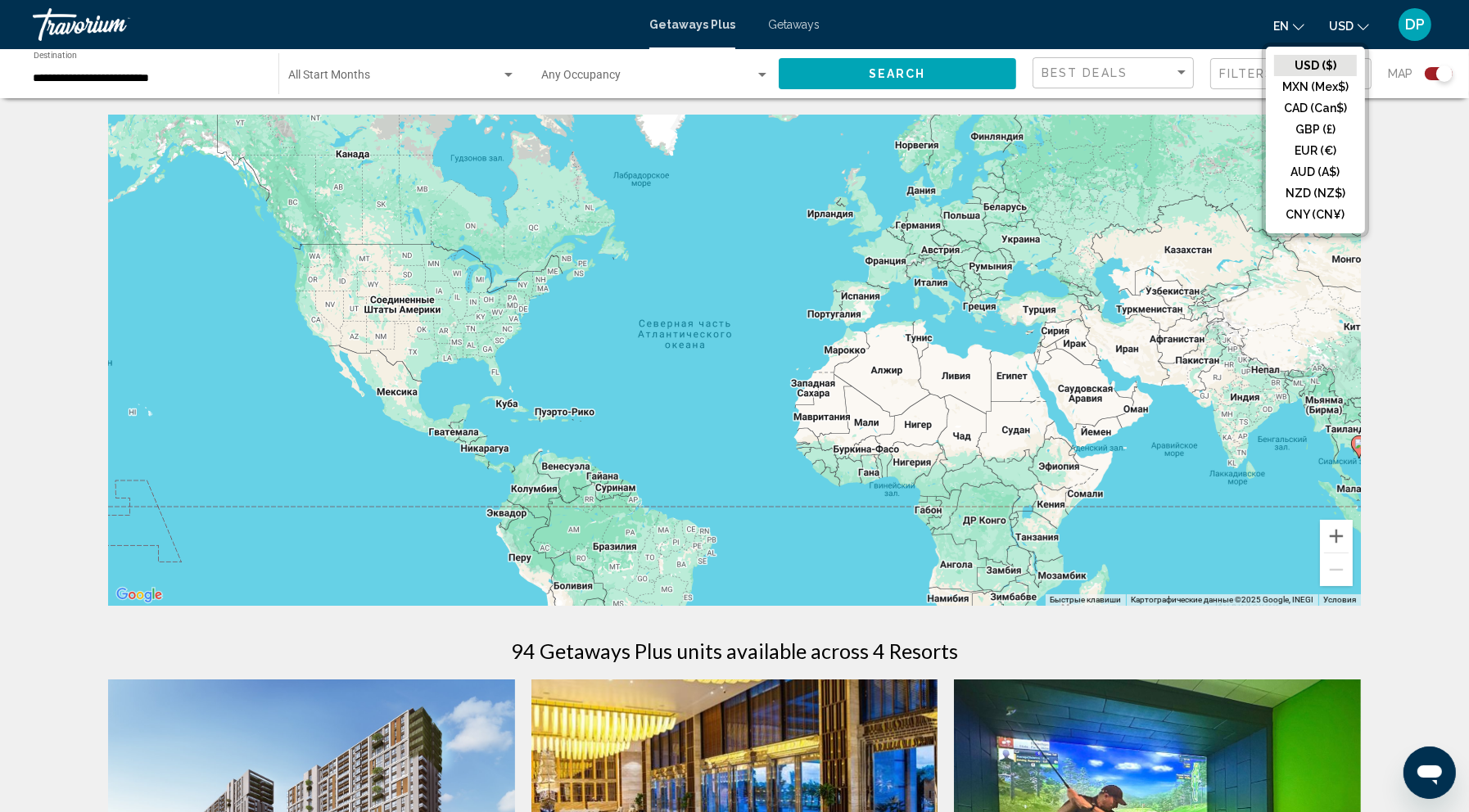
click at [1115, 35] on div "en English Español Français Italiano Português русский USD USD ($) MXN (Mex$) C…" at bounding box center [1135, 24] width 600 height 34
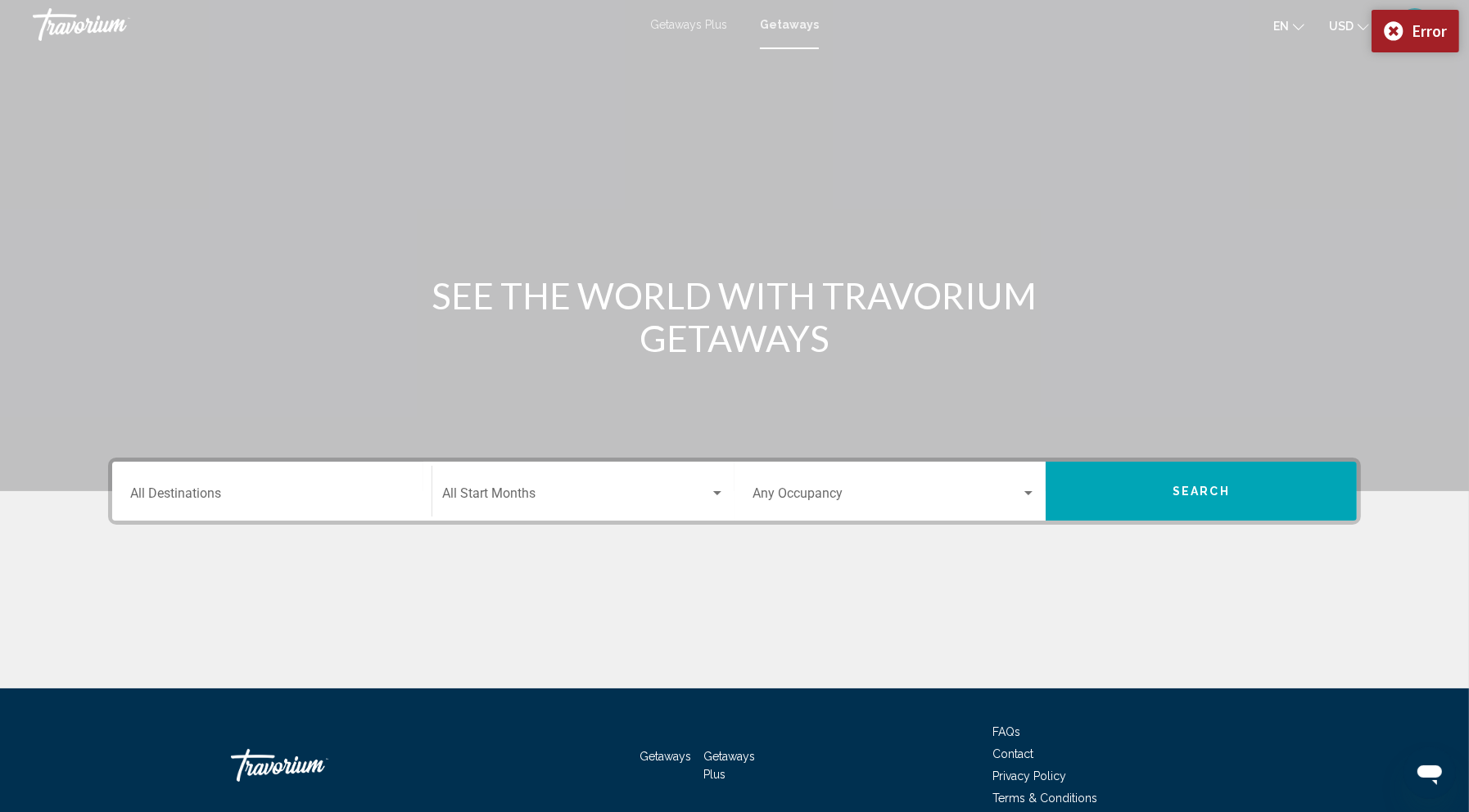
click at [679, 27] on span "Getaways Plus" at bounding box center [688, 24] width 77 height 13
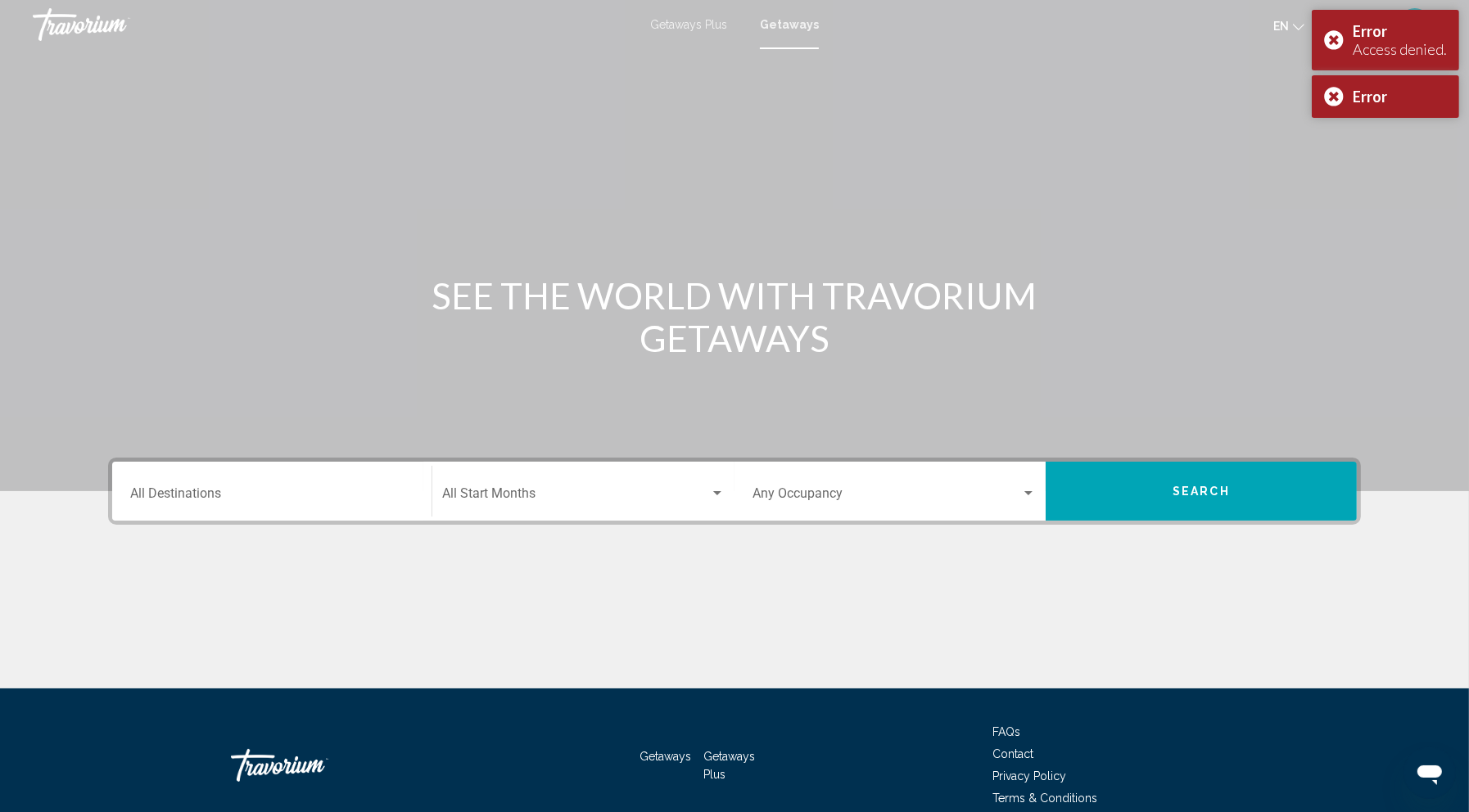
click at [1273, 37] on button "en English Español Français Italiano Português русский" at bounding box center [1289, 25] width 31 height 23
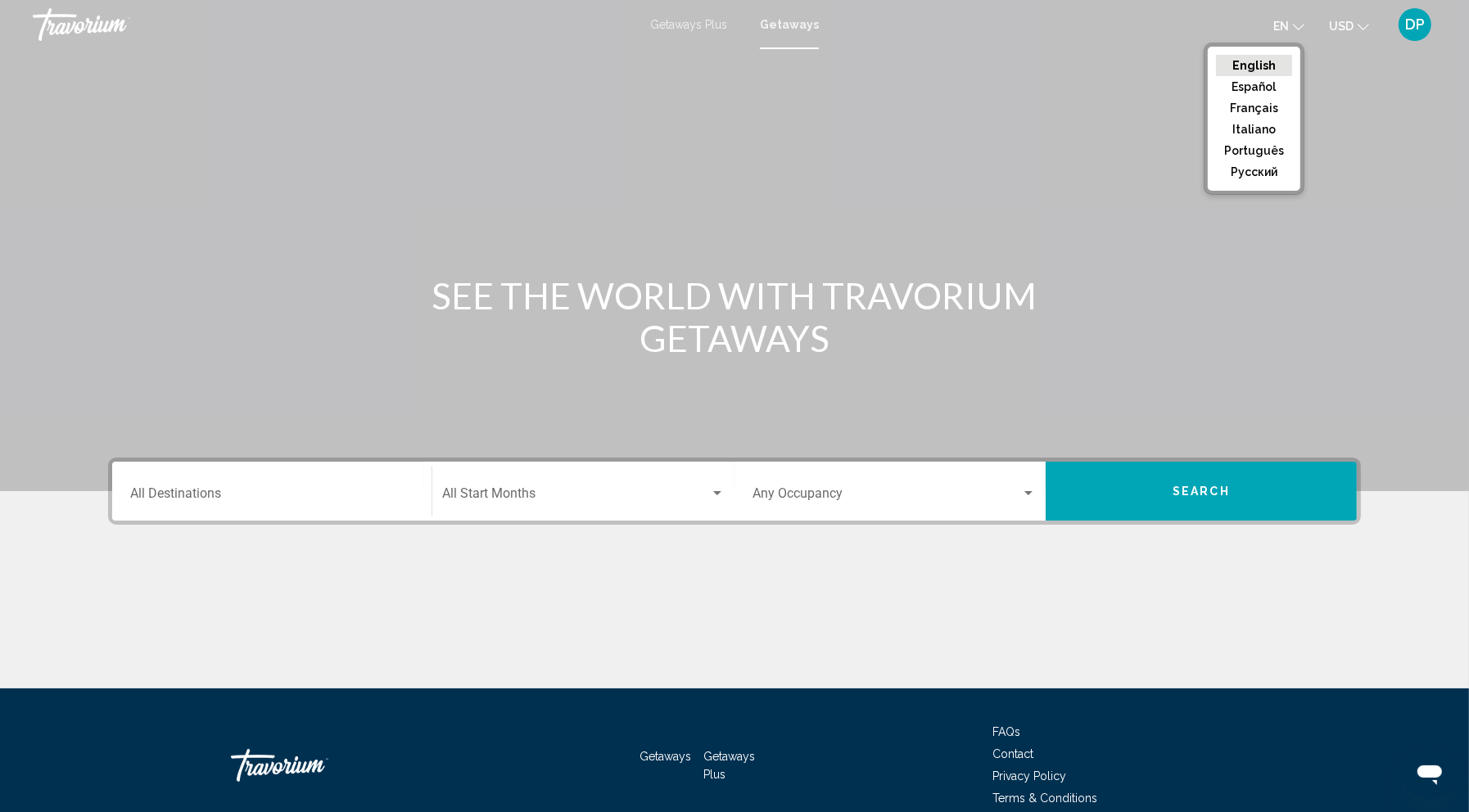
click at [1084, 232] on div "Main content" at bounding box center [734, 245] width 1469 height 491
click at [1328, 24] on span "USD" at bounding box center [1340, 25] width 24 height 13
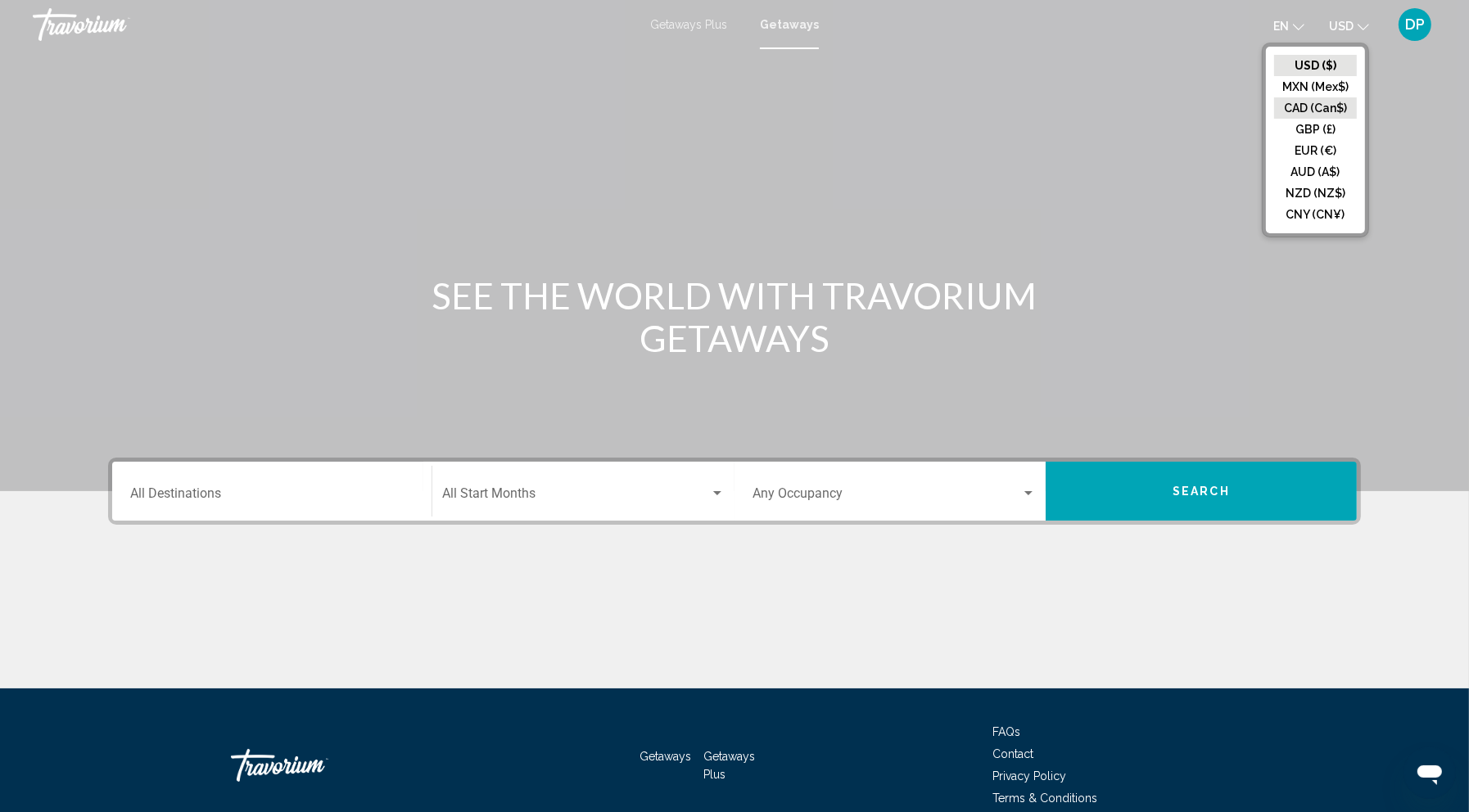
click at [1274, 118] on button "CAD (Can$)" at bounding box center [1315, 108] width 82 height 21
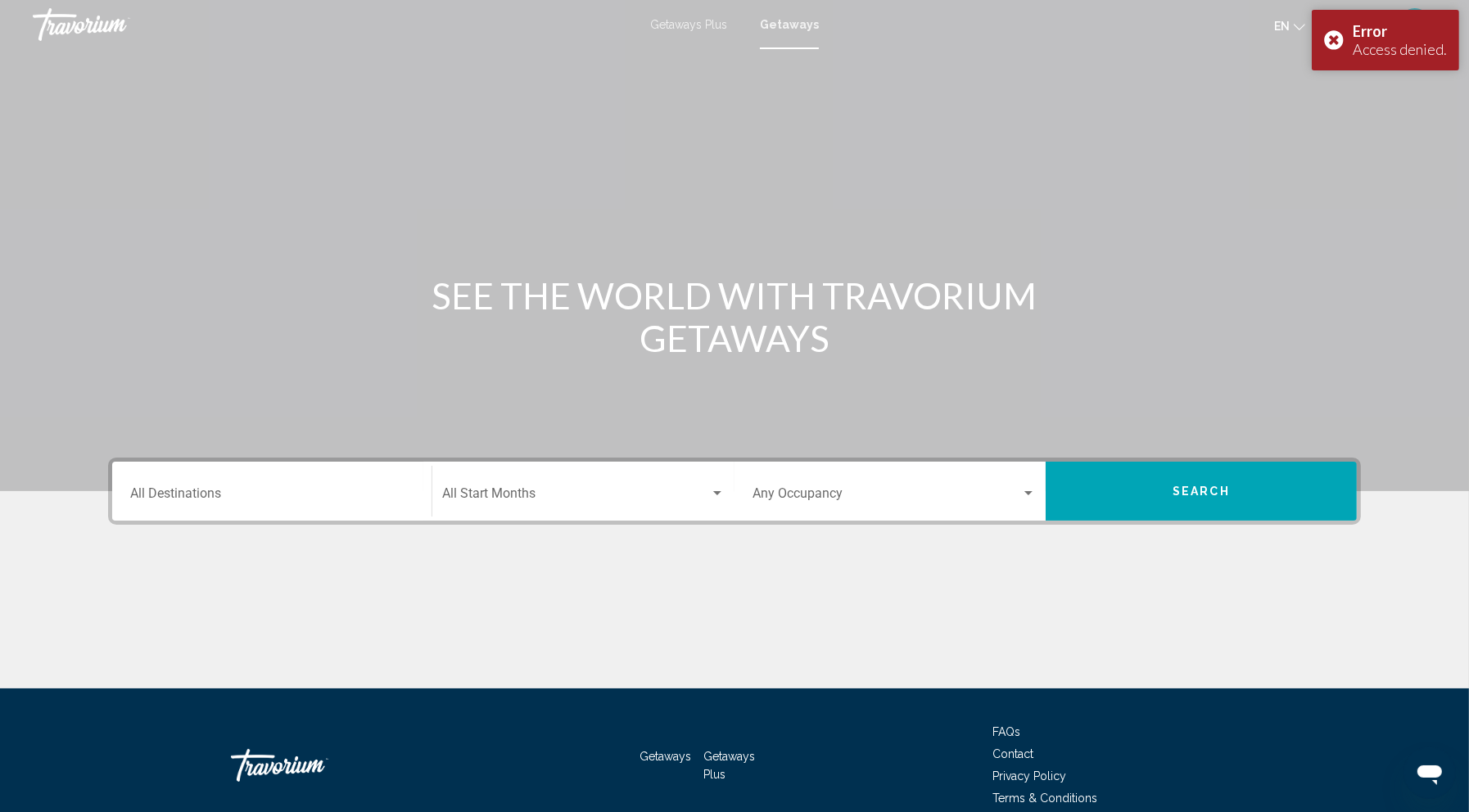
click at [1284, 111] on div "Main content" at bounding box center [734, 245] width 1469 height 491
click at [85, 34] on div "Travorium" at bounding box center [114, 24] width 164 height 33
click at [113, 38] on div "Travorium" at bounding box center [114, 24] width 164 height 33
